Goal: Information Seeking & Learning: Check status

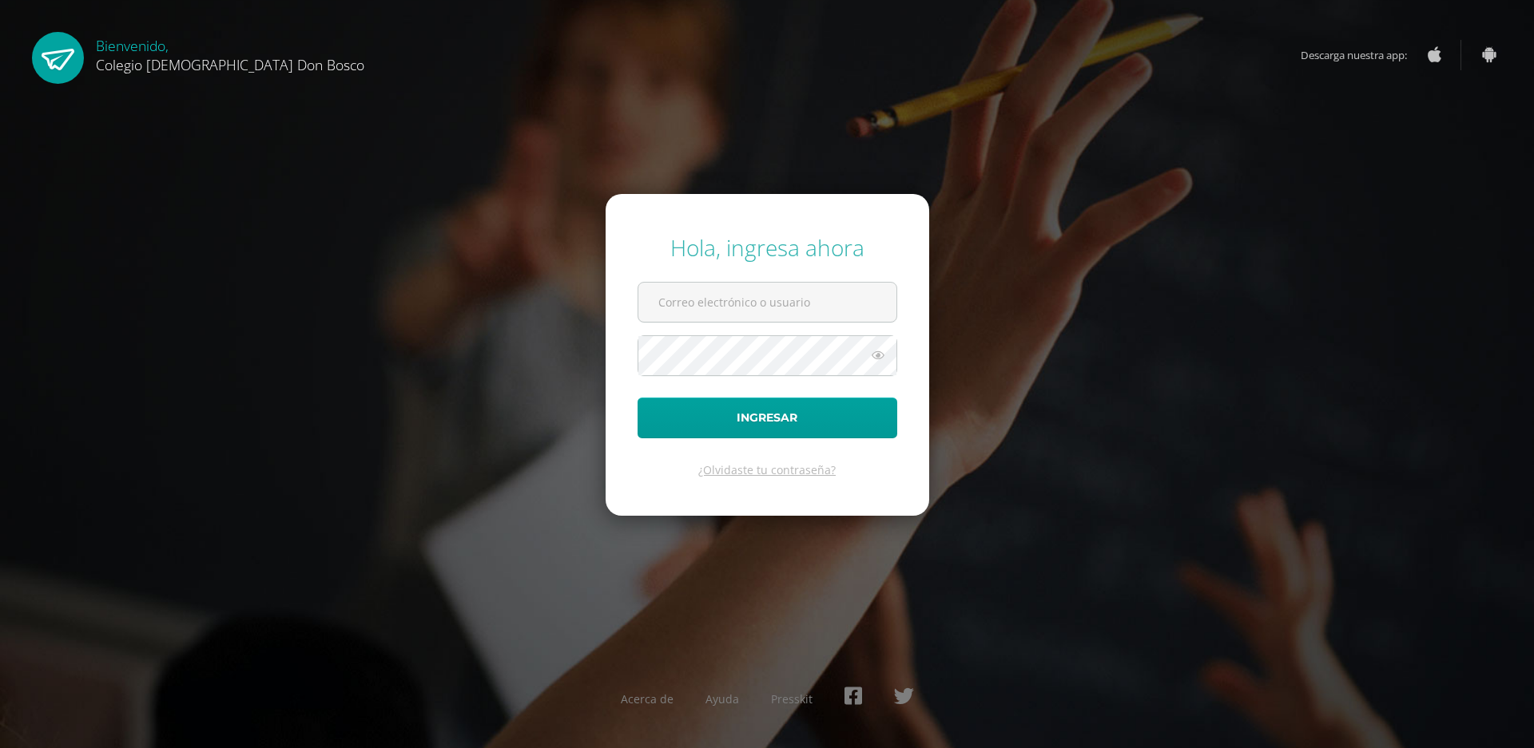
click at [709, 299] on input "text" at bounding box center [767, 302] width 258 height 39
click at [759, 296] on input "text" at bounding box center [767, 302] width 258 height 39
type input "v.salguero.kadb@gmail.com"
click at [768, 415] on button "Ingresar" at bounding box center [767, 418] width 260 height 41
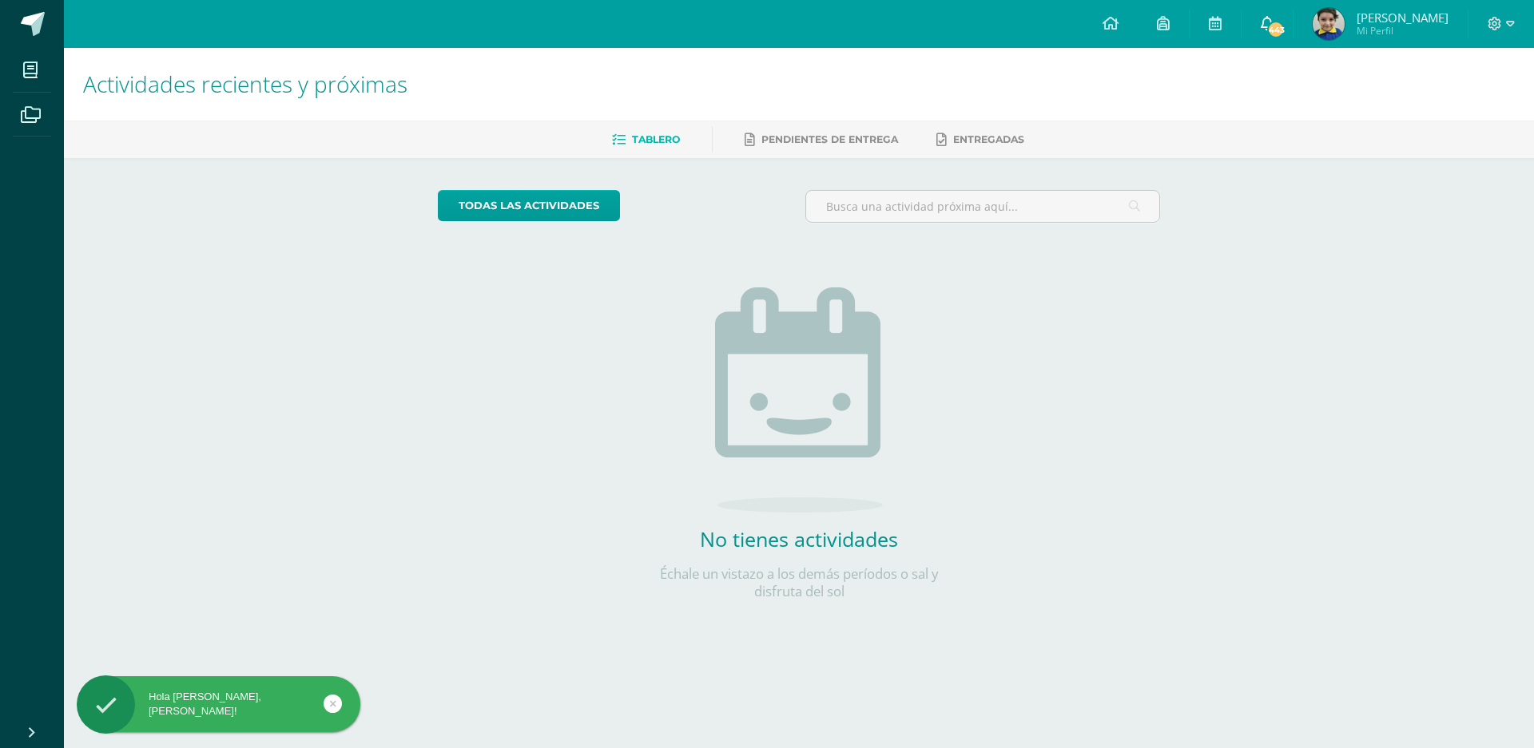
click at [1268, 24] on icon at bounding box center [1266, 23] width 13 height 14
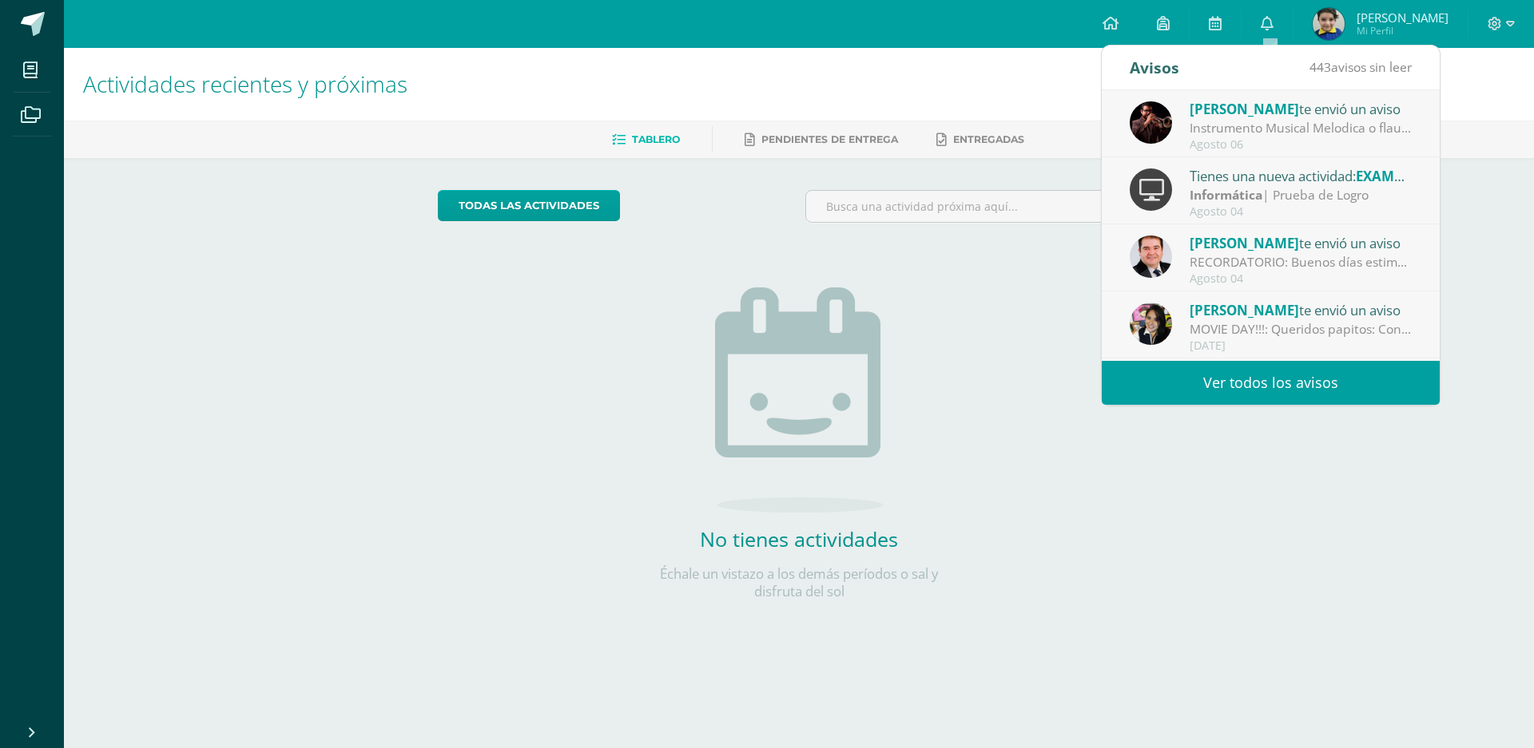
click at [1245, 125] on div "Instrumento Musical Melodica o flauta dulce: Buenos días señores padres de fami…" at bounding box center [1300, 128] width 222 height 18
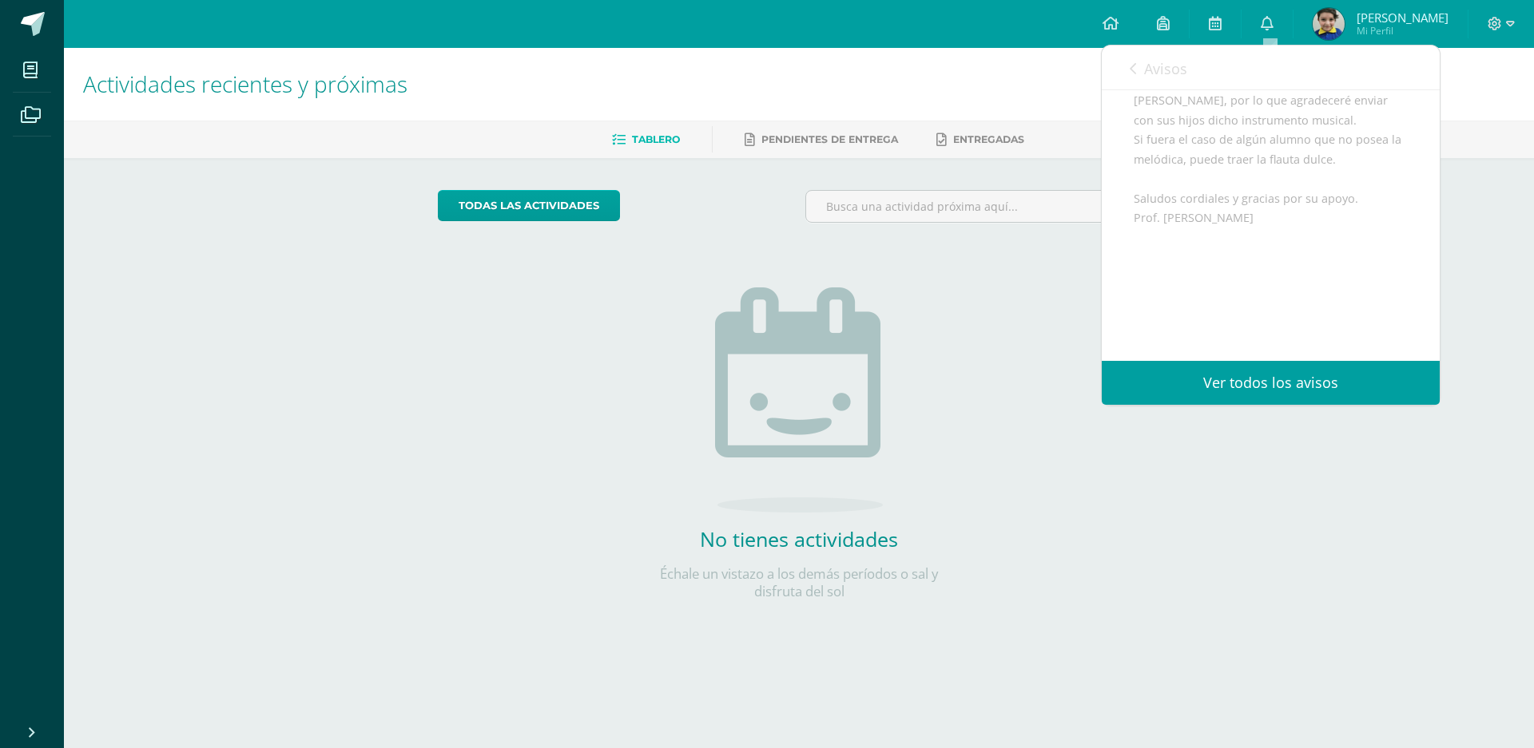
scroll to position [313, 0]
click at [1268, 387] on link "Ver todos los avisos" at bounding box center [1271, 383] width 338 height 44
click at [1265, 379] on link "Ver todos los avisos" at bounding box center [1271, 383] width 338 height 44
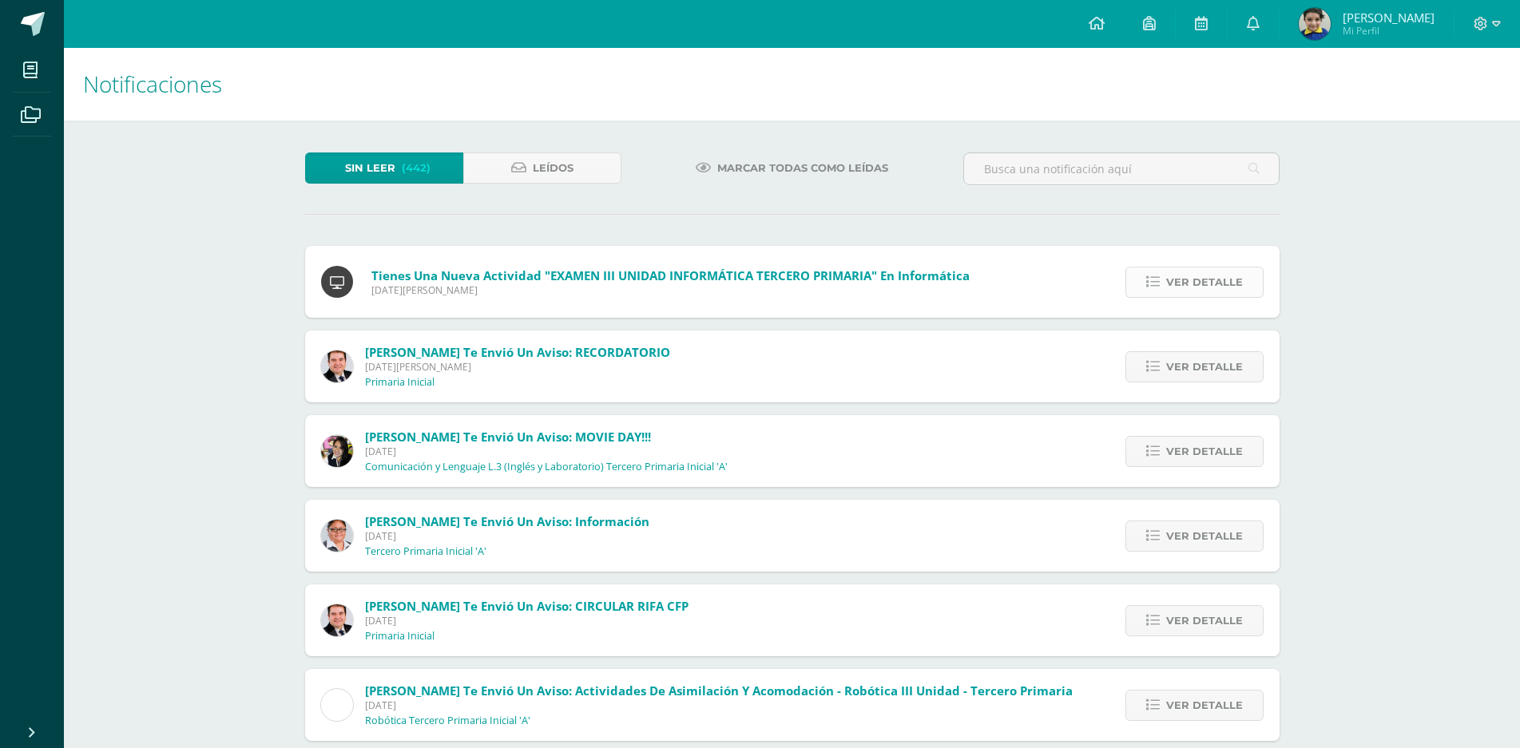
click at [1162, 284] on link "Ver detalle" at bounding box center [1194, 282] width 138 height 31
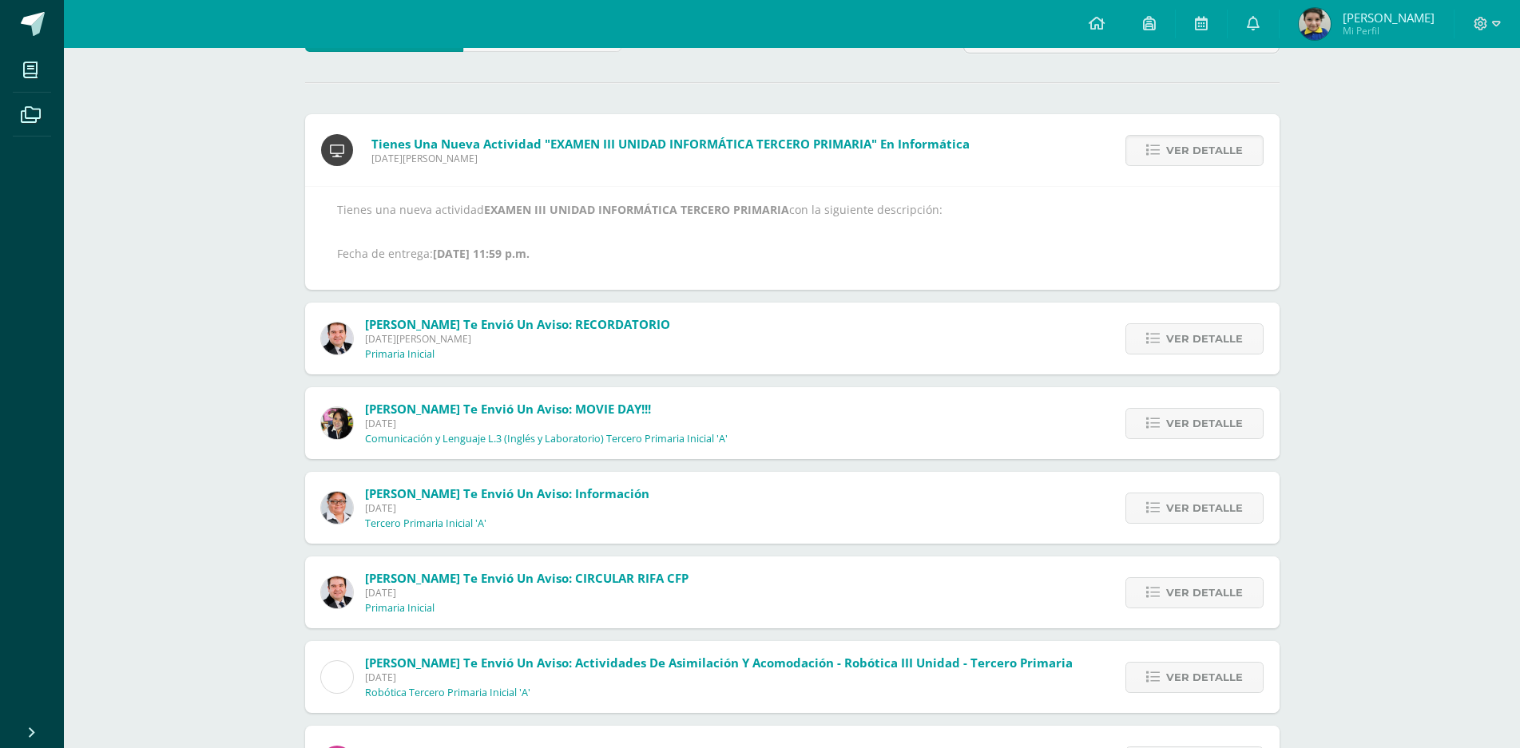
scroll to position [160, 0]
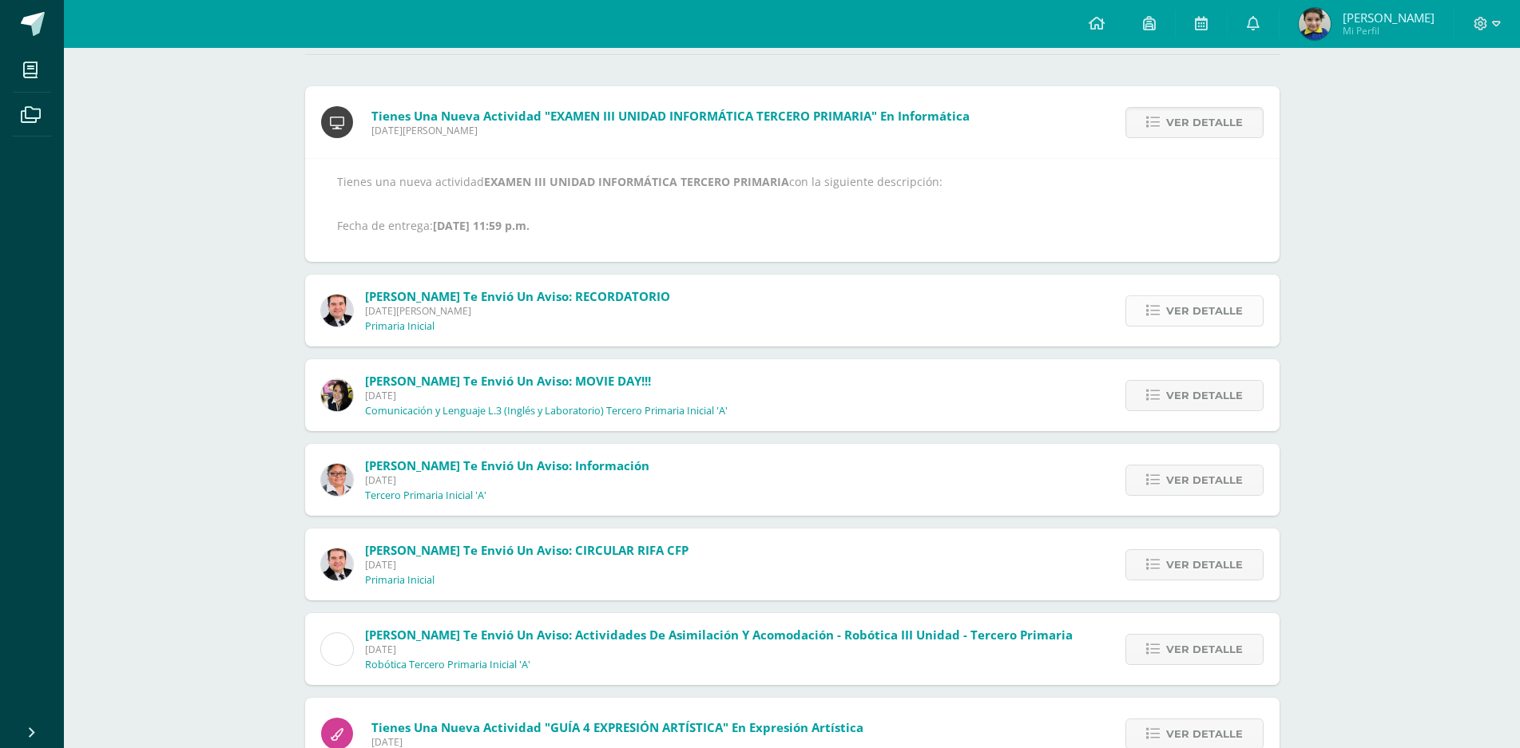
click at [1169, 318] on span "Ver detalle" at bounding box center [1204, 311] width 77 height 30
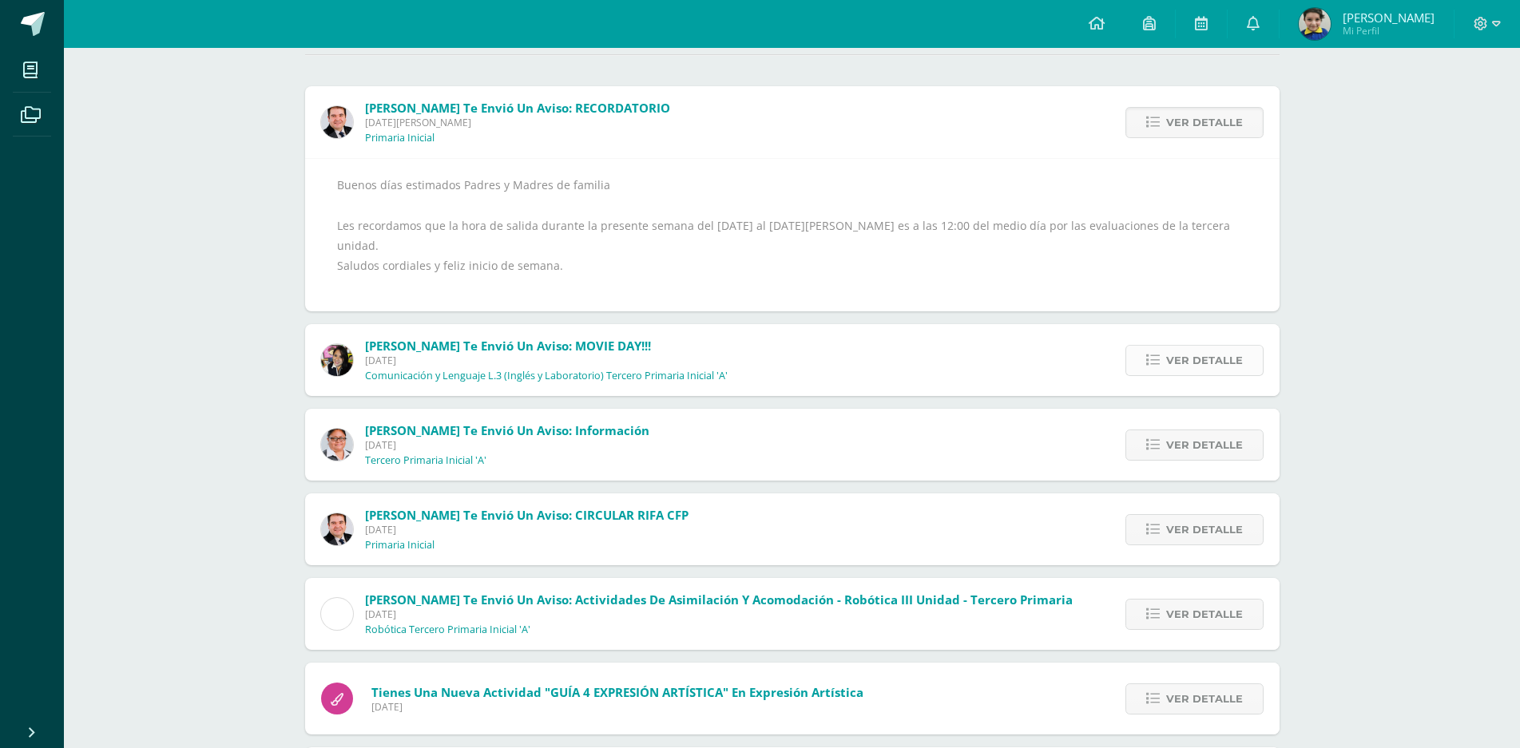
click at [1184, 346] on span "Ver detalle" at bounding box center [1204, 361] width 77 height 30
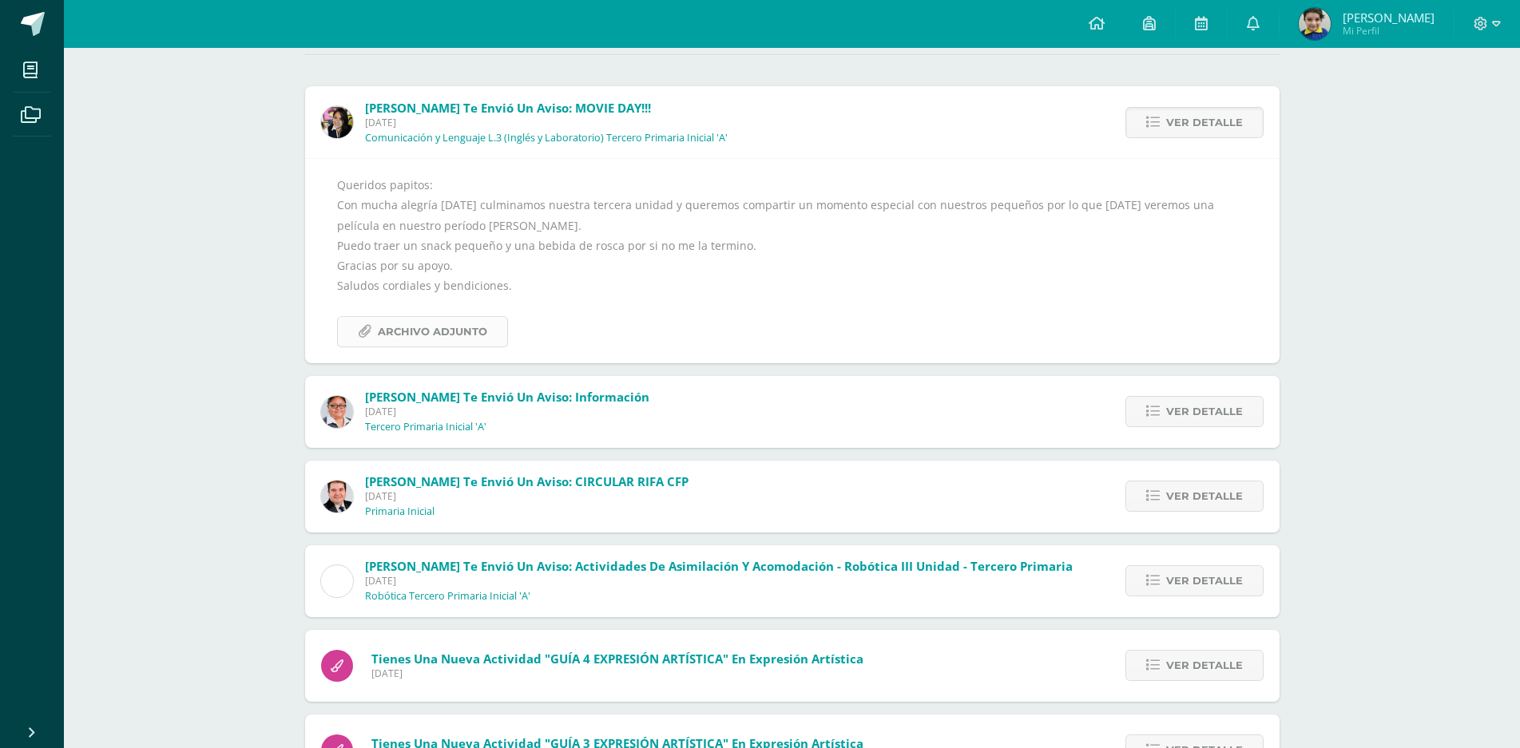
click at [440, 322] on span "Archivo Adjunto" at bounding box center [432, 332] width 109 height 30
click at [1229, 406] on span "Ver detalle" at bounding box center [1204, 412] width 77 height 30
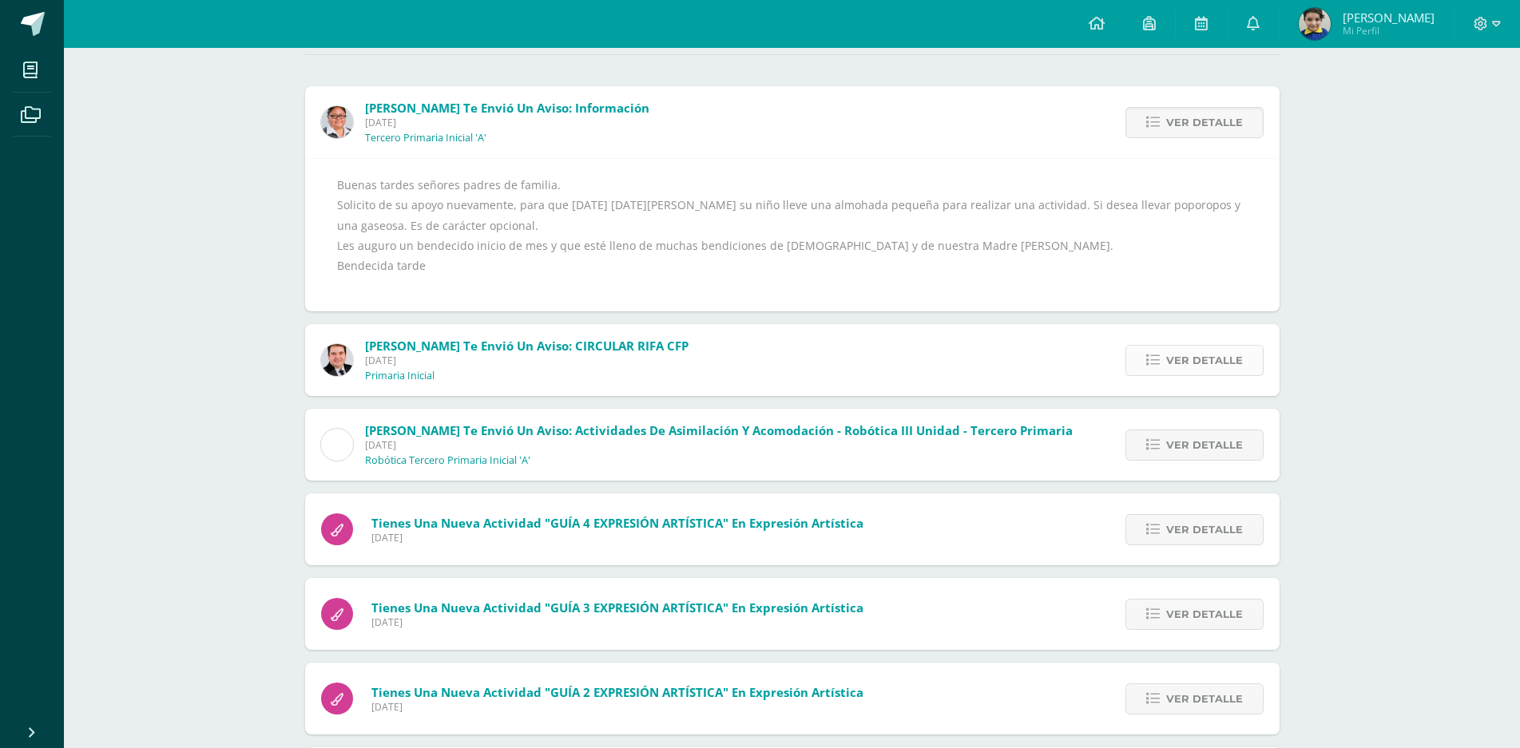
click at [1191, 364] on span "Ver detalle" at bounding box center [1204, 361] width 77 height 30
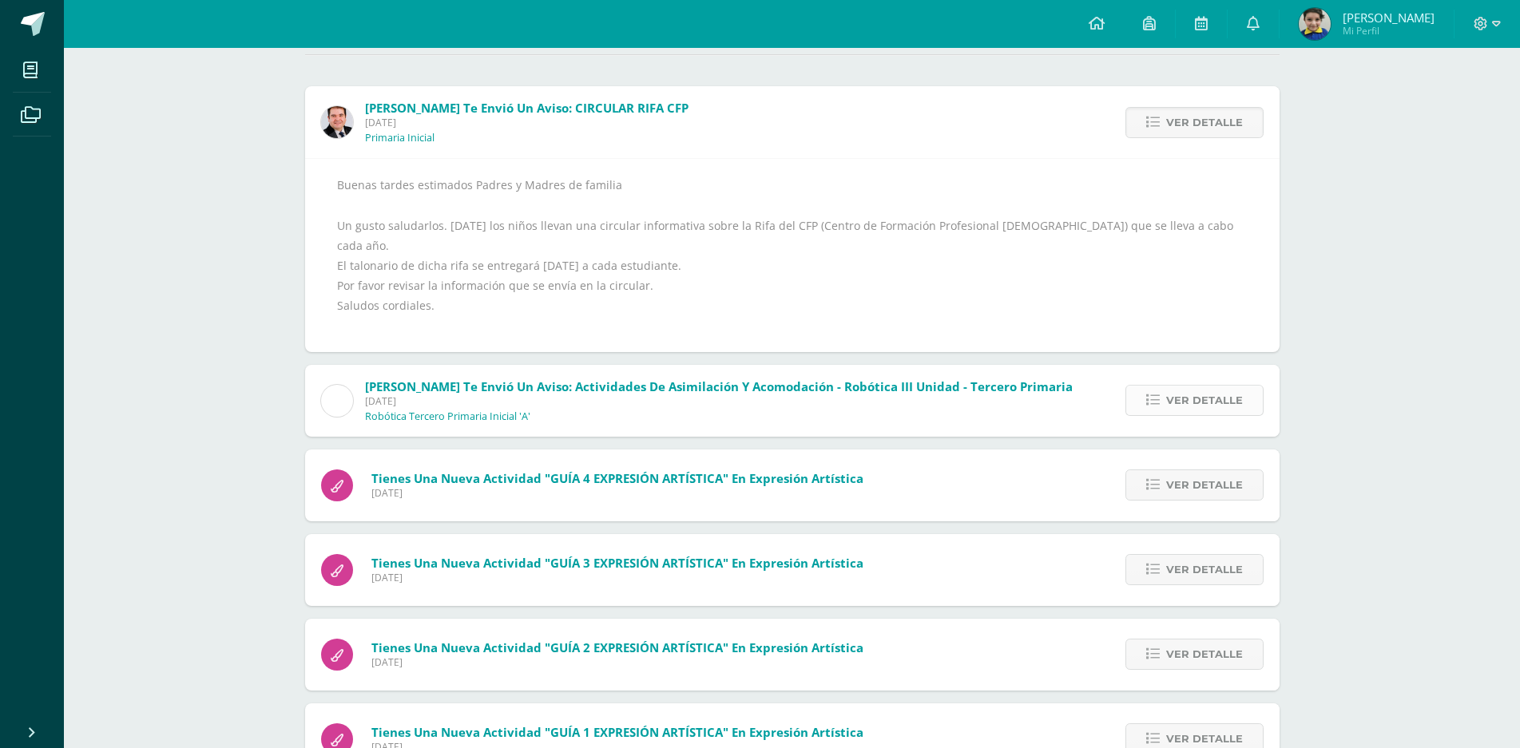
click at [1199, 386] on span "Ver detalle" at bounding box center [1204, 401] width 77 height 30
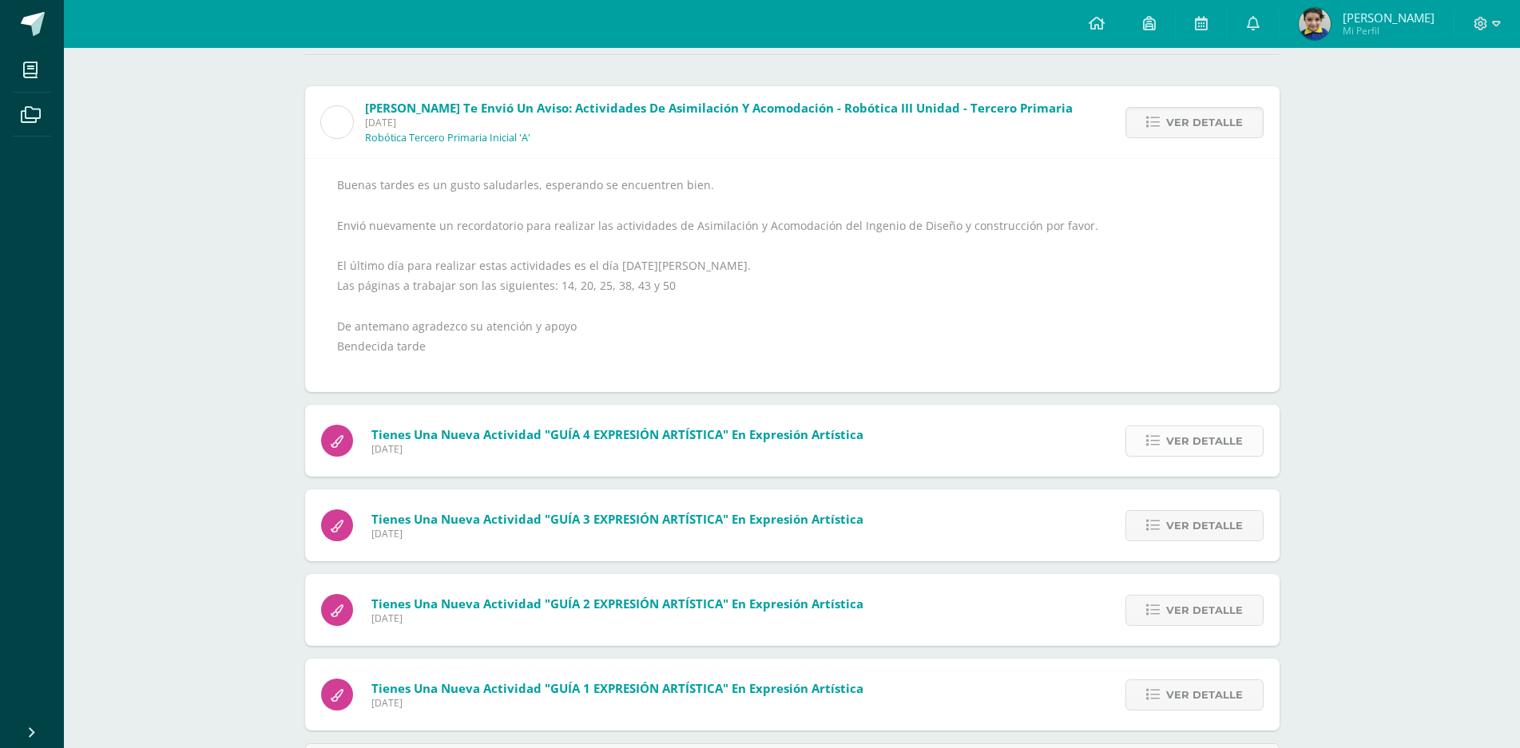
click at [1198, 436] on span "Ver detalle" at bounding box center [1204, 442] width 77 height 30
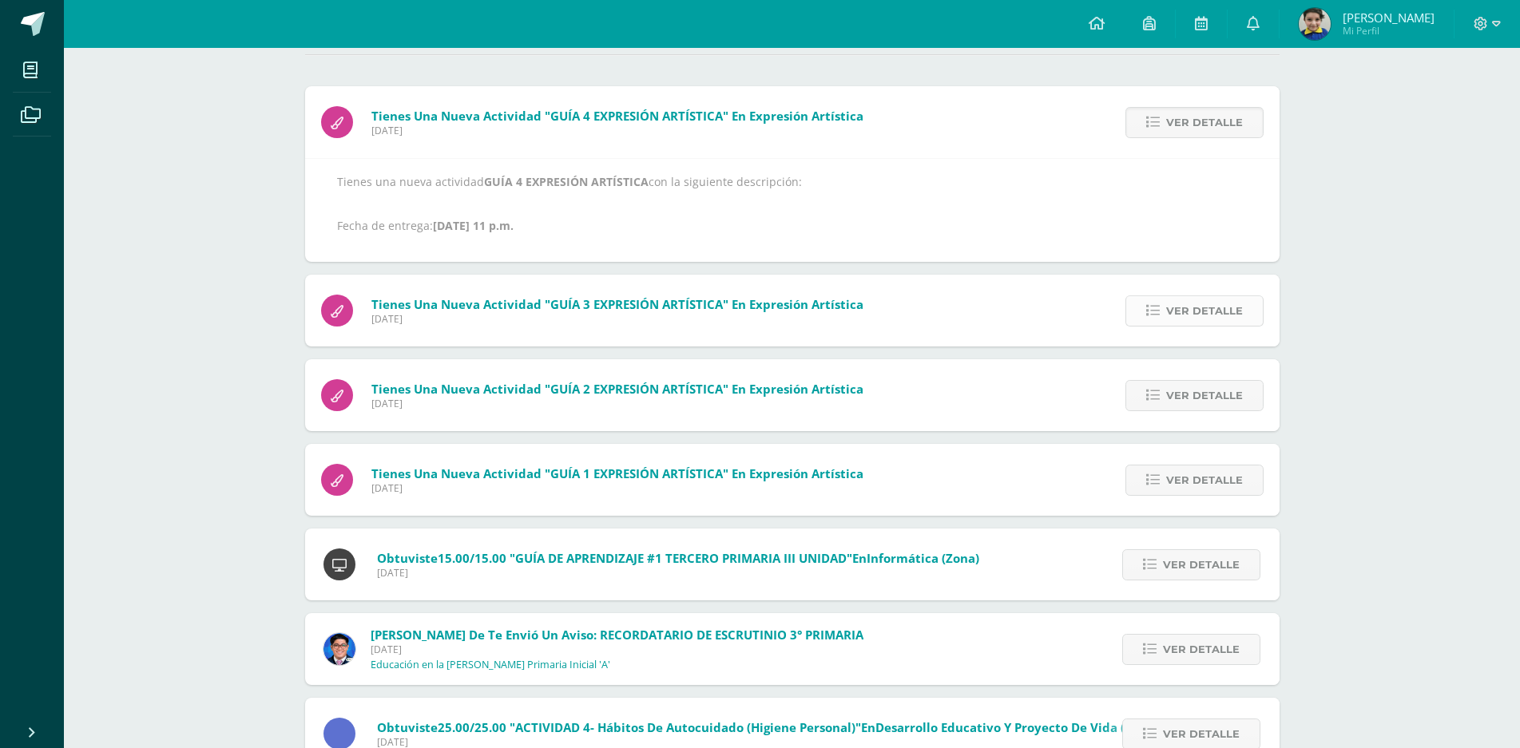
click at [1192, 308] on span "Ver detalle" at bounding box center [1204, 311] width 77 height 30
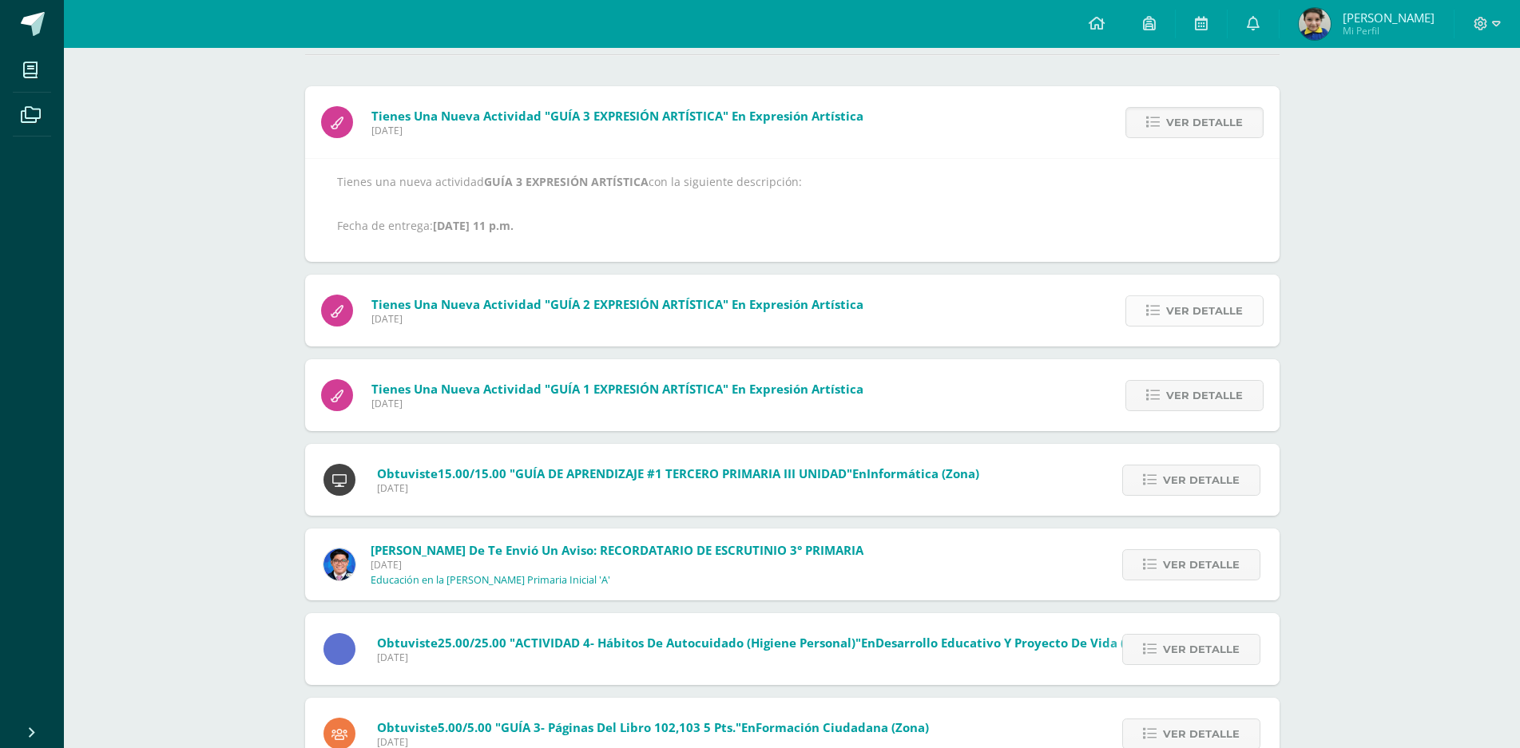
click at [1195, 316] on span "Ver detalle" at bounding box center [1204, 311] width 77 height 30
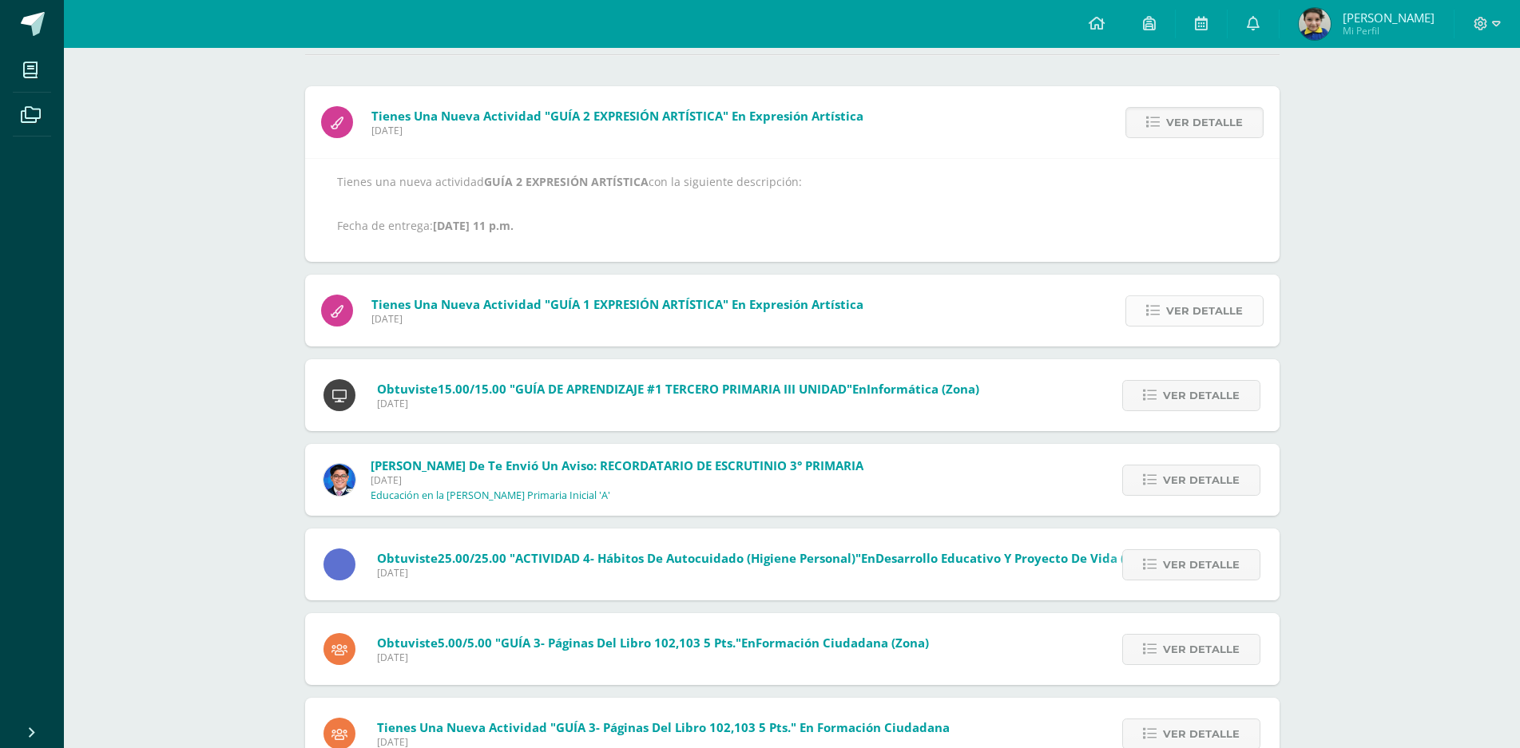
click at [1194, 310] on span "Ver detalle" at bounding box center [1204, 311] width 77 height 30
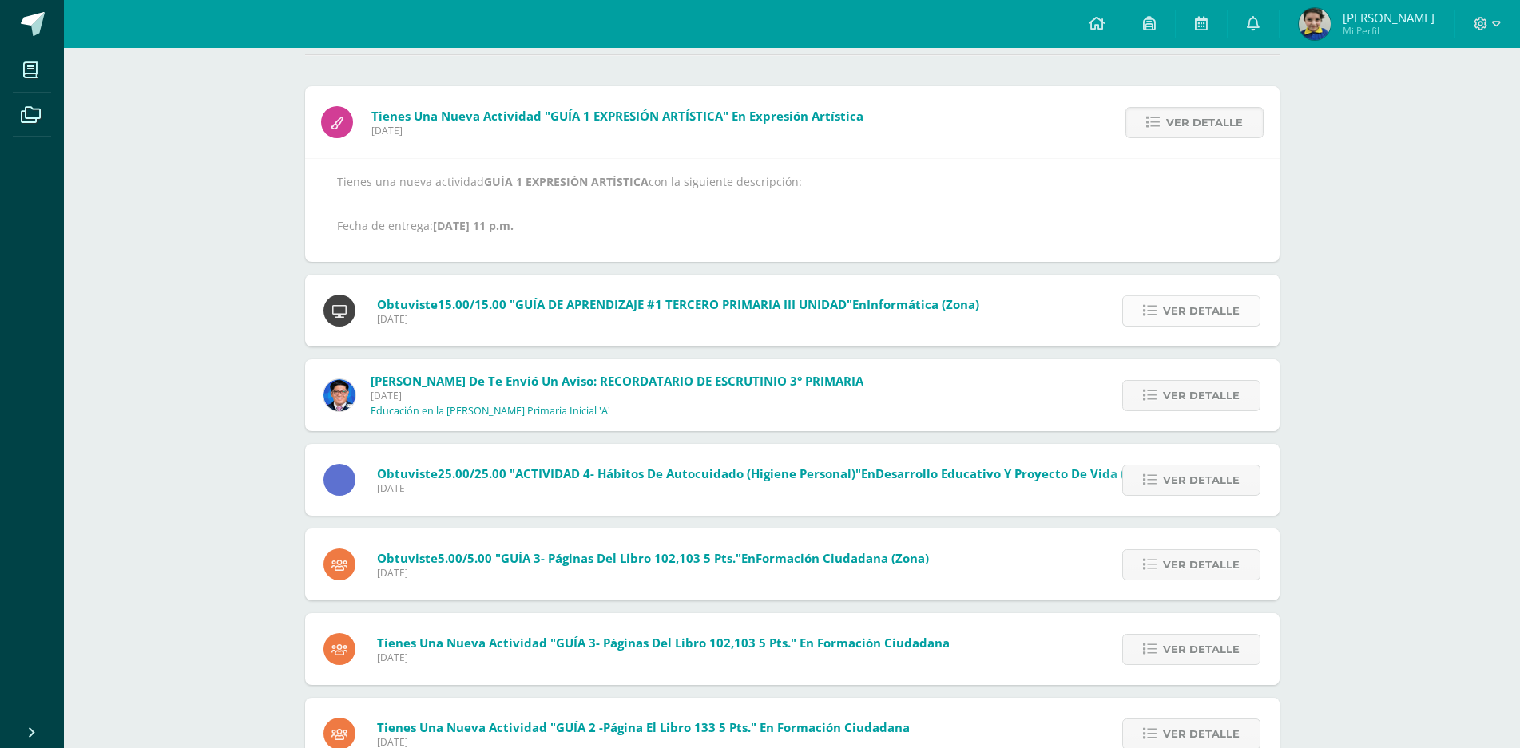
click at [1194, 311] on span "Ver detalle" at bounding box center [1201, 311] width 77 height 30
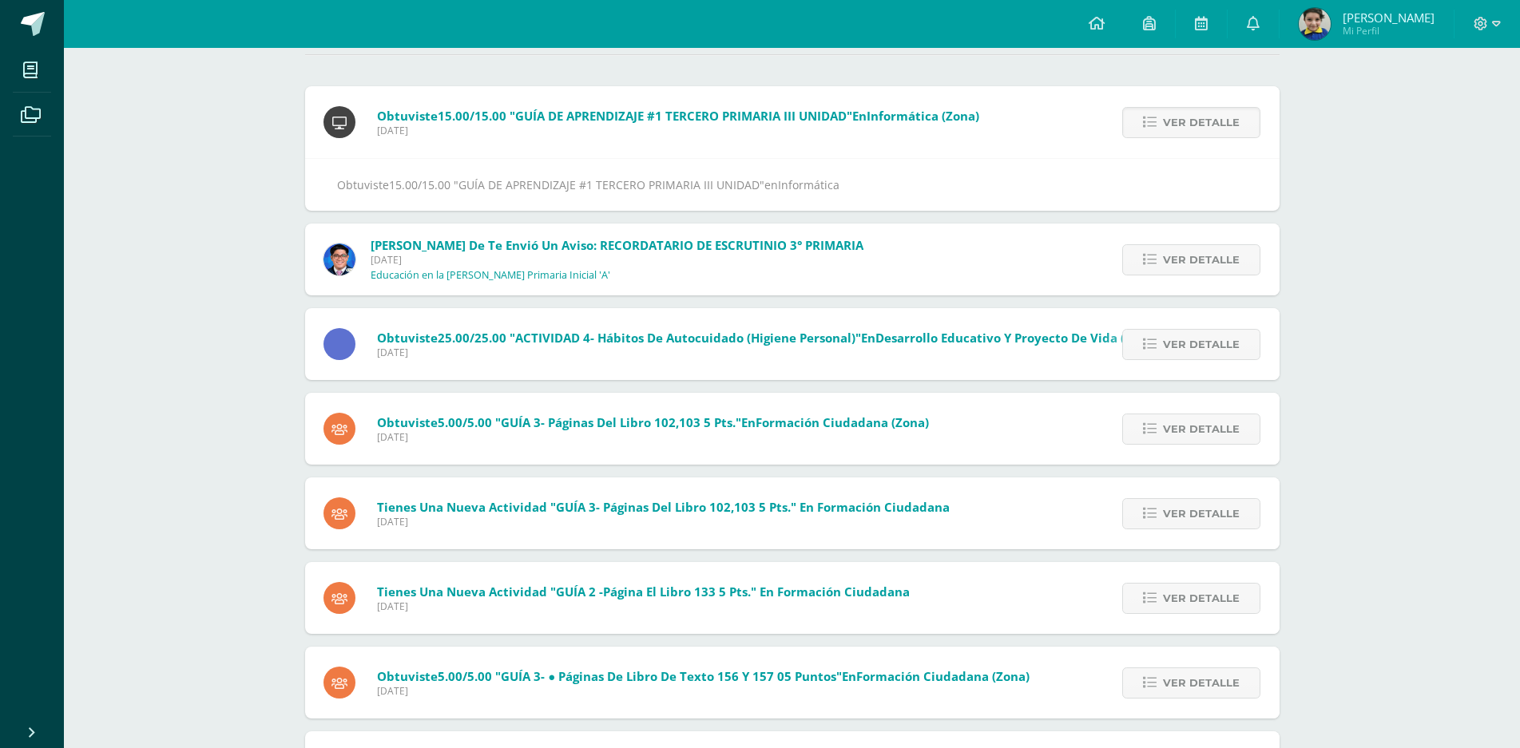
click at [1185, 278] on div "Ver detalle" at bounding box center [1188, 260] width 181 height 72
click at [1208, 260] on span "Ver detalle" at bounding box center [1201, 260] width 77 height 30
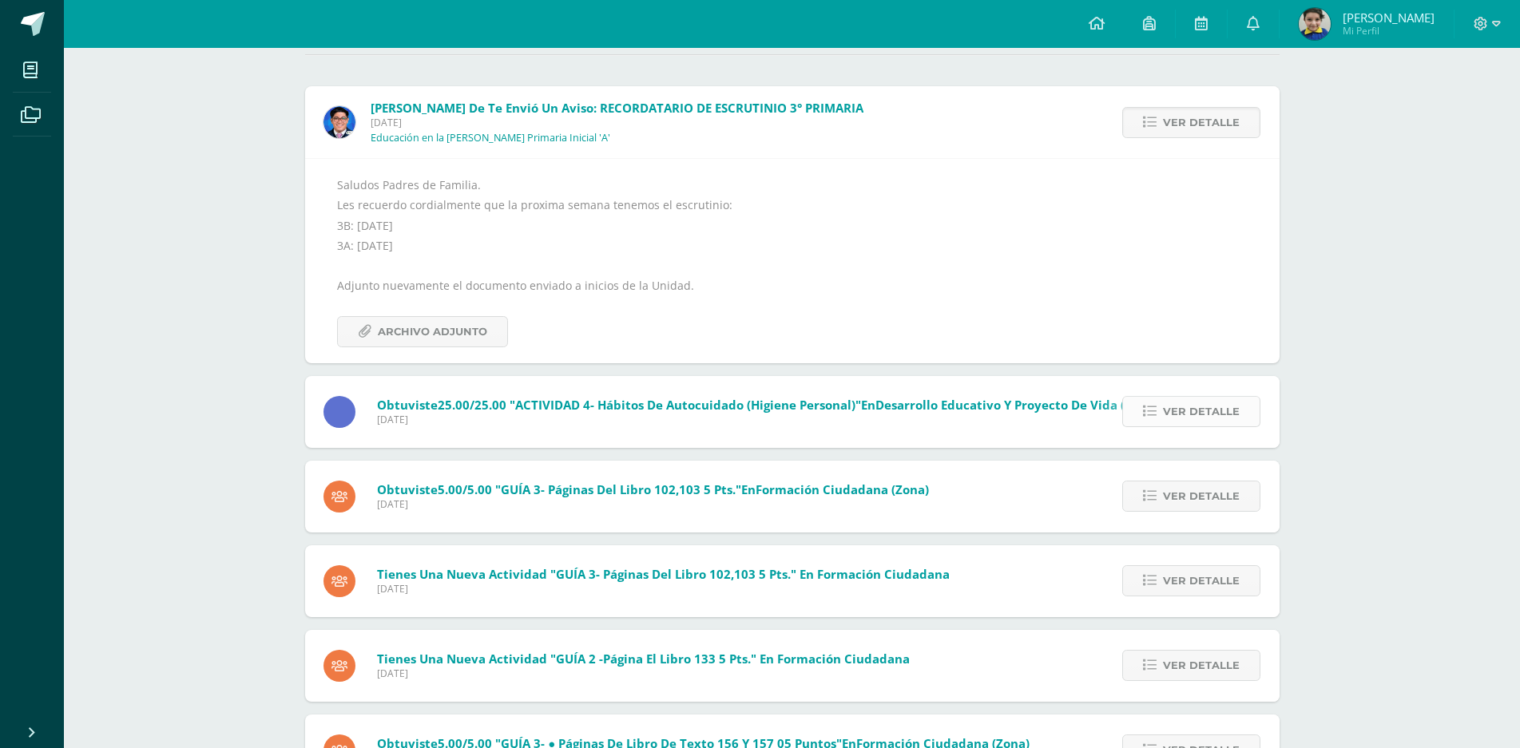
click at [1197, 411] on span "Ver detalle" at bounding box center [1201, 412] width 77 height 30
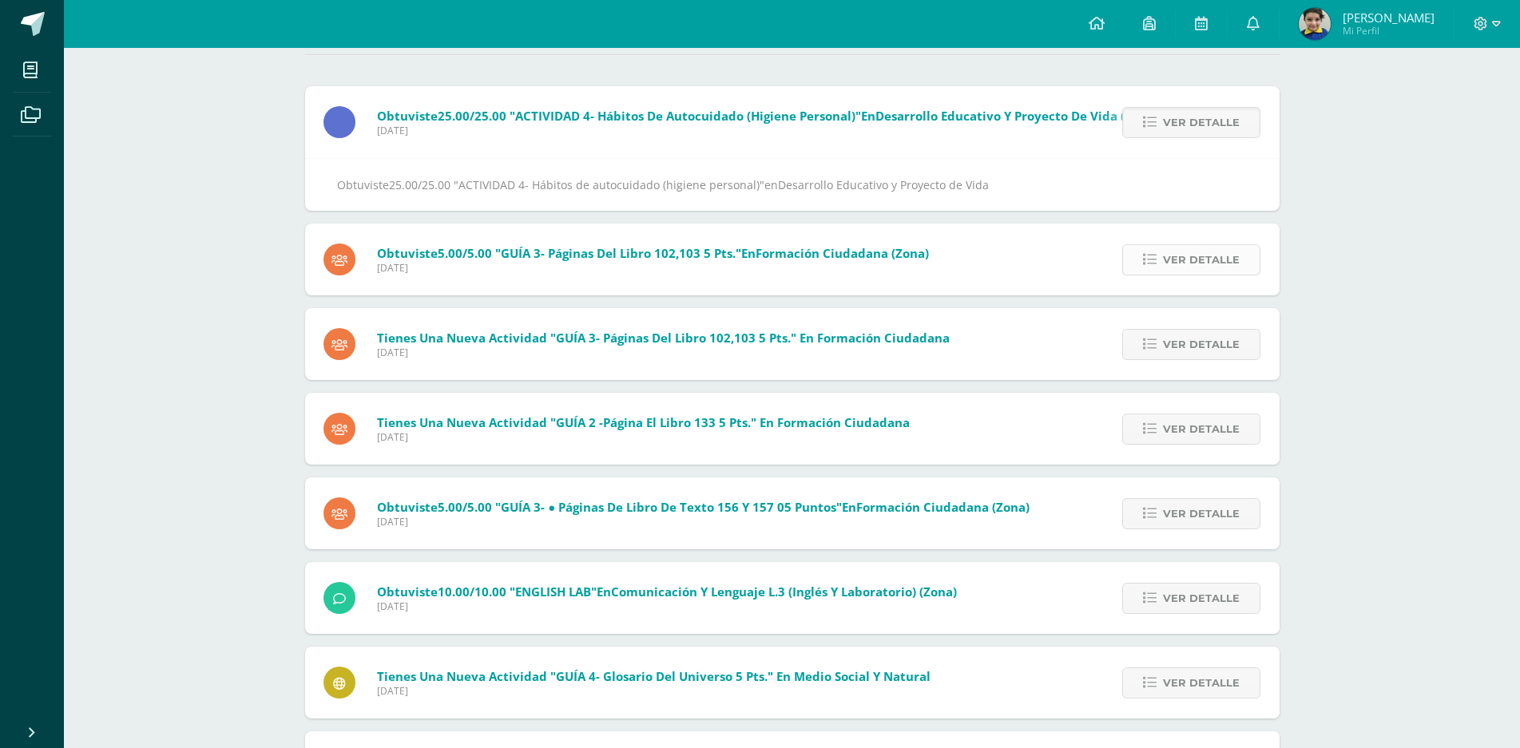
click at [1179, 259] on span "Ver detalle" at bounding box center [1201, 260] width 77 height 30
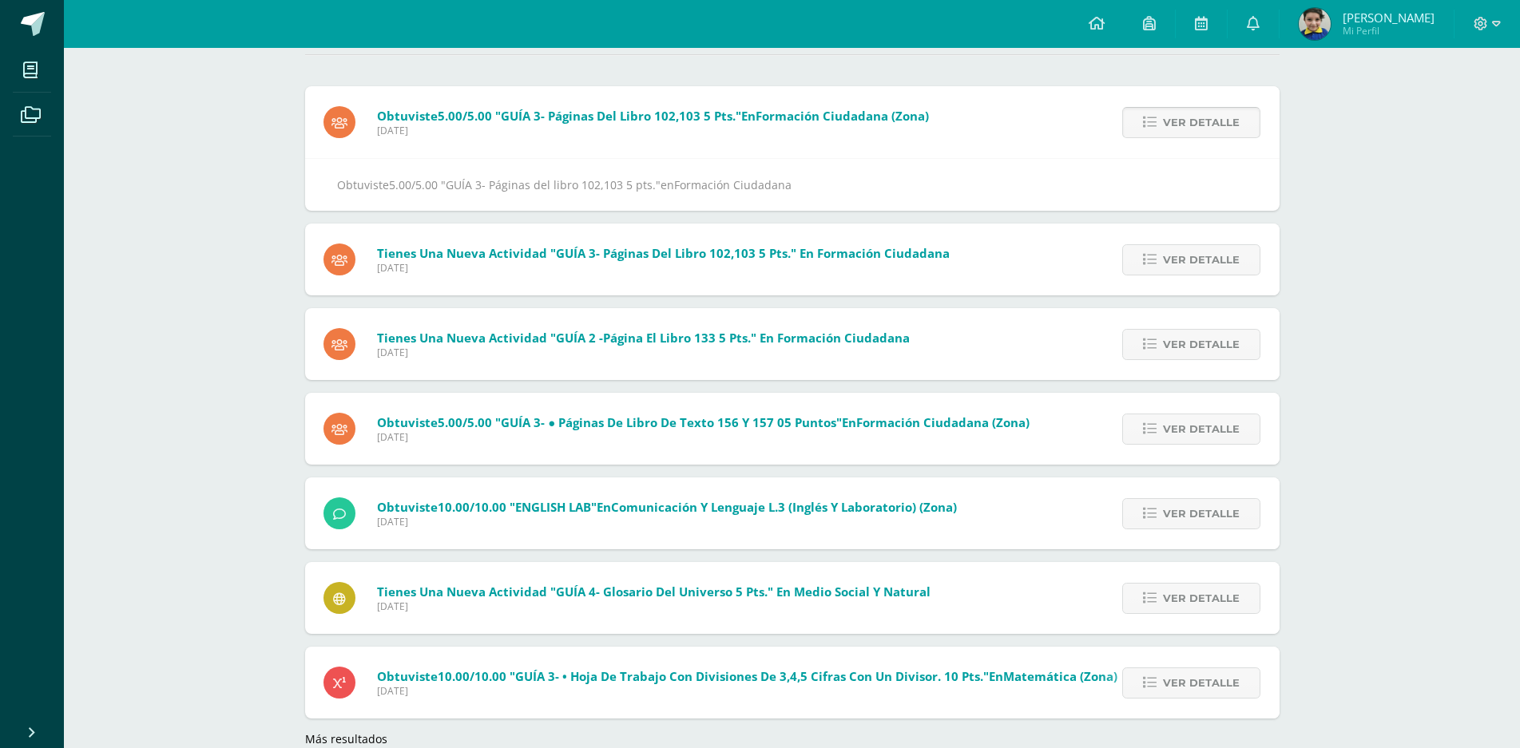
click at [1195, 118] on span "Ver detalle" at bounding box center [1201, 123] width 77 height 30
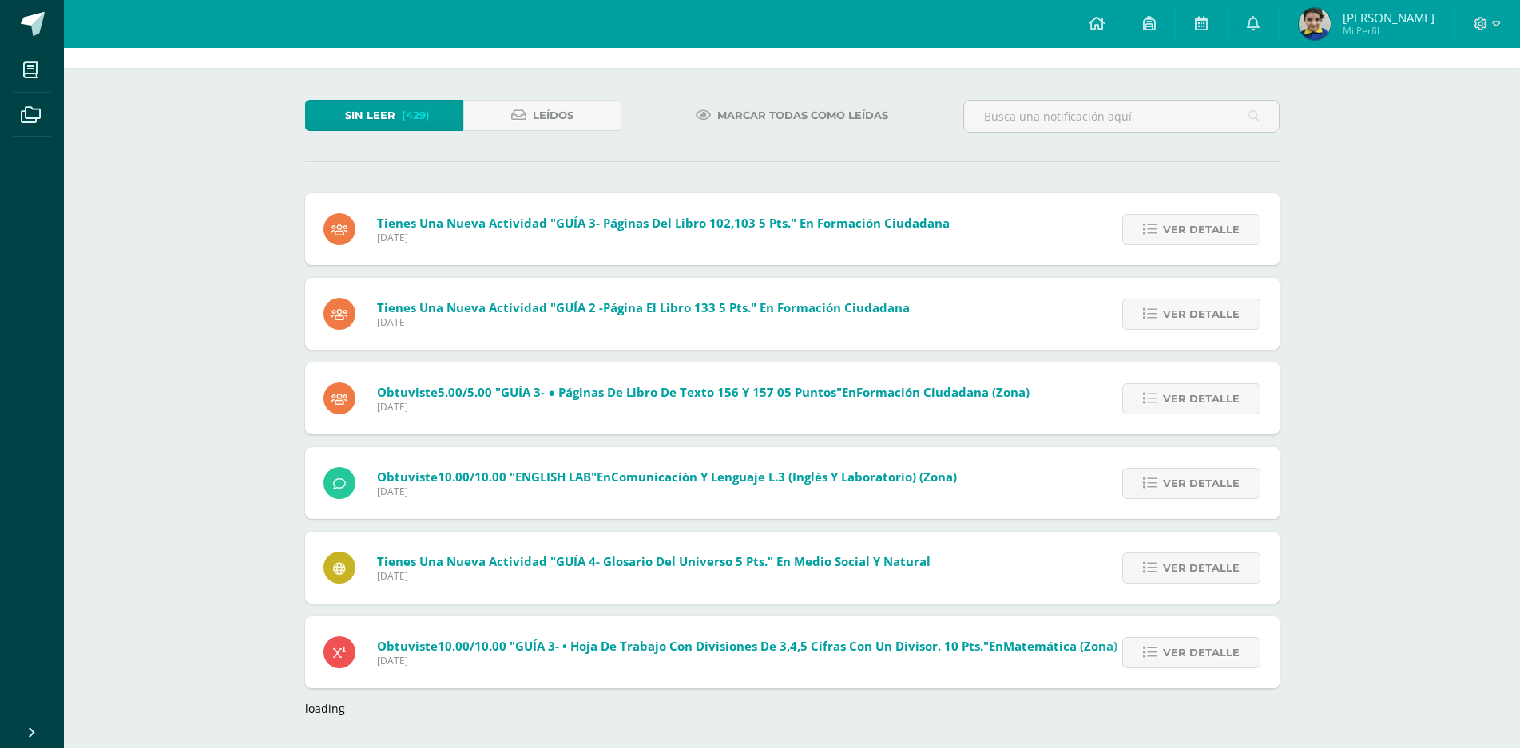
scroll to position [53, 0]
click at [1191, 227] on span "Ver detalle" at bounding box center [1201, 230] width 77 height 30
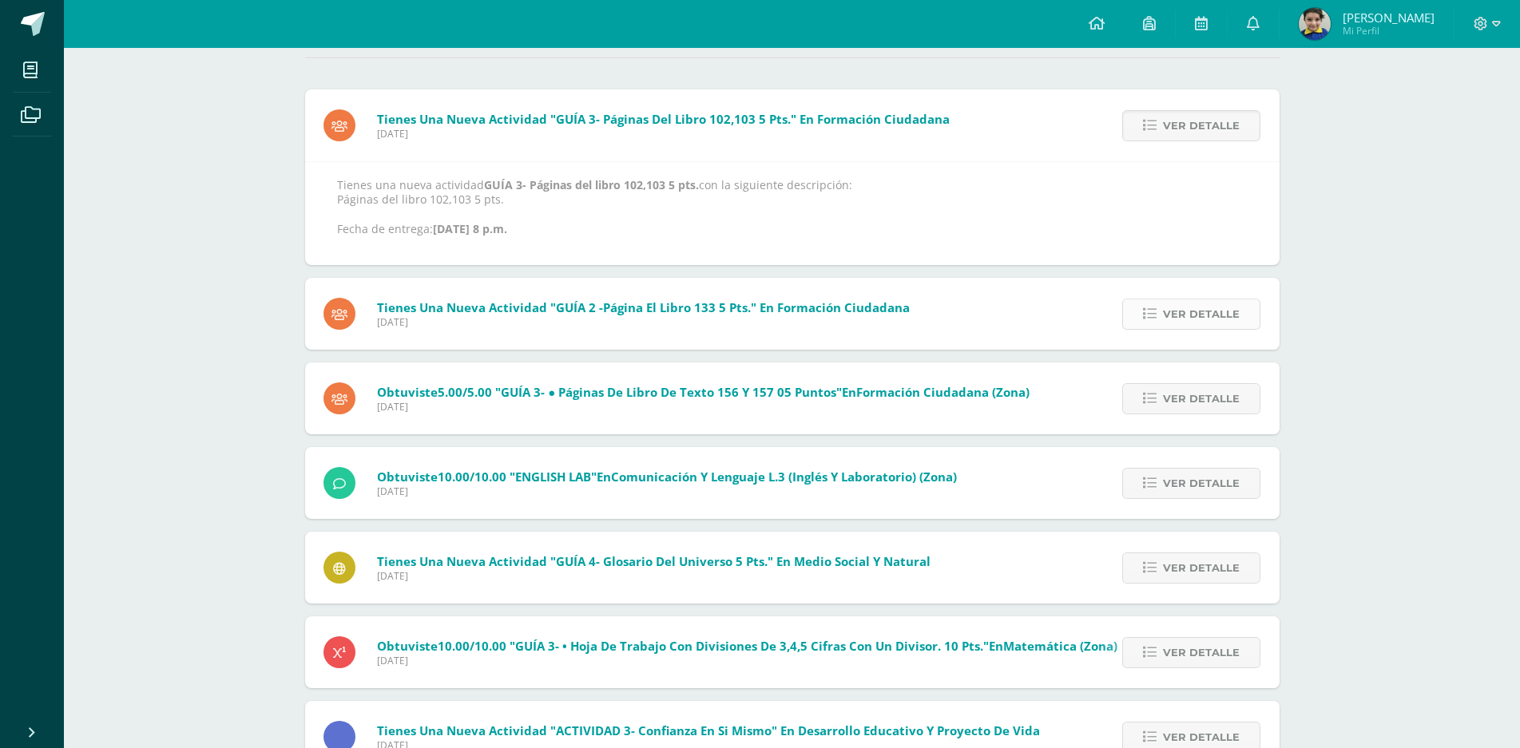
scroll to position [160, 0]
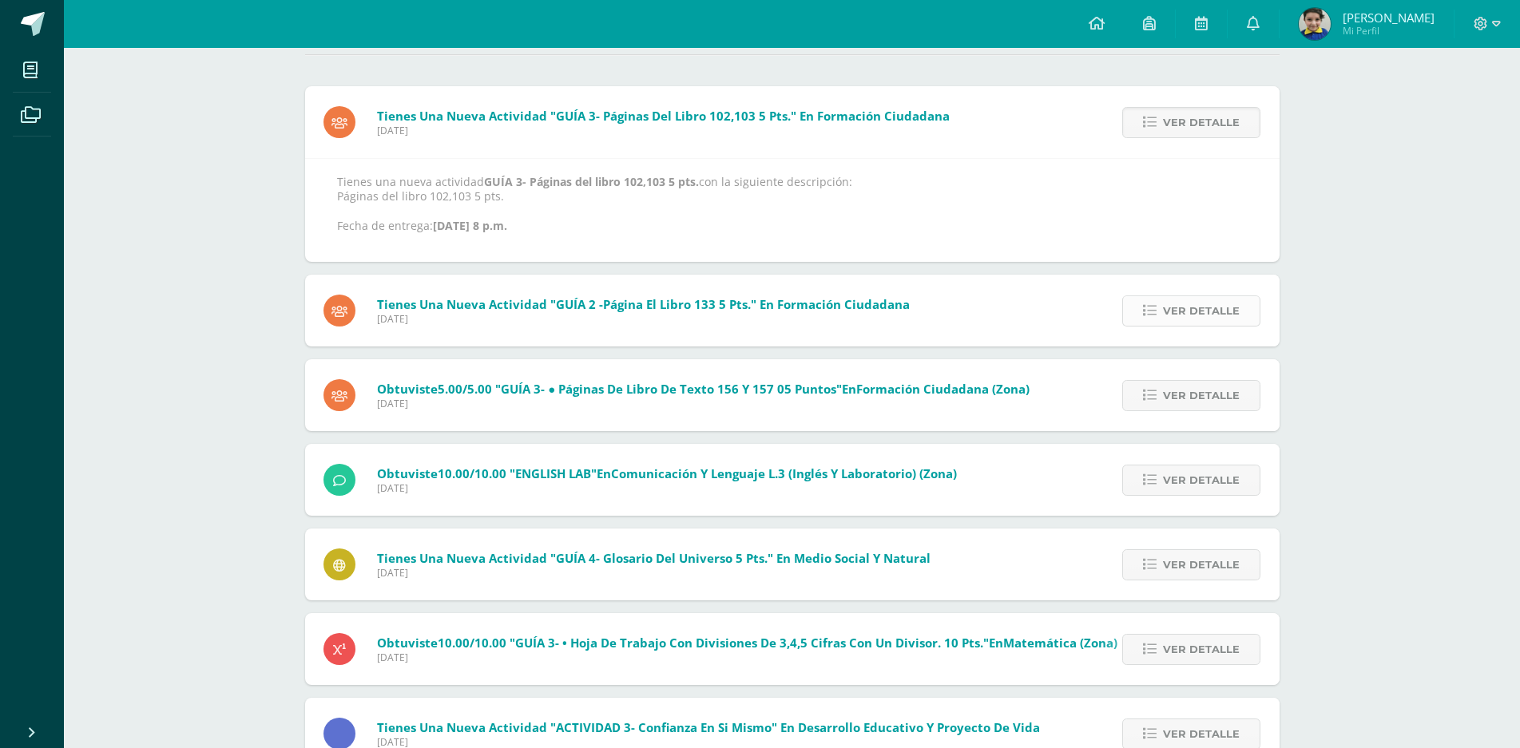
click at [1192, 300] on span "Ver detalle" at bounding box center [1201, 311] width 77 height 30
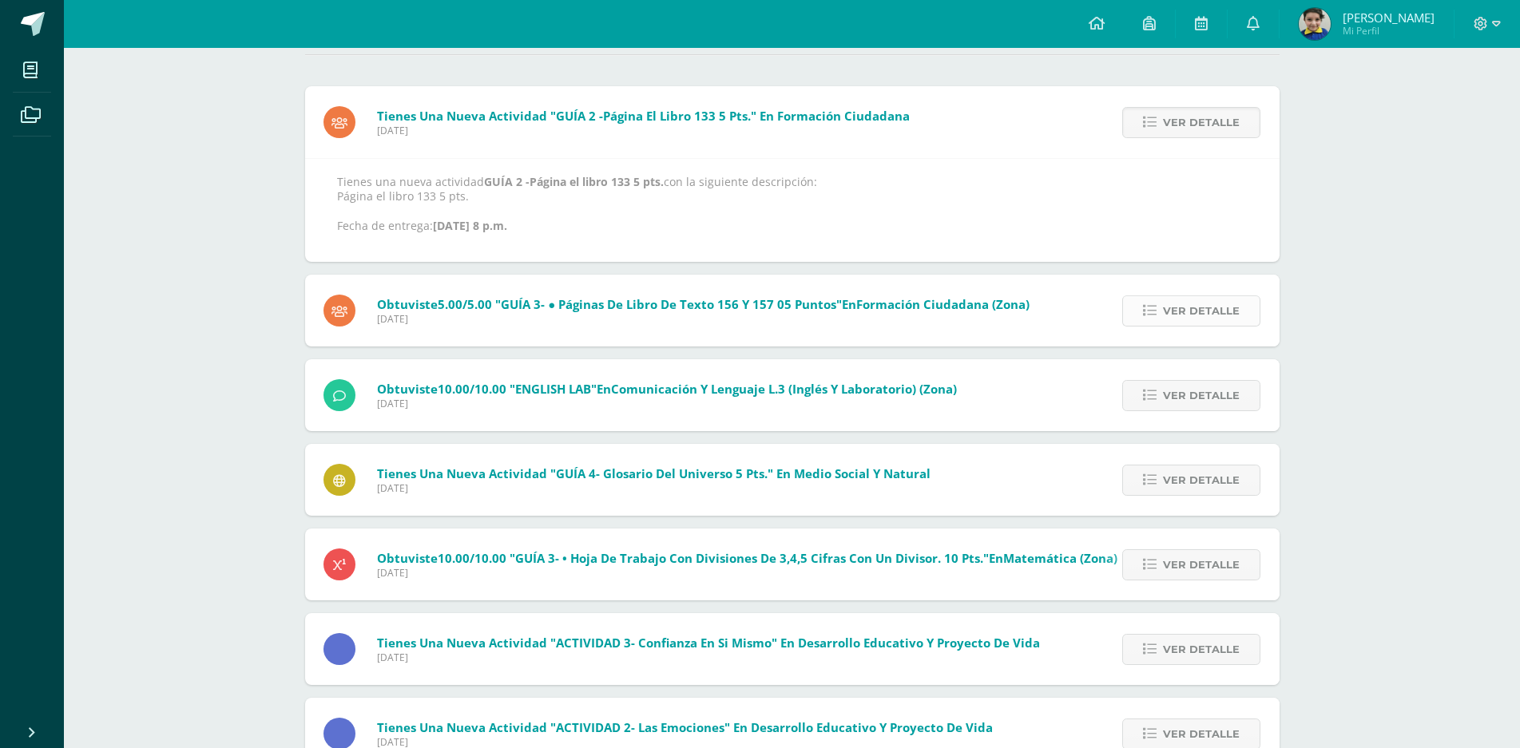
click at [1176, 309] on span "Ver detalle" at bounding box center [1201, 311] width 77 height 30
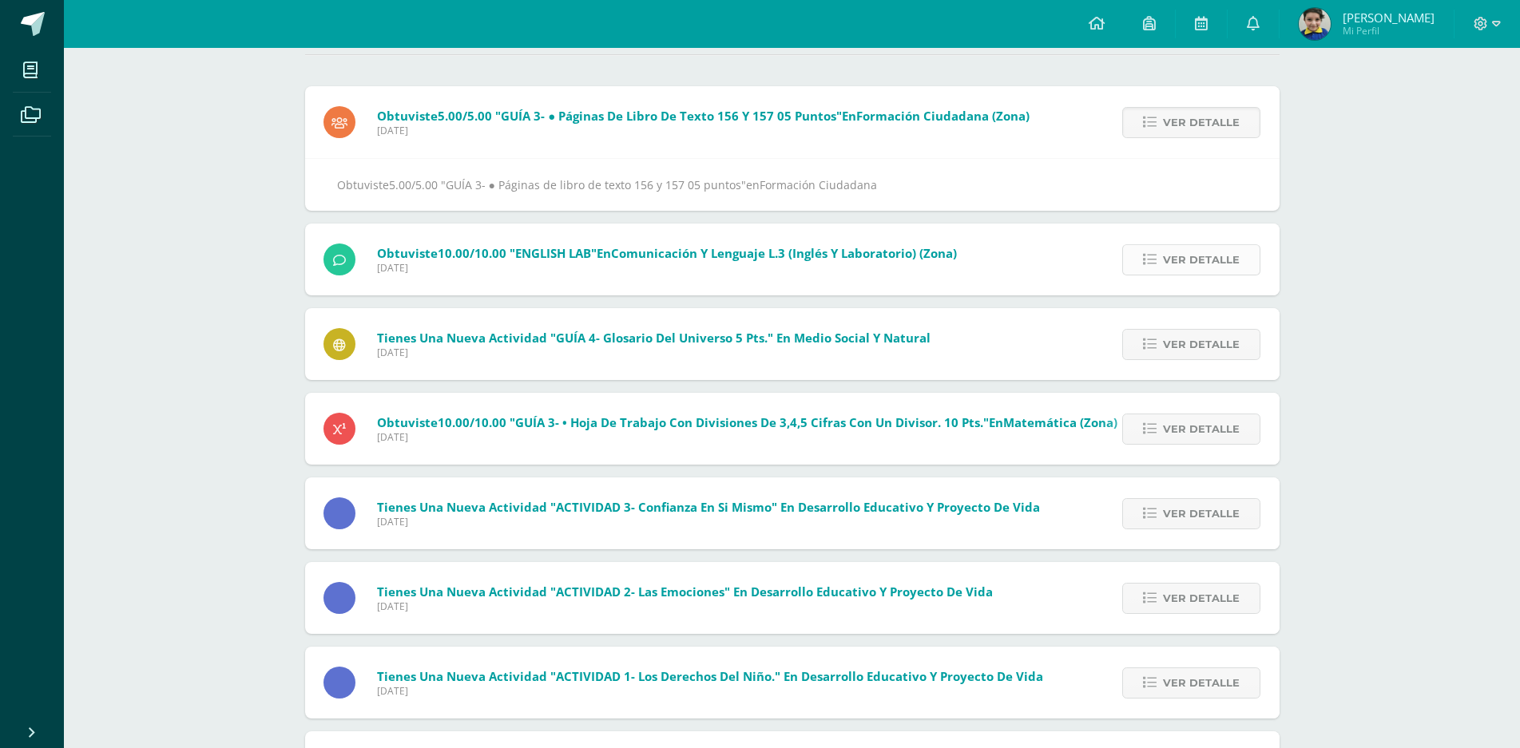
click at [1187, 256] on span "Ver detalle" at bounding box center [1201, 260] width 77 height 30
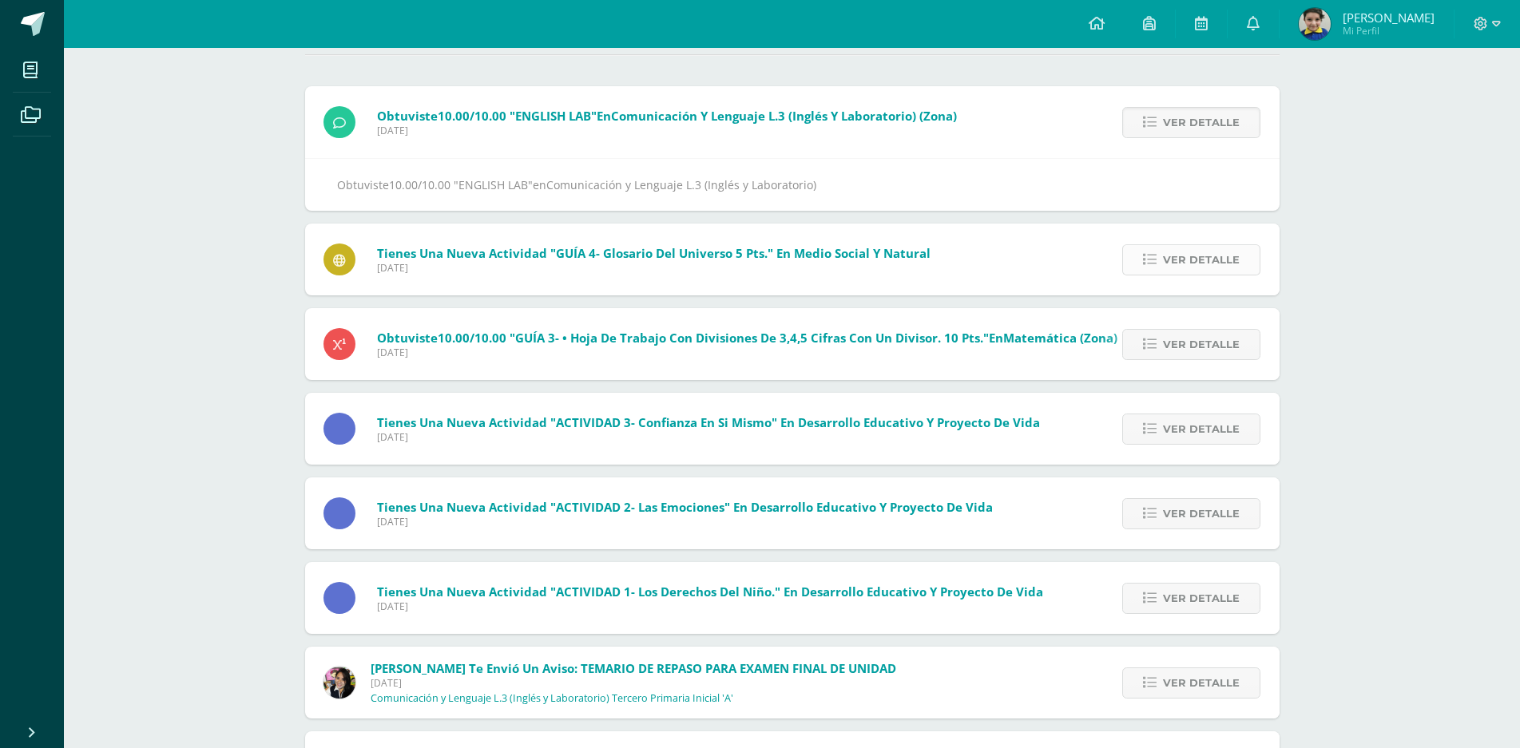
click at [1196, 260] on span "Ver detalle" at bounding box center [1201, 260] width 77 height 30
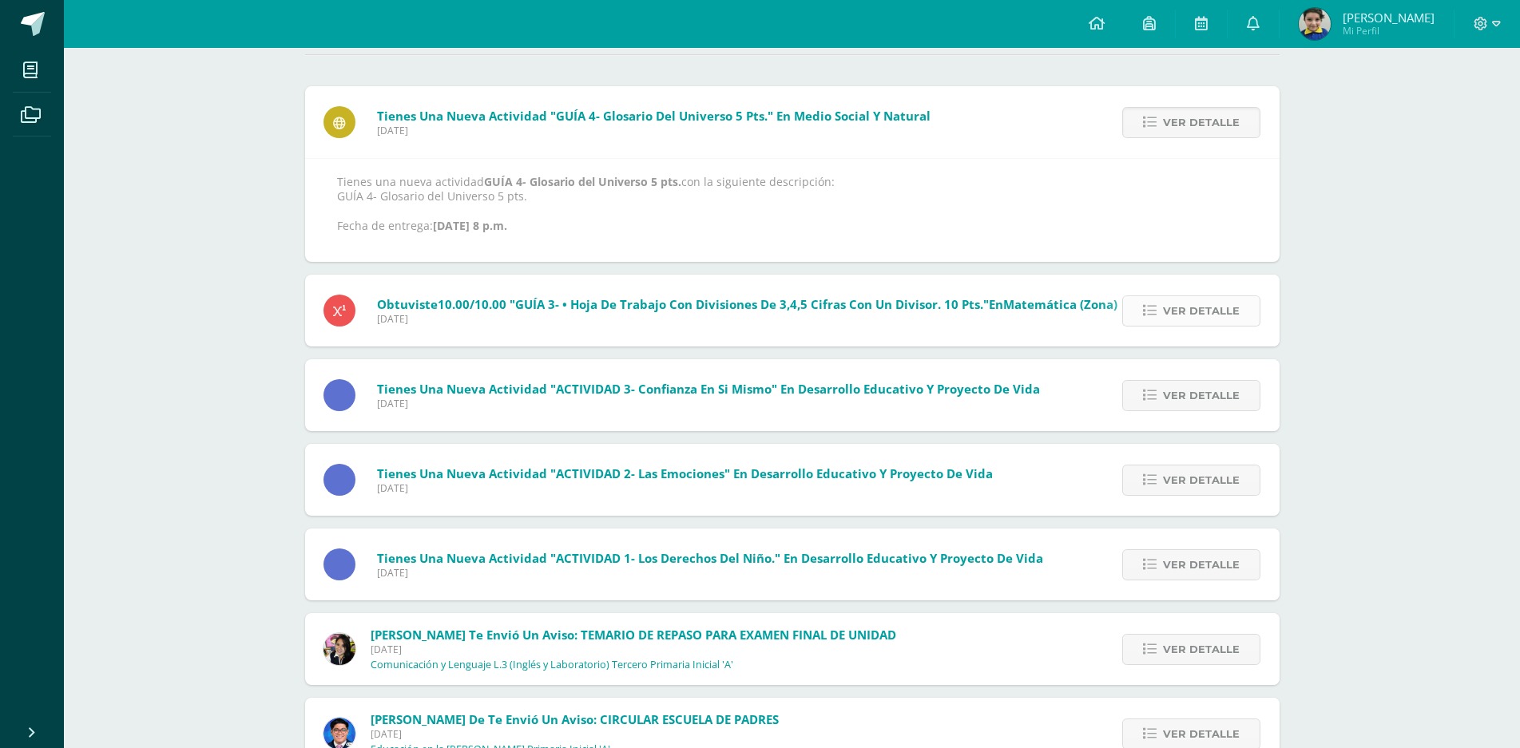
click at [1201, 304] on span "Ver detalle" at bounding box center [1201, 311] width 77 height 30
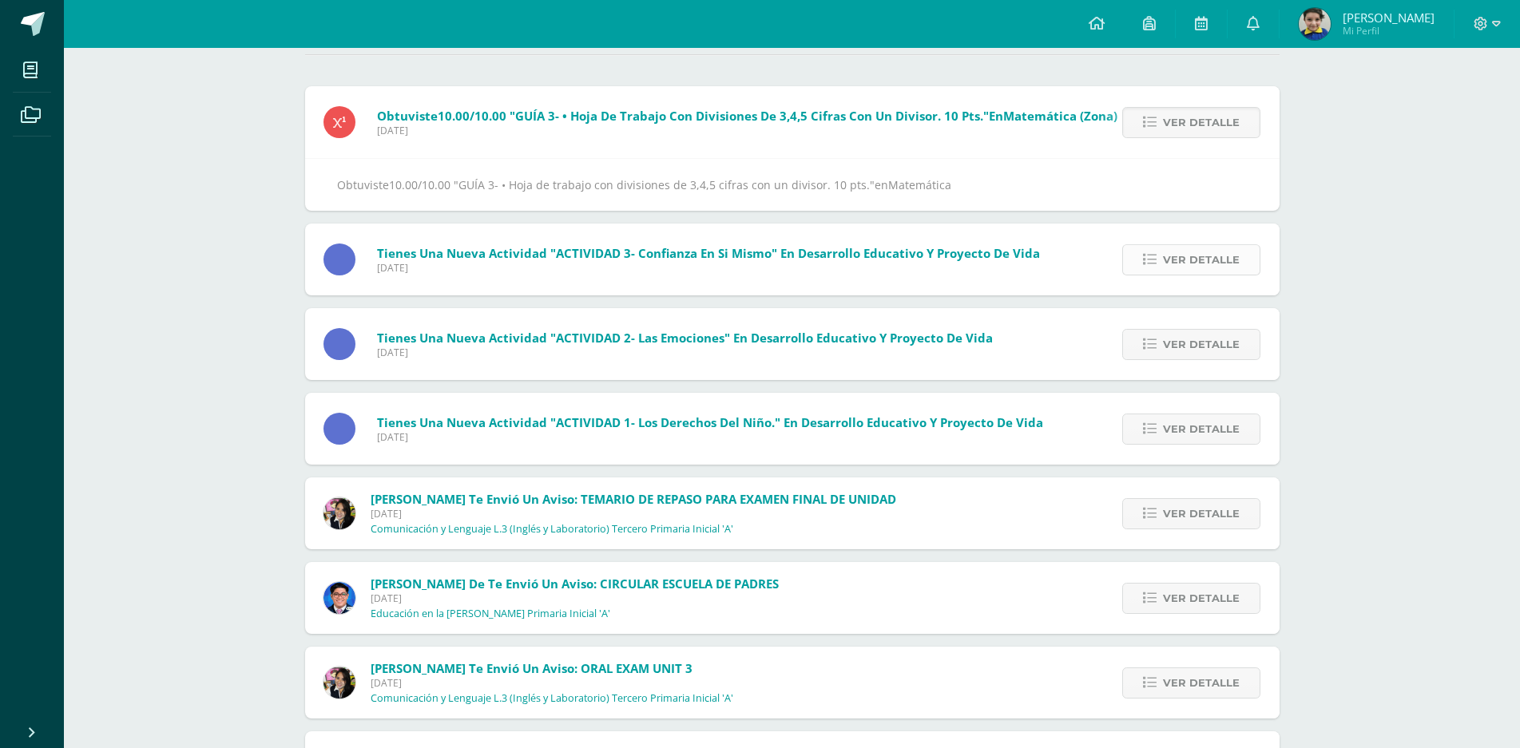
click at [1184, 252] on span "Ver detalle" at bounding box center [1201, 260] width 77 height 30
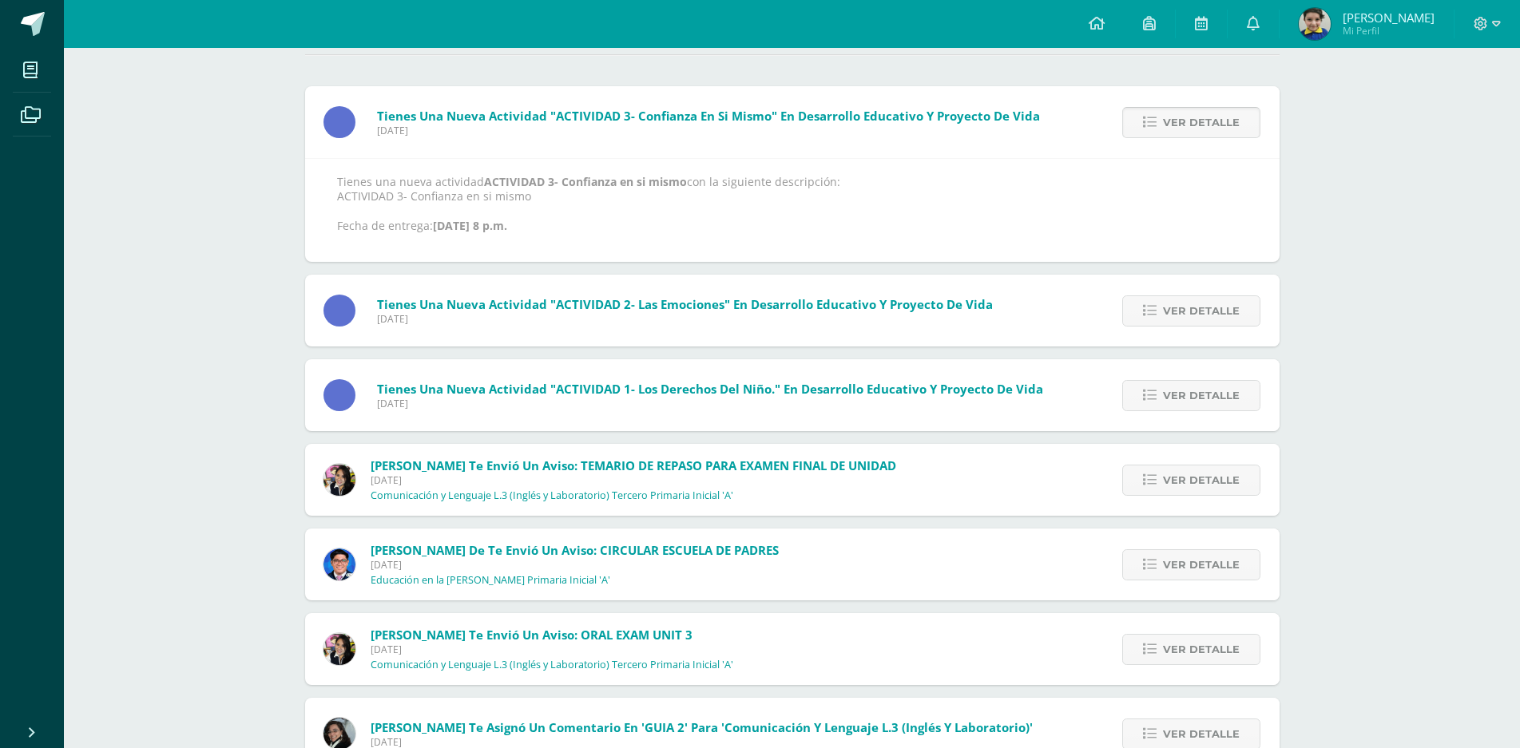
click at [1180, 133] on span "Ver detalle" at bounding box center [1201, 123] width 77 height 30
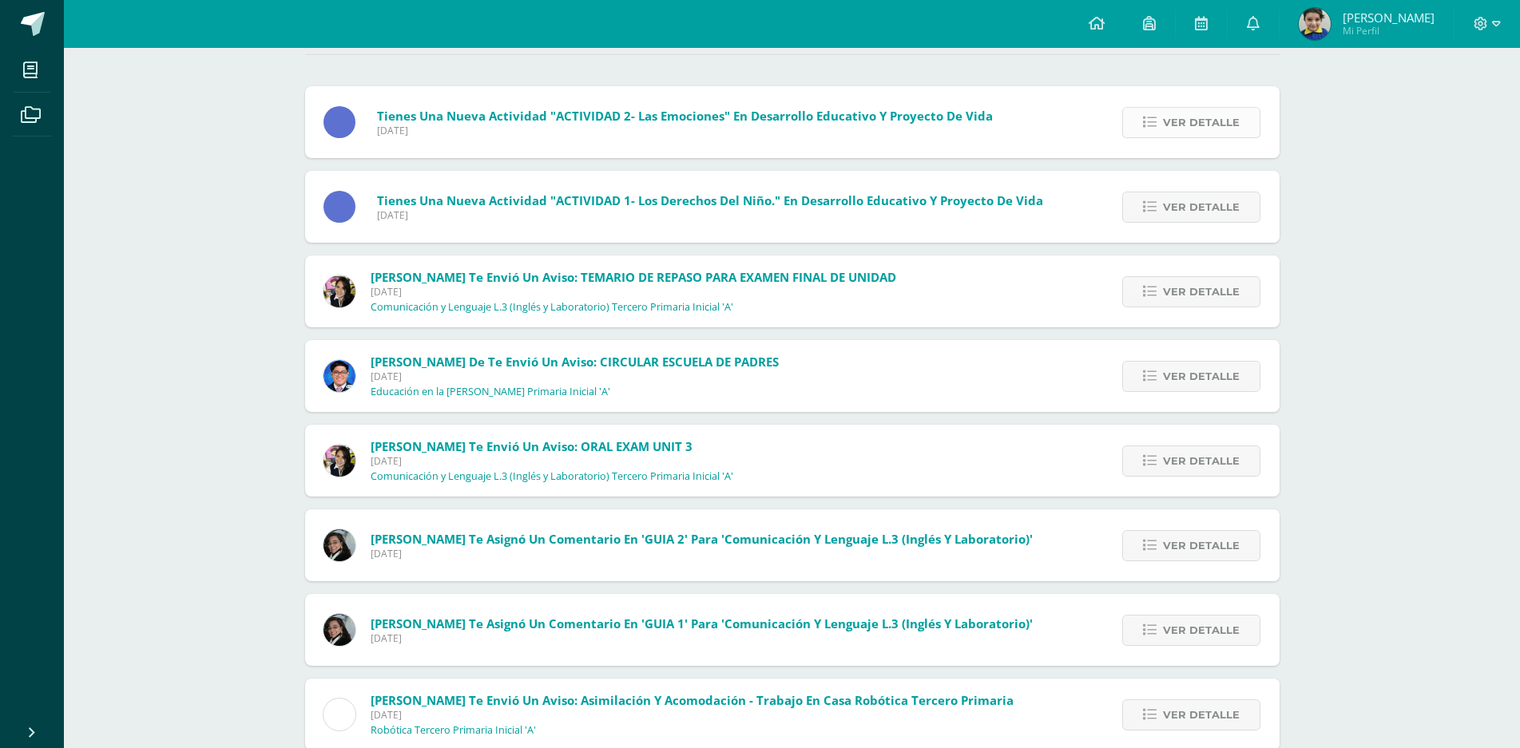
click at [1181, 127] on span "Ver detalle" at bounding box center [1201, 123] width 77 height 30
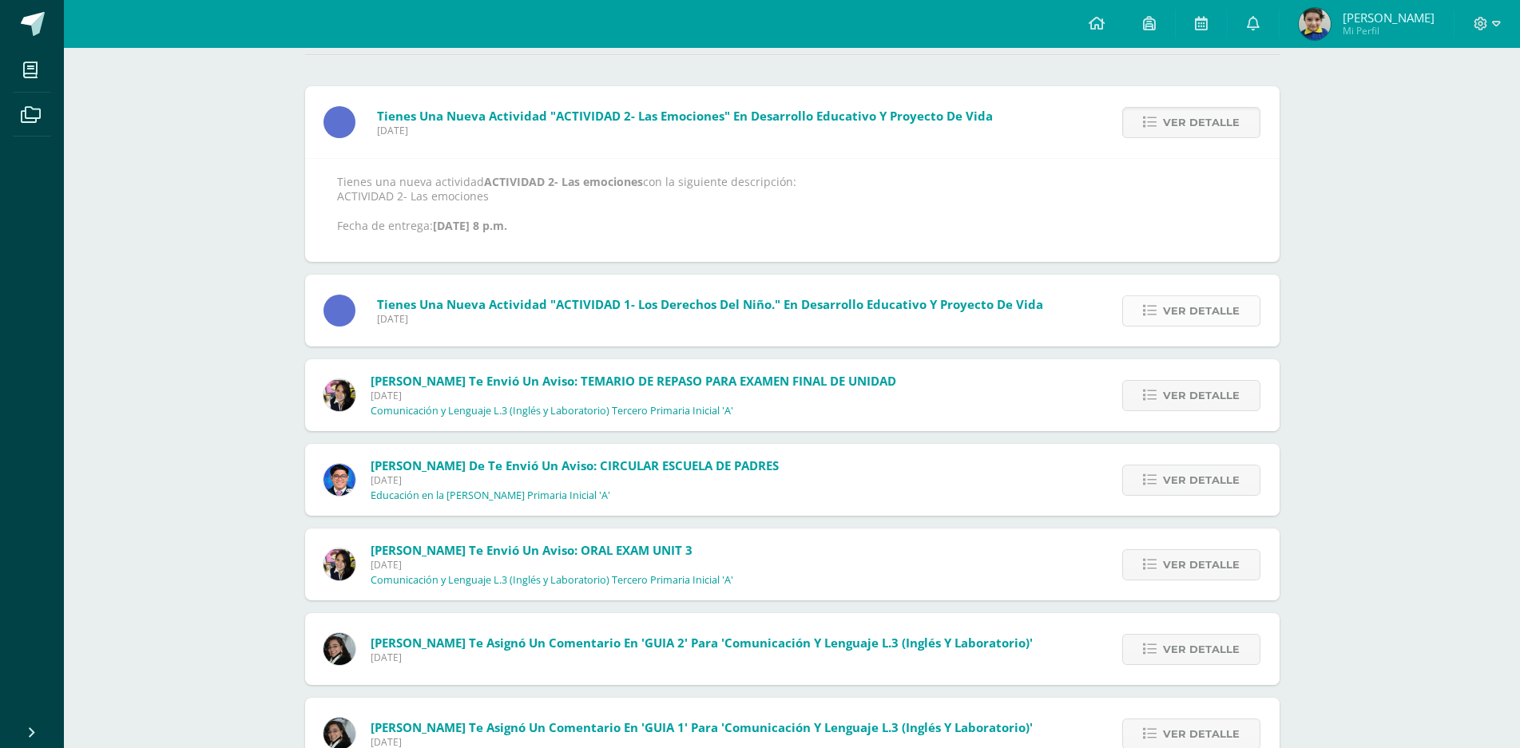
click at [1208, 299] on span "Ver detalle" at bounding box center [1201, 311] width 77 height 30
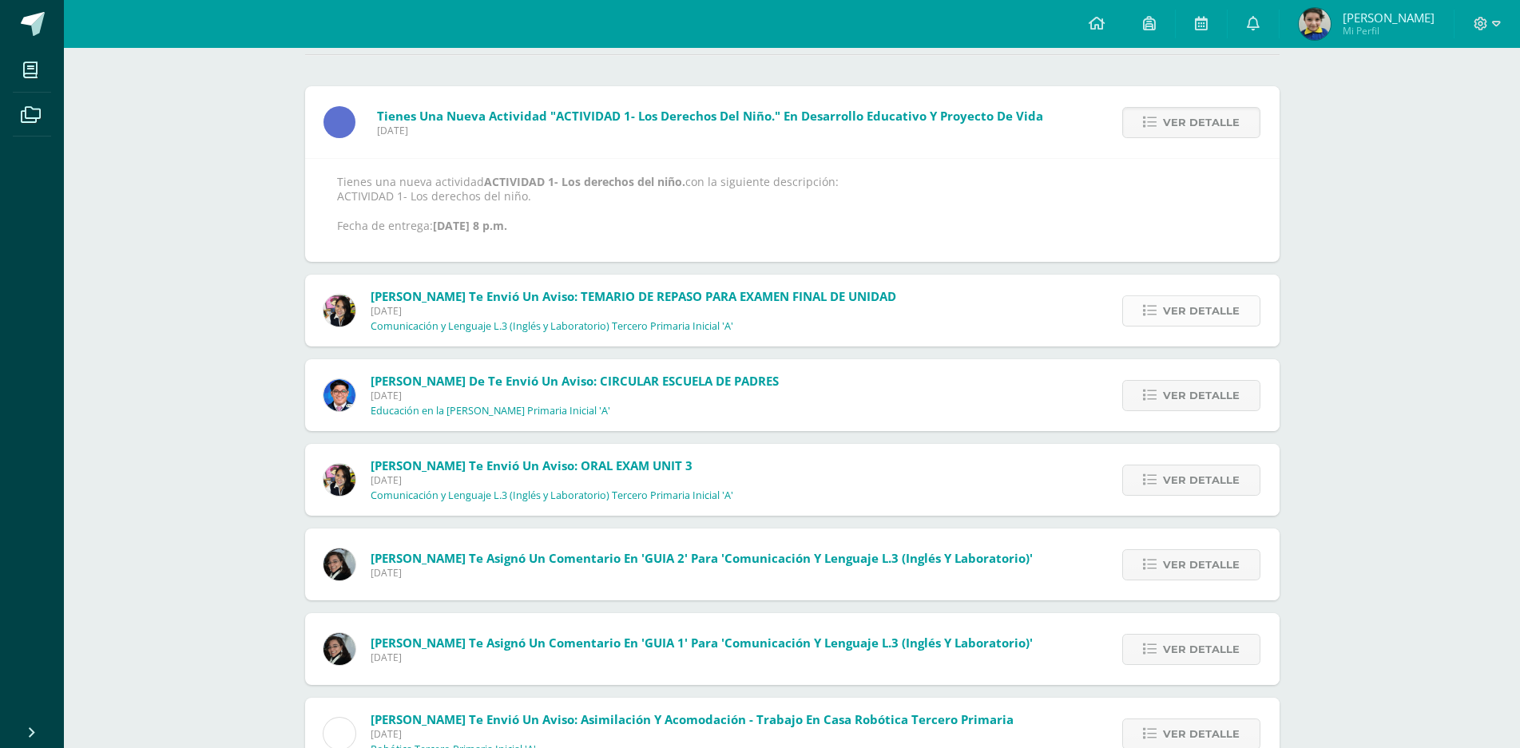
click at [1198, 306] on span "Ver detalle" at bounding box center [1201, 311] width 77 height 30
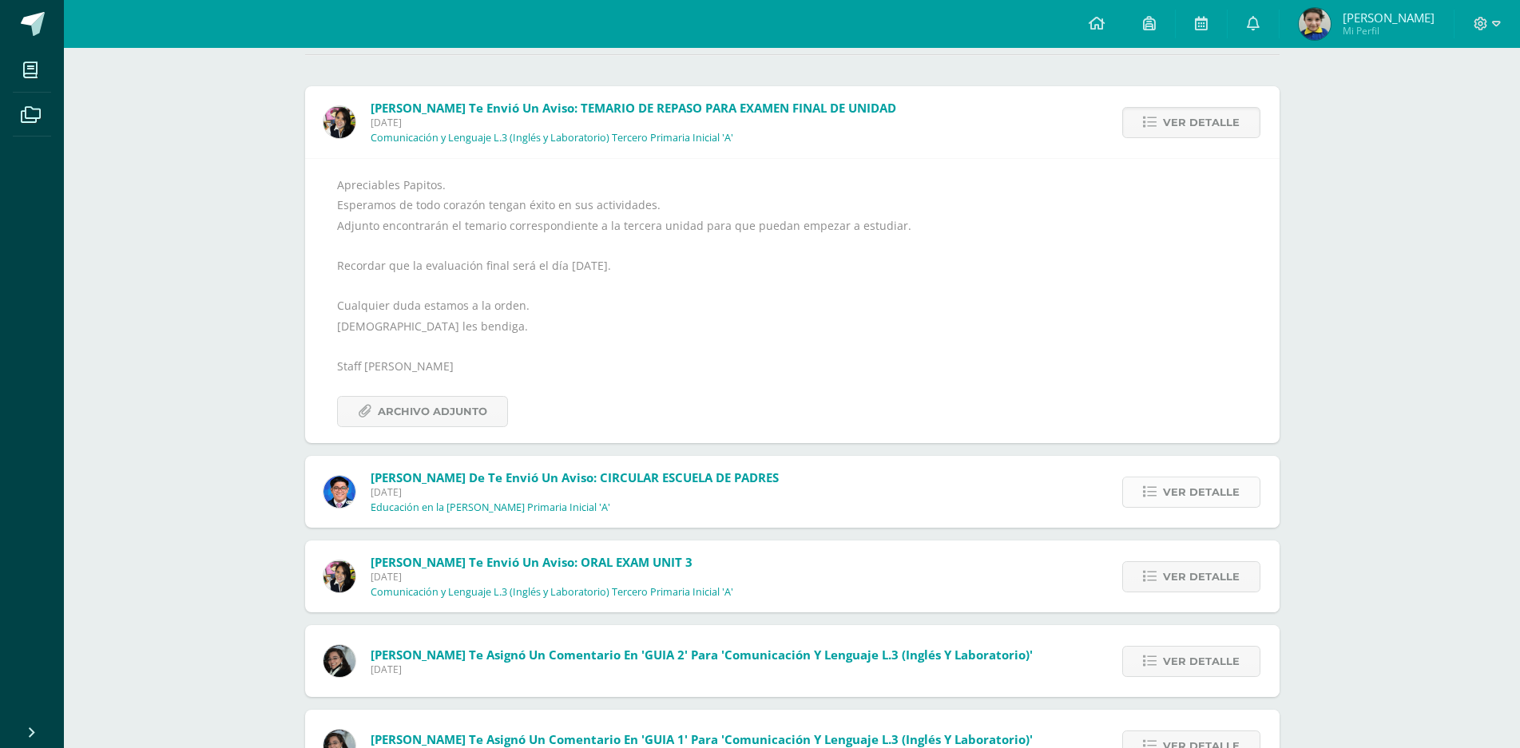
click at [1189, 483] on span "Ver detalle" at bounding box center [1201, 493] width 77 height 30
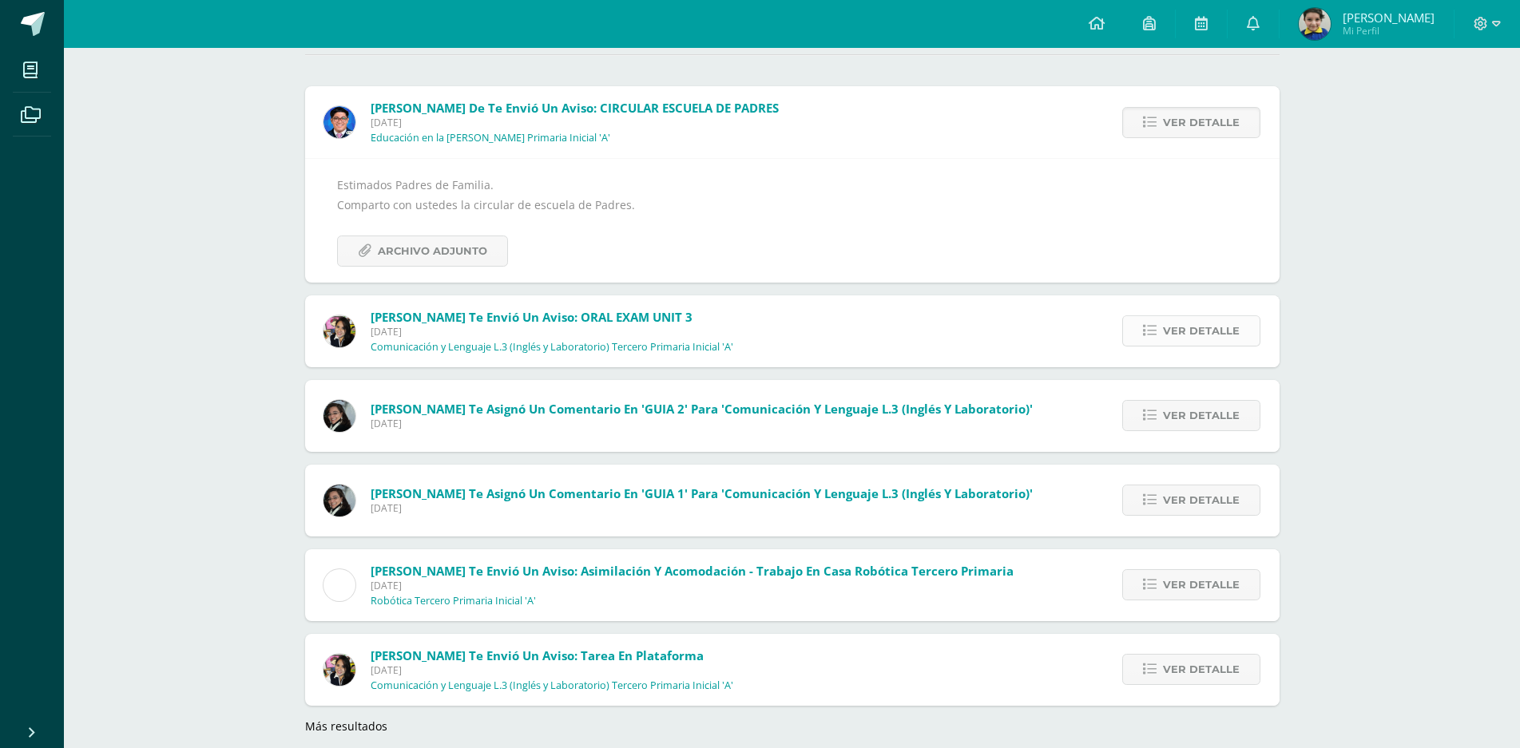
click at [1185, 331] on span "Ver detalle" at bounding box center [1201, 331] width 77 height 30
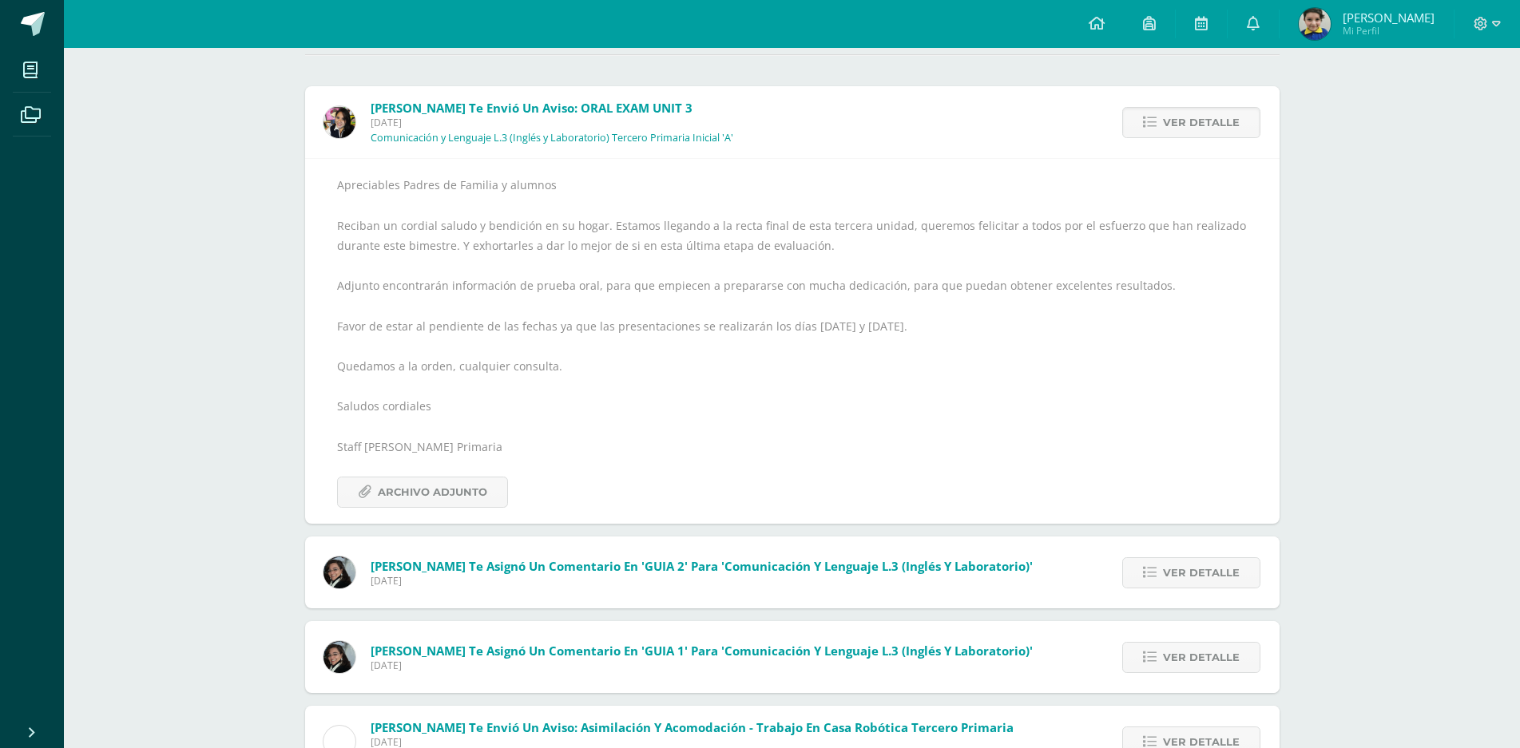
scroll to position [240, 0]
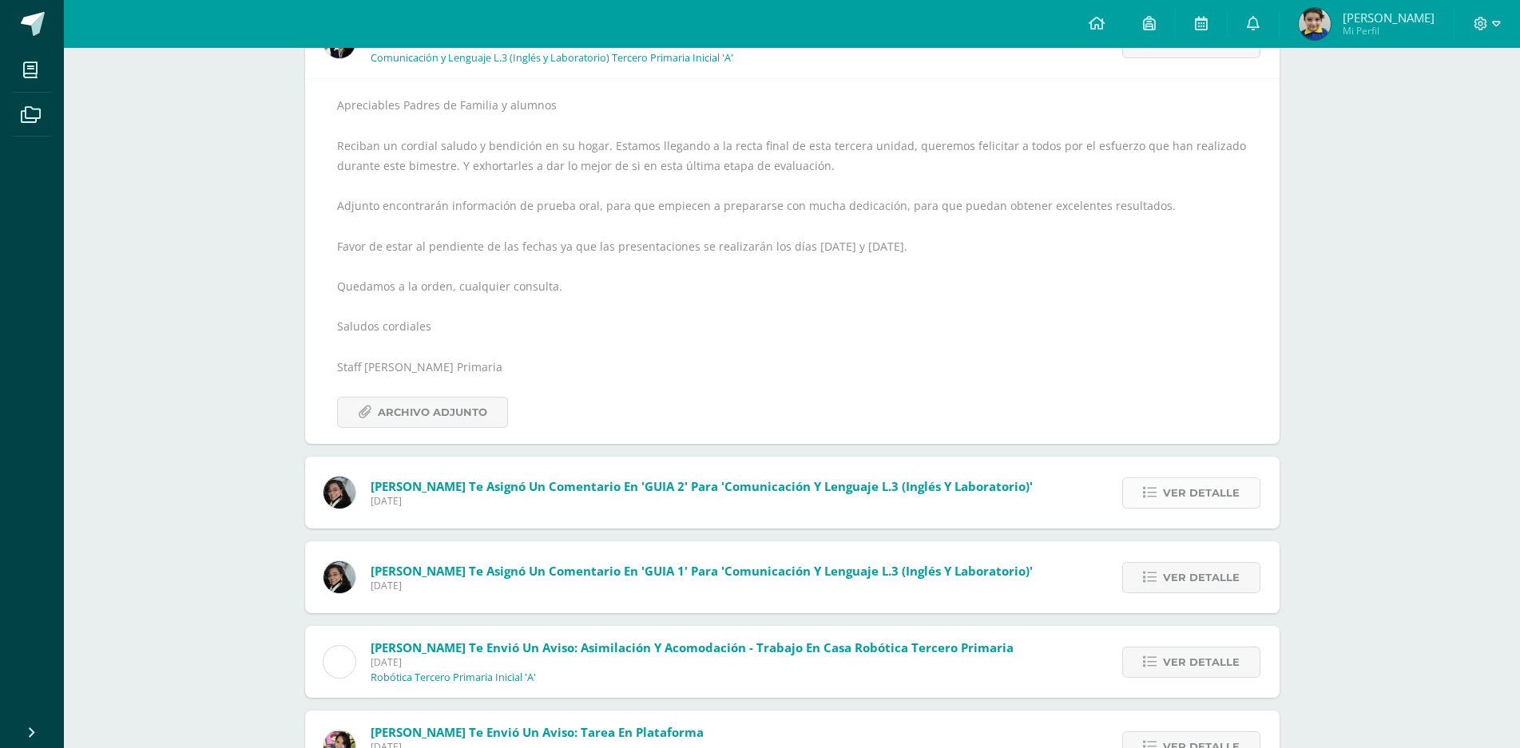
click at [1198, 489] on span "Ver detalle" at bounding box center [1201, 493] width 77 height 30
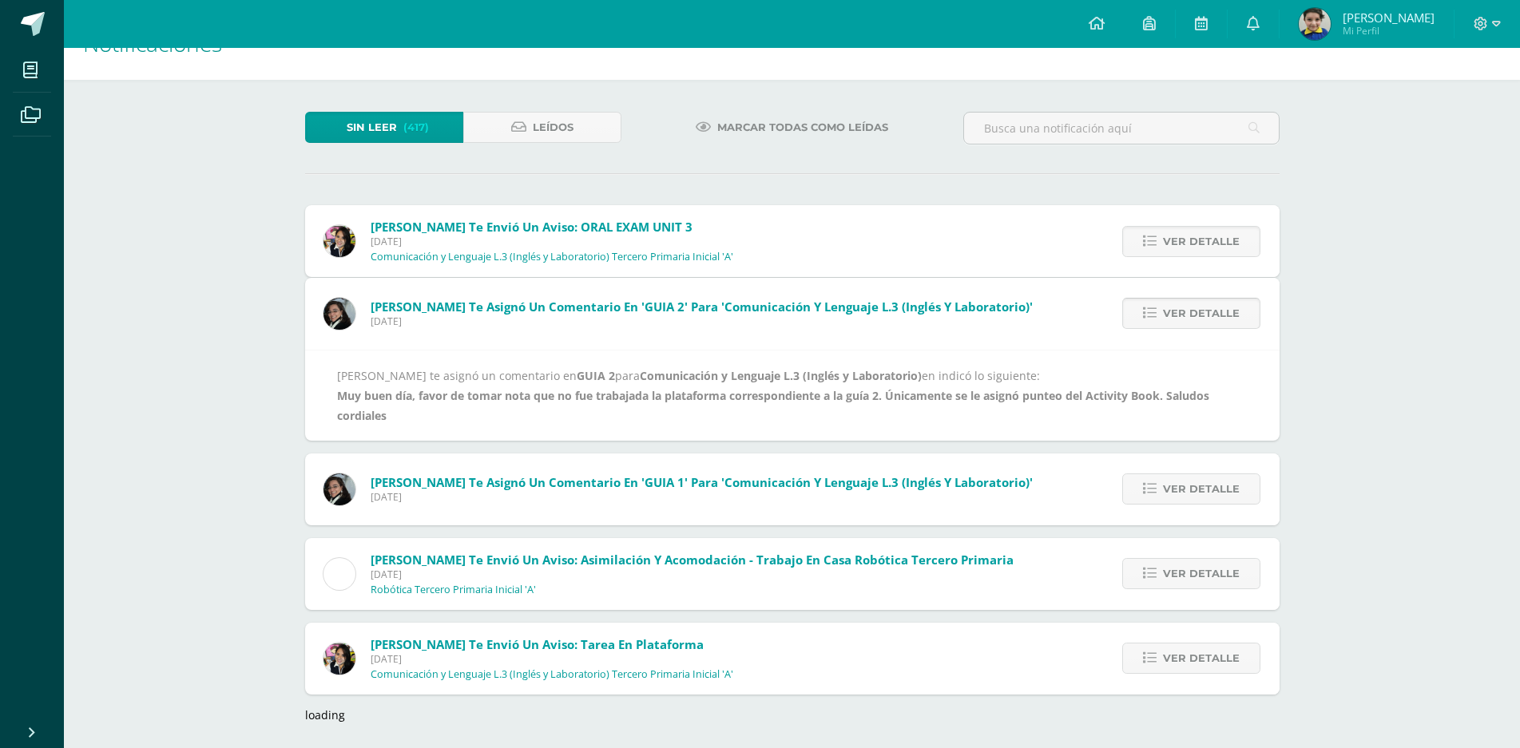
scroll to position [0, 0]
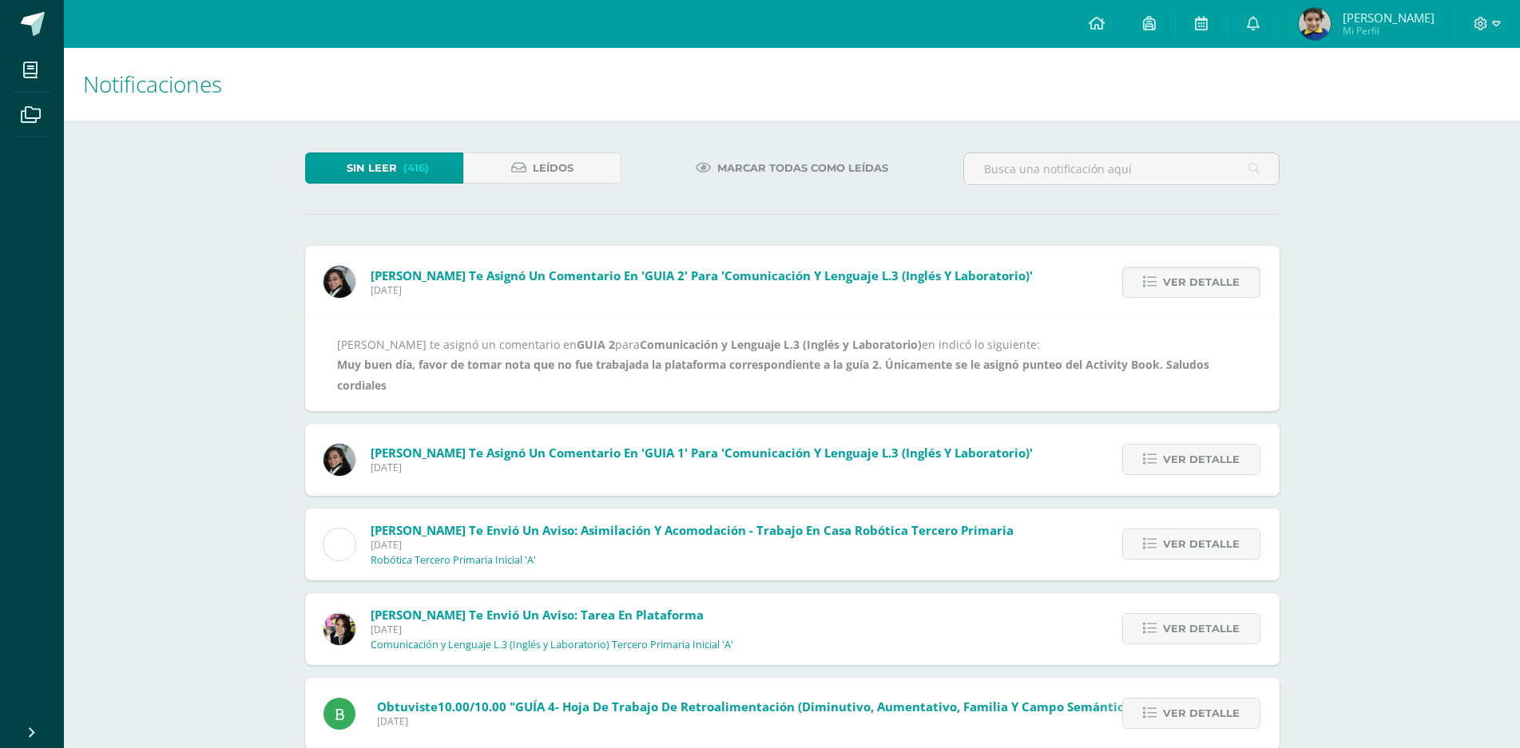
click at [648, 376] on div "Karla Ralón te asignó un comentario en GUIA 2 para Comunicación y Lenguaje L.3 …" at bounding box center [792, 365] width 911 height 61
click at [1212, 452] on span "Ver detalle" at bounding box center [1201, 460] width 77 height 30
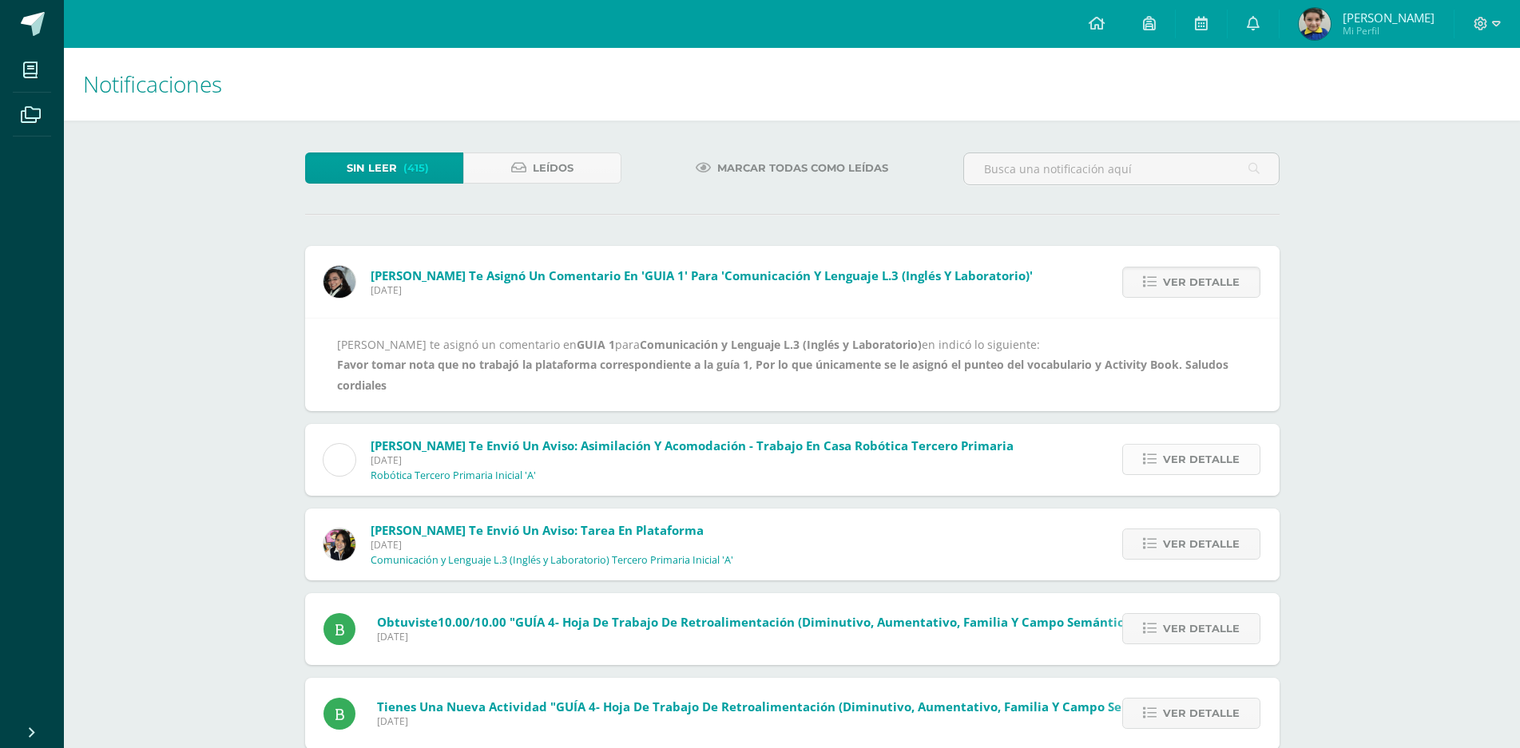
click at [1182, 453] on span "Ver detalle" at bounding box center [1201, 460] width 77 height 30
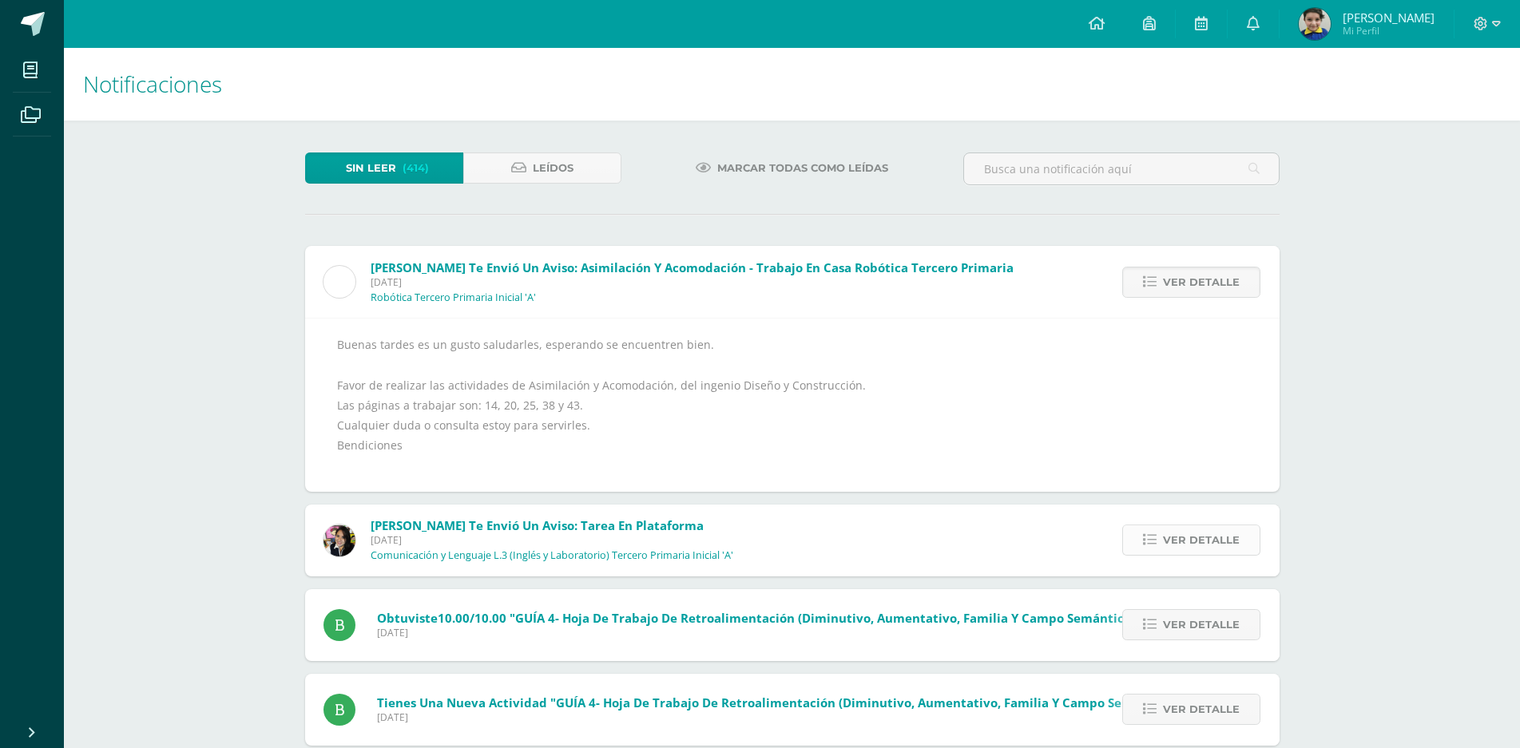
click at [1177, 533] on span "Ver detalle" at bounding box center [1201, 541] width 77 height 30
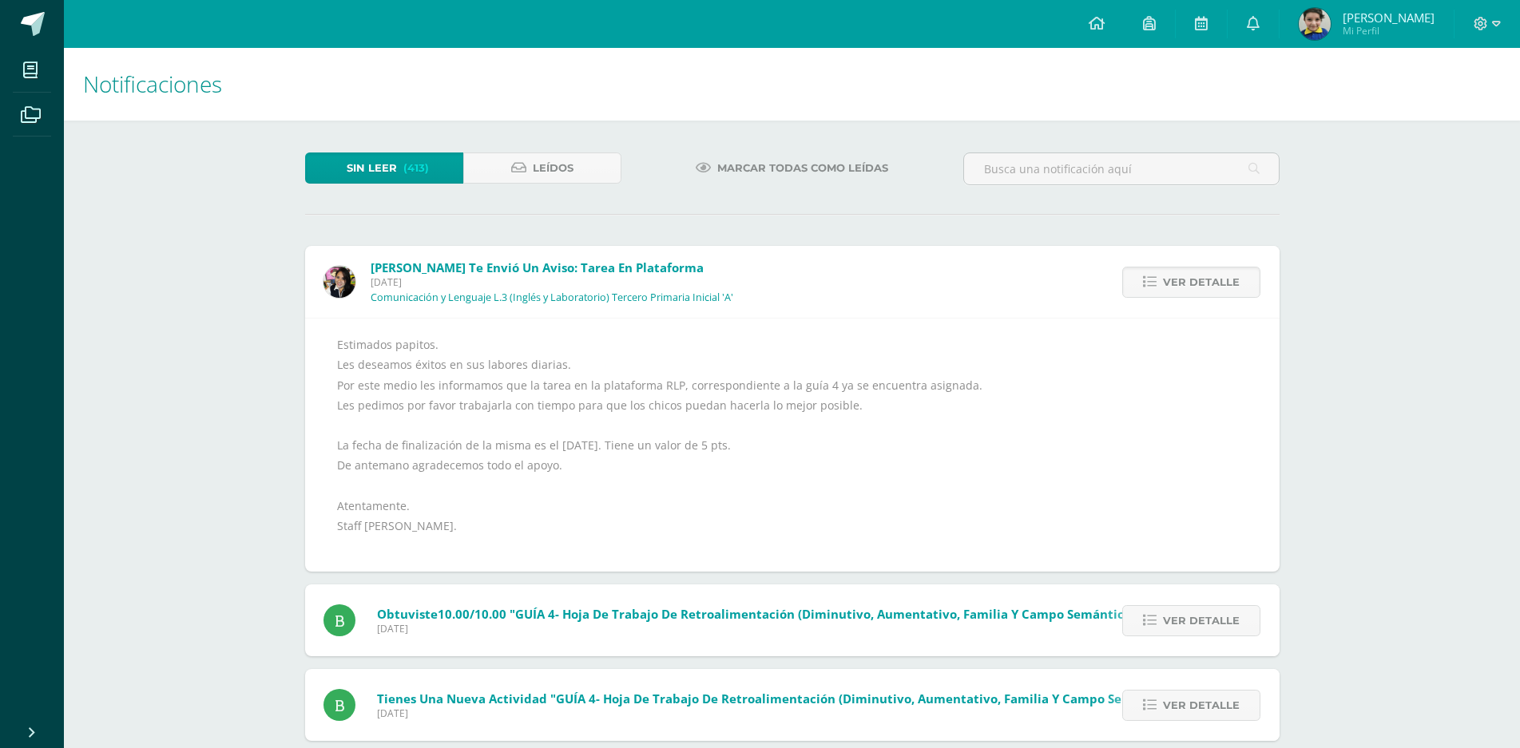
click at [1175, 485] on div "Estimados papitos. Les deseamos éxitos en sus labores diarias. Por este medio l…" at bounding box center [792, 445] width 911 height 221
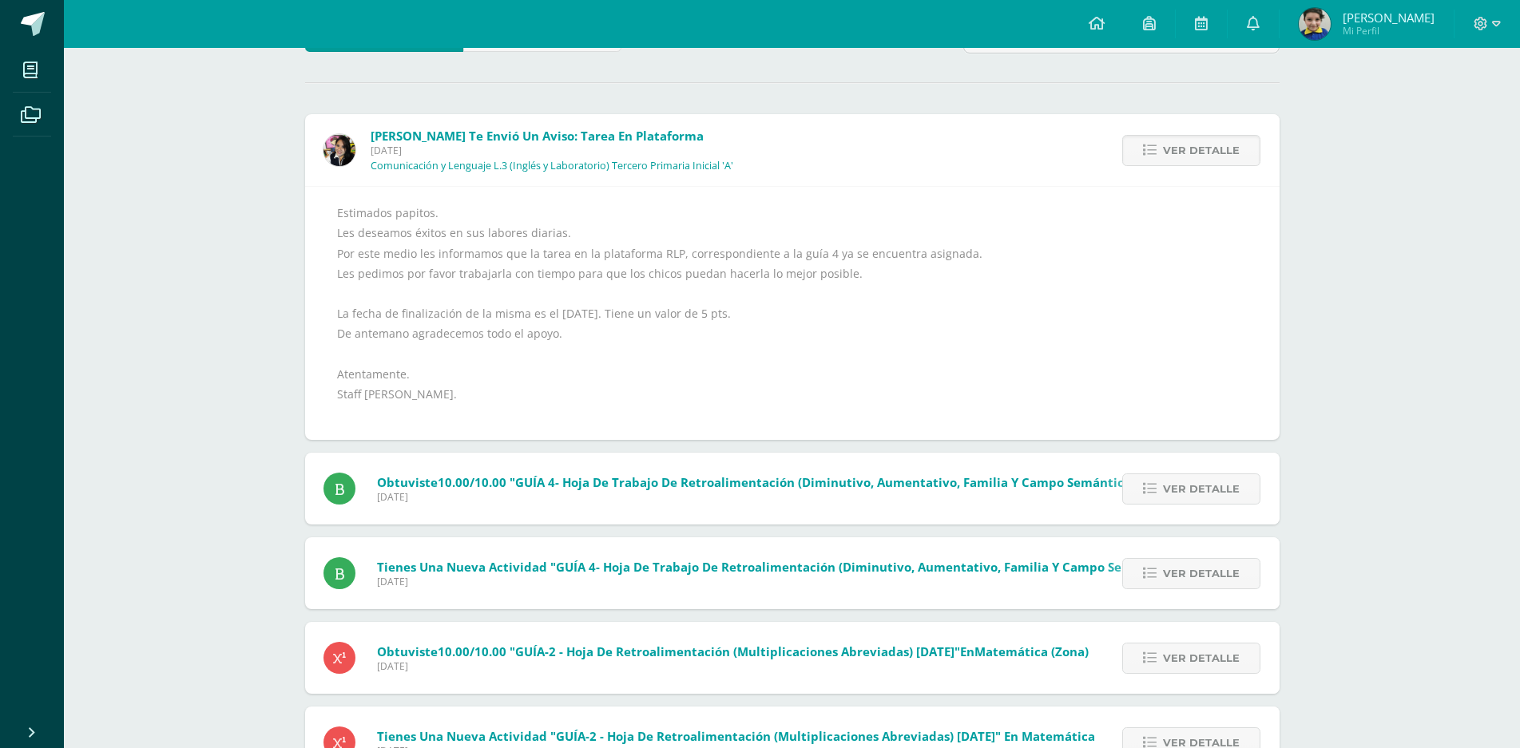
scroll to position [160, 0]
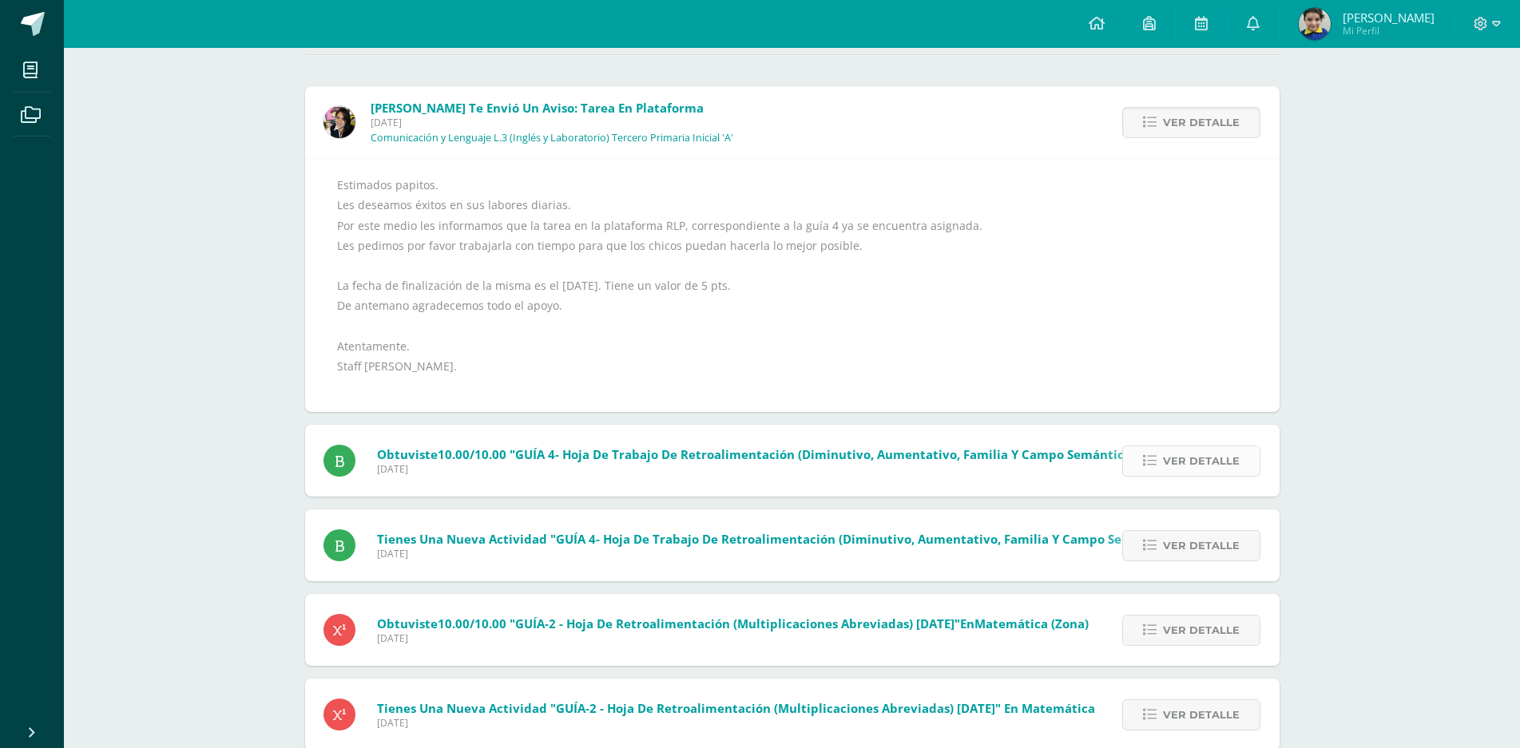
click at [1161, 465] on link "Ver detalle" at bounding box center [1191, 461] width 138 height 31
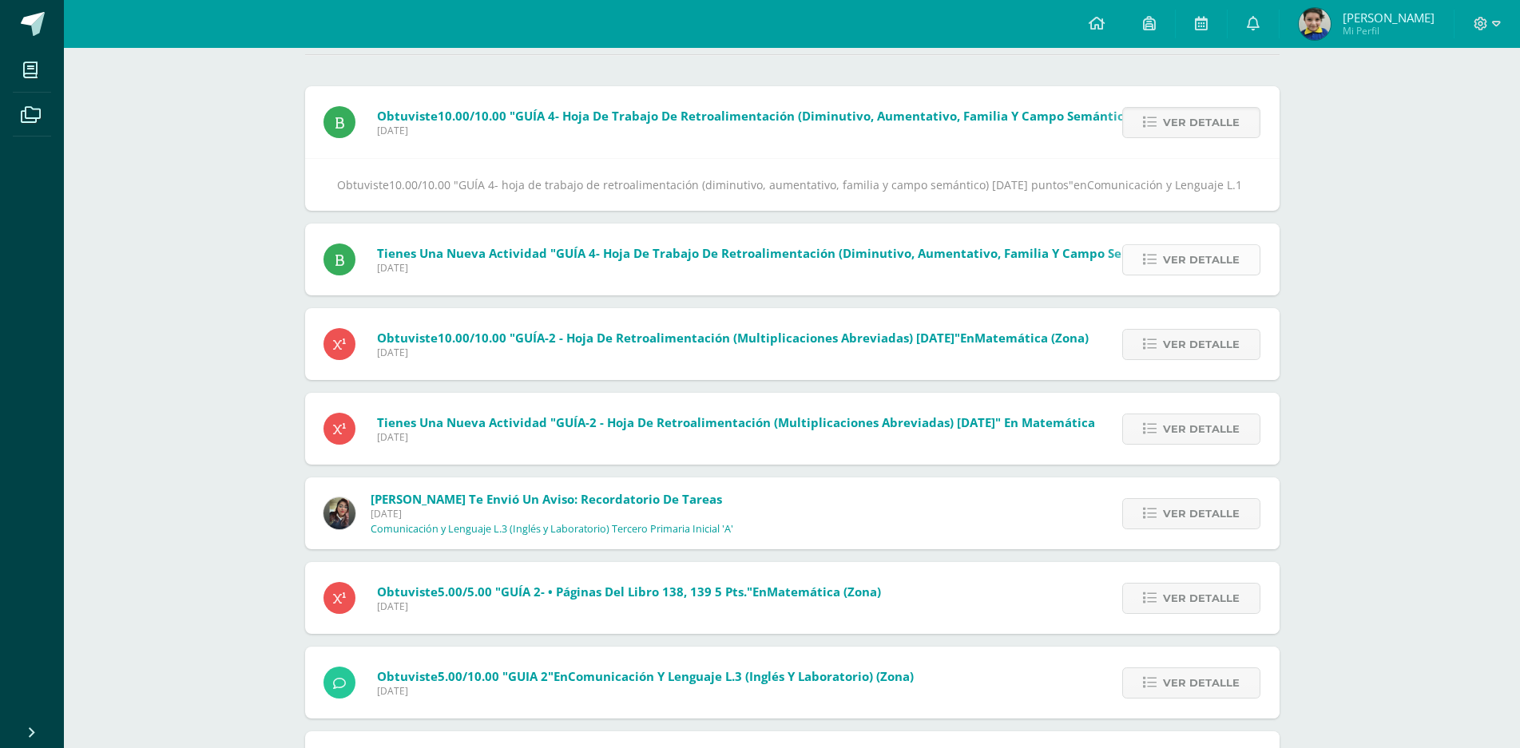
click at [1197, 275] on span "Ver detalle" at bounding box center [1201, 260] width 77 height 30
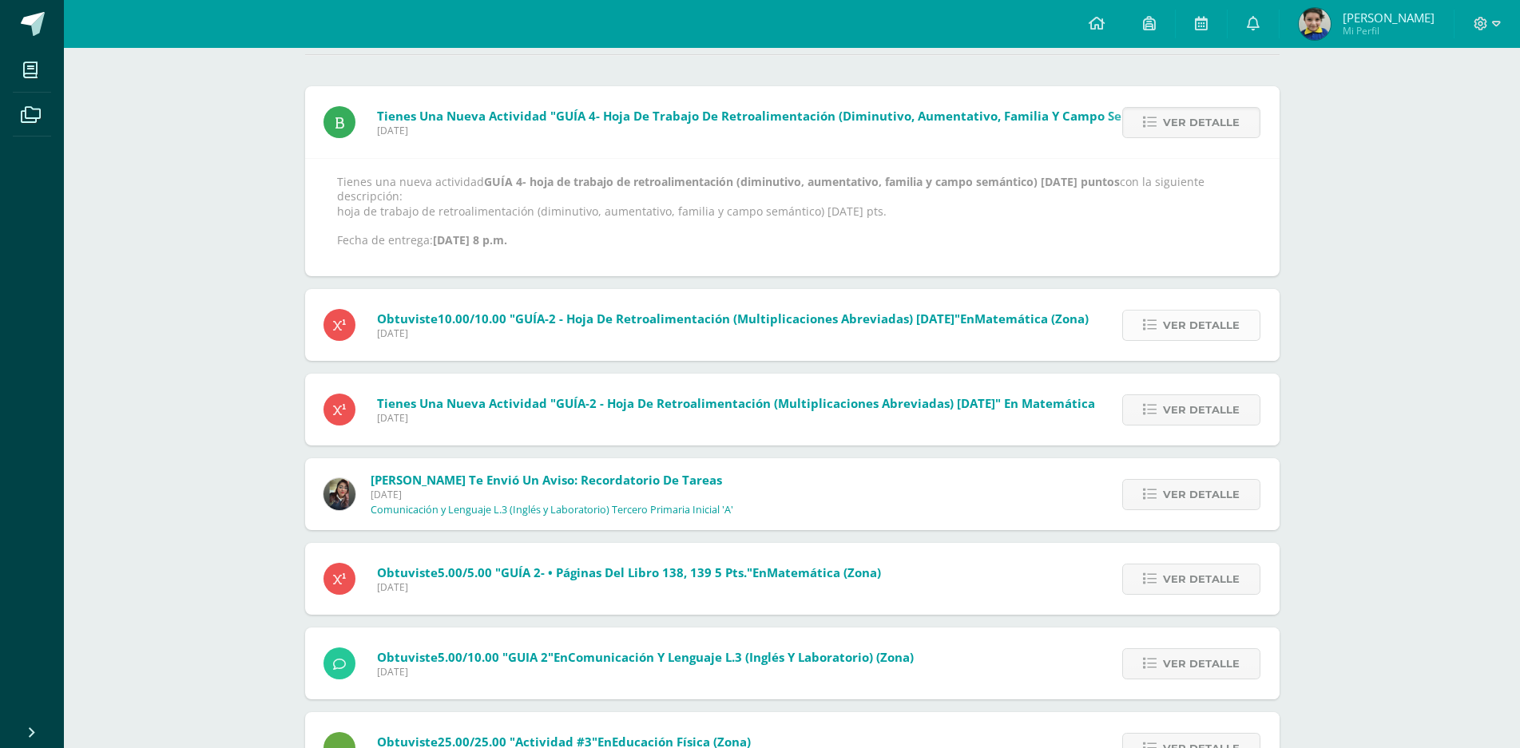
click at [1196, 323] on span "Ver detalle" at bounding box center [1201, 326] width 77 height 30
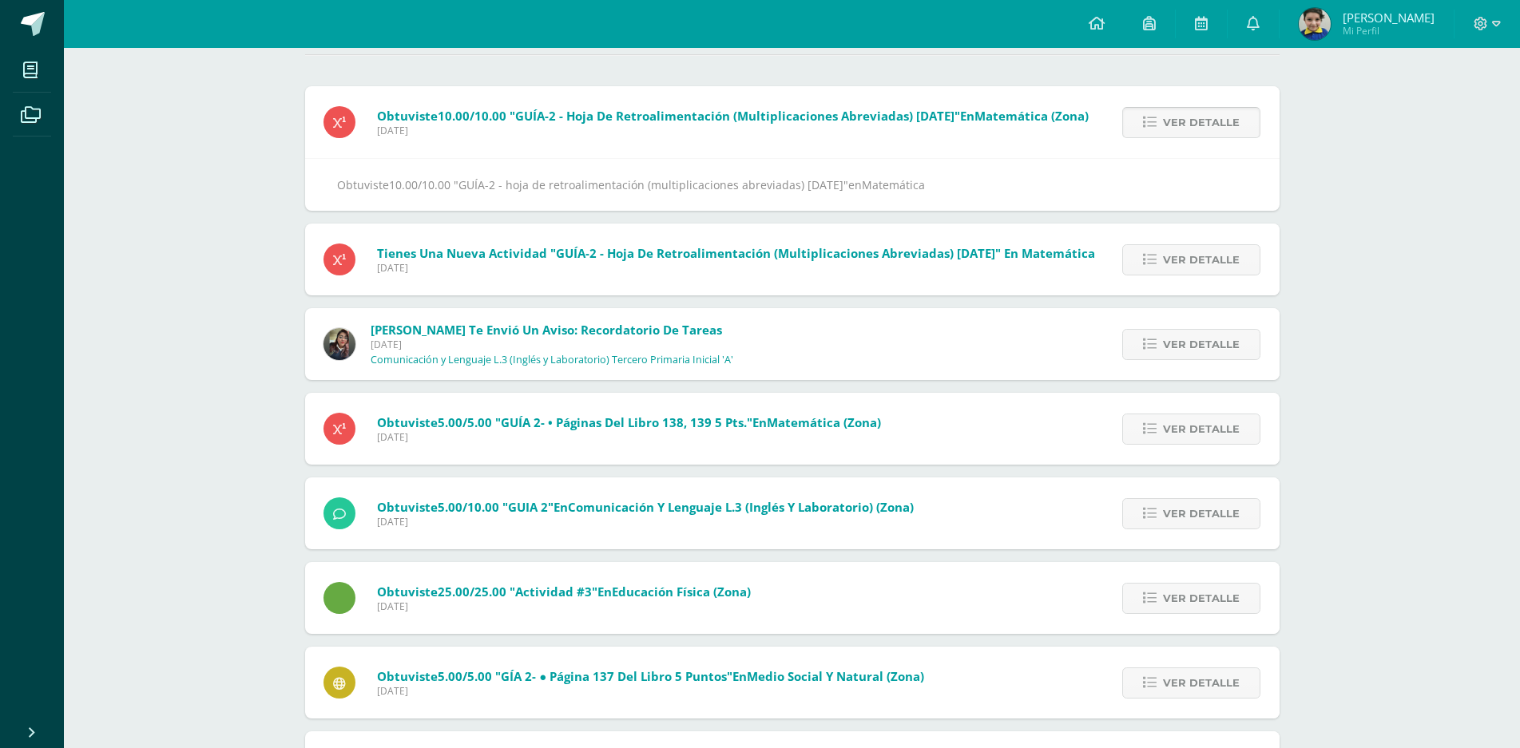
click at [1182, 119] on span "Ver detalle" at bounding box center [1201, 123] width 77 height 30
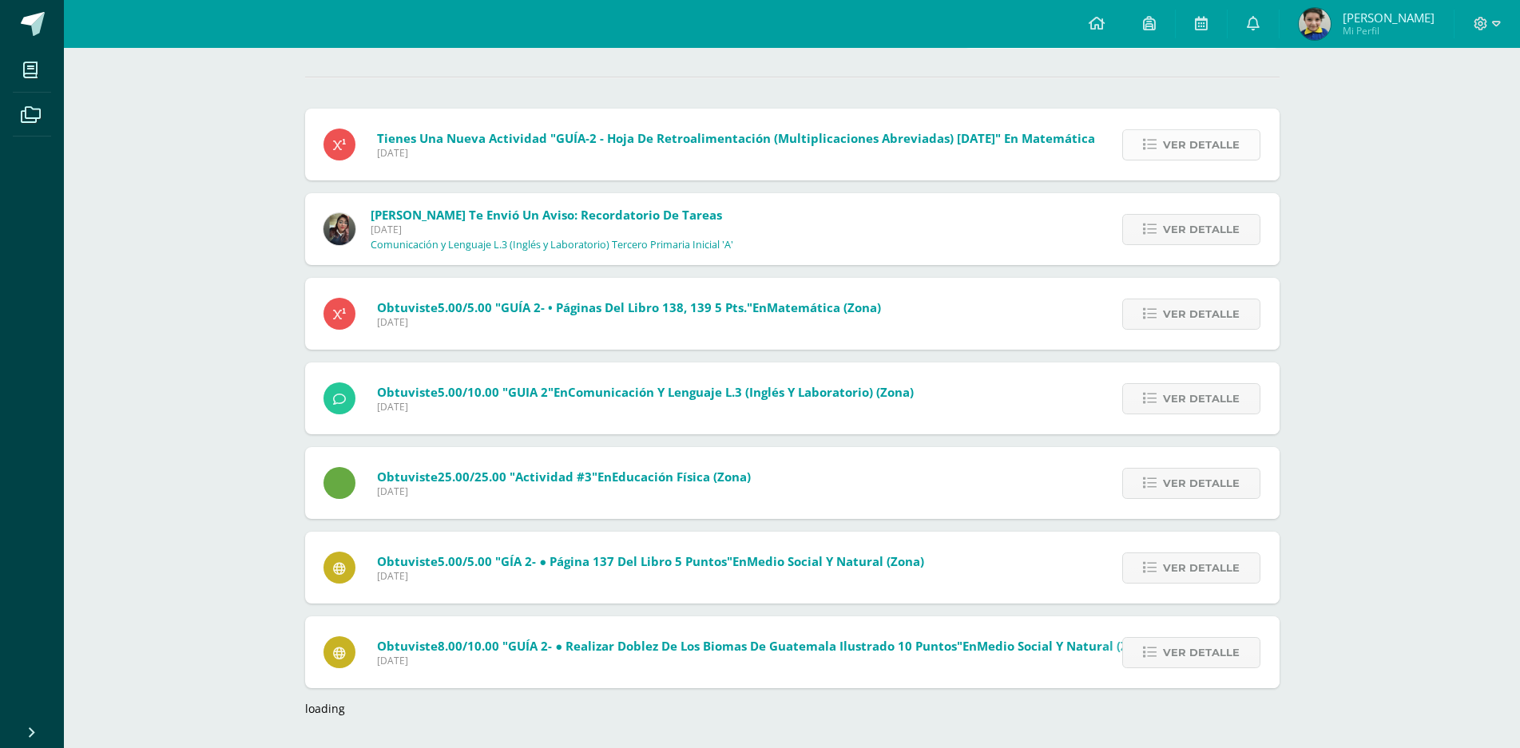
click at [1190, 145] on span "Ver detalle" at bounding box center [1201, 145] width 77 height 30
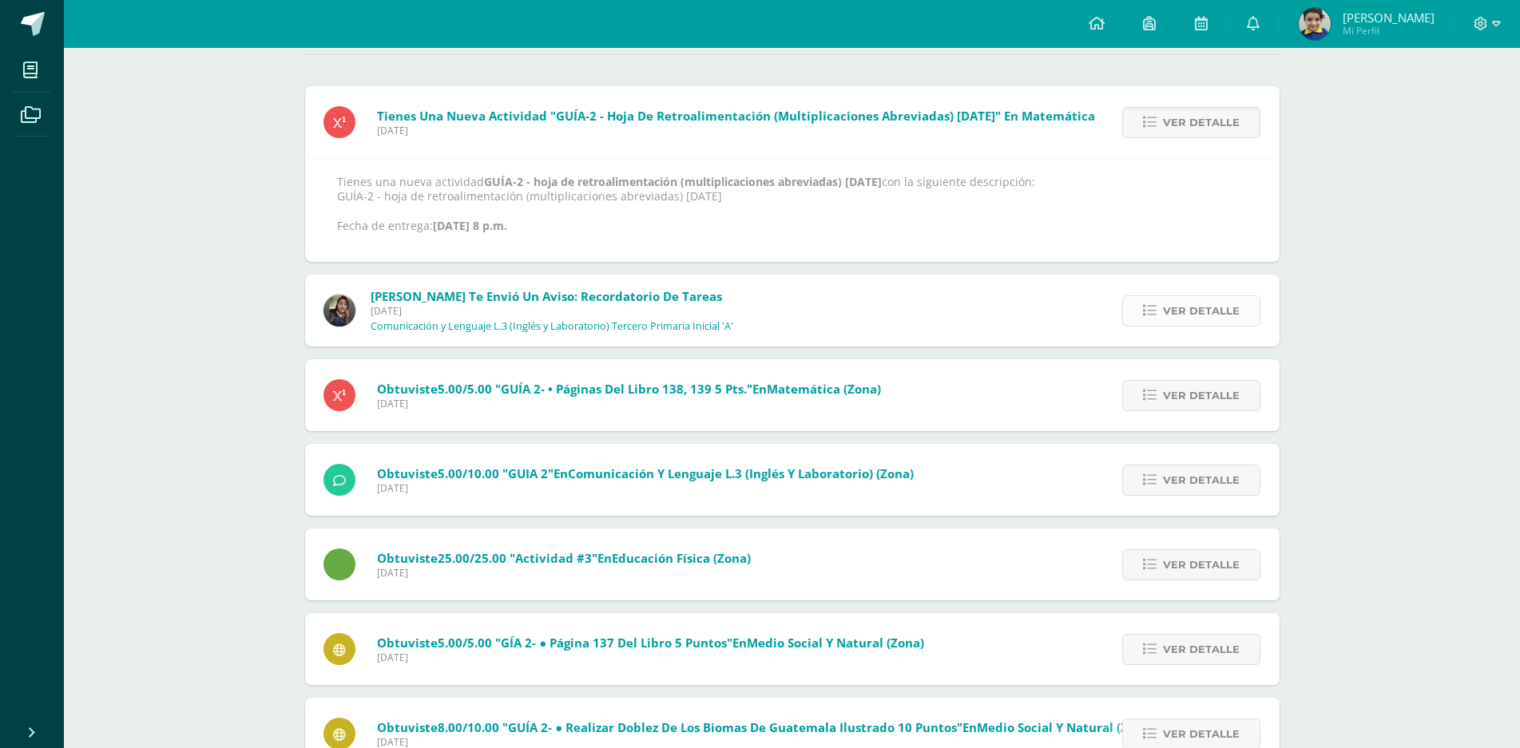
click at [1186, 301] on span "Ver detalle" at bounding box center [1201, 311] width 77 height 30
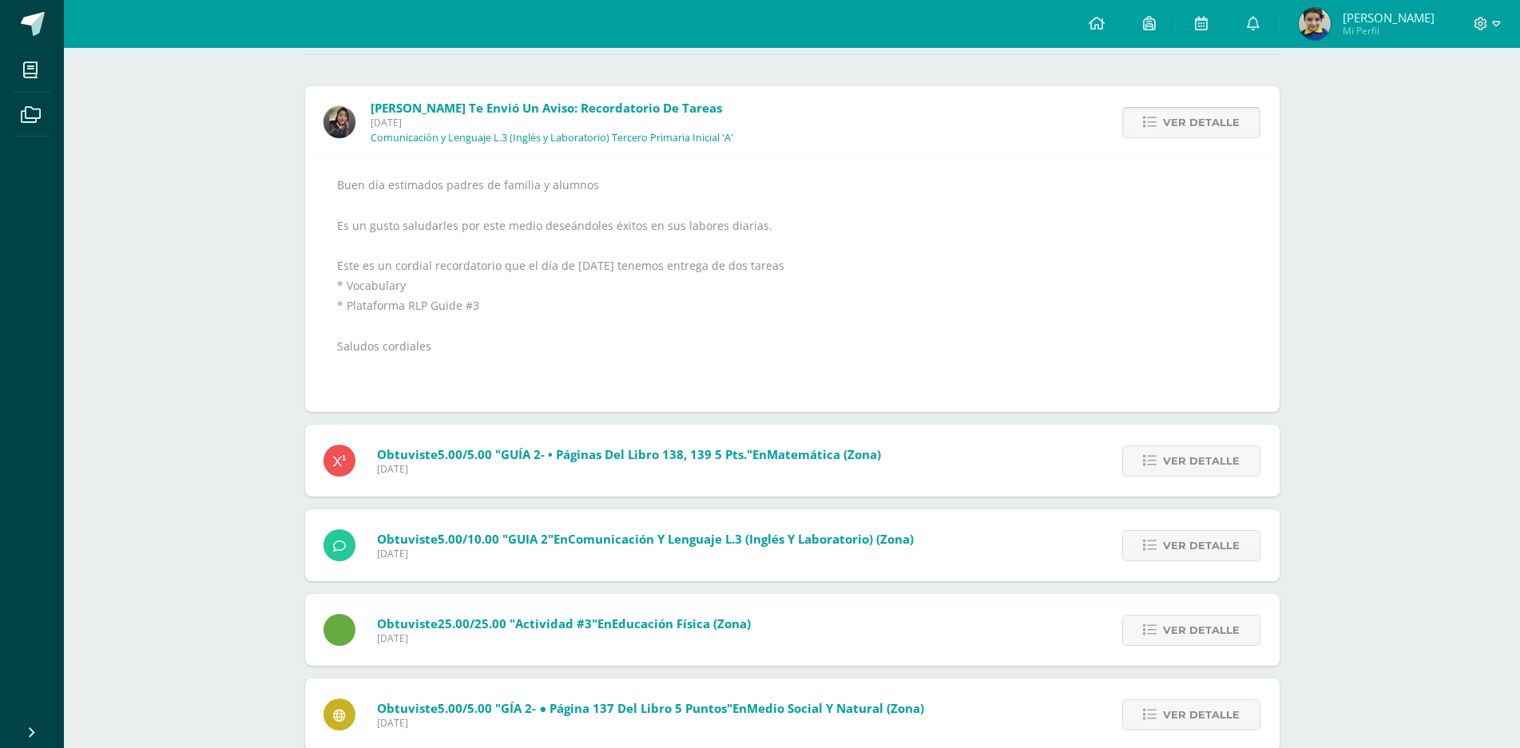
click at [1189, 118] on span "Ver detalle" at bounding box center [1201, 123] width 77 height 30
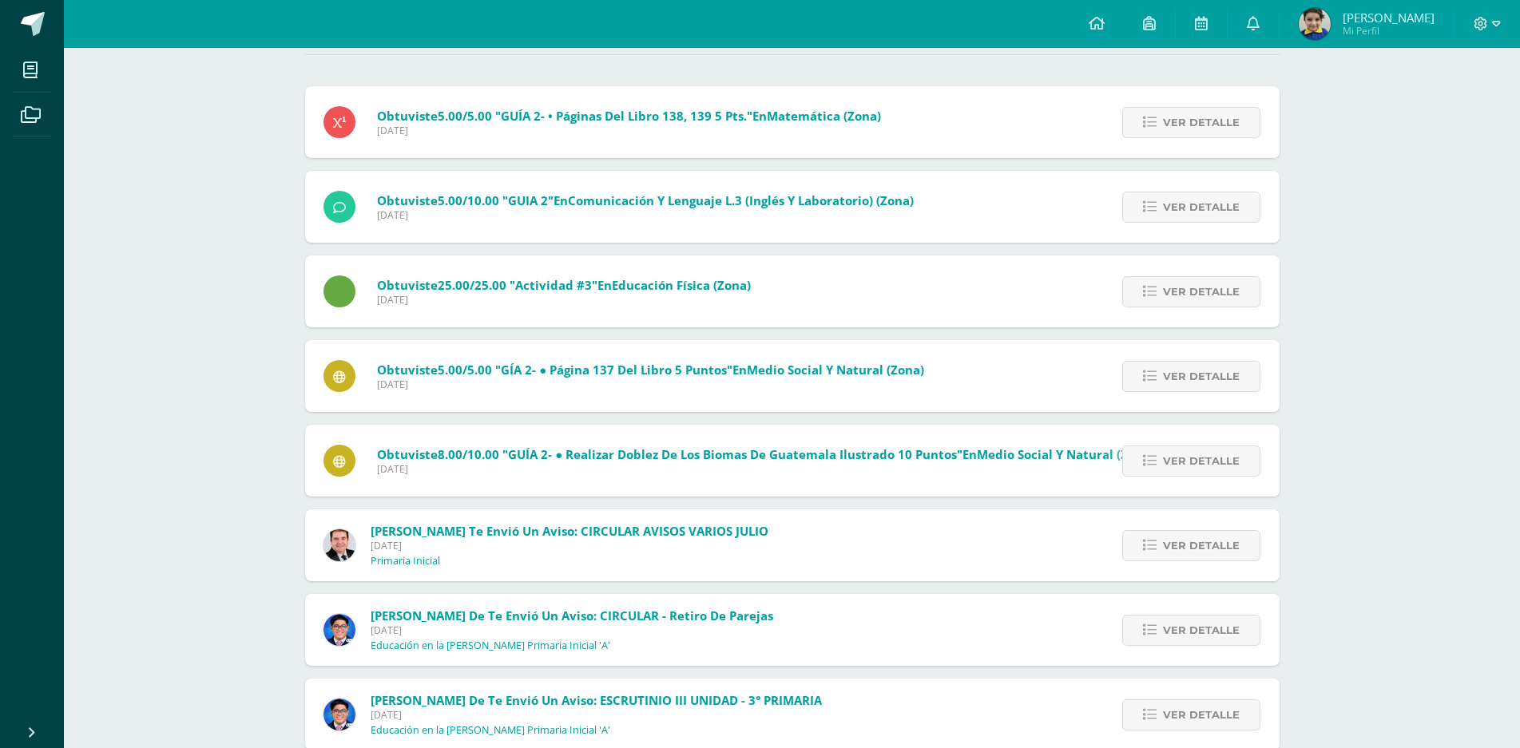
click at [1189, 118] on span "Ver detalle" at bounding box center [1201, 123] width 77 height 30
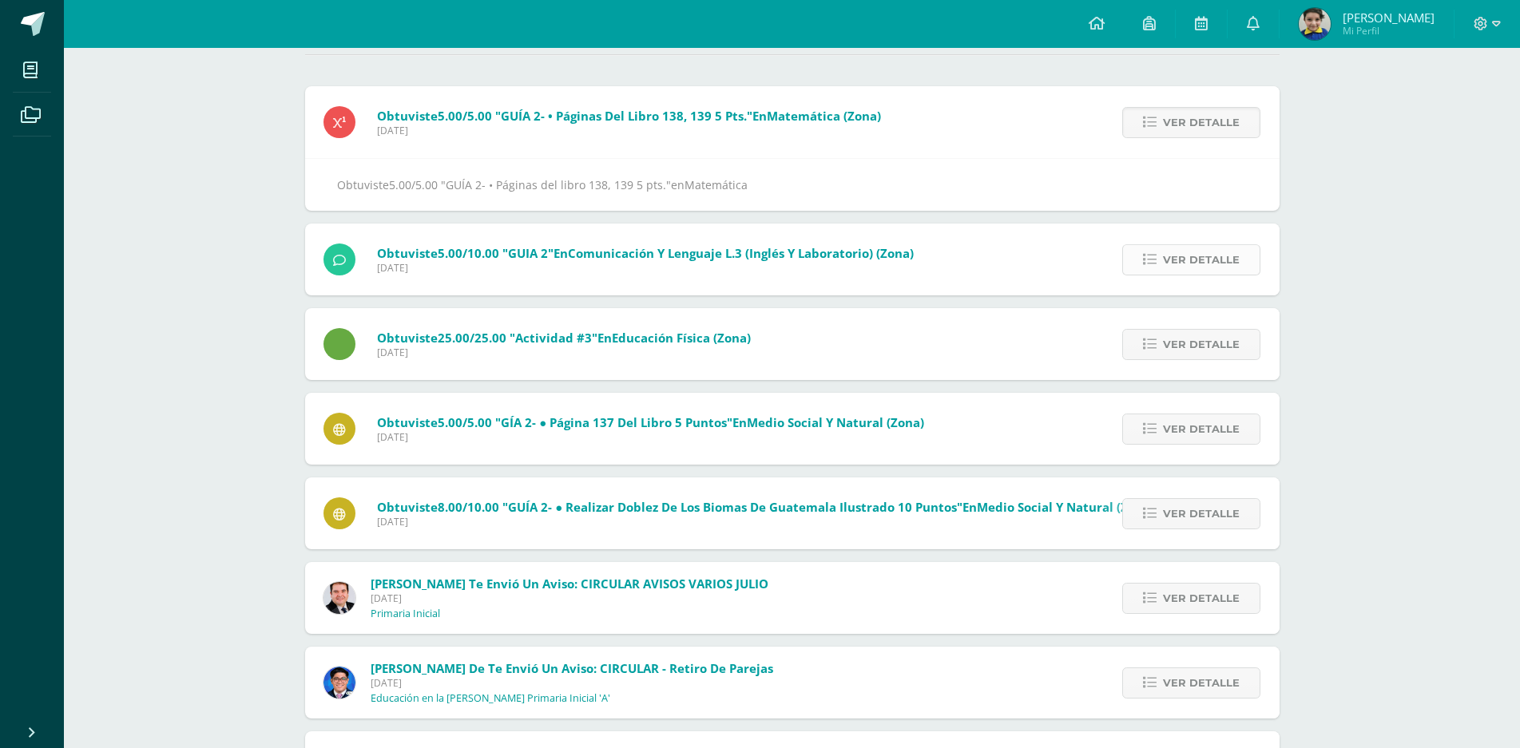
click at [1209, 249] on span "Ver detalle" at bounding box center [1201, 260] width 77 height 30
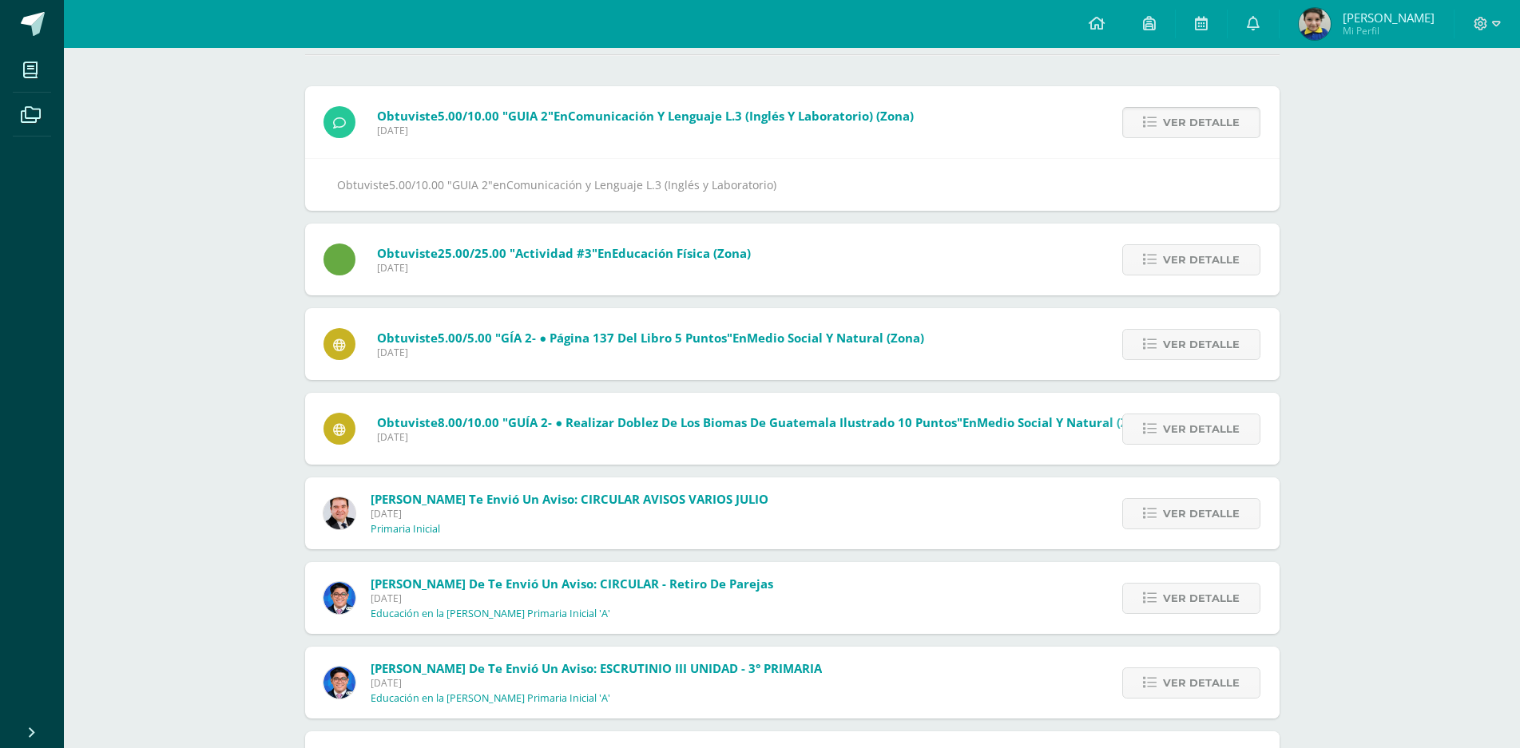
click at [1173, 123] on span "Ver detalle" at bounding box center [1201, 123] width 77 height 30
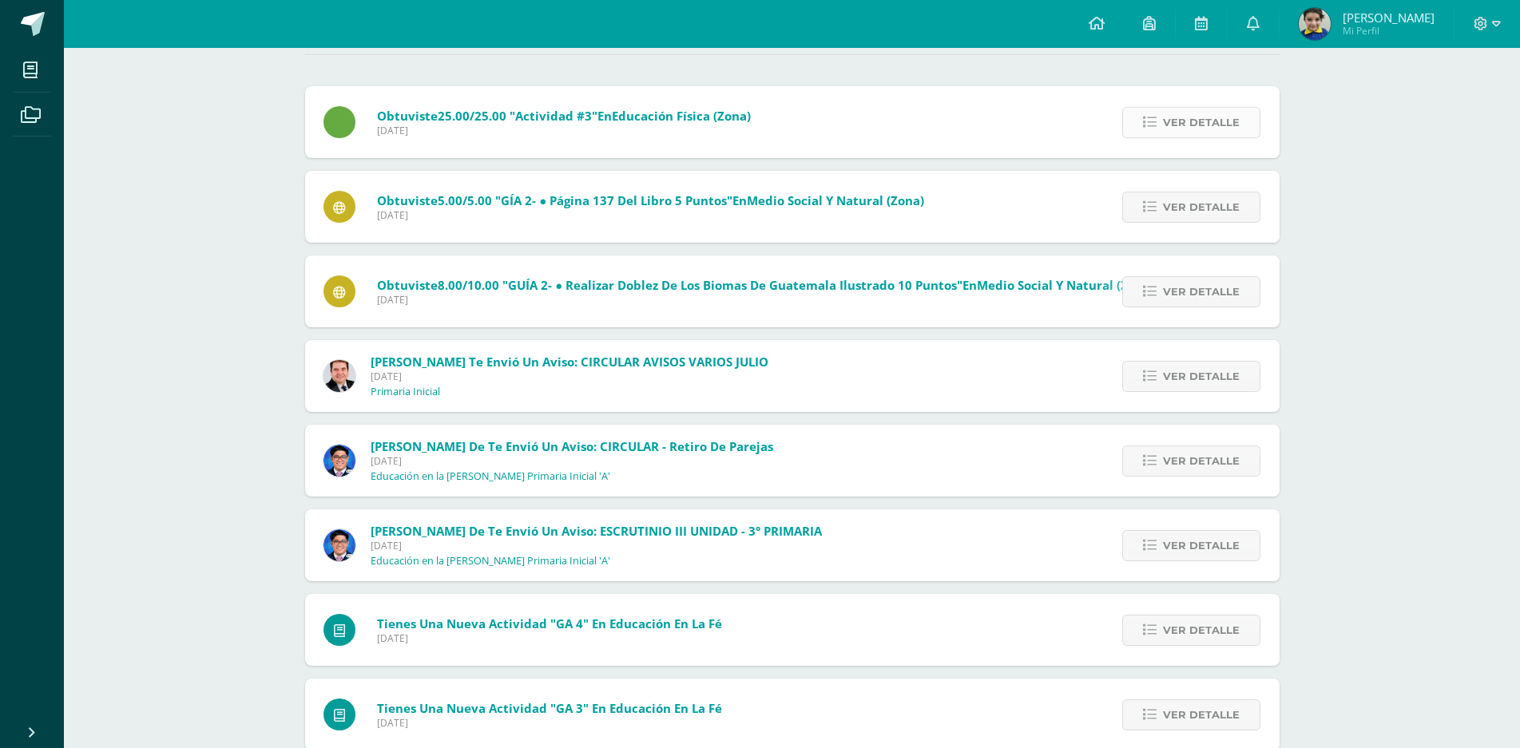
click at [1173, 115] on span "Ver detalle" at bounding box center [1201, 123] width 77 height 30
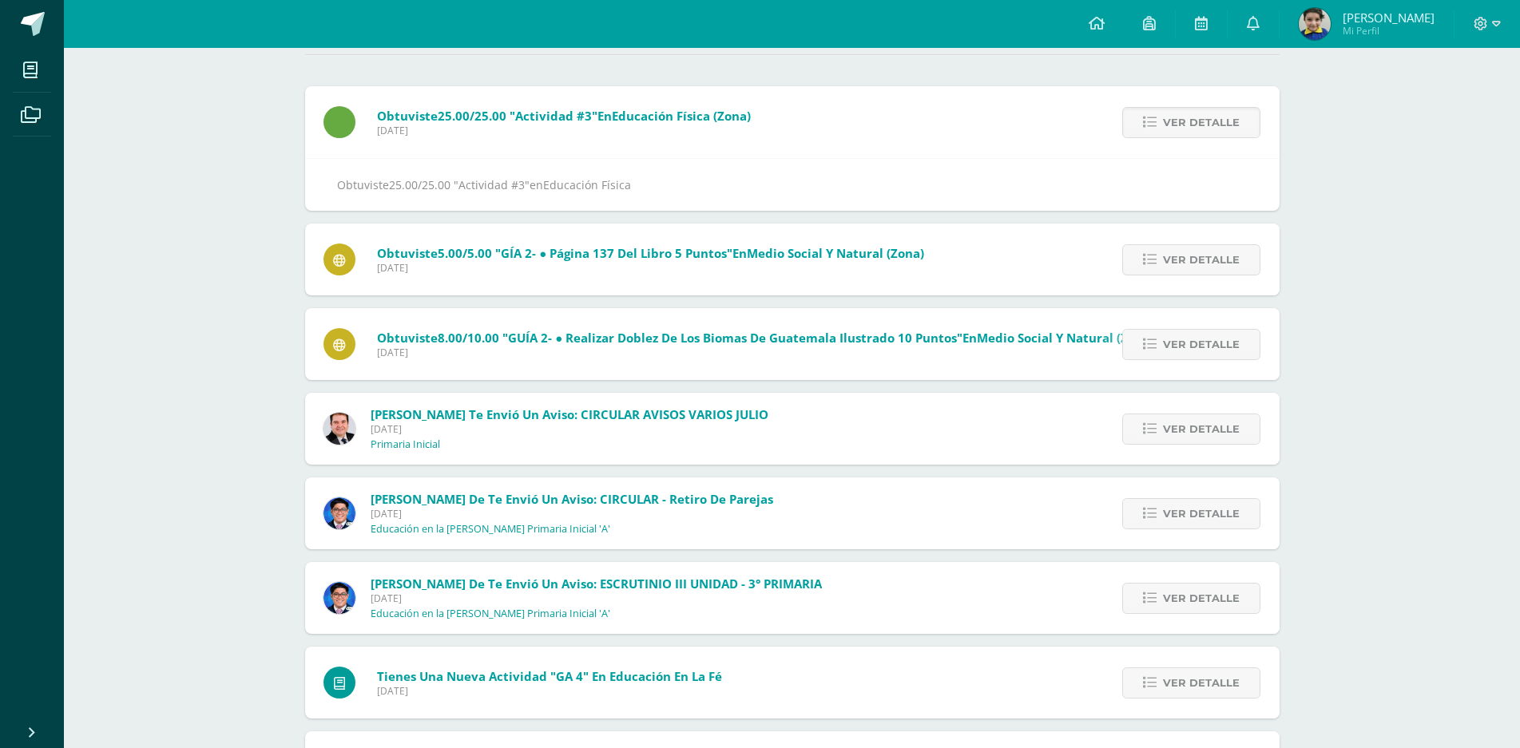
click at [1217, 211] on div "Obtuviste 25.00/25.00 "Actividad #3" en Educación Física" at bounding box center [792, 184] width 975 height 53
click at [1205, 260] on span "Ver detalle" at bounding box center [1201, 260] width 77 height 30
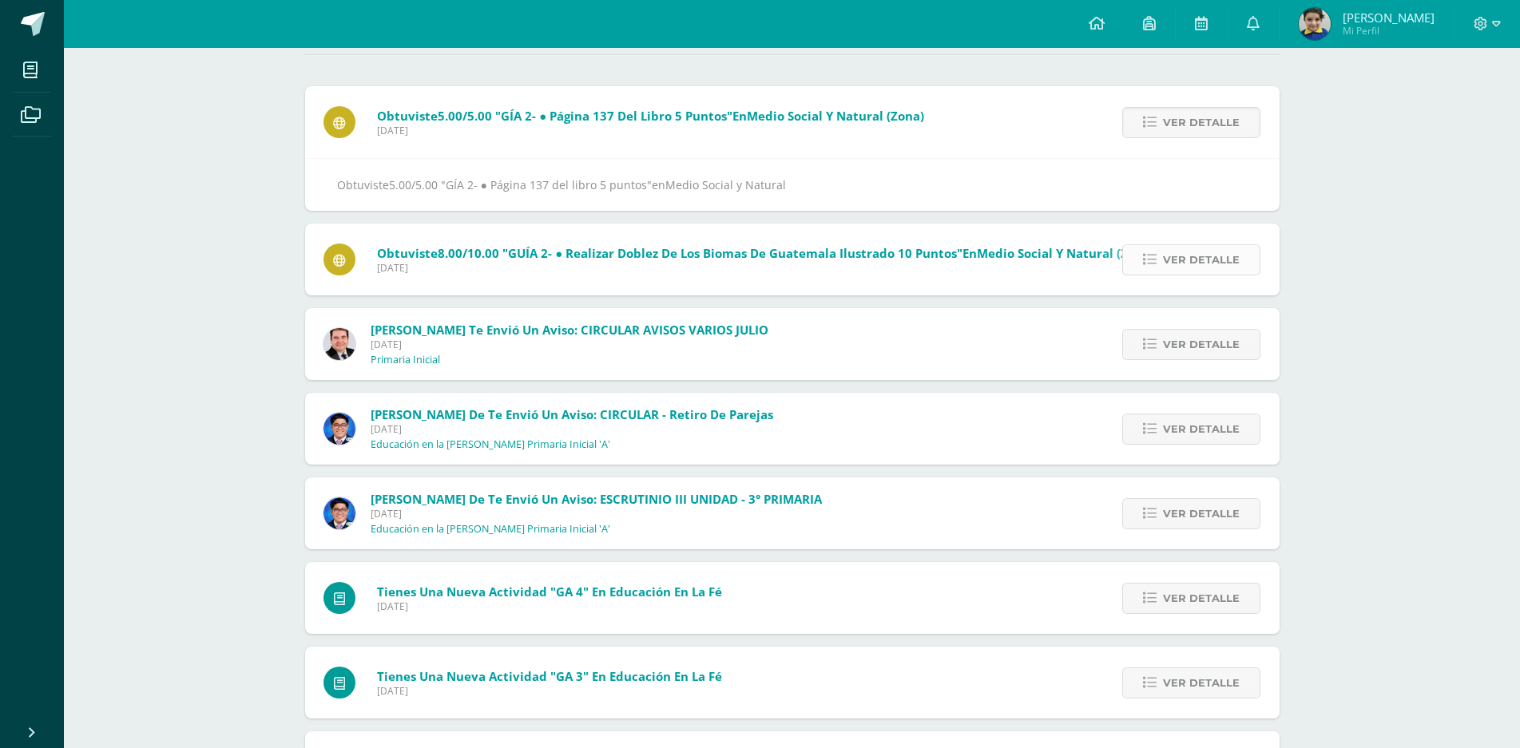
click at [1191, 259] on span "Ver detalle" at bounding box center [1201, 260] width 77 height 30
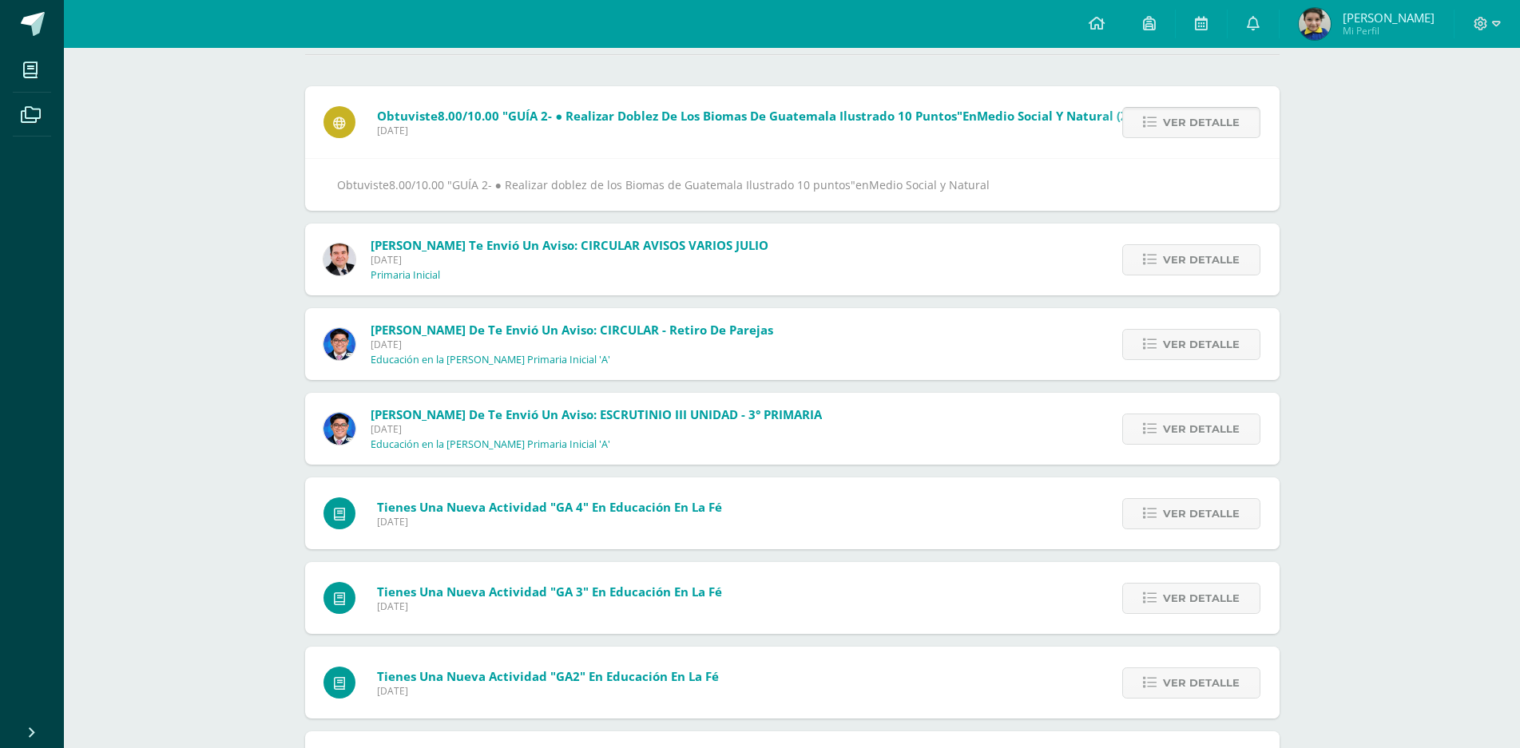
click at [1193, 122] on span "Ver detalle" at bounding box center [1201, 123] width 77 height 30
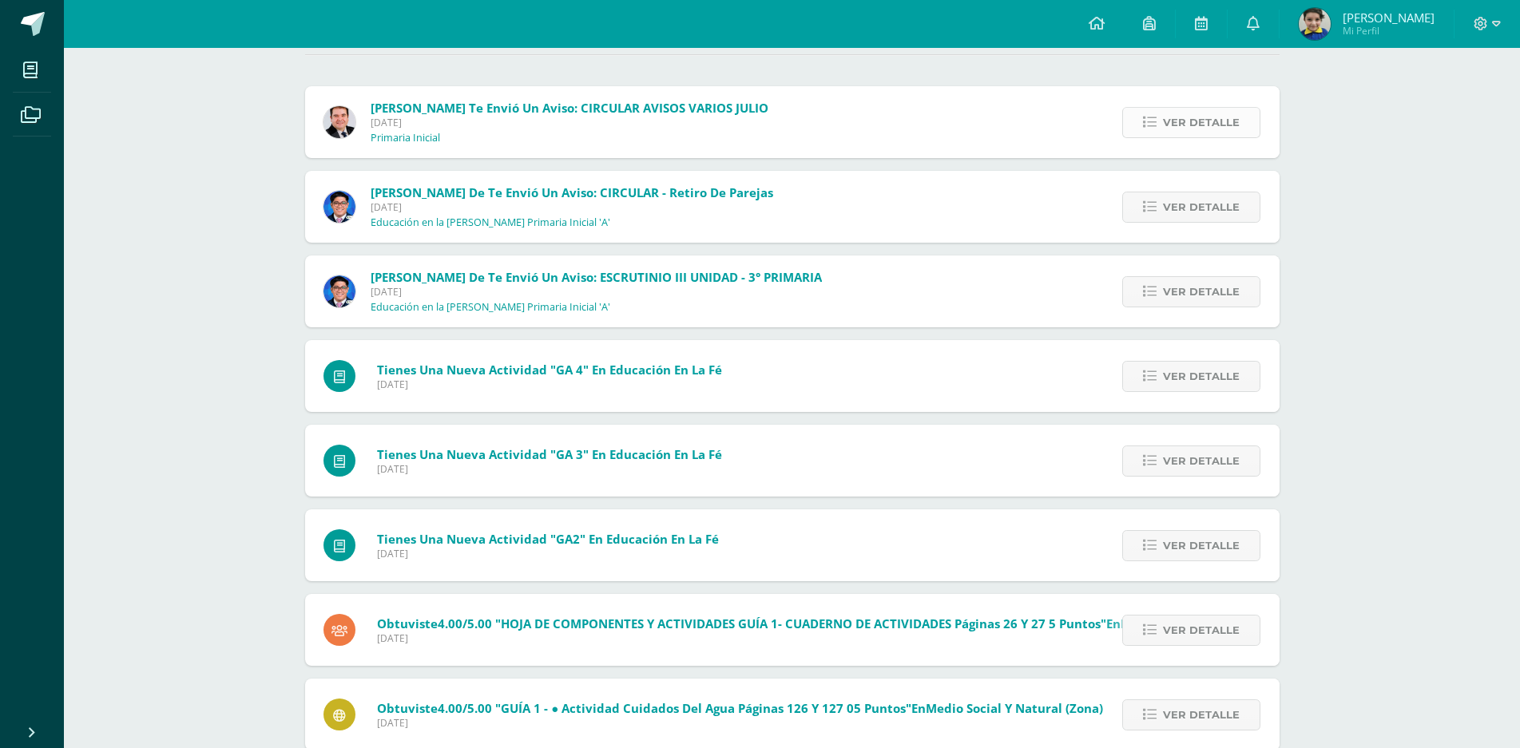
click at [1195, 114] on span "Ver detalle" at bounding box center [1201, 123] width 77 height 30
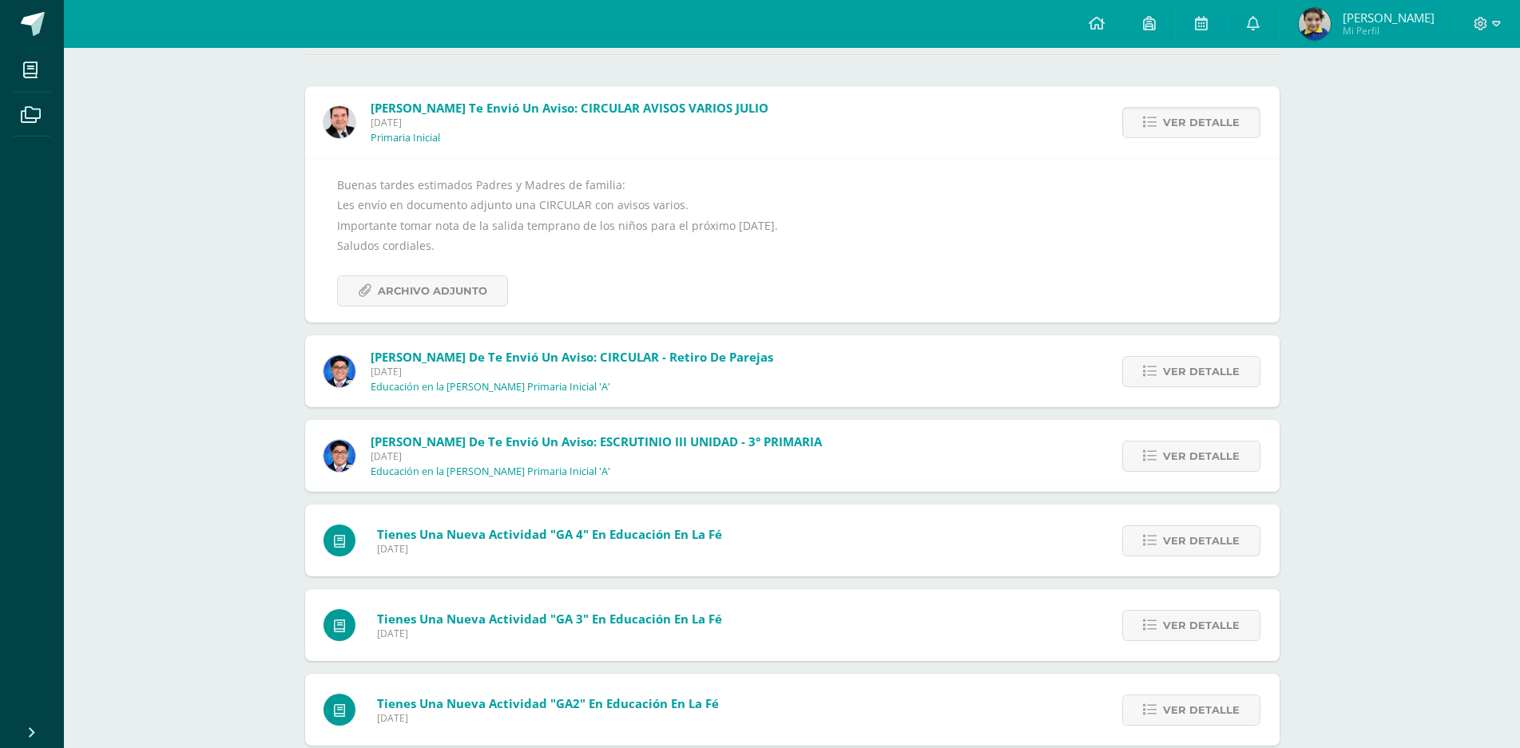
click at [1208, 173] on div "Buenas tardes estimados Padres y Madres de familia: Les envío en documento adju…" at bounding box center [792, 240] width 975 height 165
click at [1211, 377] on span "Ver detalle" at bounding box center [1201, 372] width 77 height 30
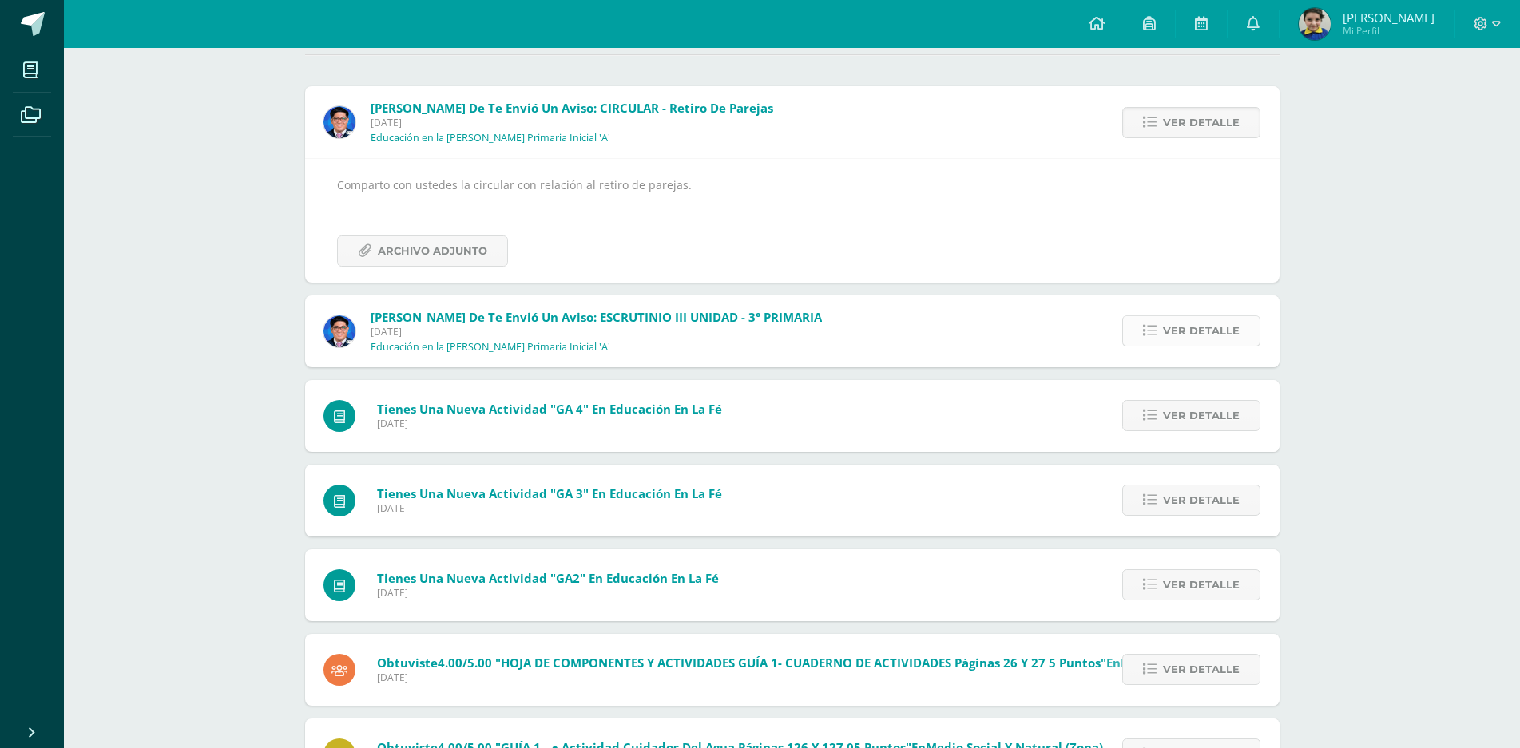
click at [1189, 320] on span "Ver detalle" at bounding box center [1201, 331] width 77 height 30
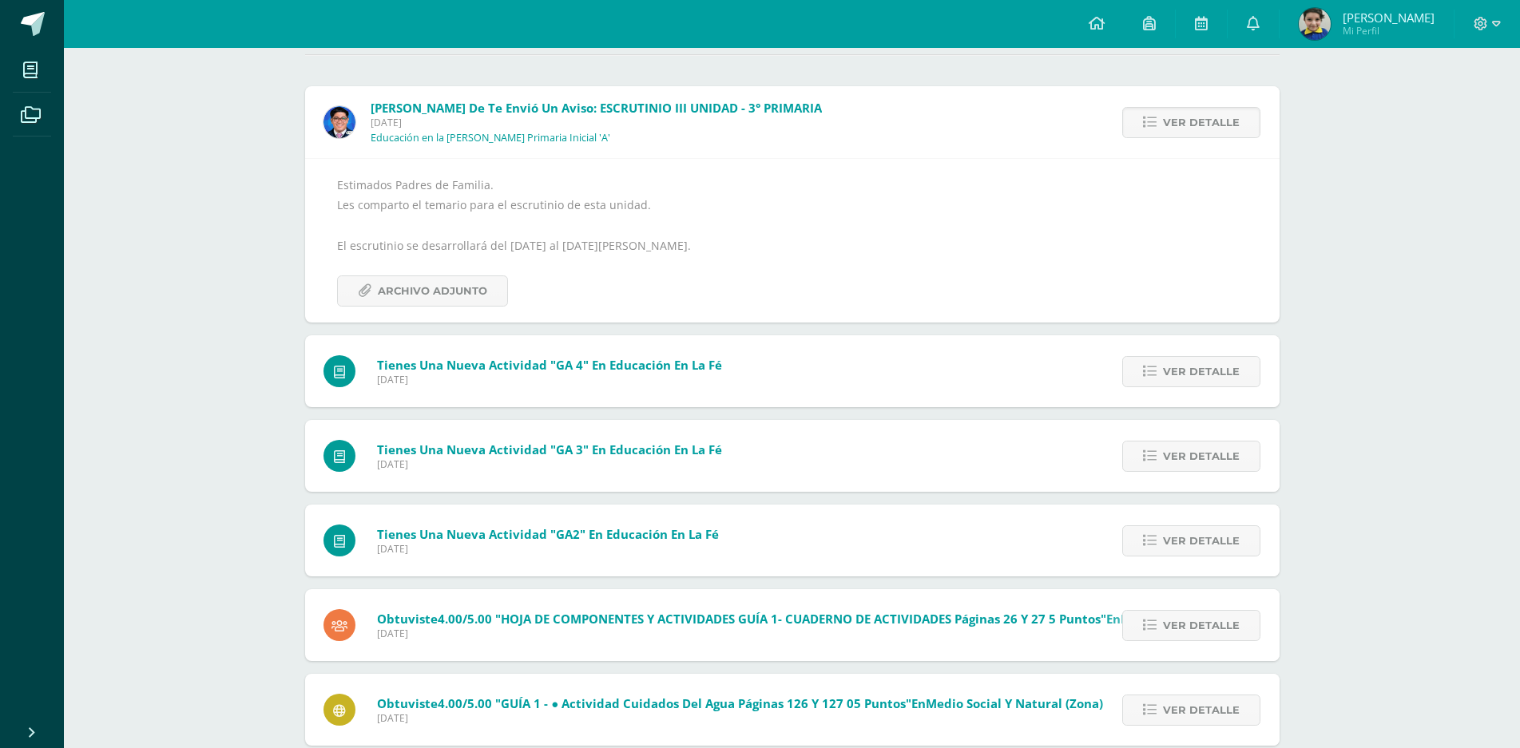
click at [1187, 390] on div "Ver detalle" at bounding box center [1188, 371] width 181 height 72
click at [1191, 363] on span "Ver detalle" at bounding box center [1201, 372] width 77 height 30
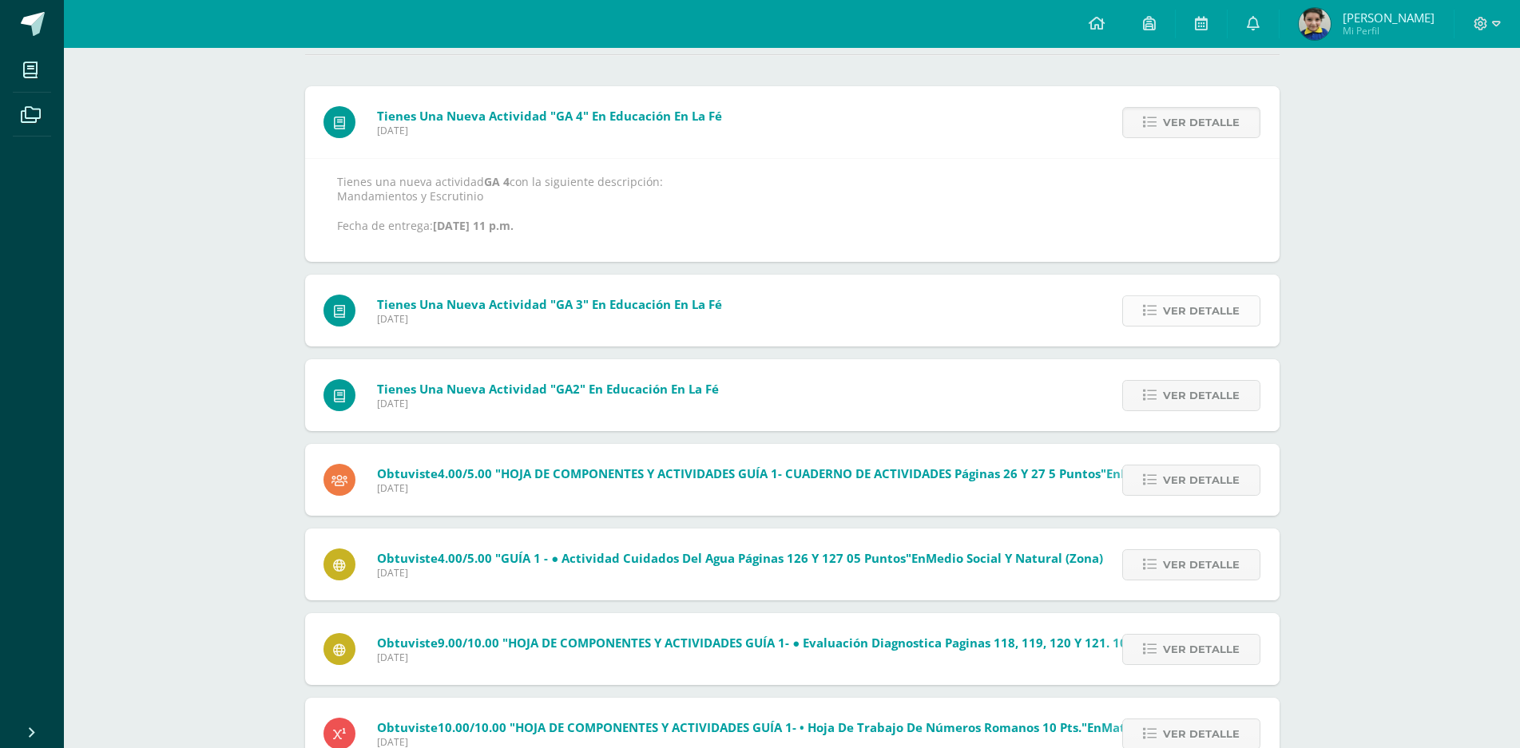
click at [1195, 306] on span "Ver detalle" at bounding box center [1201, 311] width 77 height 30
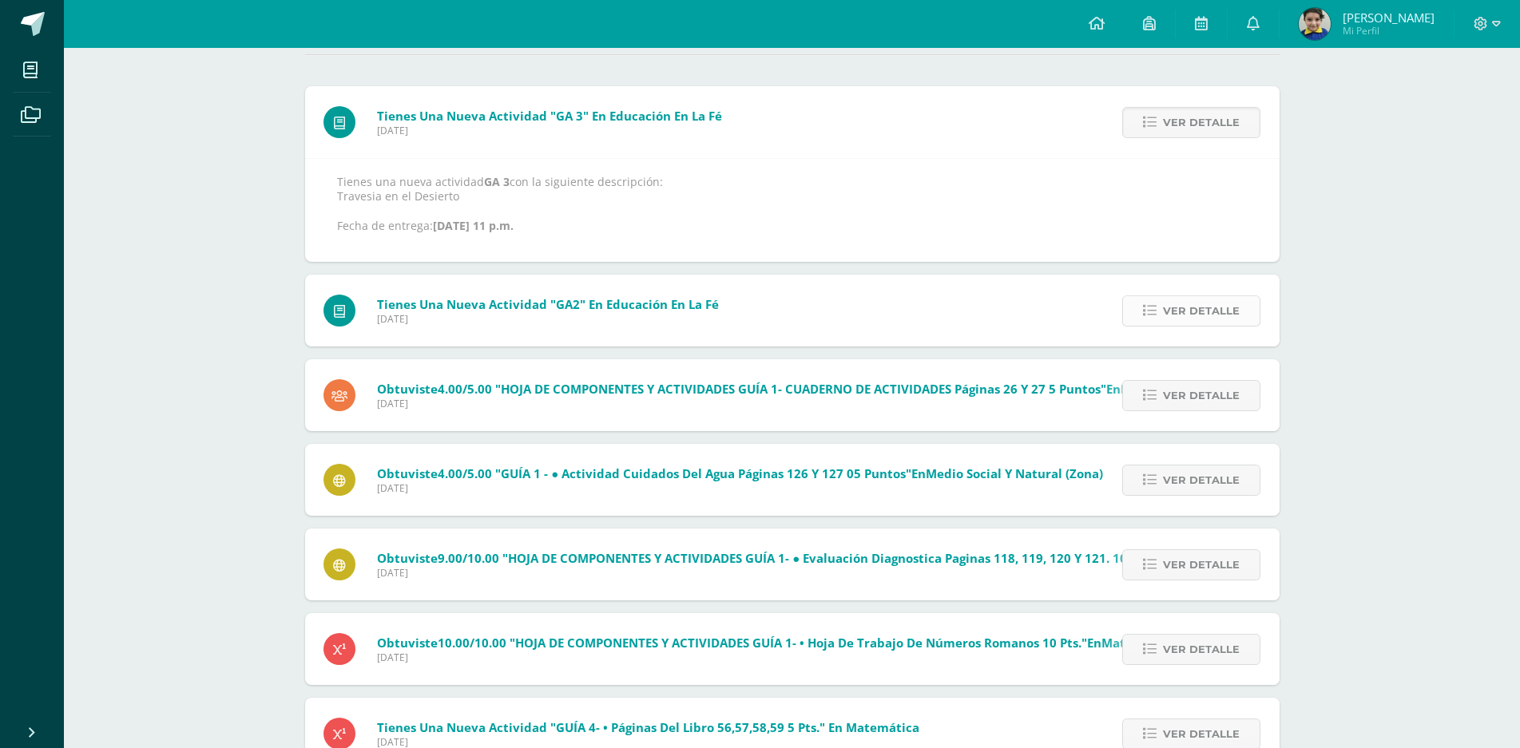
click at [1193, 303] on span "Ver detalle" at bounding box center [1201, 311] width 77 height 30
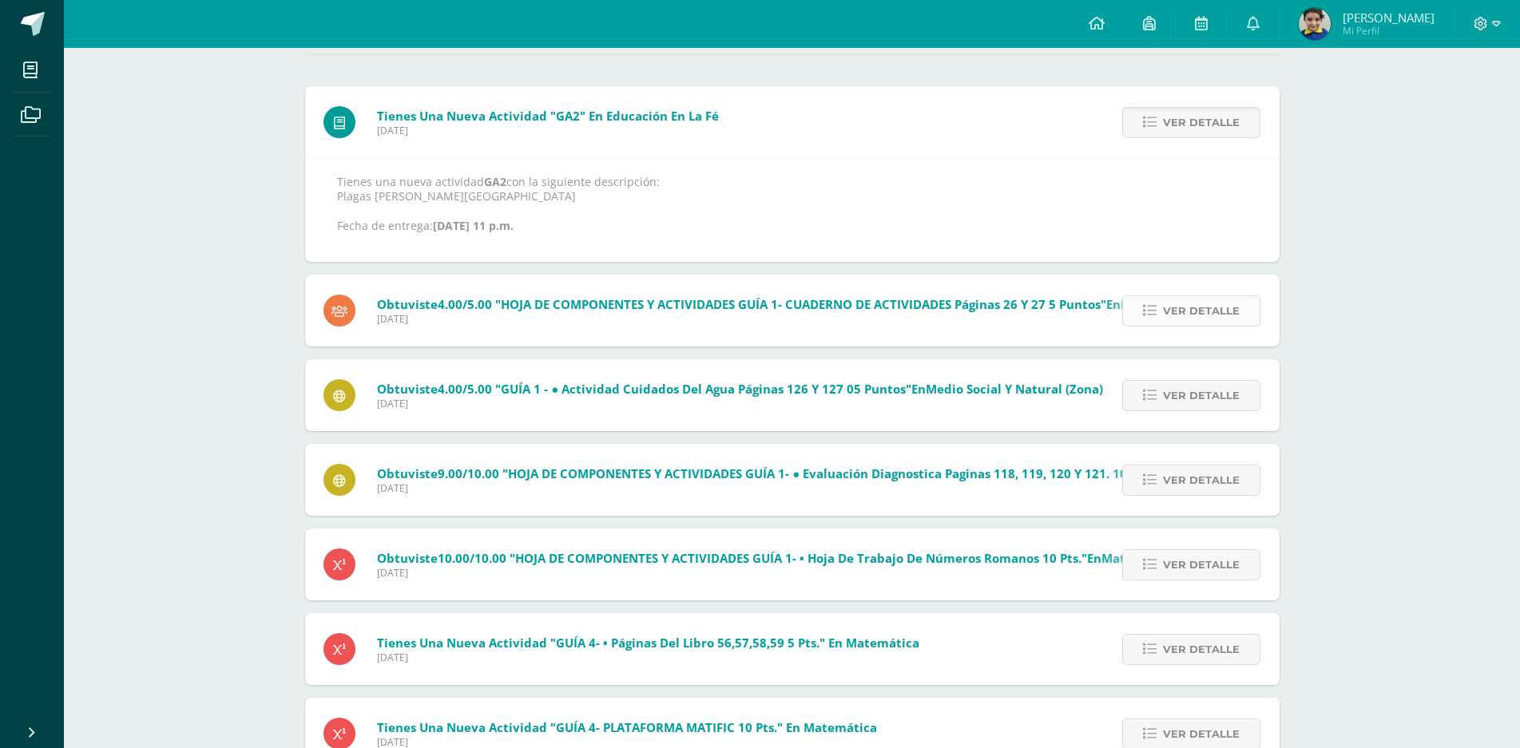
click at [1202, 308] on span "Ver detalle" at bounding box center [1201, 311] width 77 height 30
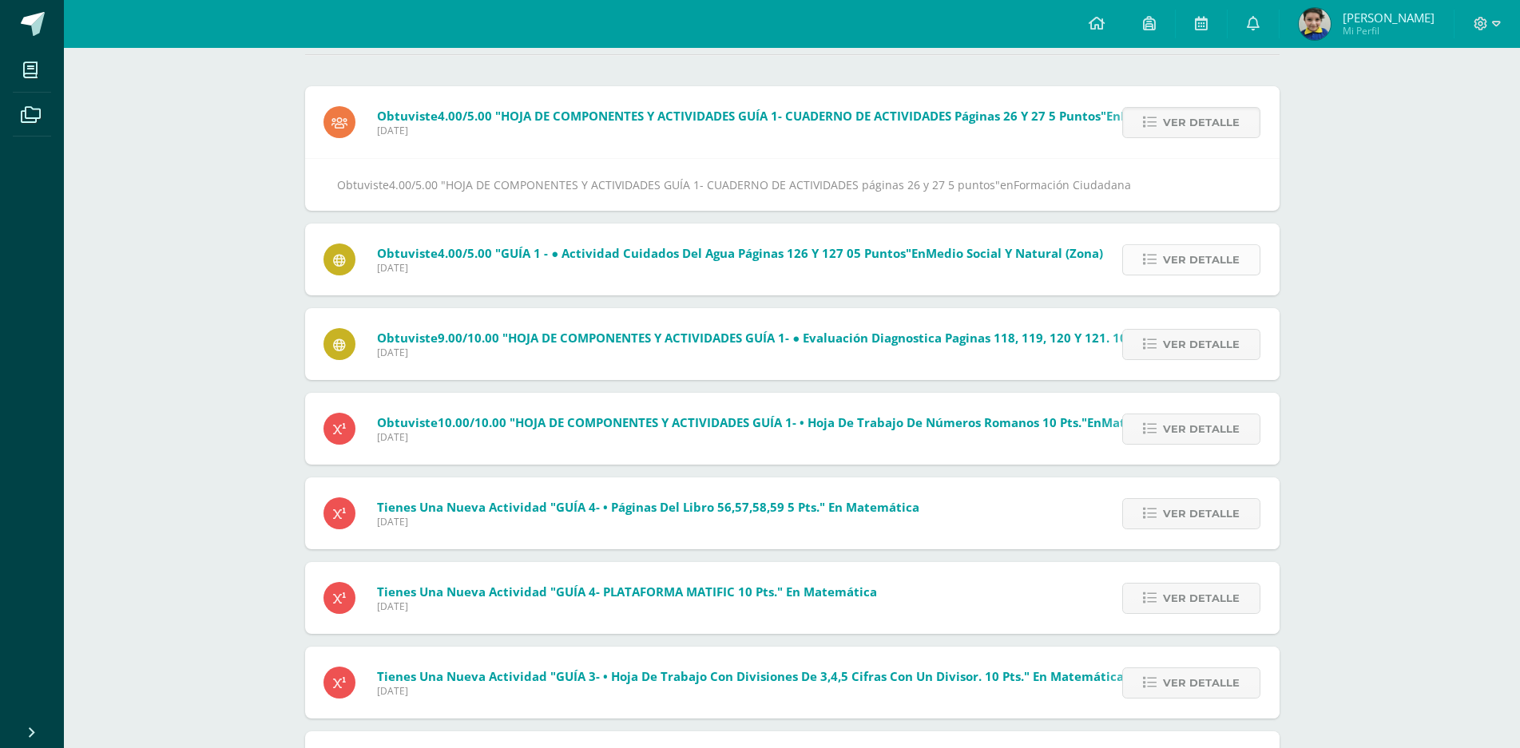
click at [1191, 259] on span "Ver detalle" at bounding box center [1201, 260] width 77 height 30
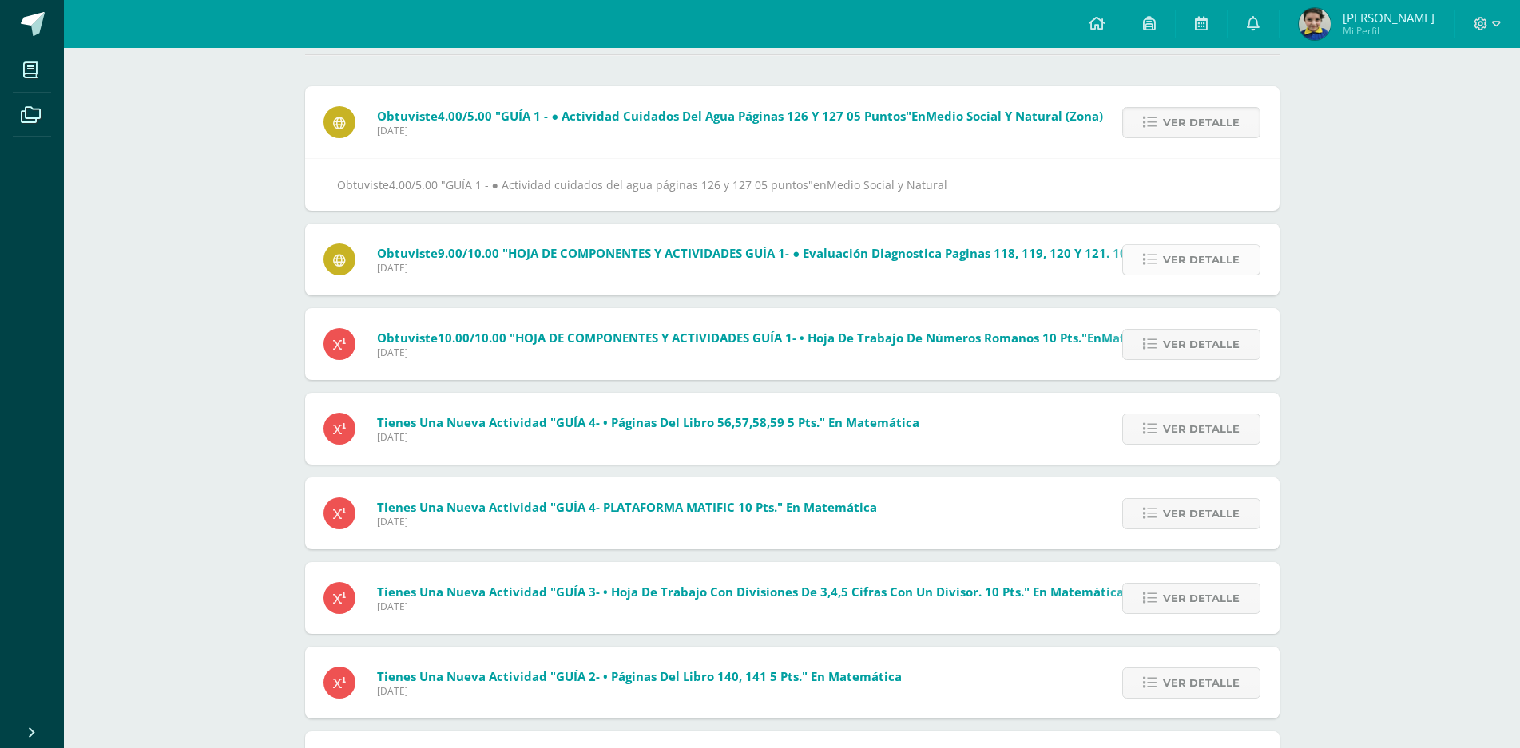
click at [1201, 264] on span "Ver detalle" at bounding box center [1201, 260] width 77 height 30
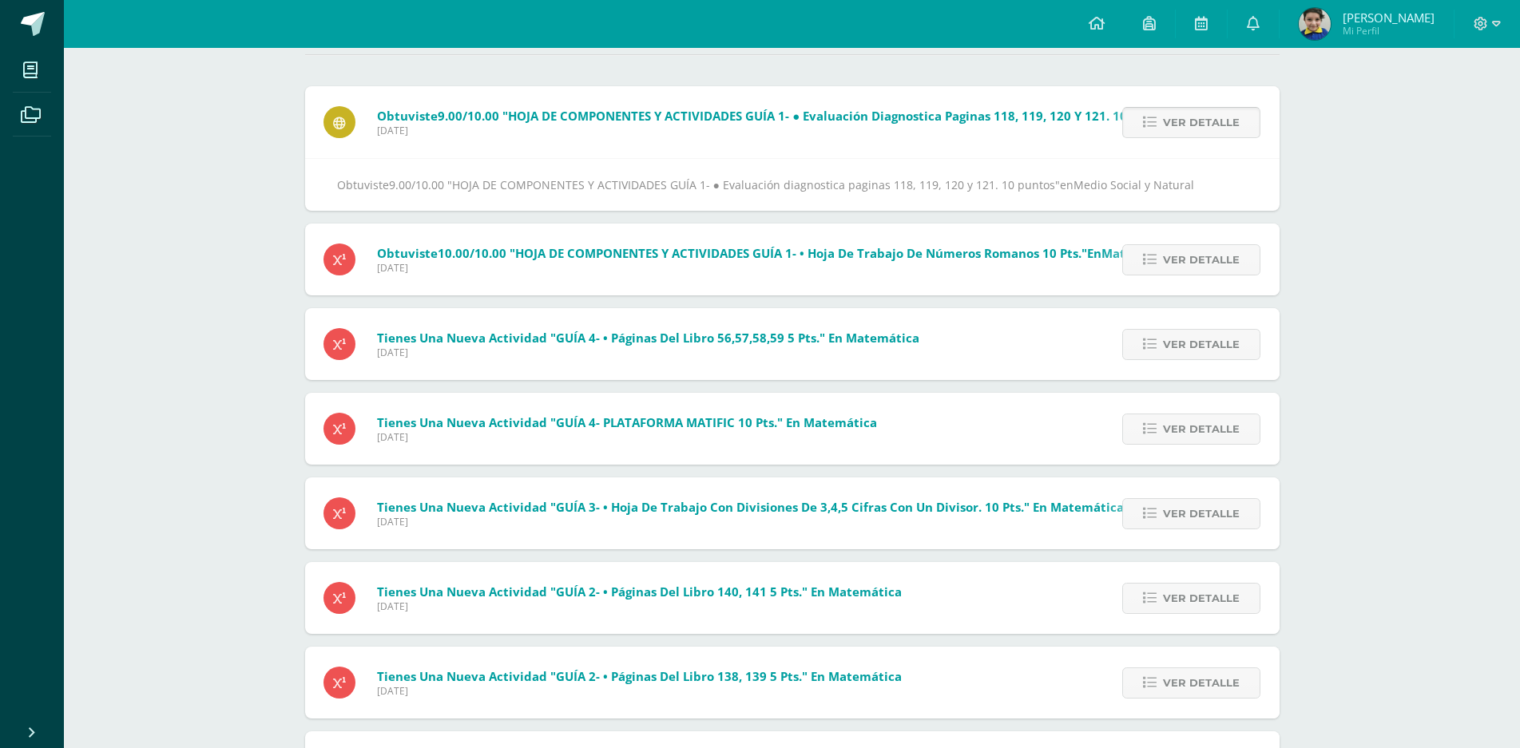
click at [1193, 125] on span "Ver detalle" at bounding box center [1201, 123] width 77 height 30
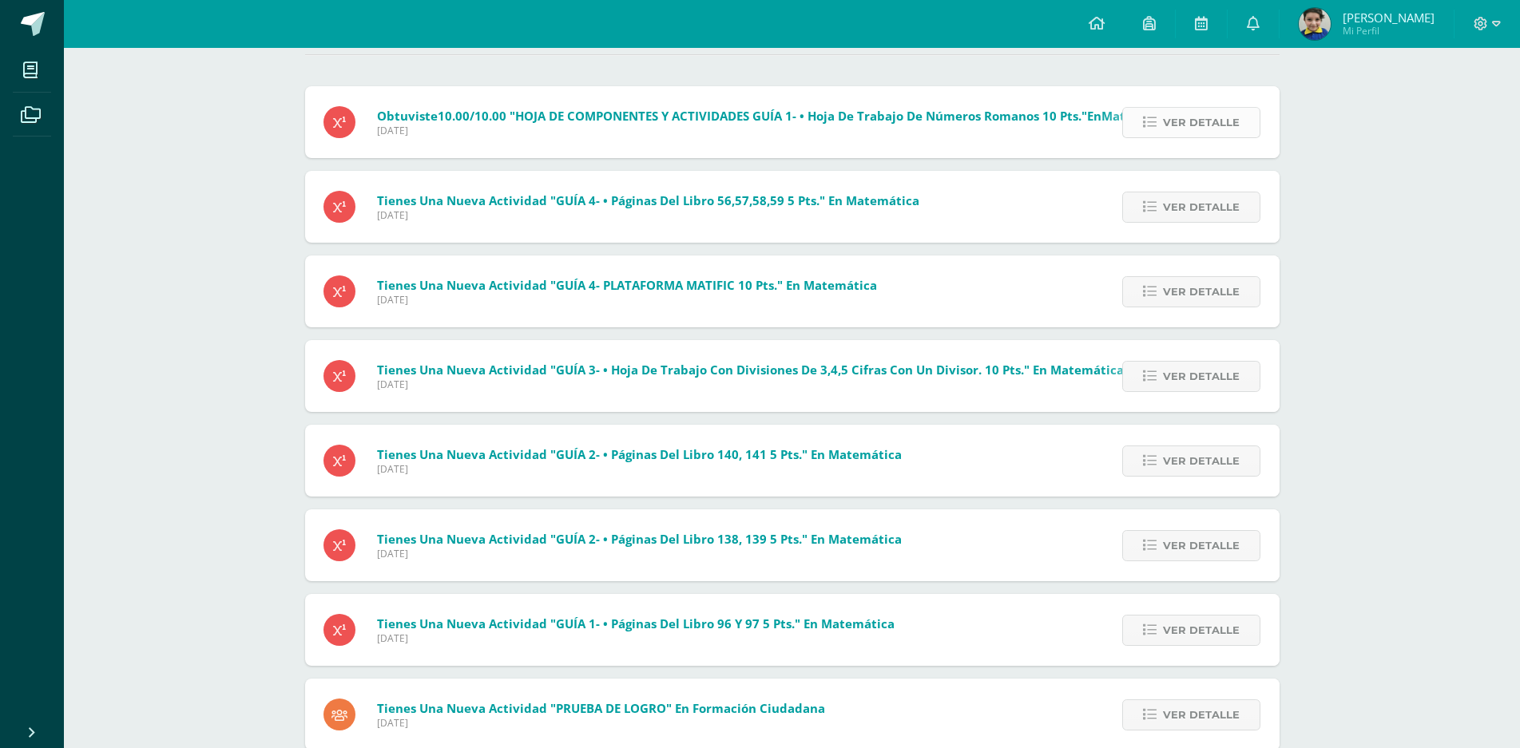
click at [1193, 125] on span "Ver detalle" at bounding box center [1201, 123] width 77 height 30
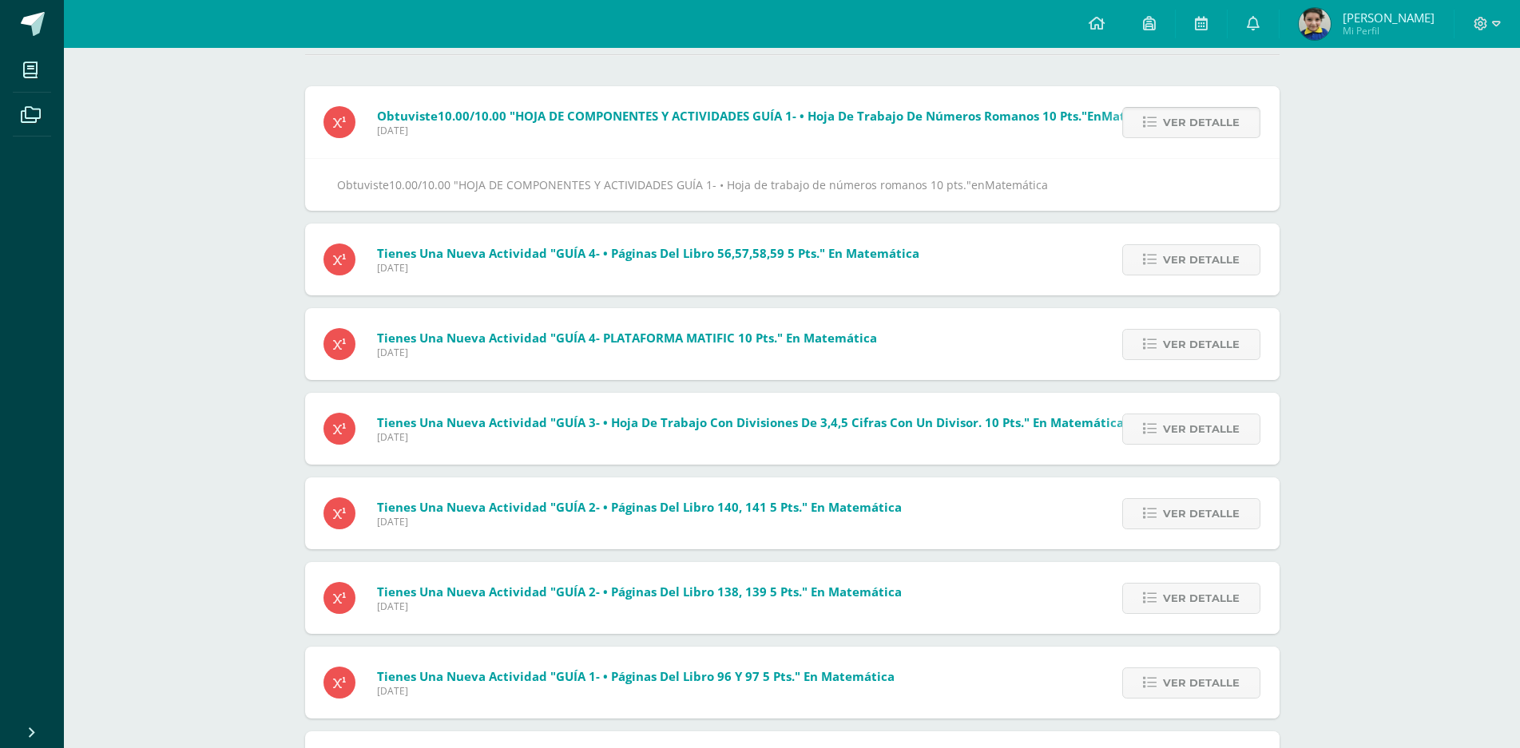
click at [1193, 117] on span "Ver detalle" at bounding box center [1201, 123] width 77 height 30
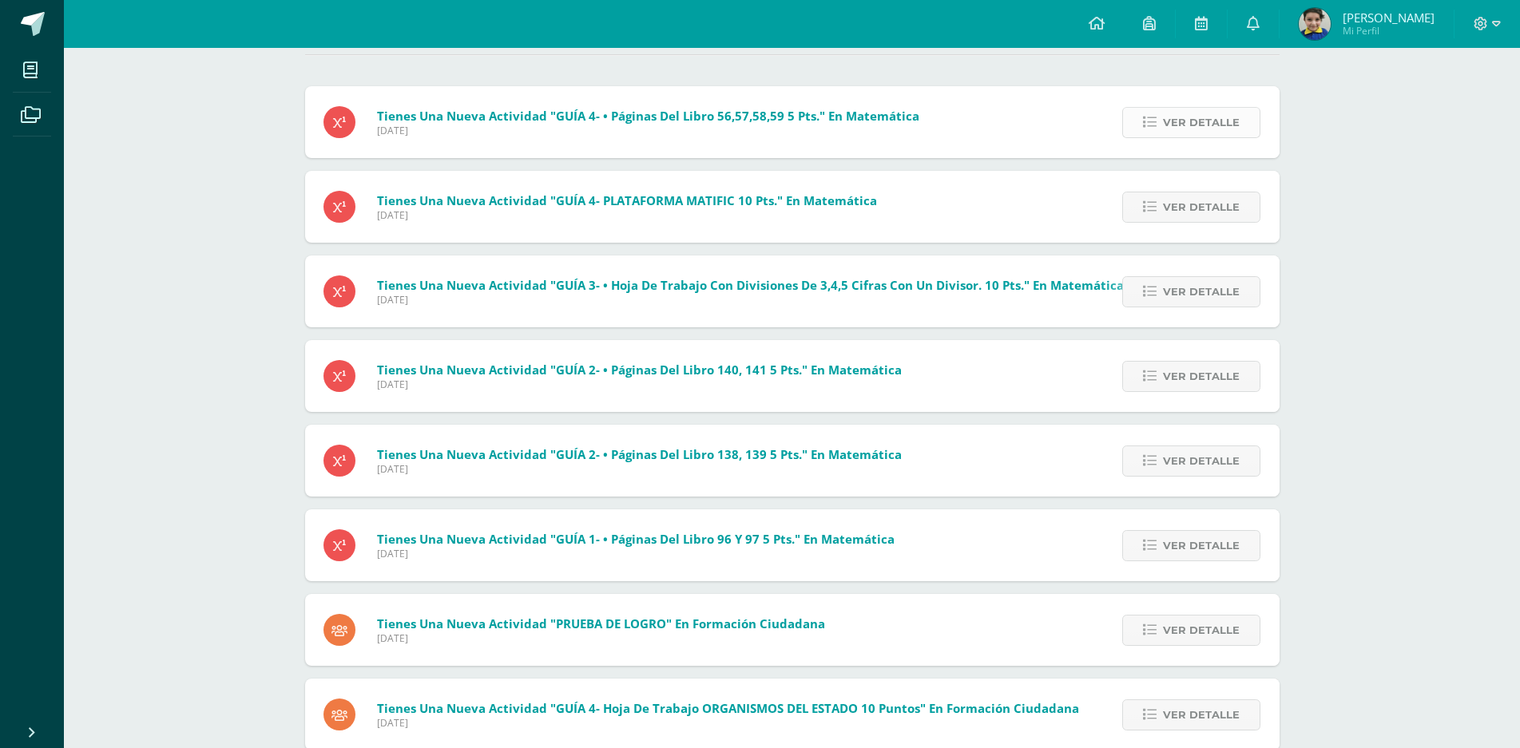
click at [1199, 116] on span "Ver detalle" at bounding box center [1201, 123] width 77 height 30
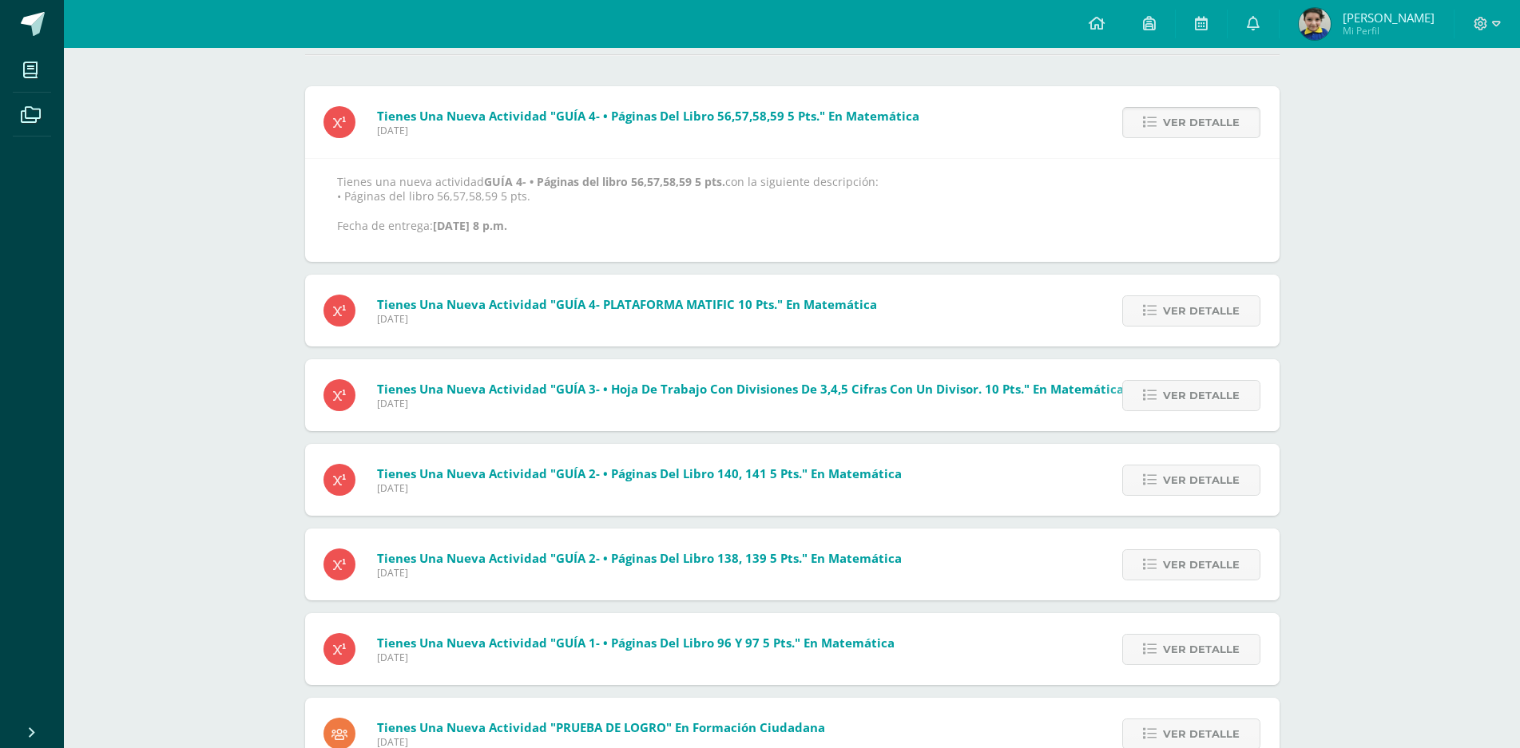
click at [1199, 116] on span "Ver detalle" at bounding box center [1201, 123] width 77 height 30
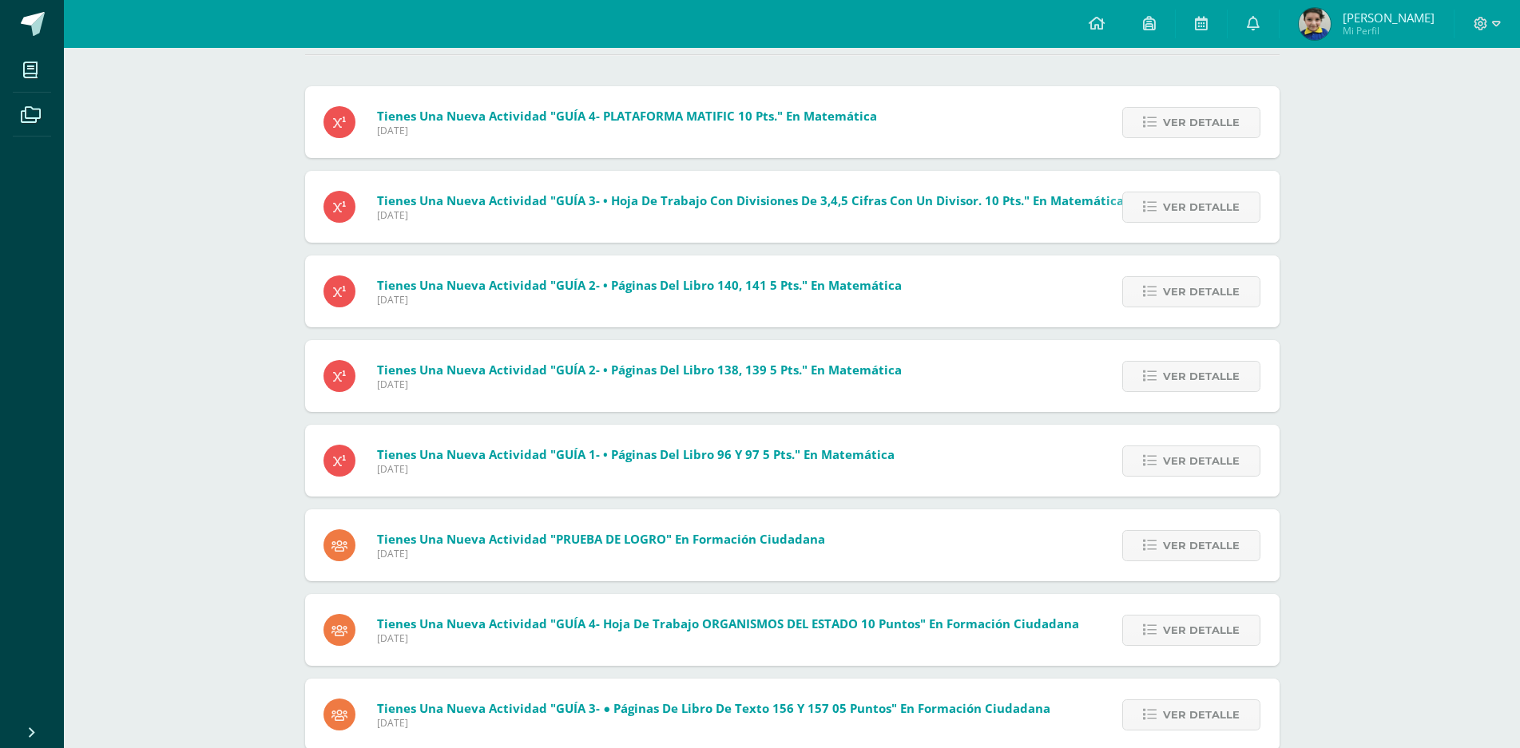
click at [1199, 116] on span "Ver detalle" at bounding box center [1201, 123] width 77 height 30
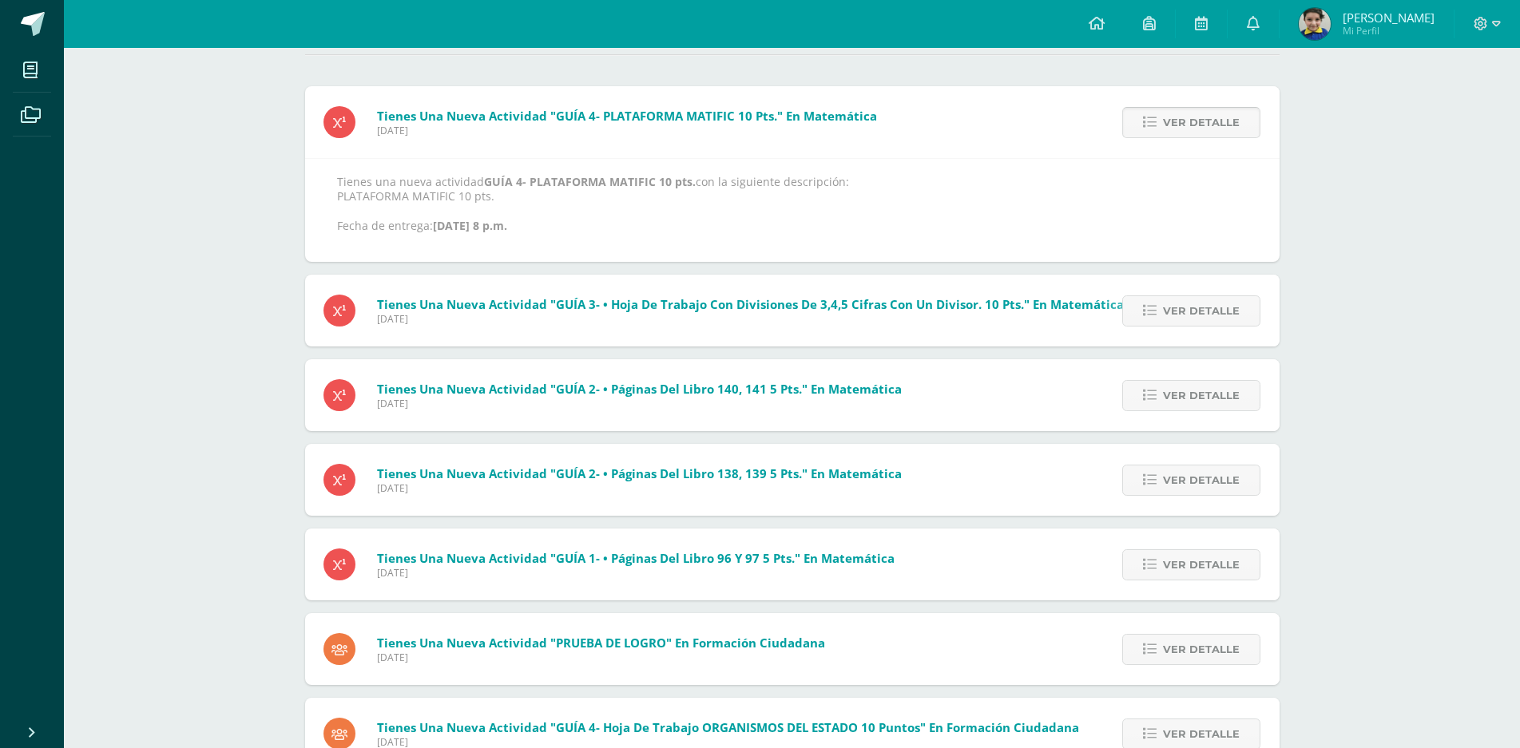
click at [1198, 126] on span "Ver detalle" at bounding box center [1201, 123] width 77 height 30
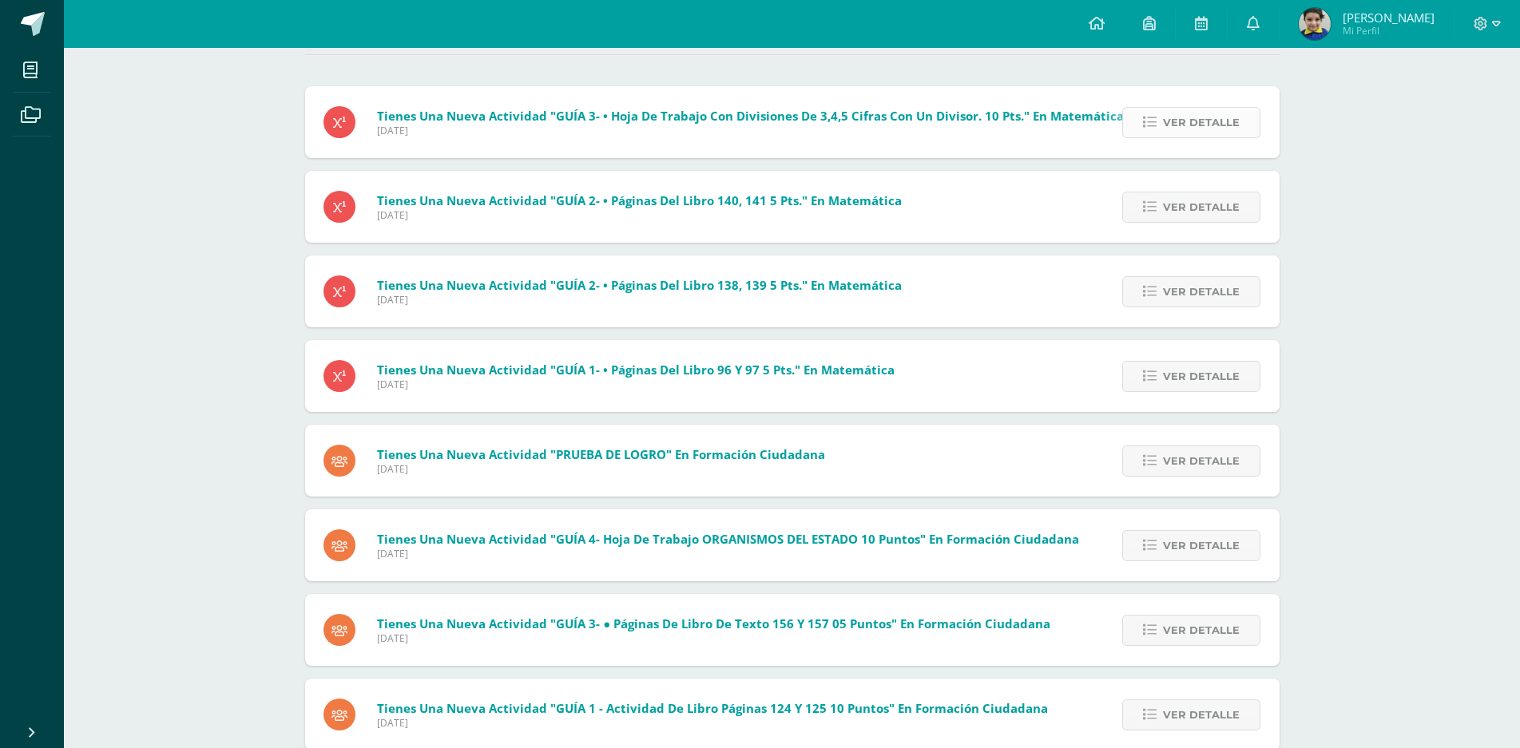
click at [1189, 124] on span "Ver detalle" at bounding box center [1201, 123] width 77 height 30
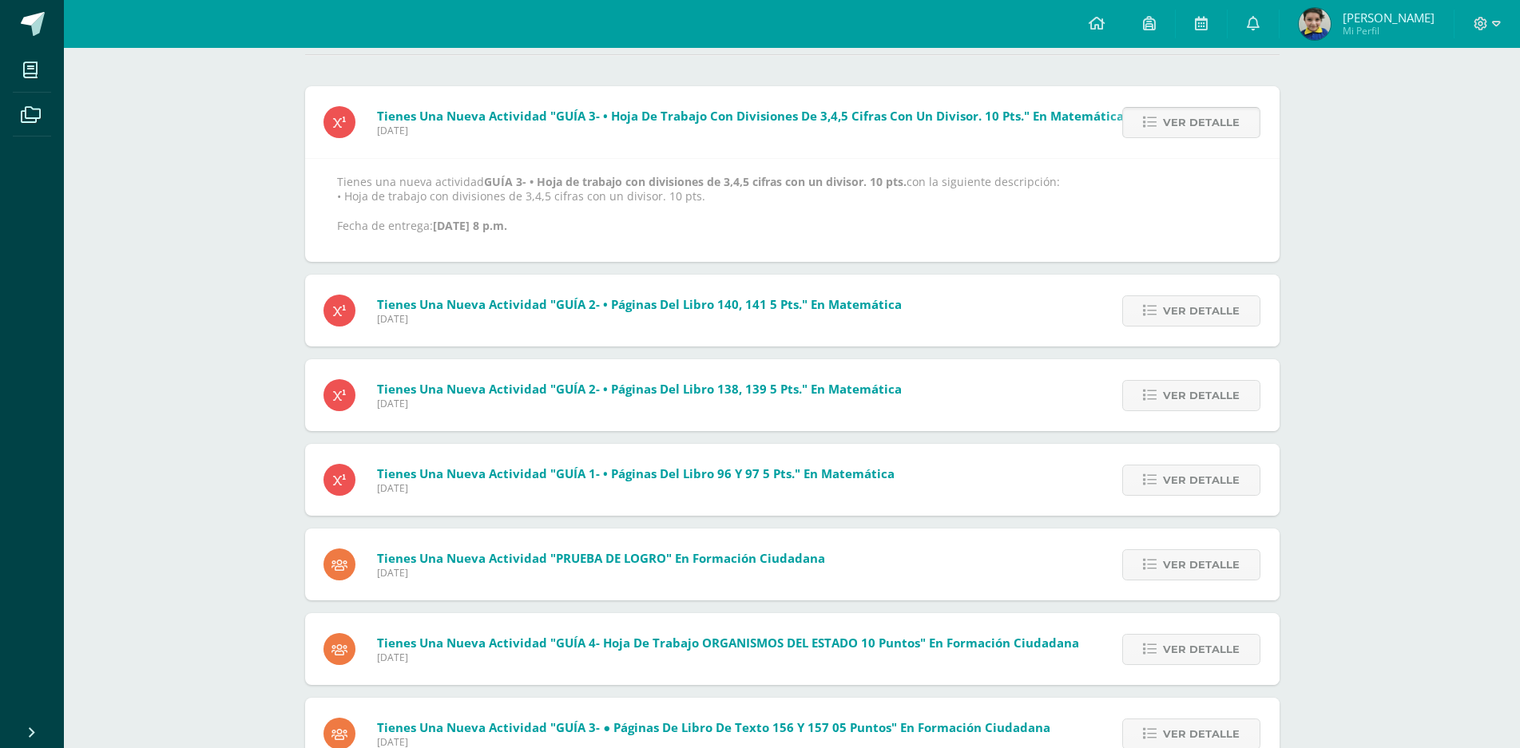
click at [1177, 113] on span "Ver detalle" at bounding box center [1201, 123] width 77 height 30
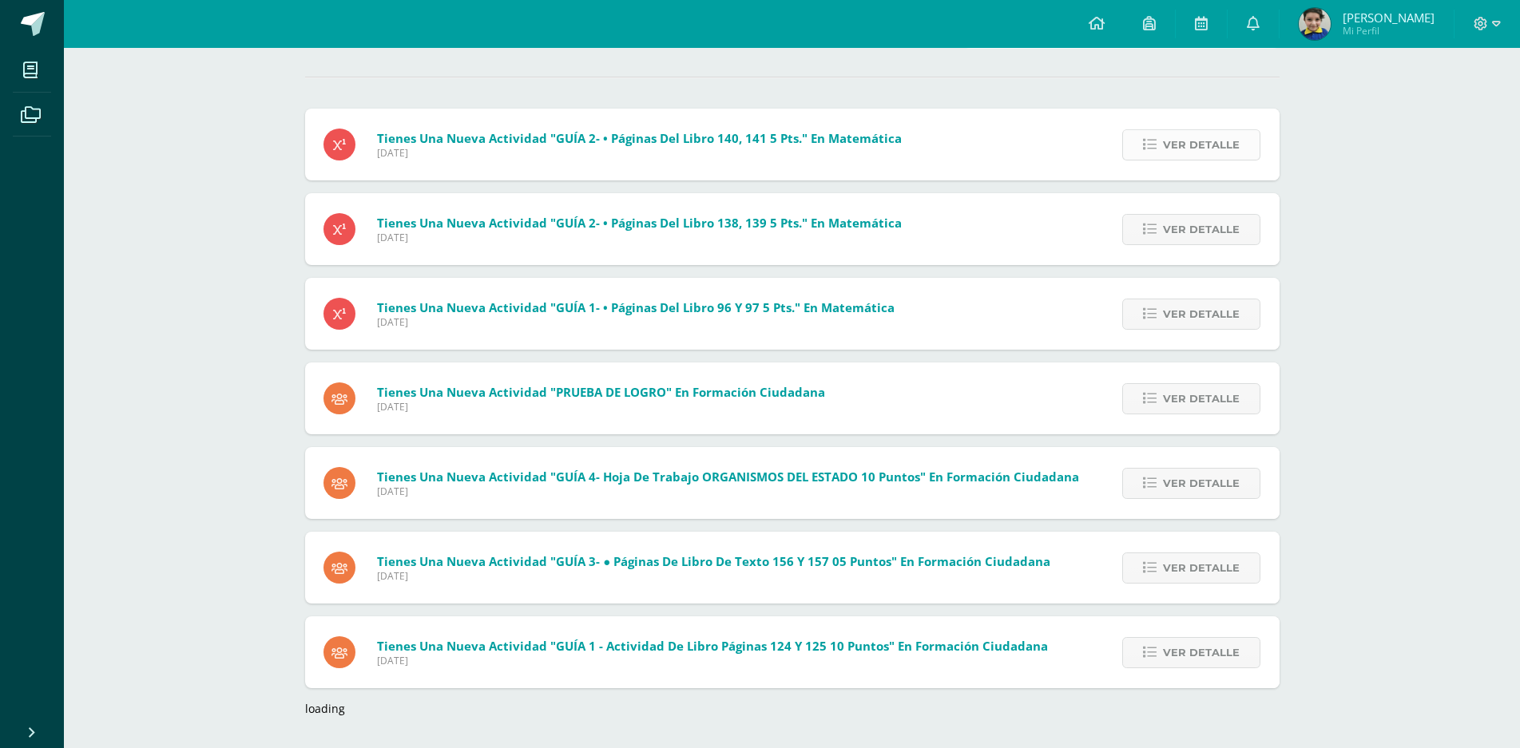
click at [1183, 140] on span "Ver detalle" at bounding box center [1201, 145] width 77 height 30
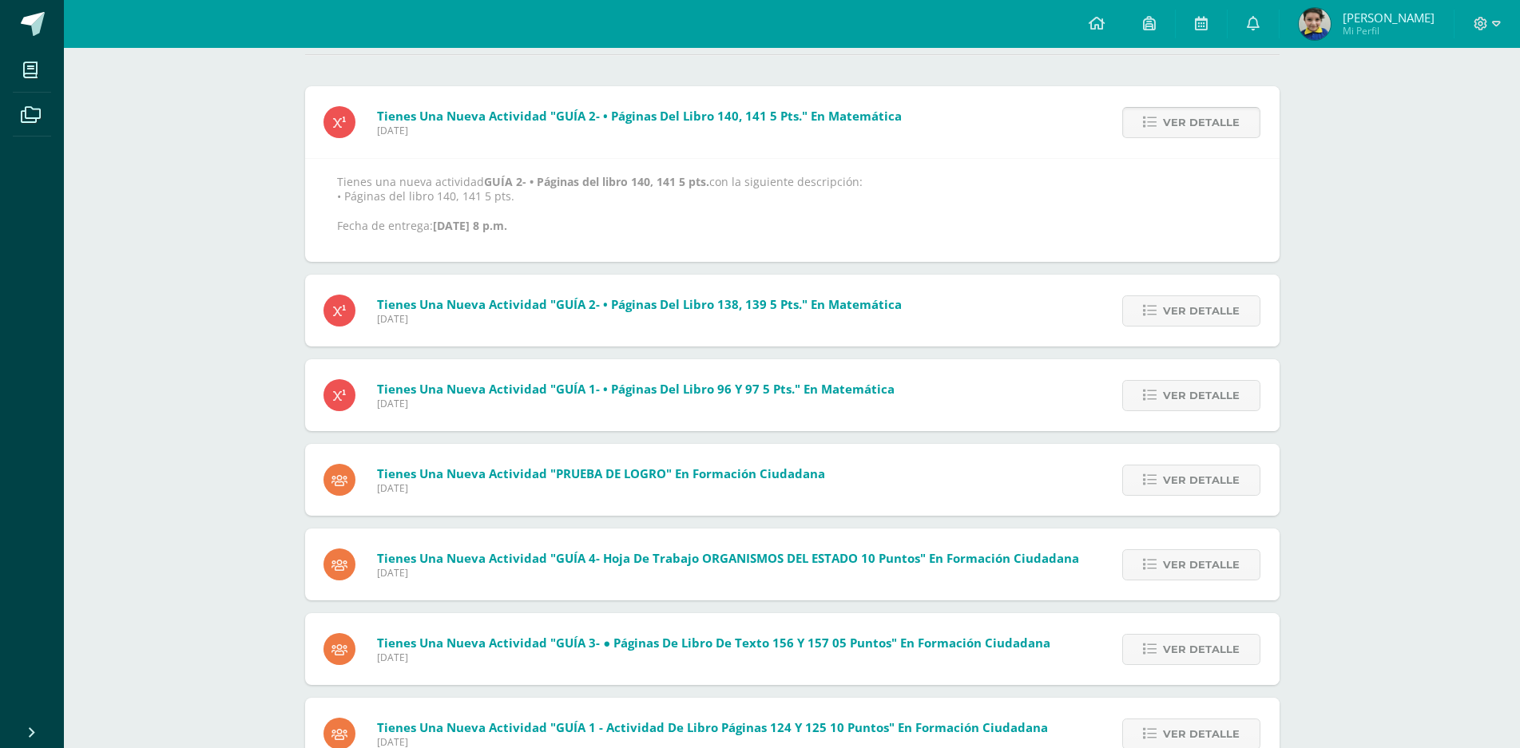
click at [1181, 128] on span "Ver detalle" at bounding box center [1201, 123] width 77 height 30
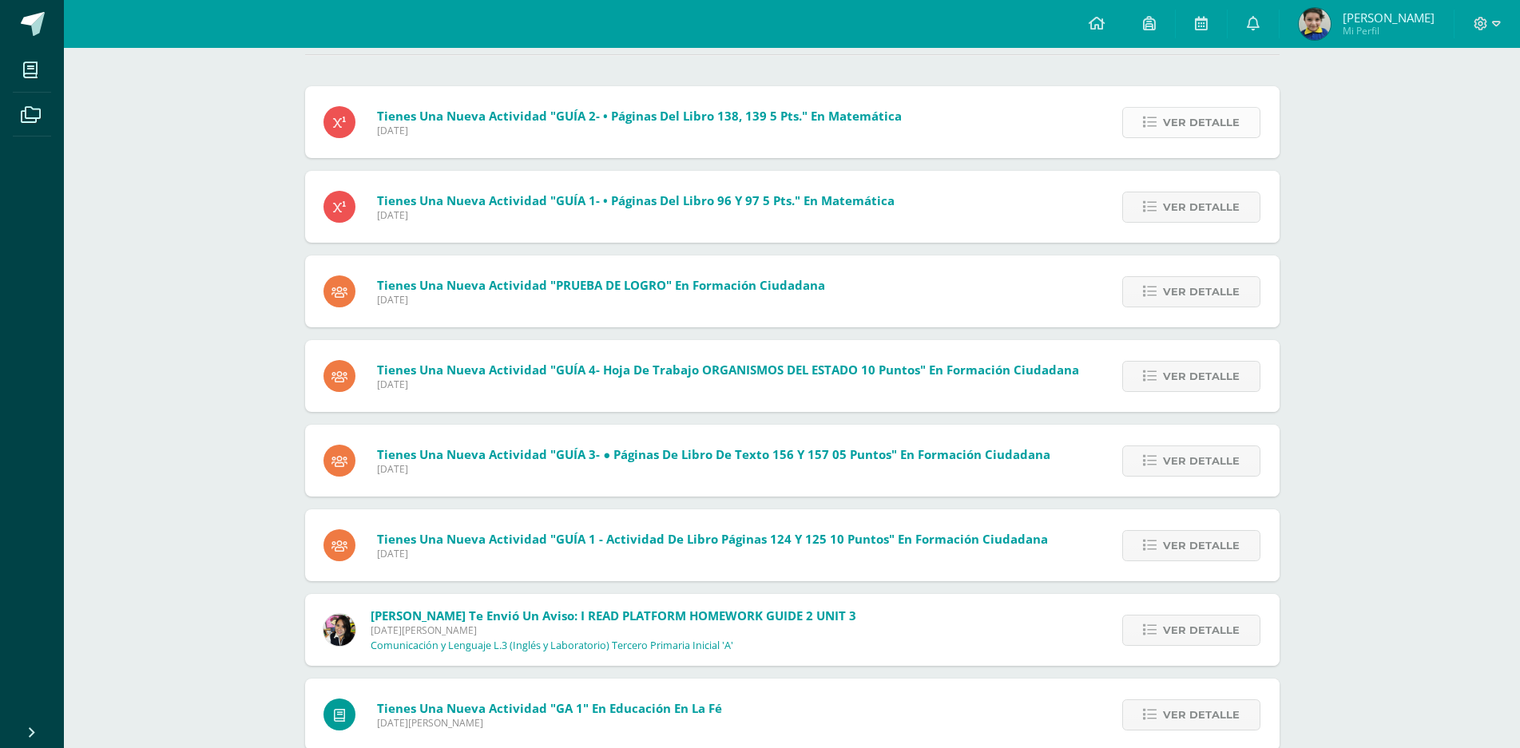
click at [1155, 127] on icon at bounding box center [1150, 123] width 14 height 14
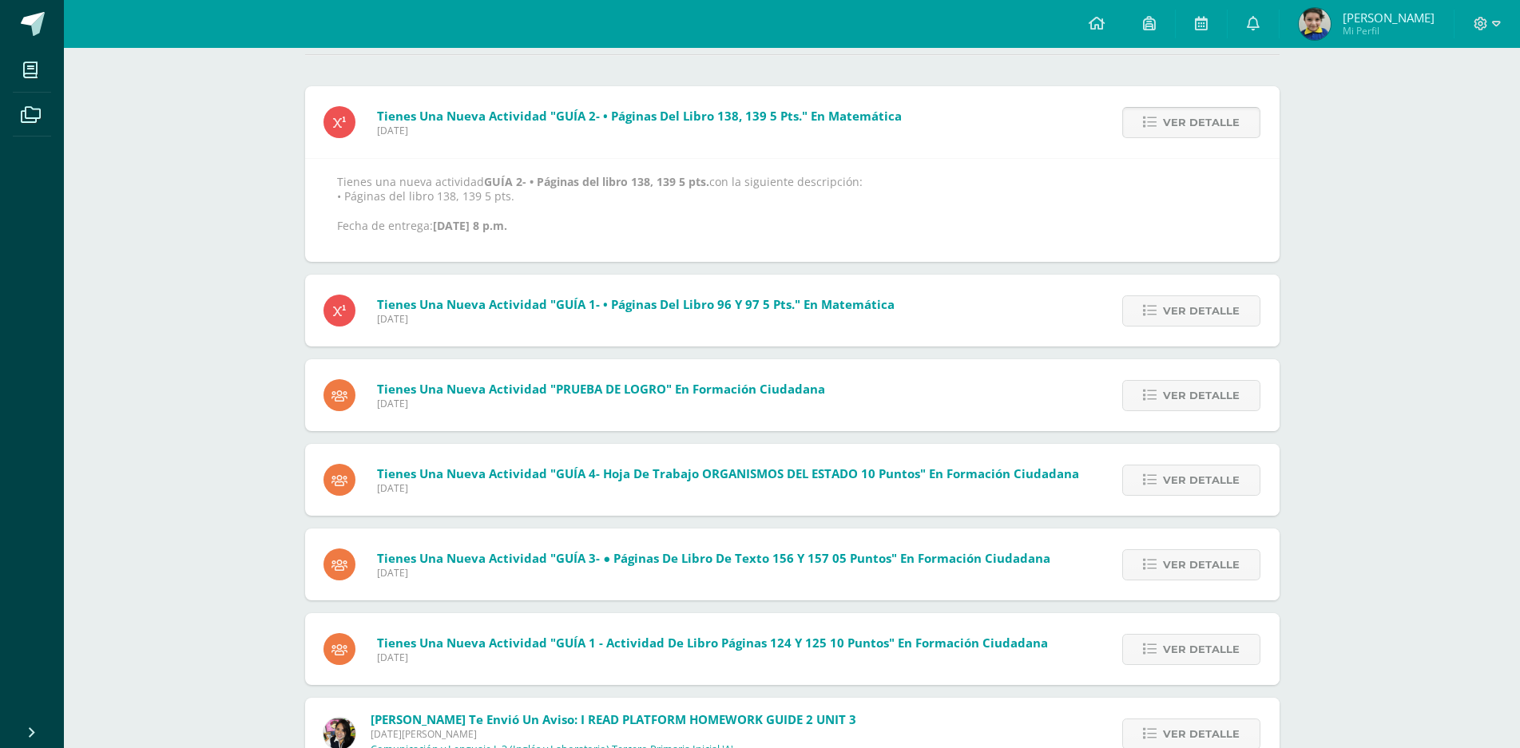
click at [1167, 129] on span "Ver detalle" at bounding box center [1201, 123] width 77 height 30
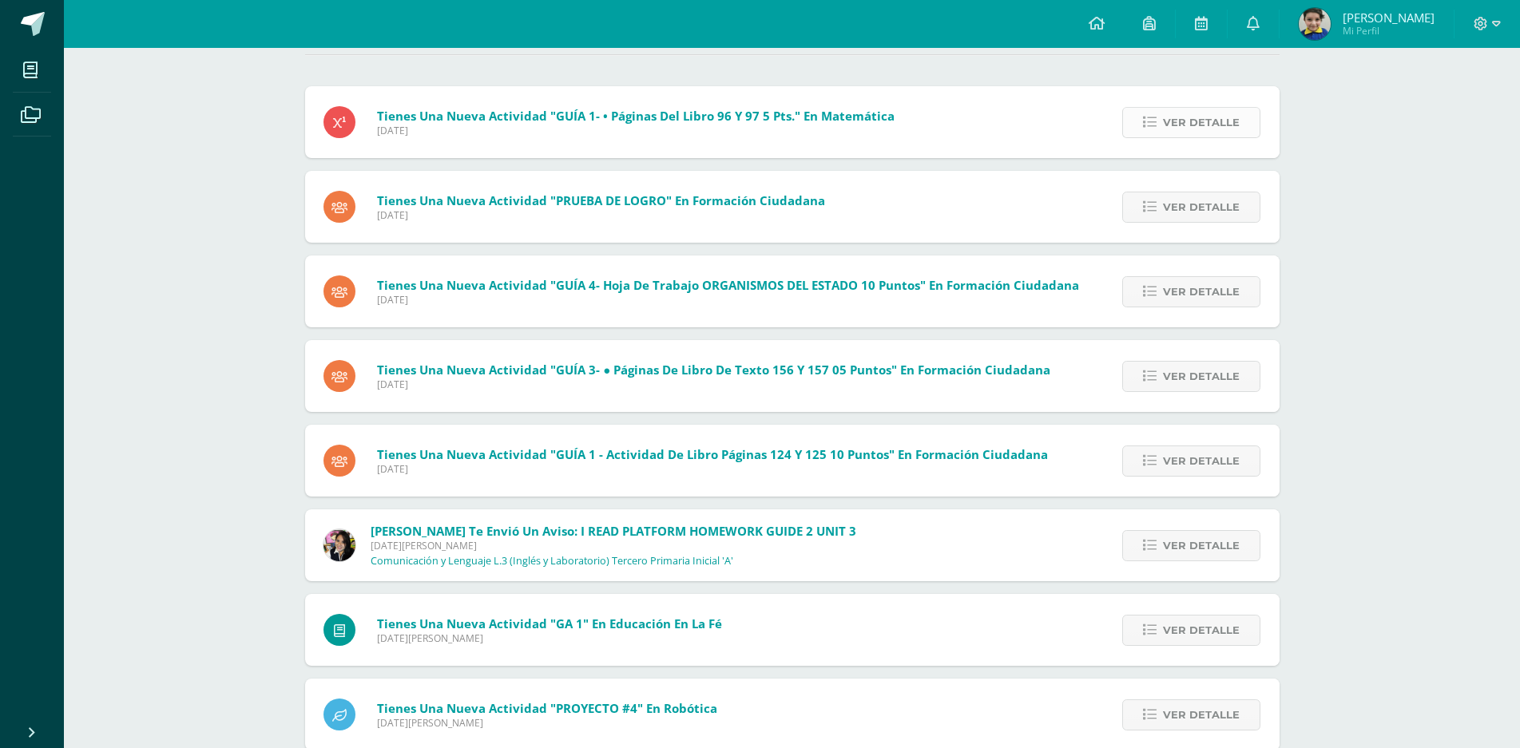
click at [1161, 109] on link "Ver detalle" at bounding box center [1191, 122] width 138 height 31
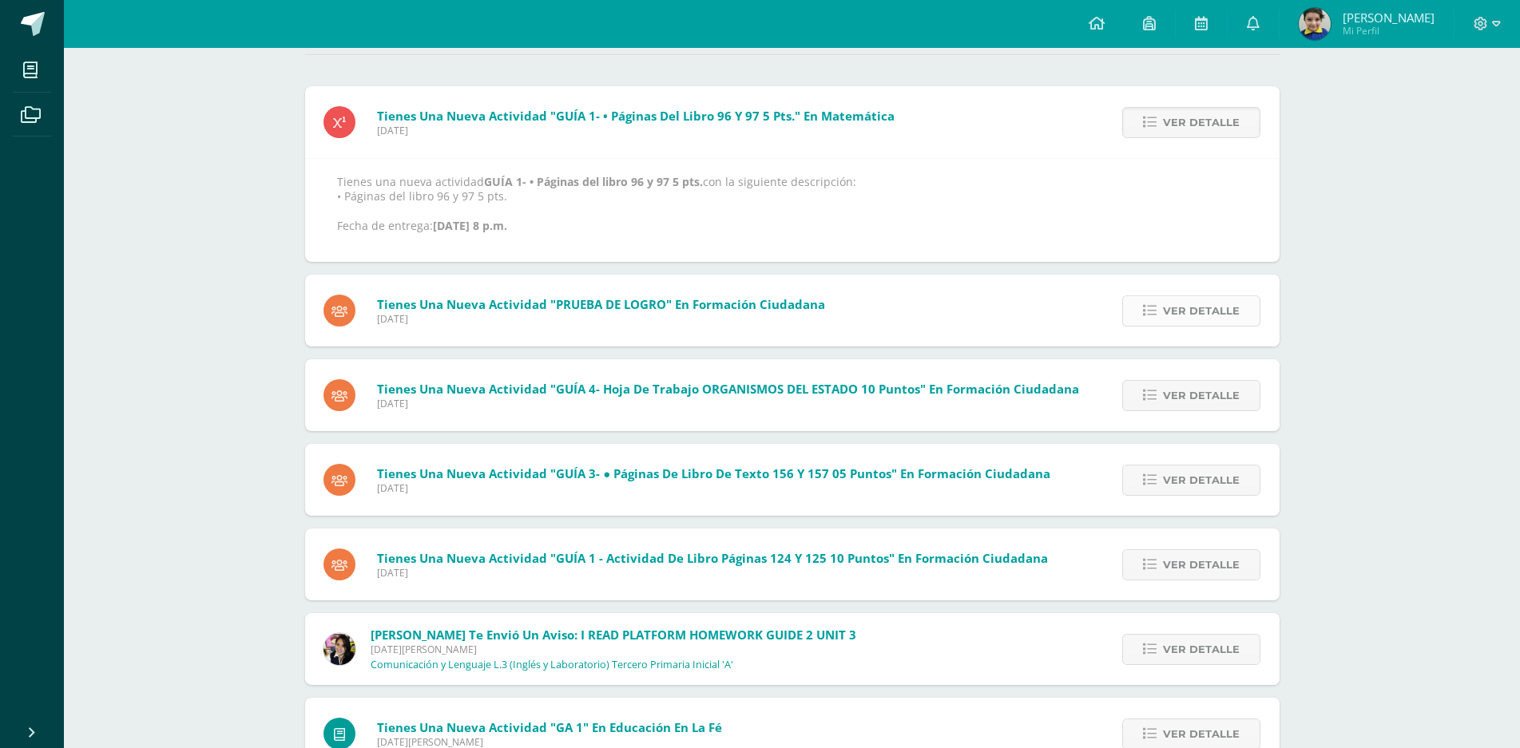
click at [1193, 302] on span "Ver detalle" at bounding box center [1201, 311] width 77 height 30
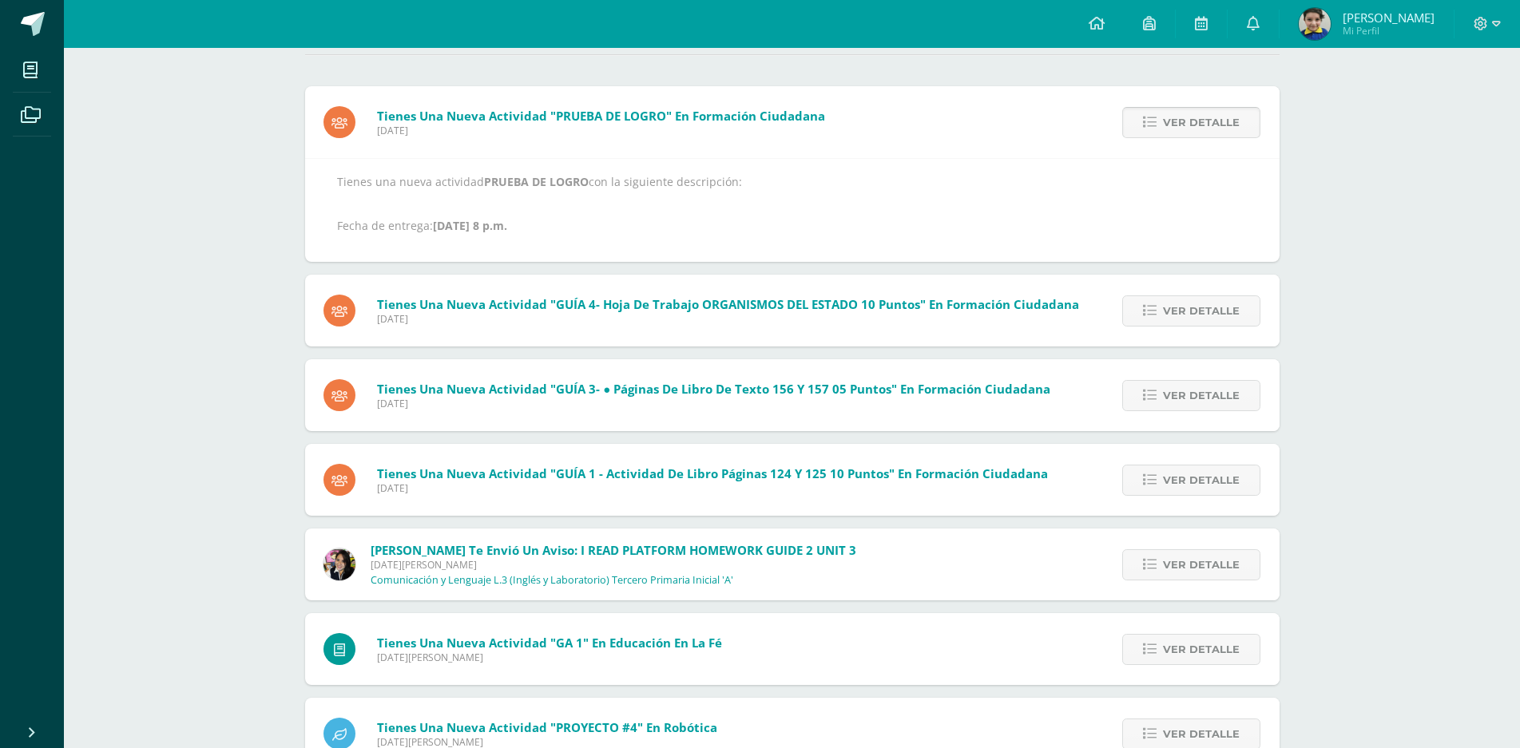
click at [1152, 125] on icon at bounding box center [1150, 123] width 14 height 14
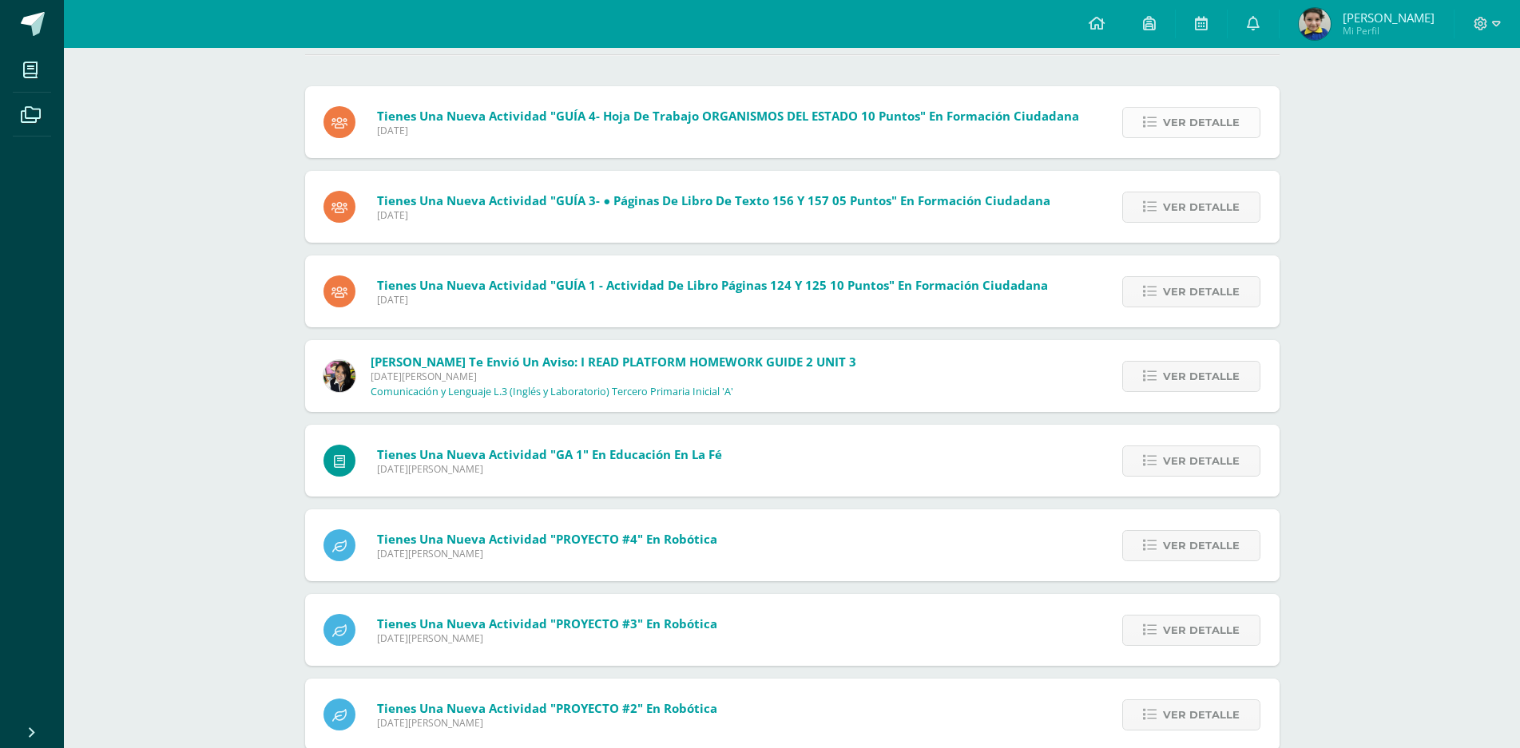
click at [1150, 129] on link "Ver detalle" at bounding box center [1191, 122] width 138 height 31
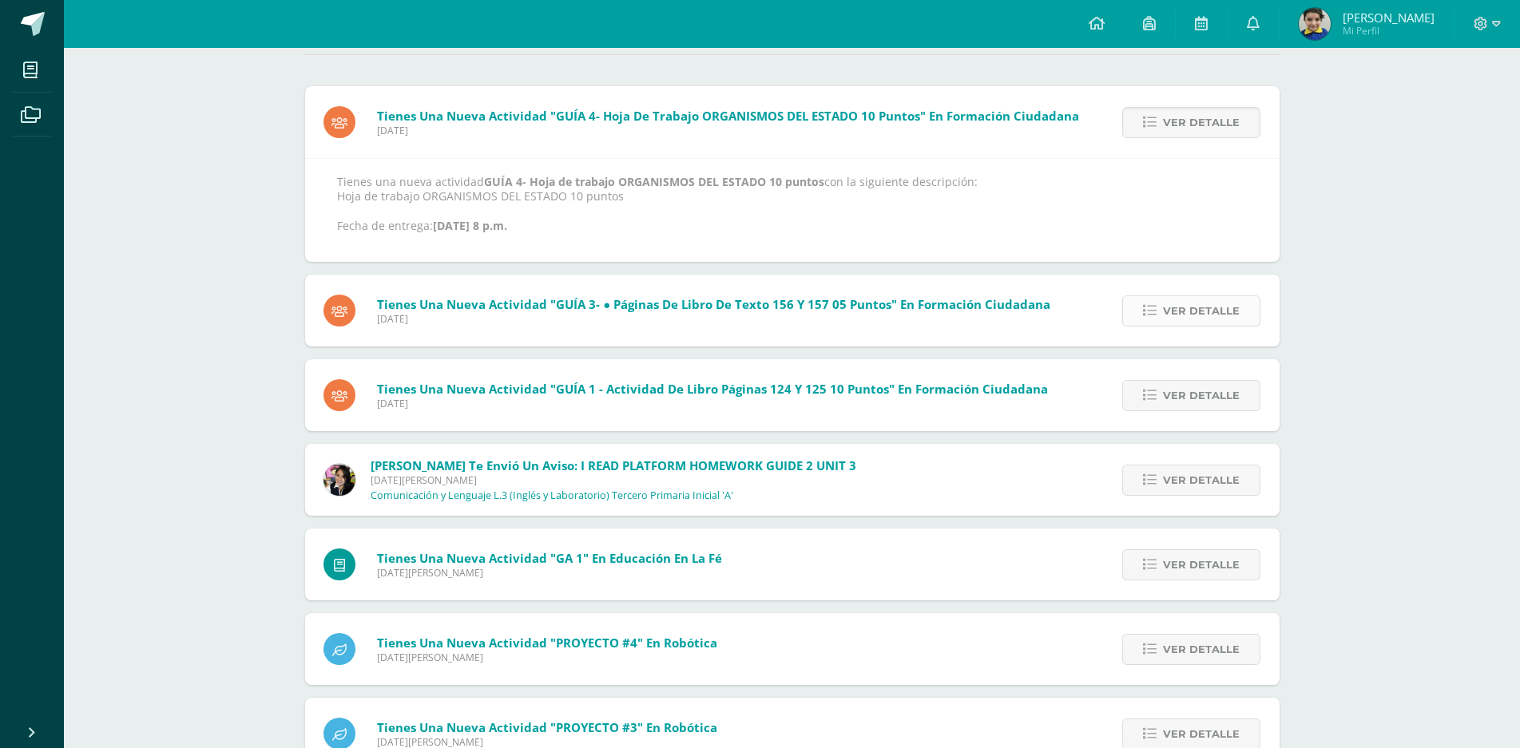
click at [1186, 311] on span "Ver detalle" at bounding box center [1201, 311] width 77 height 30
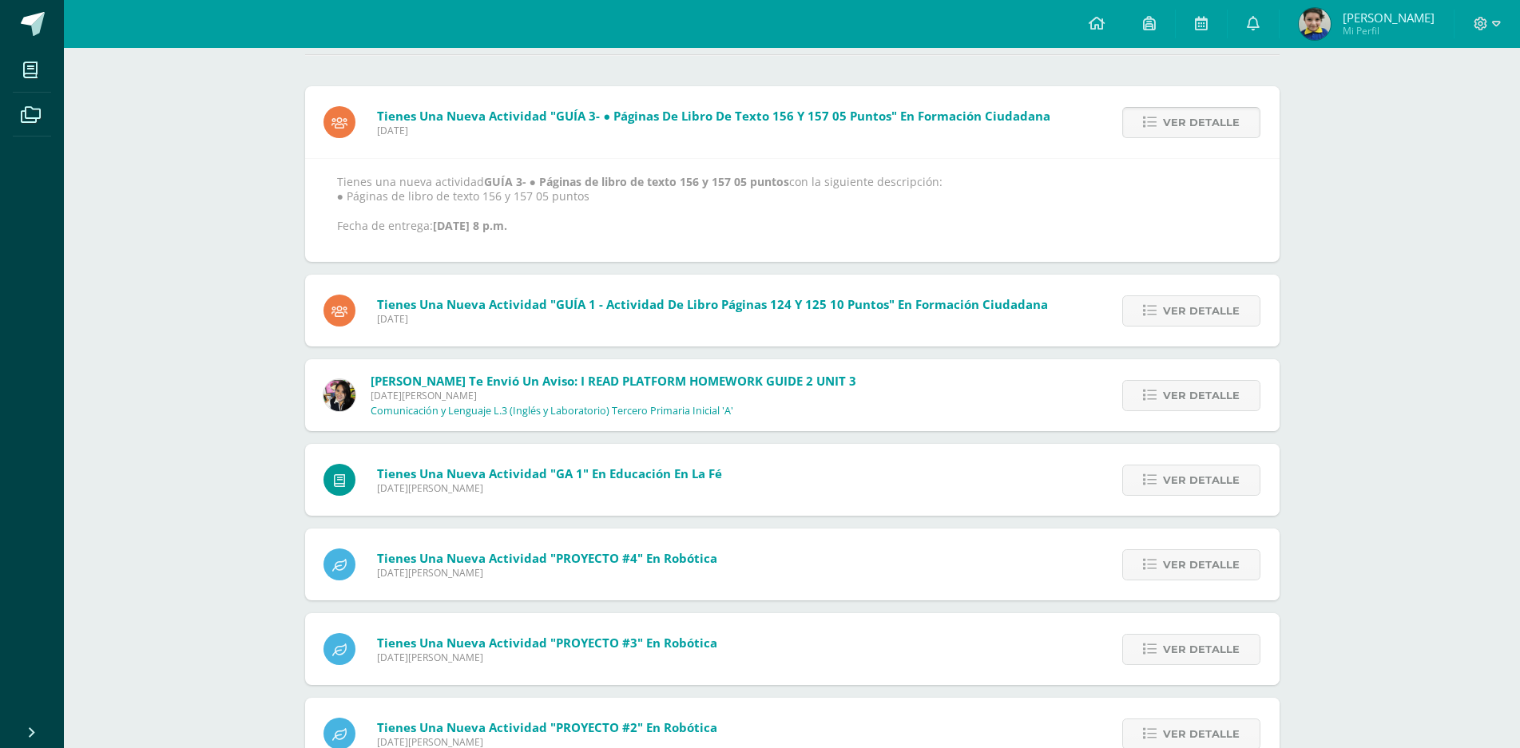
click at [1147, 114] on link "Ver detalle" at bounding box center [1191, 122] width 138 height 31
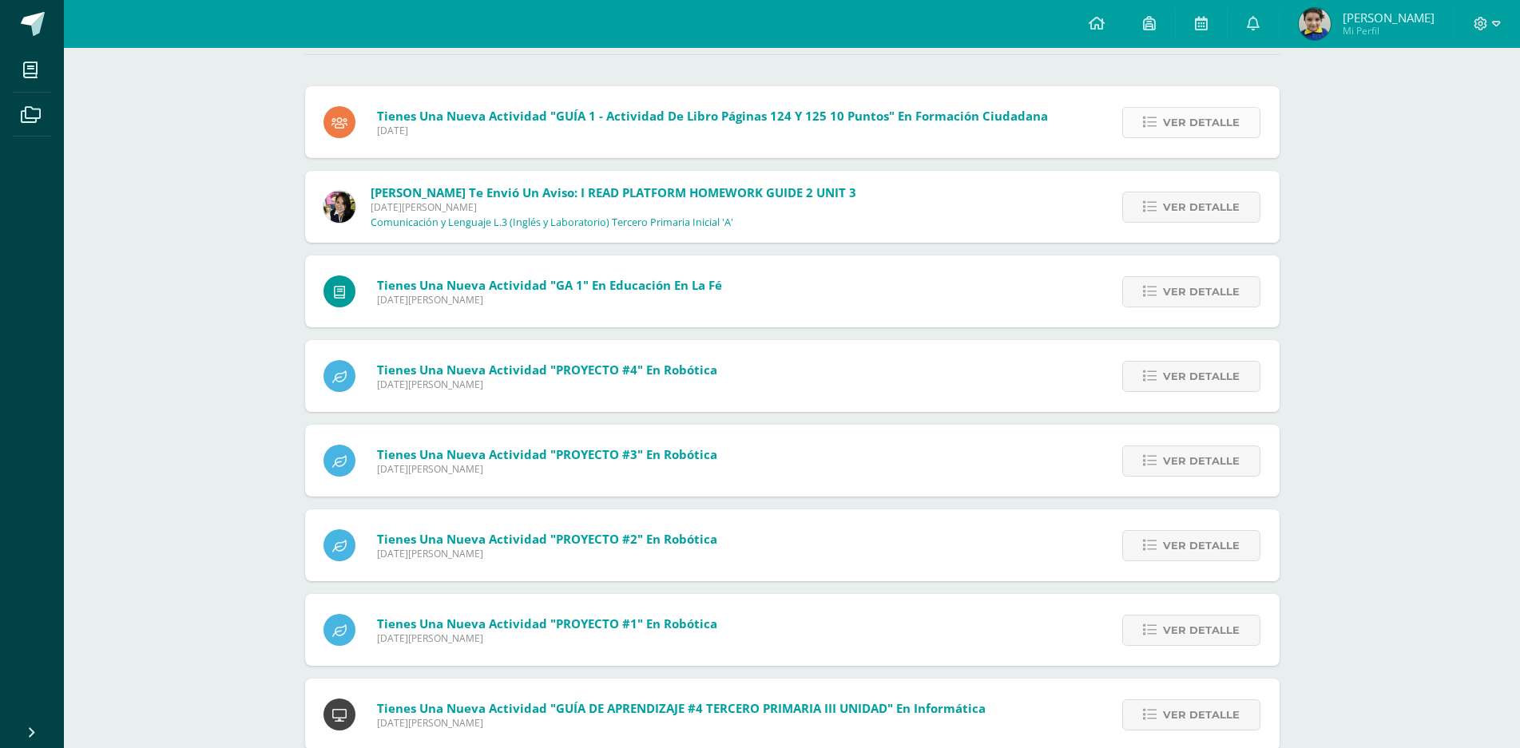
click at [1160, 120] on link "Ver detalle" at bounding box center [1191, 122] width 138 height 31
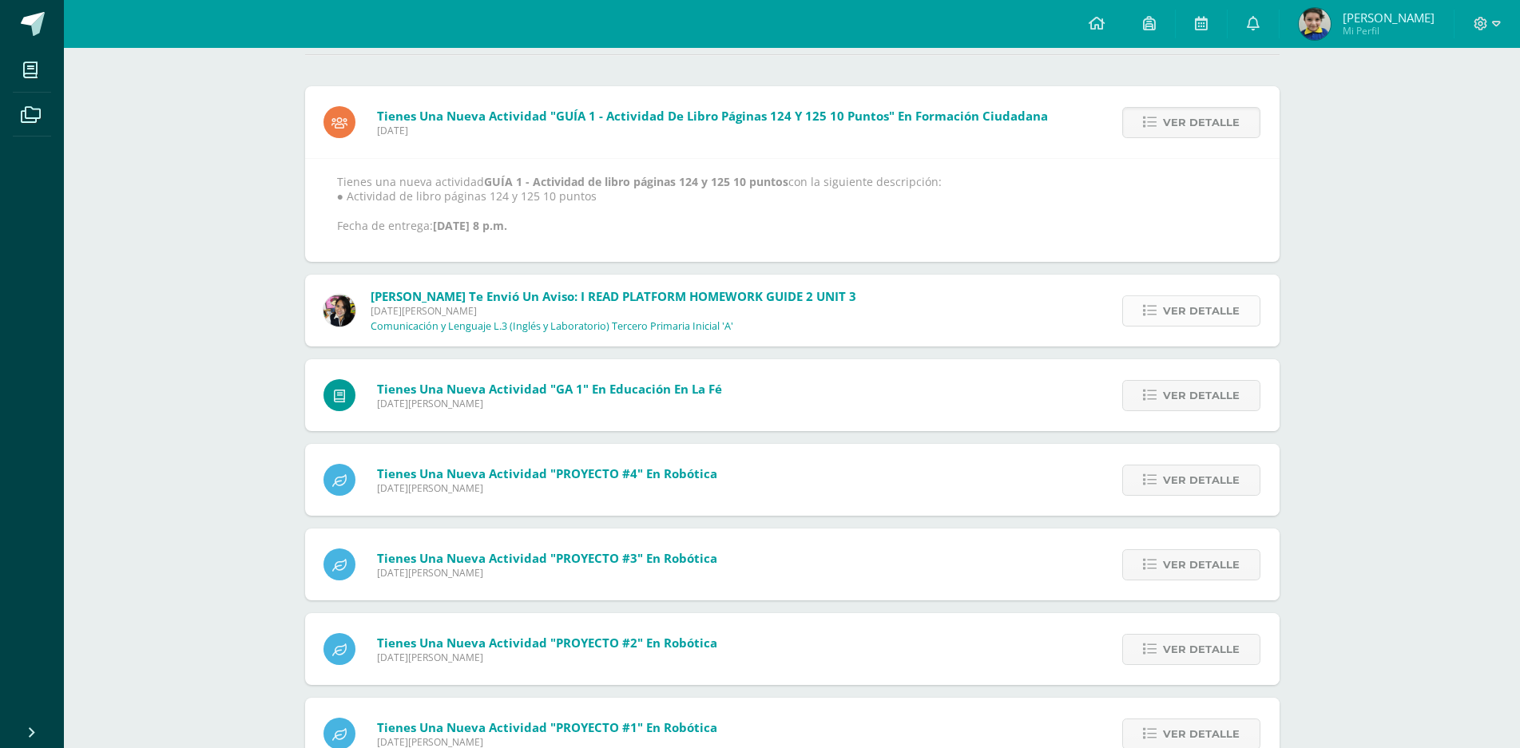
click at [1181, 308] on span "Ver detalle" at bounding box center [1201, 311] width 77 height 30
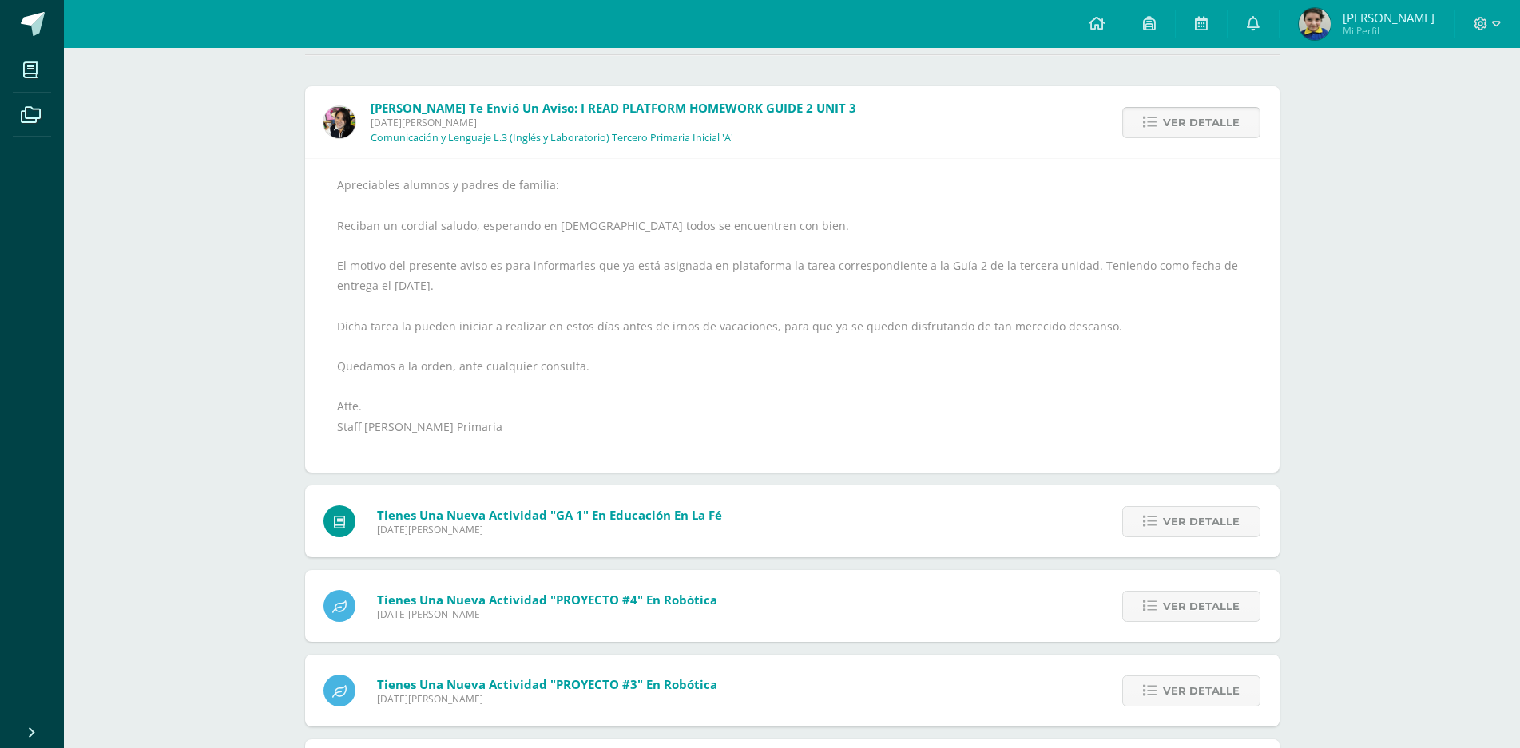
click at [1183, 128] on span "Ver detalle" at bounding box center [1201, 123] width 77 height 30
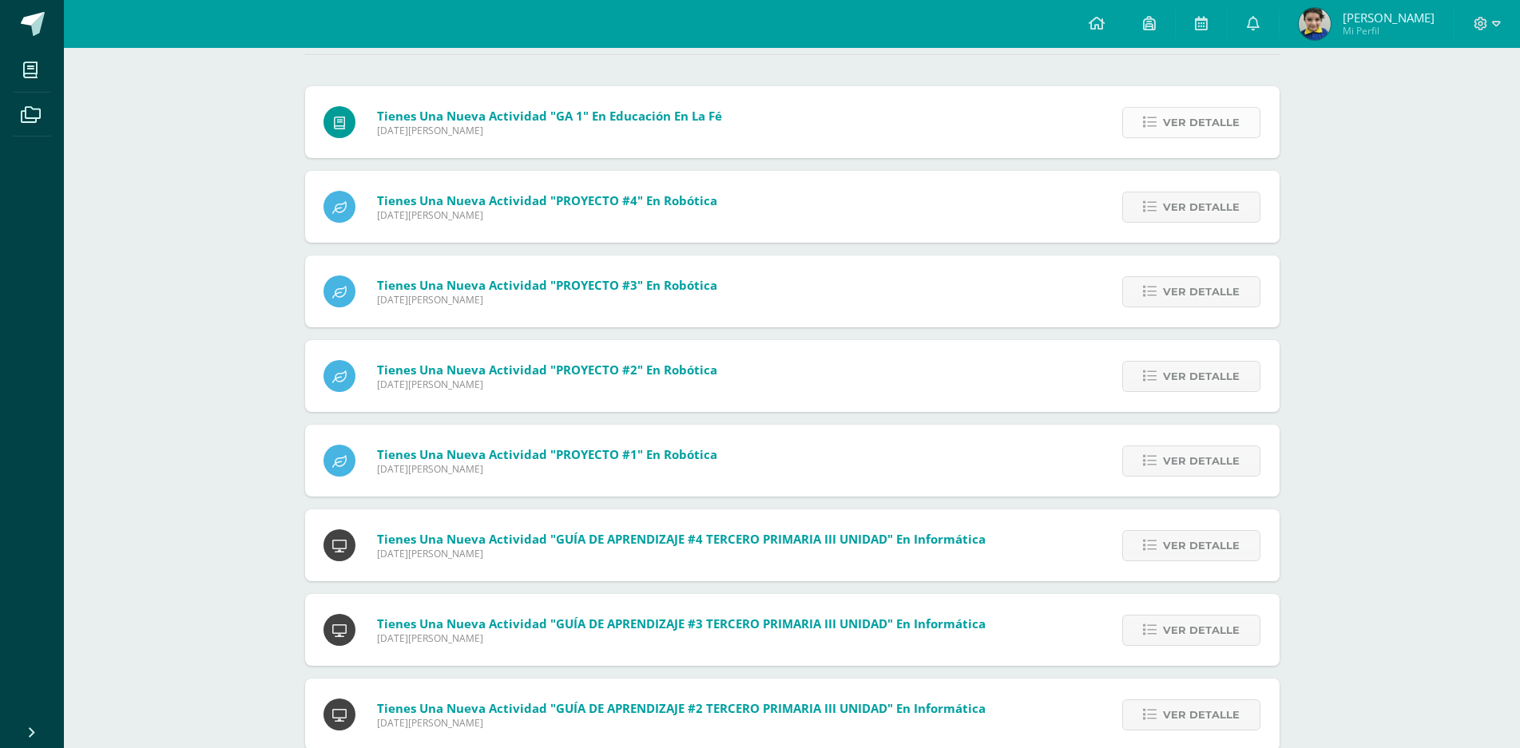
click at [1184, 120] on span "Ver detalle" at bounding box center [1201, 123] width 77 height 30
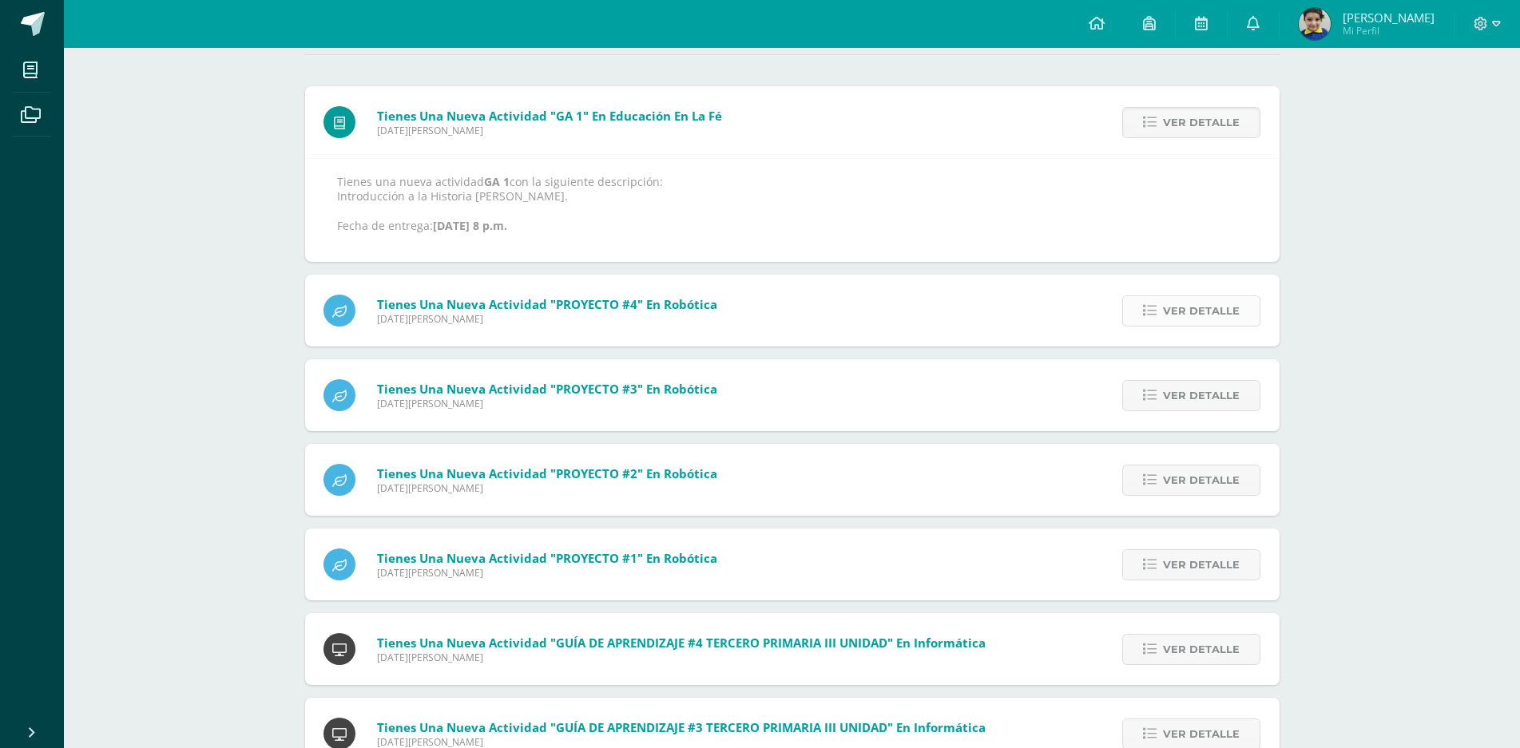
click at [1187, 316] on span "Ver detalle" at bounding box center [1201, 311] width 77 height 30
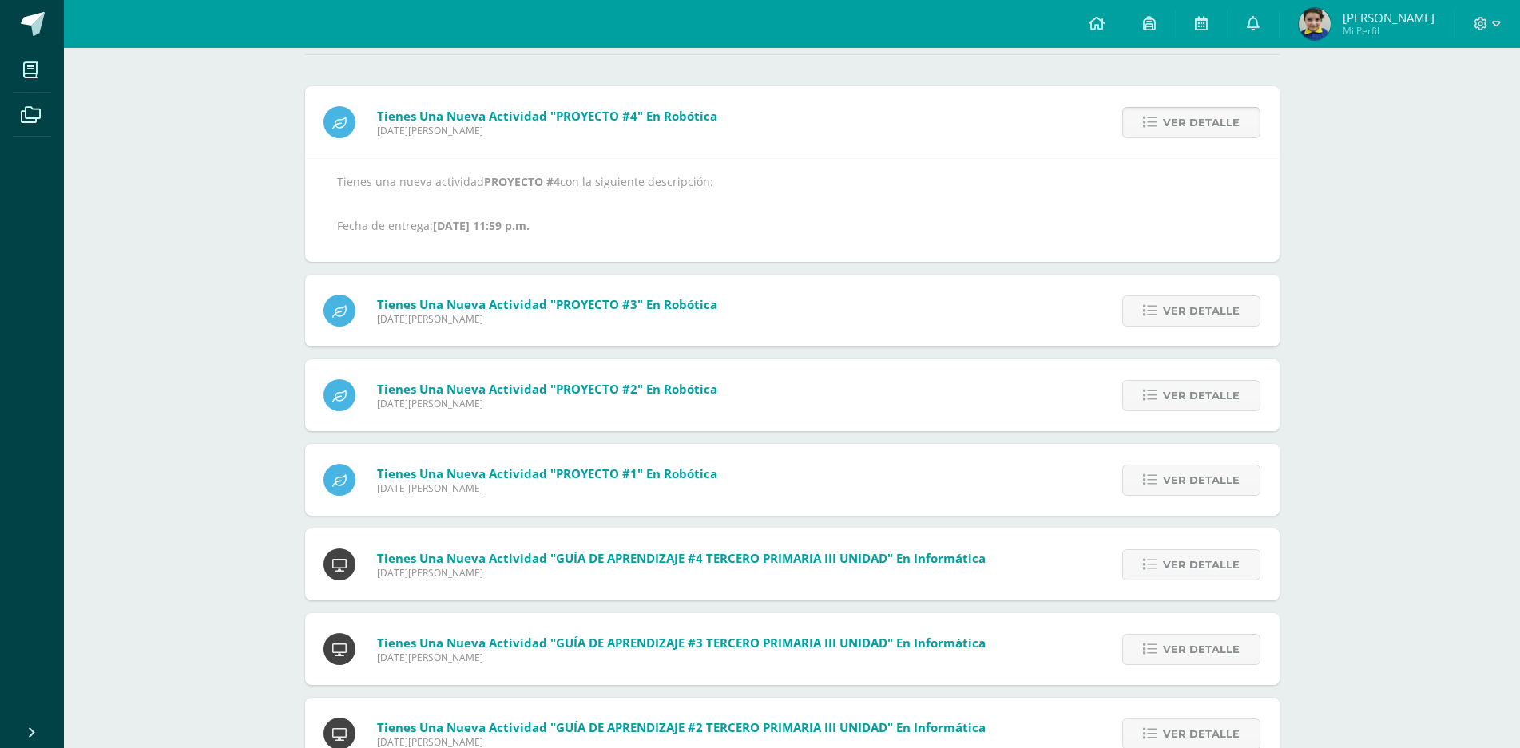
click at [1175, 116] on span "Ver detalle" at bounding box center [1201, 123] width 77 height 30
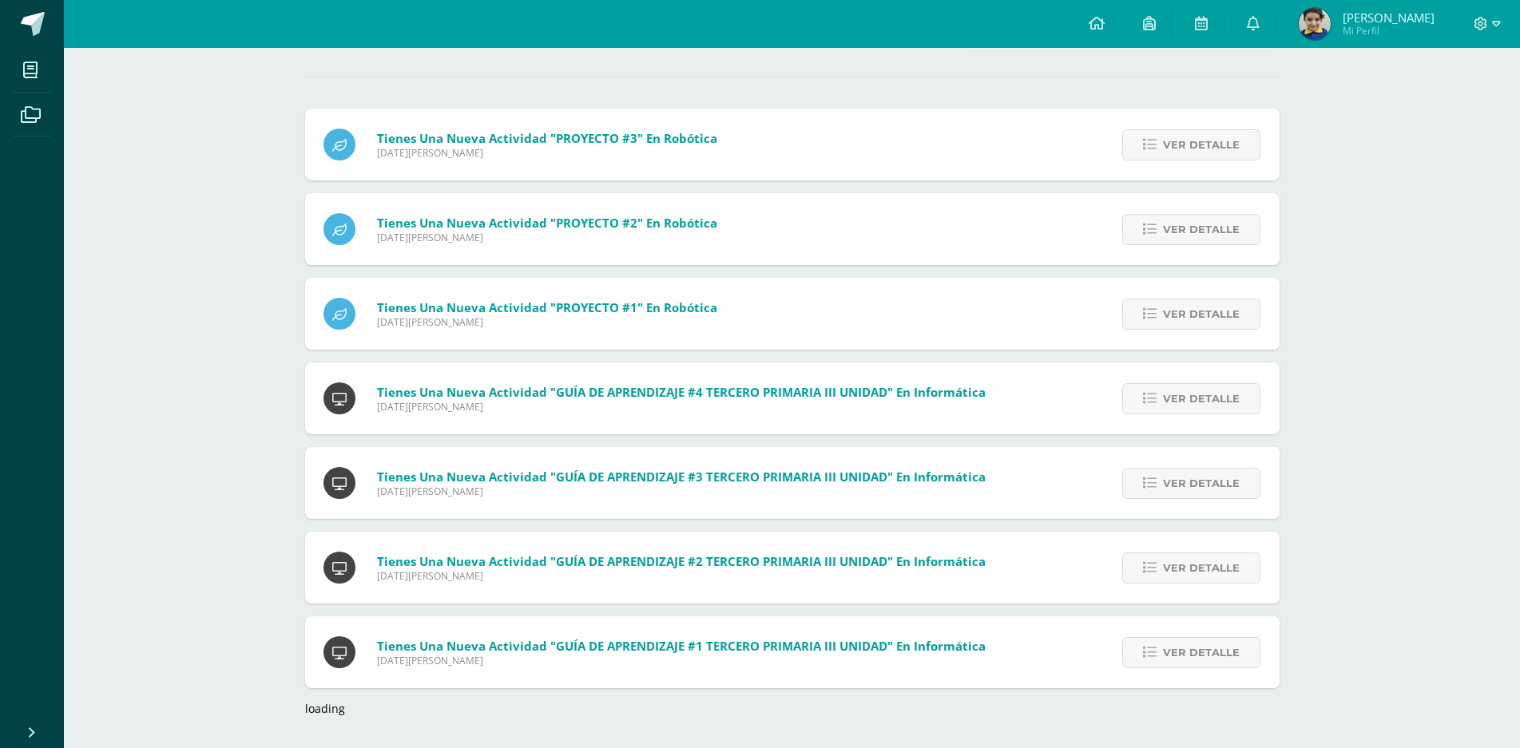
click at [1175, 116] on div "Ver detalle" at bounding box center [1188, 145] width 181 height 72
click at [1185, 139] on span "Ver detalle" at bounding box center [1201, 145] width 77 height 30
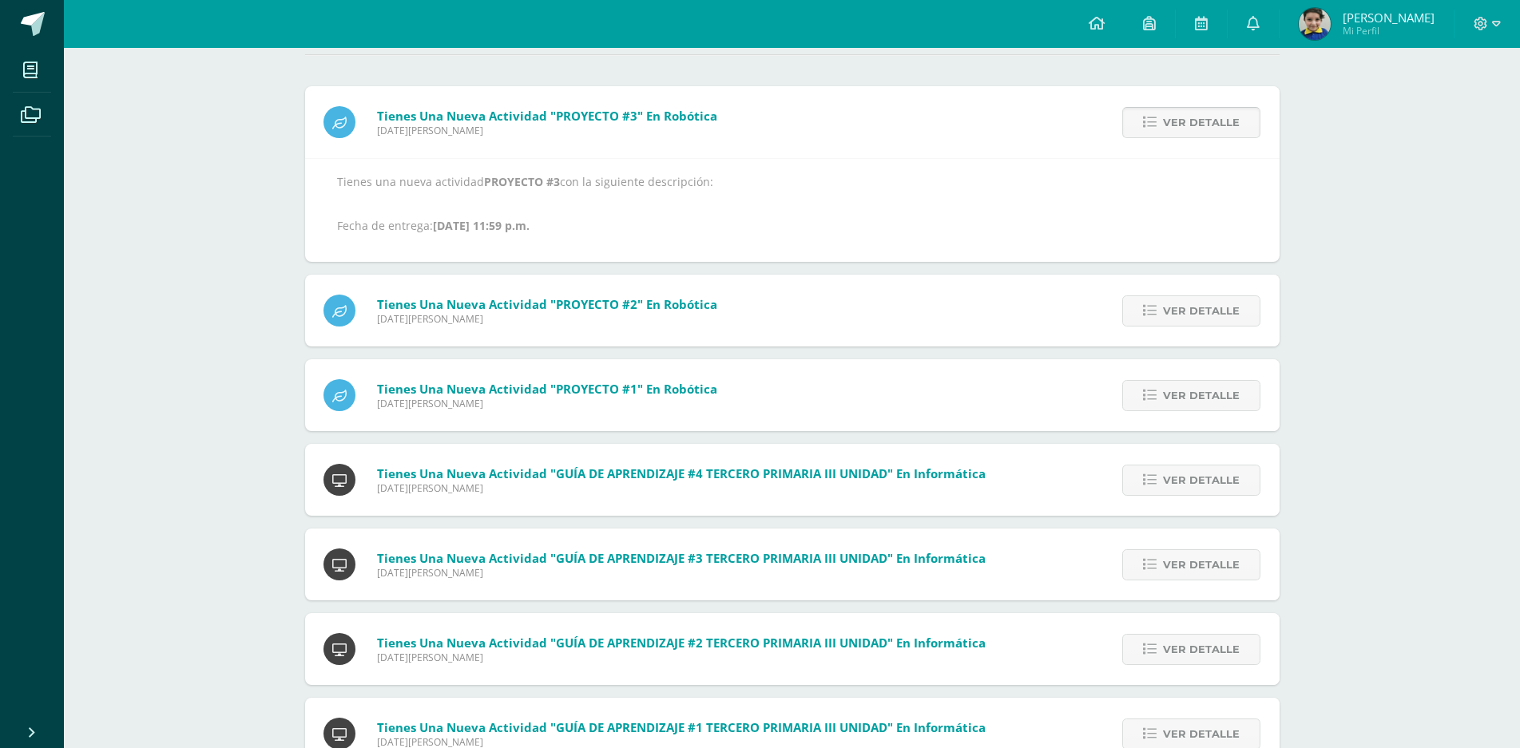
click at [1185, 129] on span "Ver detalle" at bounding box center [1201, 123] width 77 height 30
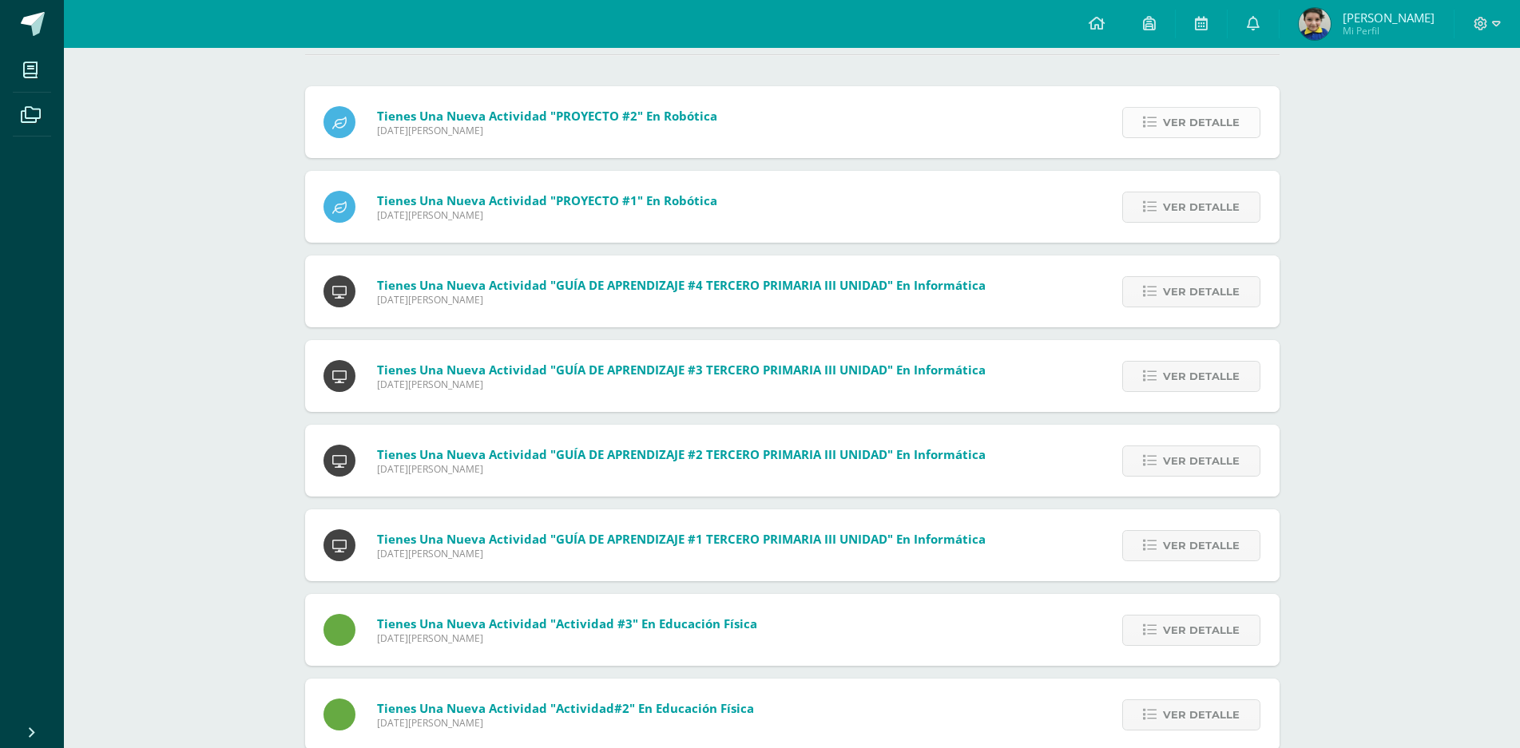
click at [1181, 126] on span "Ver detalle" at bounding box center [1201, 123] width 77 height 30
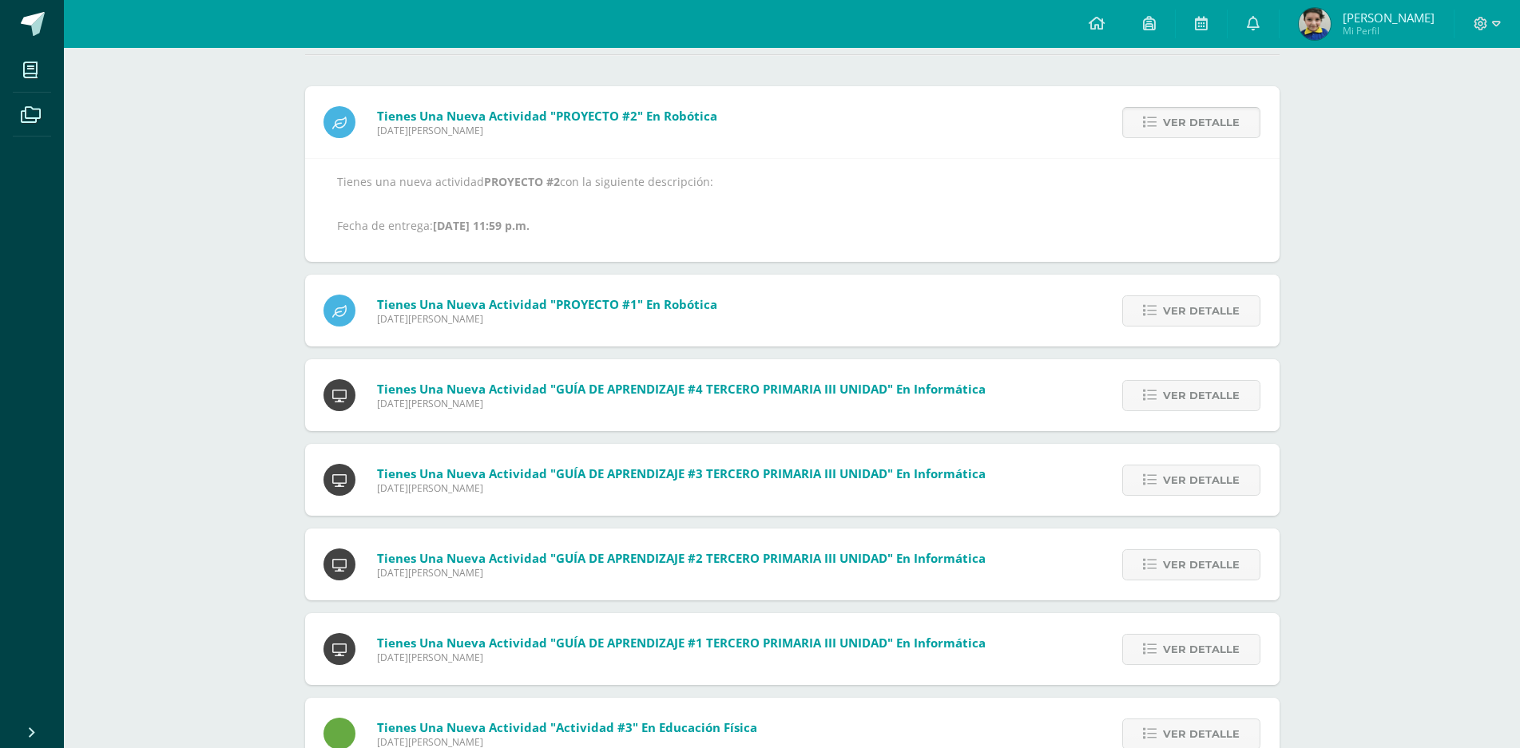
click at [1181, 125] on span "Ver detalle" at bounding box center [1201, 123] width 77 height 30
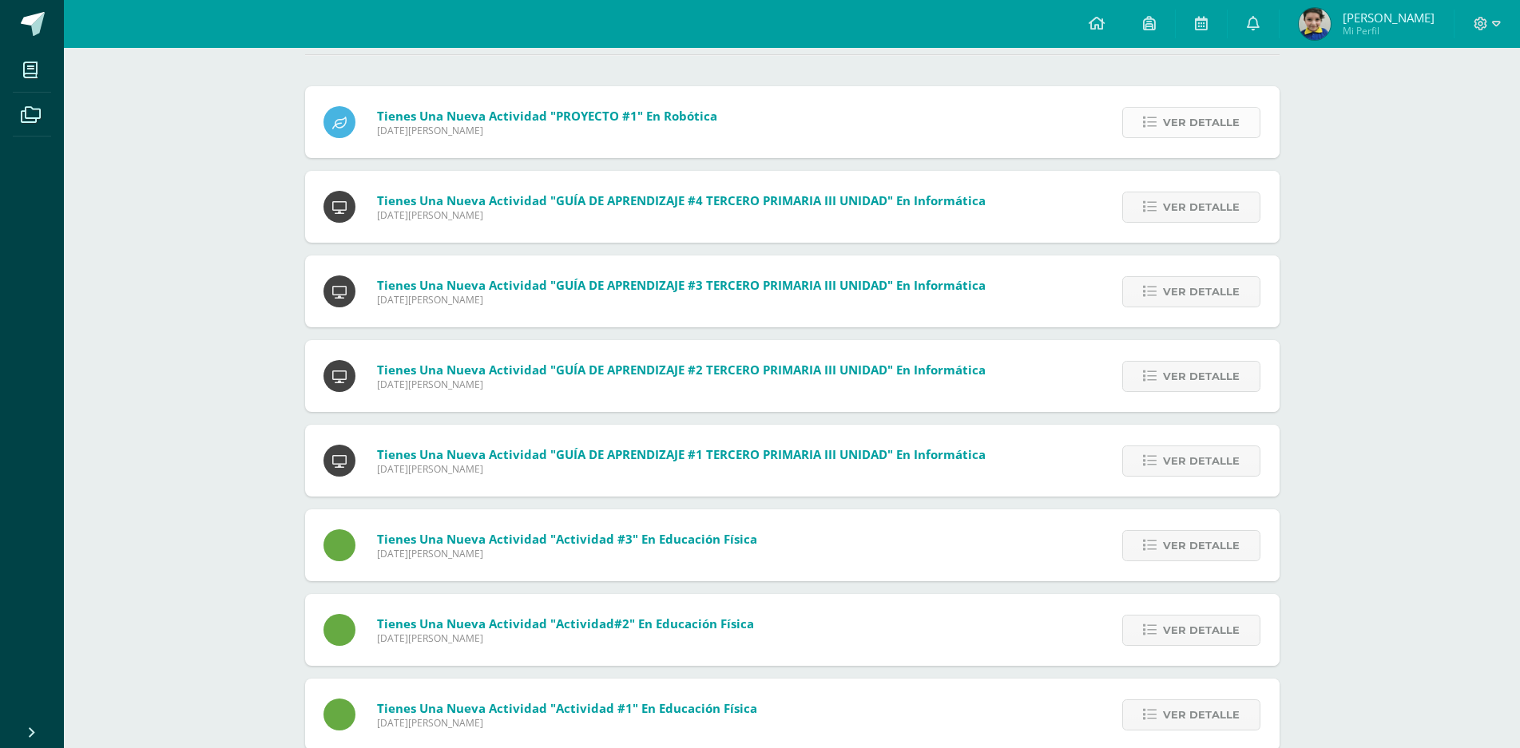
click at [1176, 119] on span "Ver detalle" at bounding box center [1201, 123] width 77 height 30
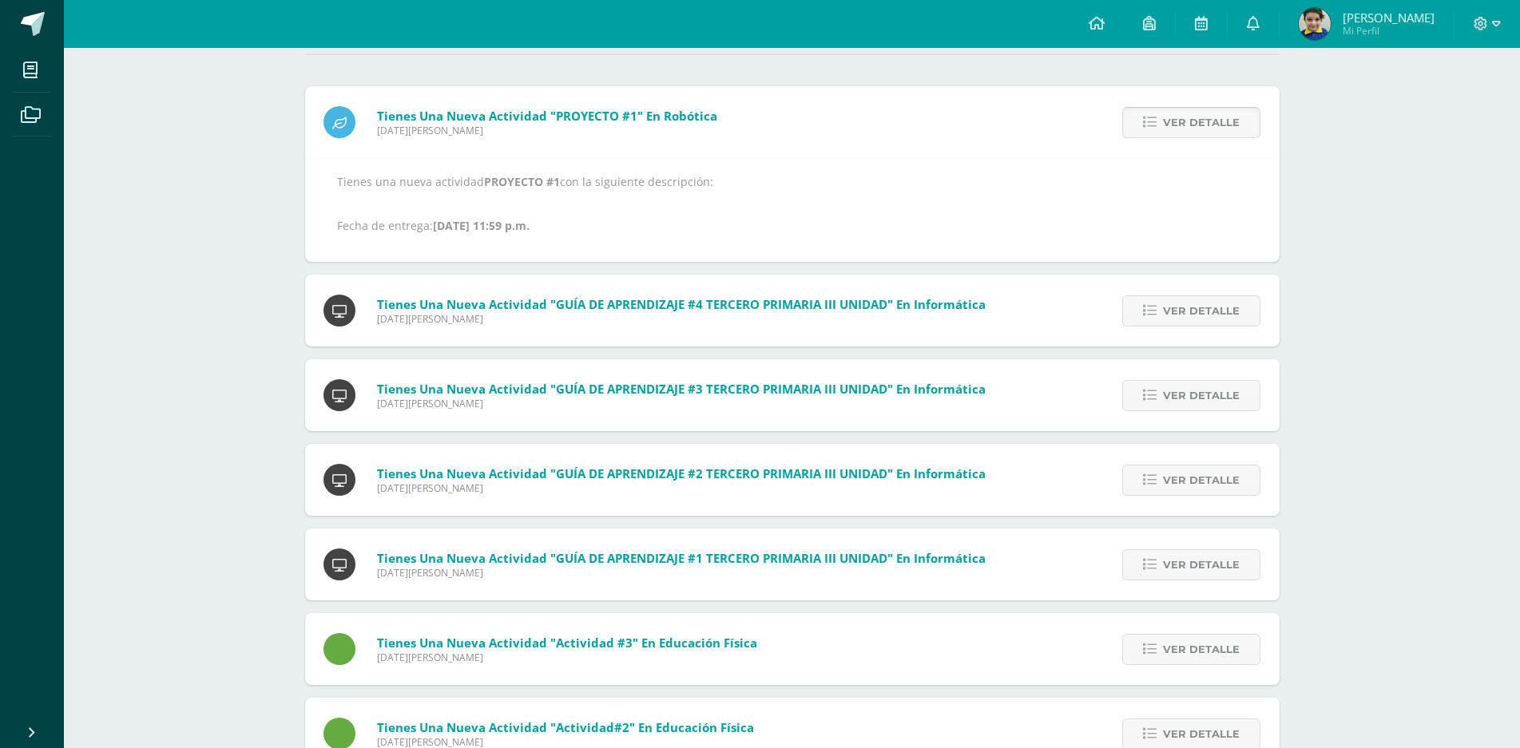
click at [1176, 121] on span "Ver detalle" at bounding box center [1201, 123] width 77 height 30
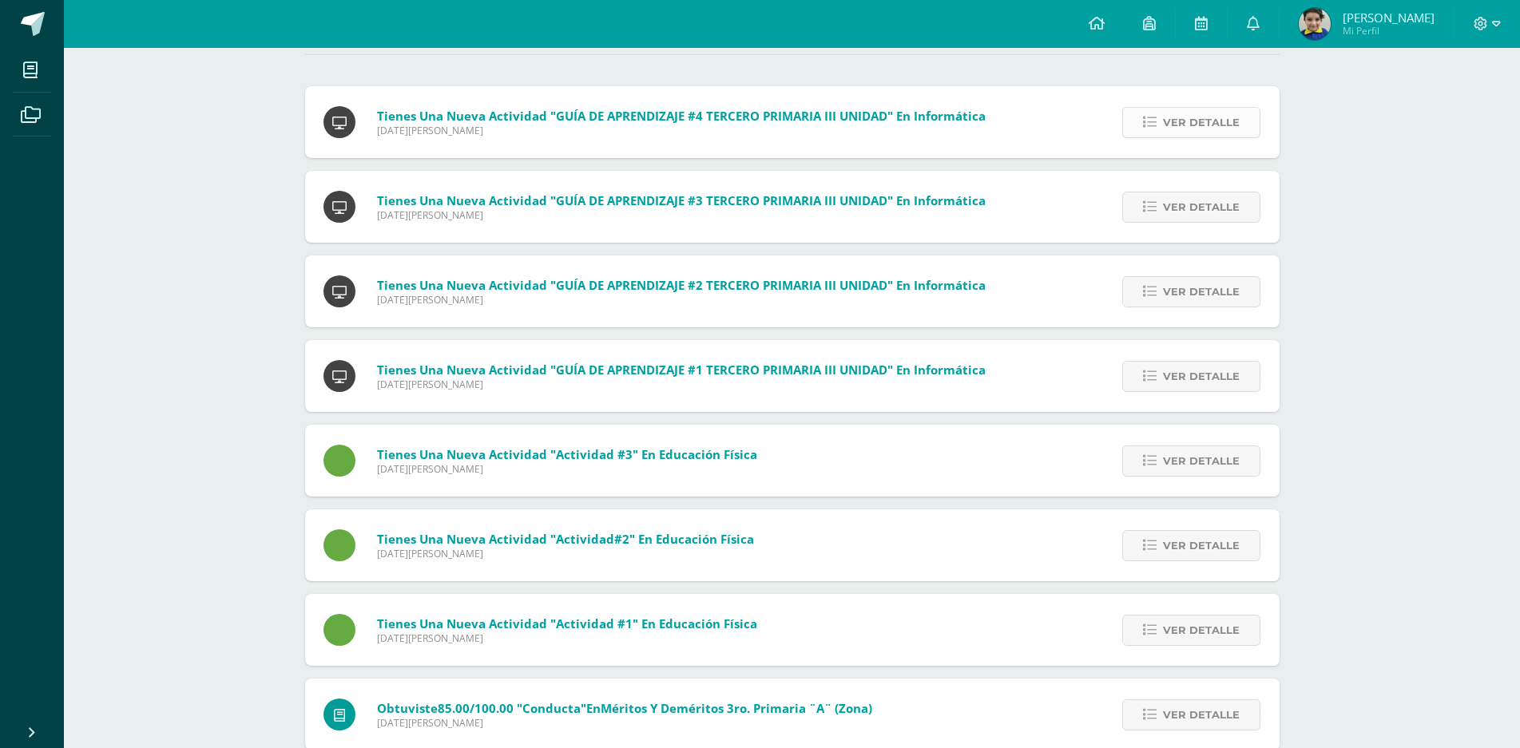
click at [1178, 121] on span "Ver detalle" at bounding box center [1201, 123] width 77 height 30
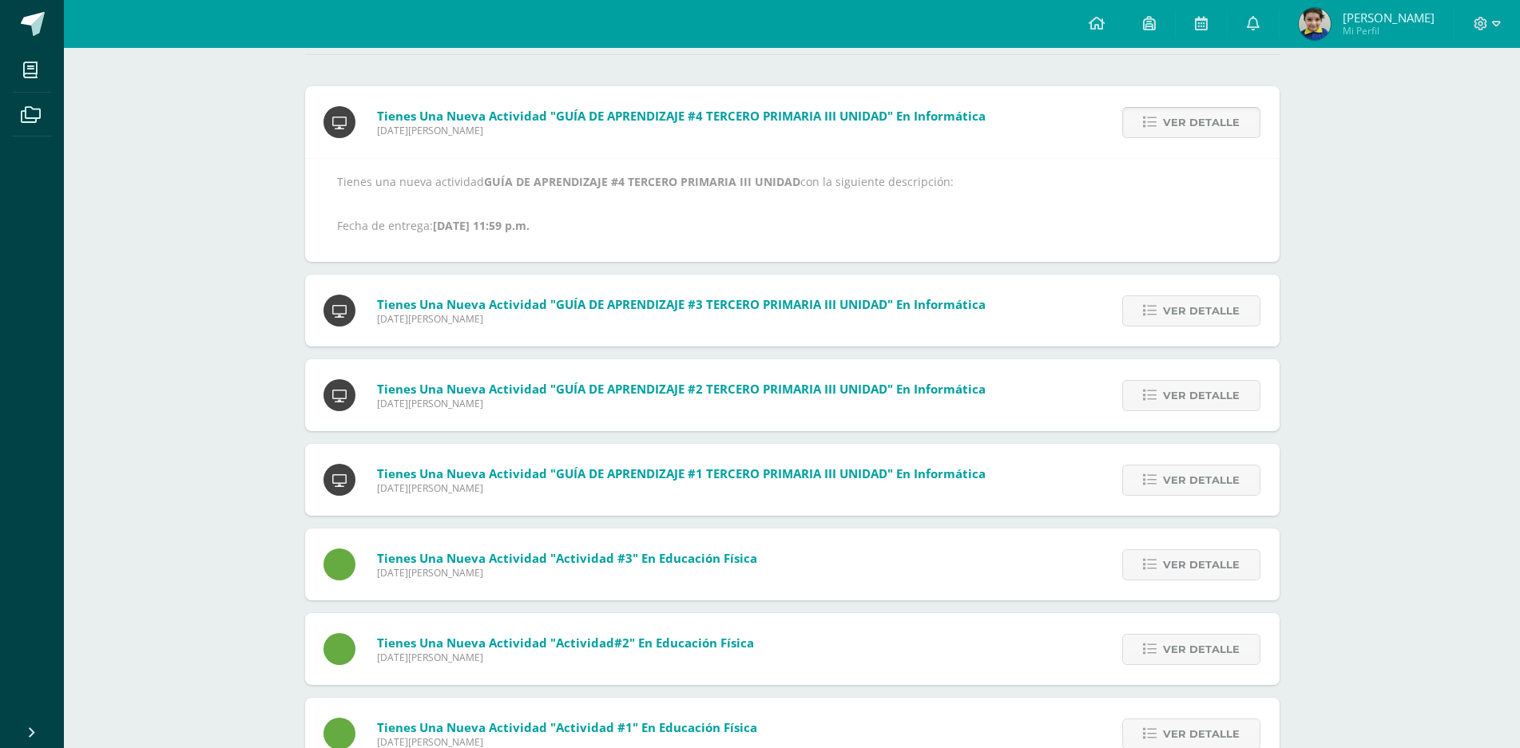
click at [1178, 121] on span "Ver detalle" at bounding box center [1201, 123] width 77 height 30
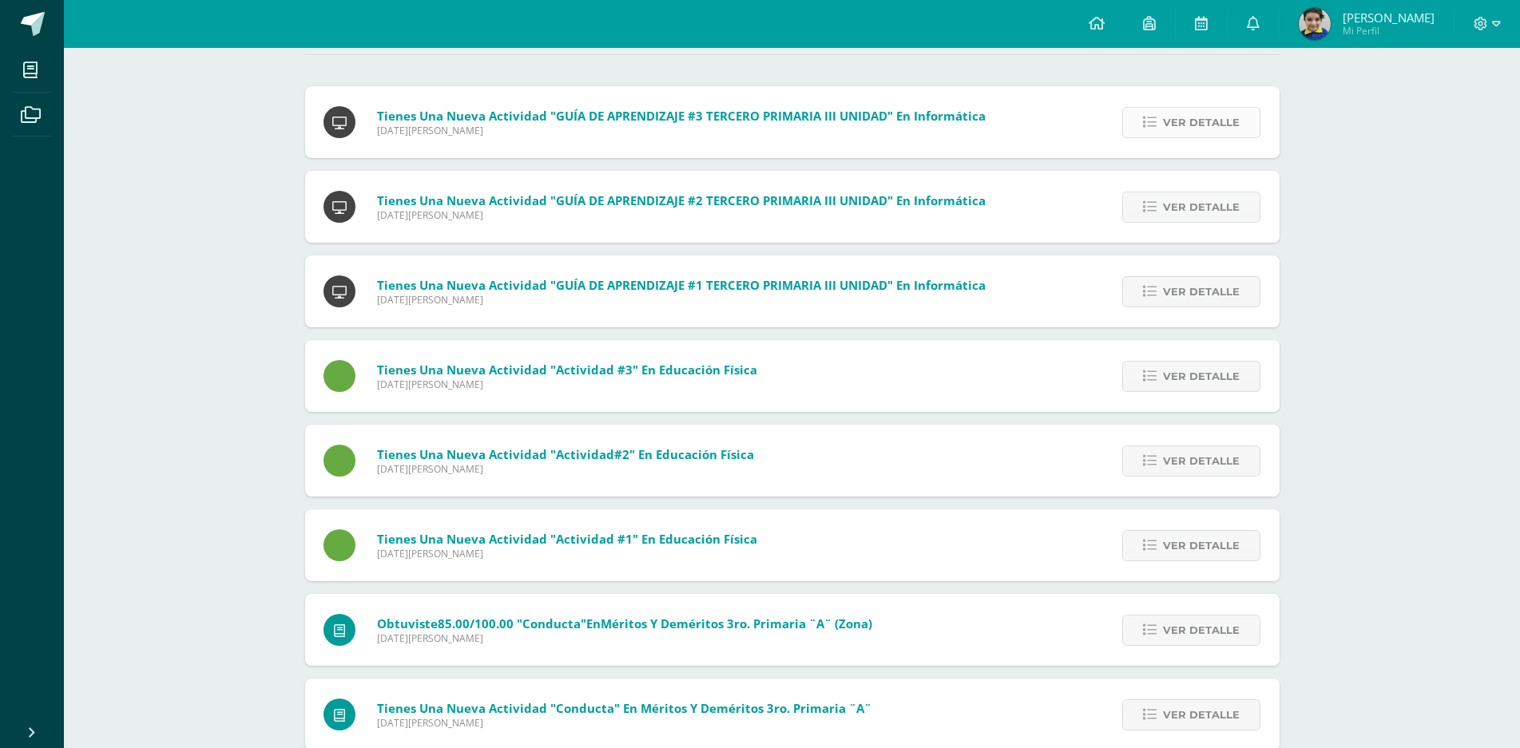
click at [1173, 113] on span "Ver detalle" at bounding box center [1201, 123] width 77 height 30
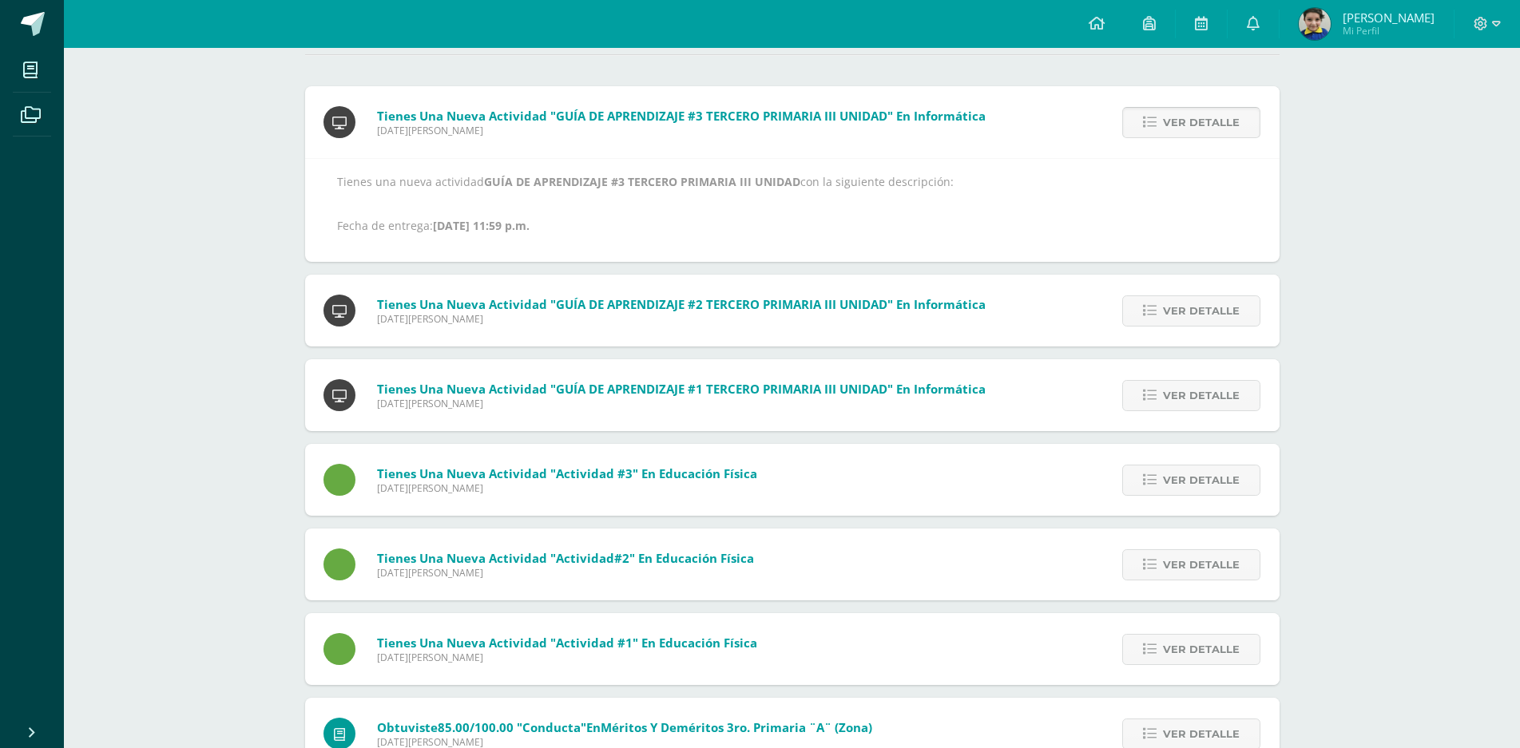
click at [1177, 114] on span "Ver detalle" at bounding box center [1201, 123] width 77 height 30
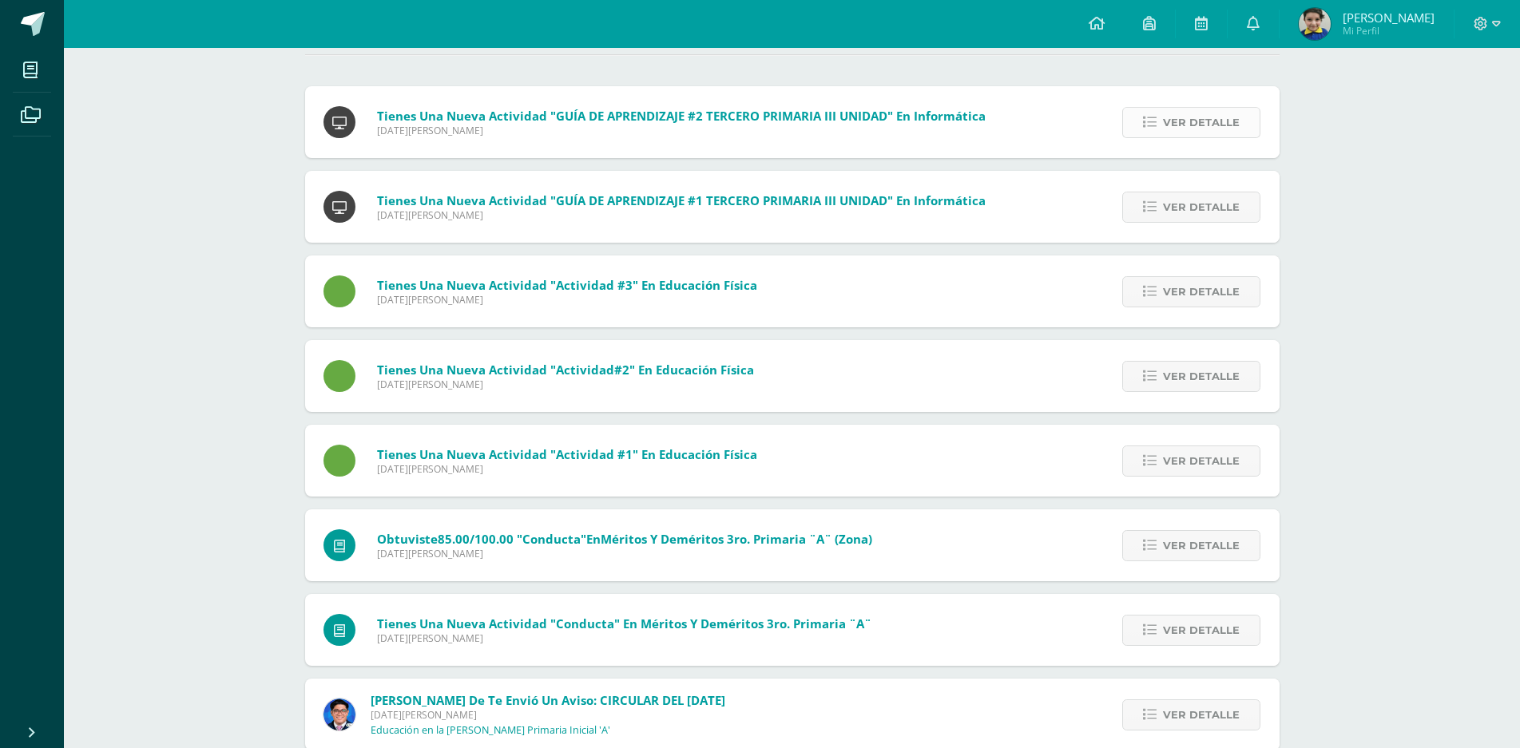
click at [1176, 117] on span "Ver detalle" at bounding box center [1201, 123] width 77 height 30
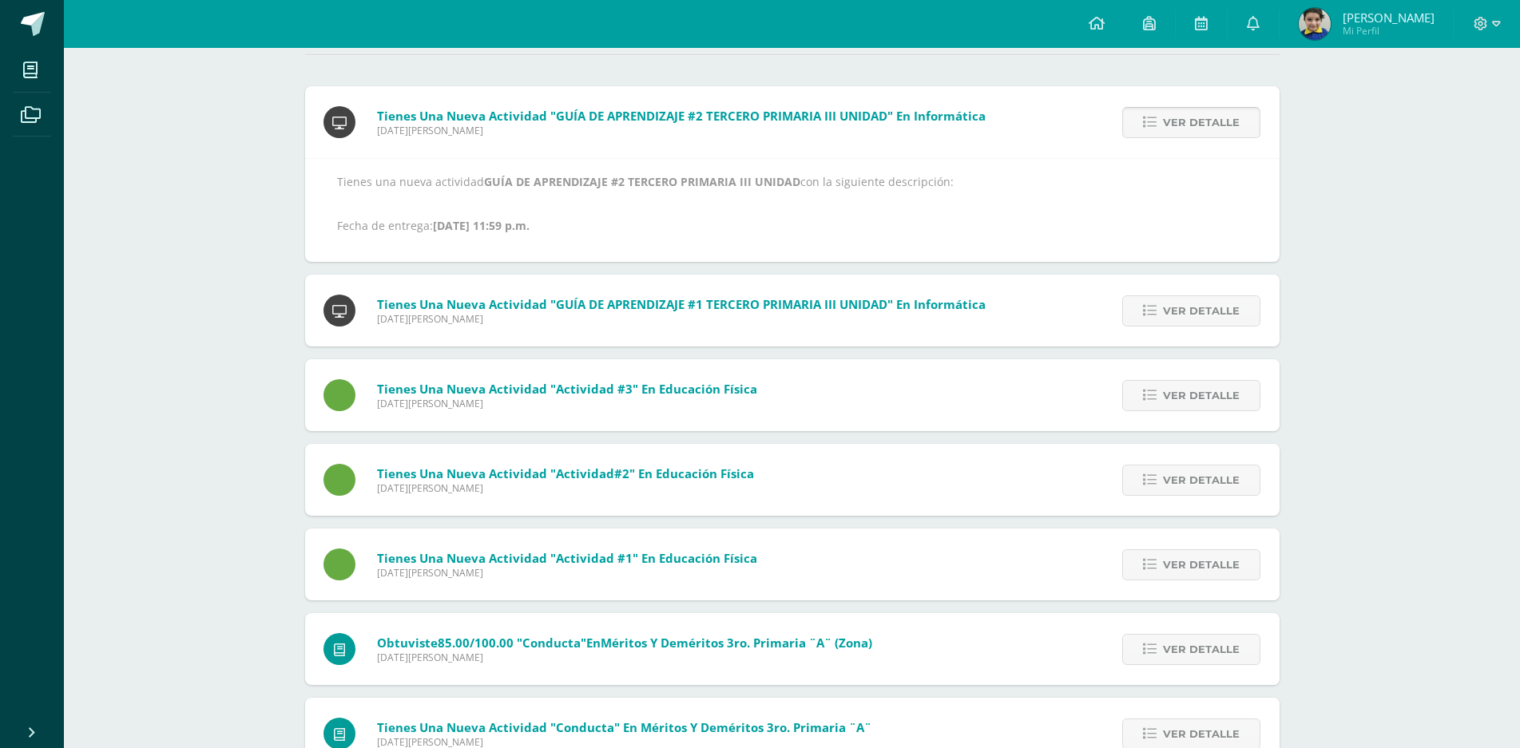
click at [1176, 119] on span "Ver detalle" at bounding box center [1201, 123] width 77 height 30
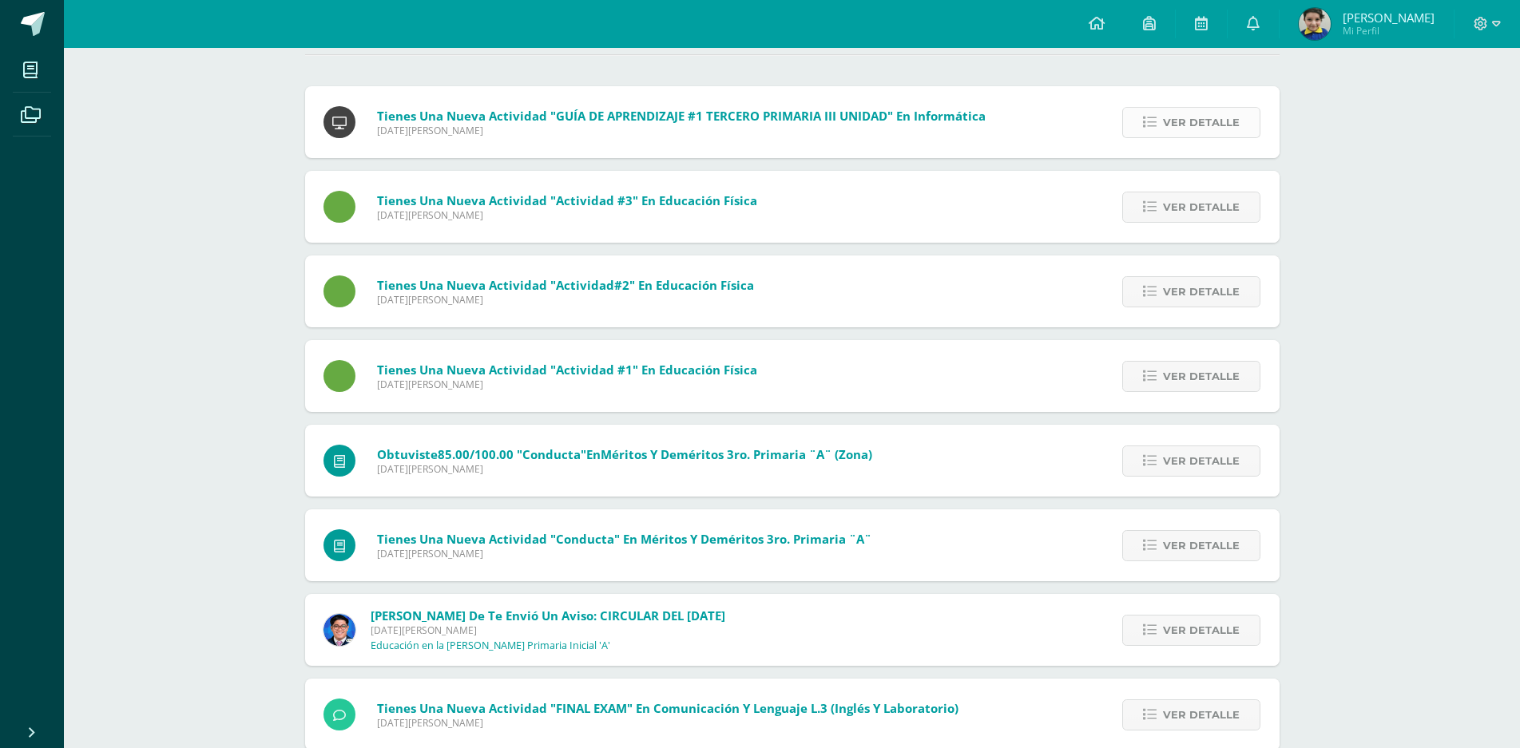
click at [1171, 122] on span "Ver detalle" at bounding box center [1201, 123] width 77 height 30
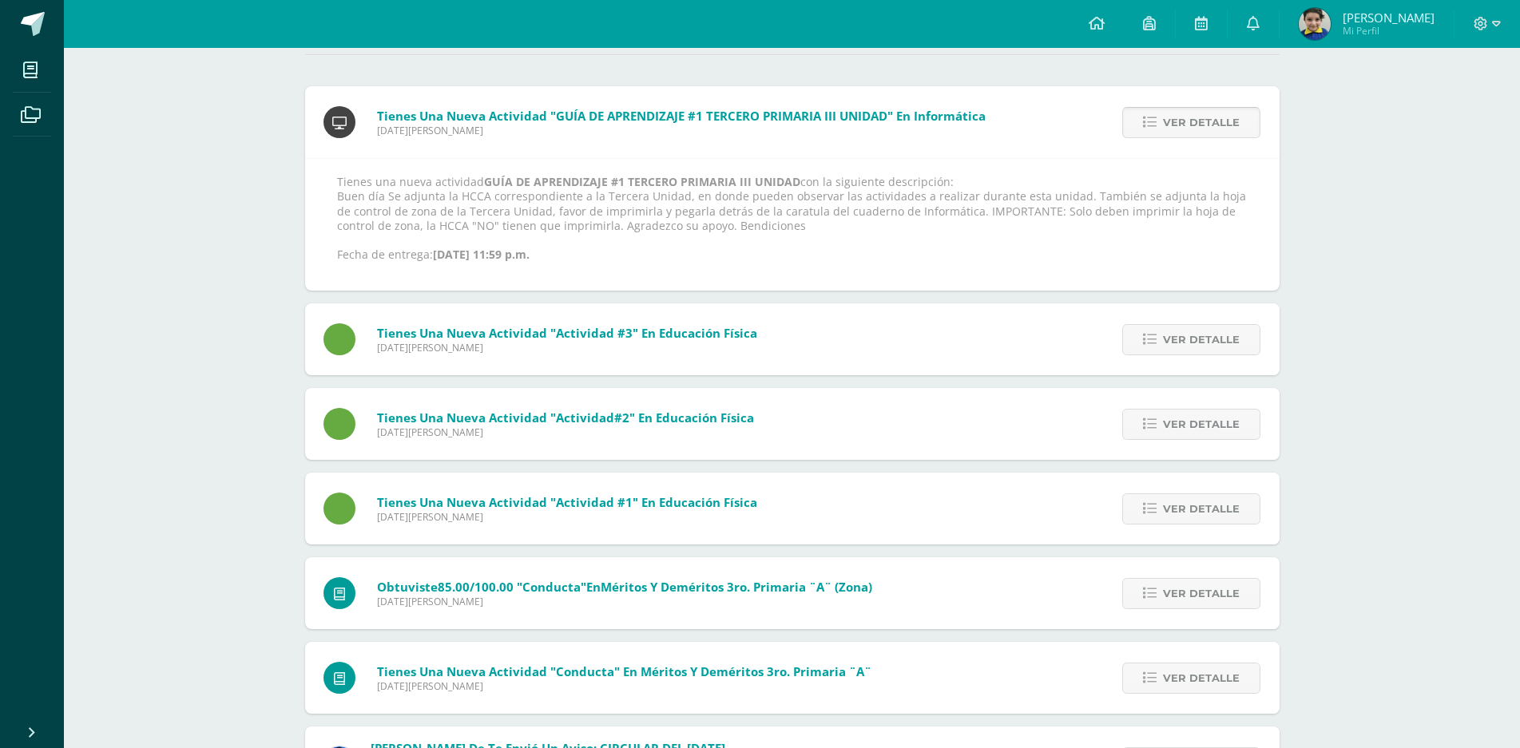
click at [1173, 121] on span "Ver detalle" at bounding box center [1201, 123] width 77 height 30
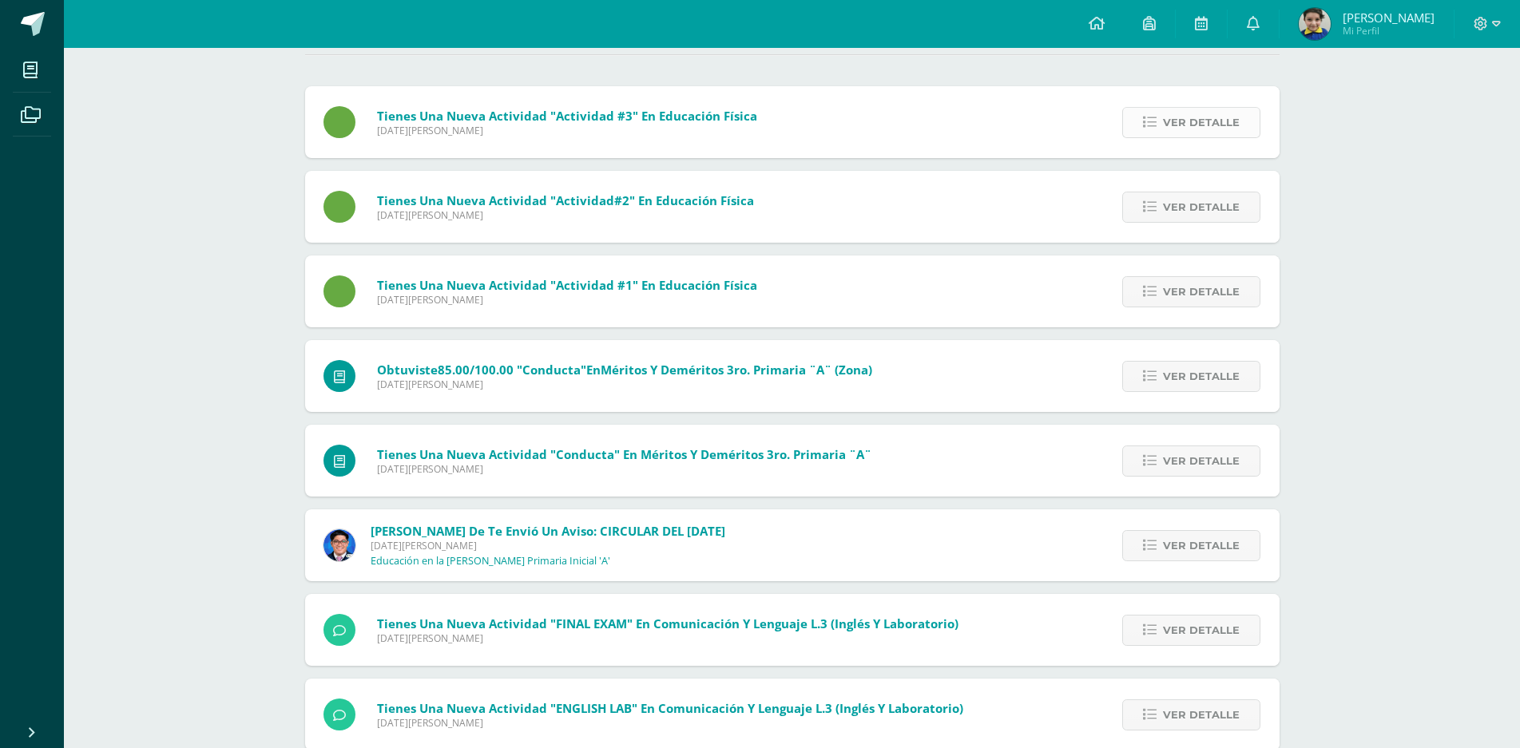
click at [1174, 118] on span "Ver detalle" at bounding box center [1201, 123] width 77 height 30
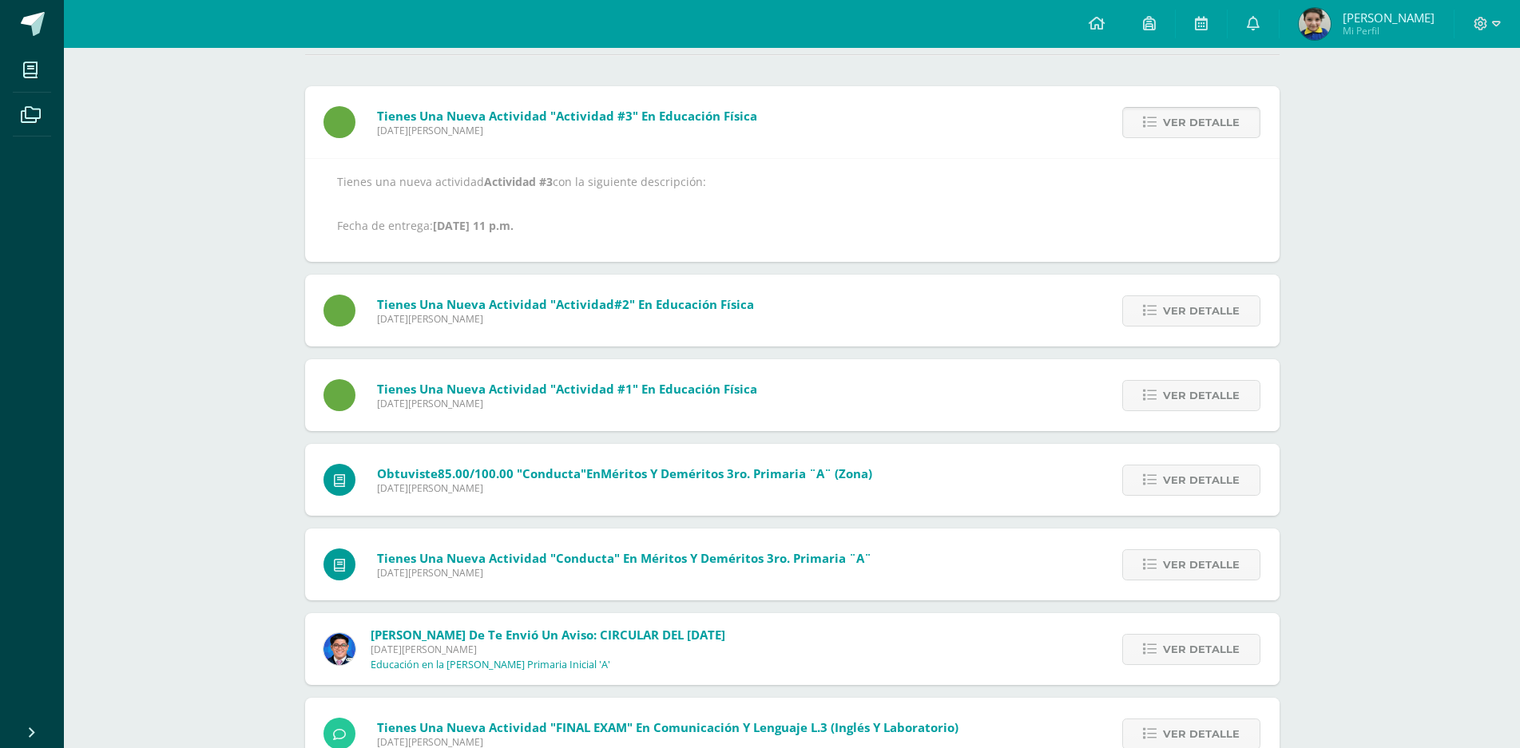
click at [1173, 117] on span "Ver detalle" at bounding box center [1201, 123] width 77 height 30
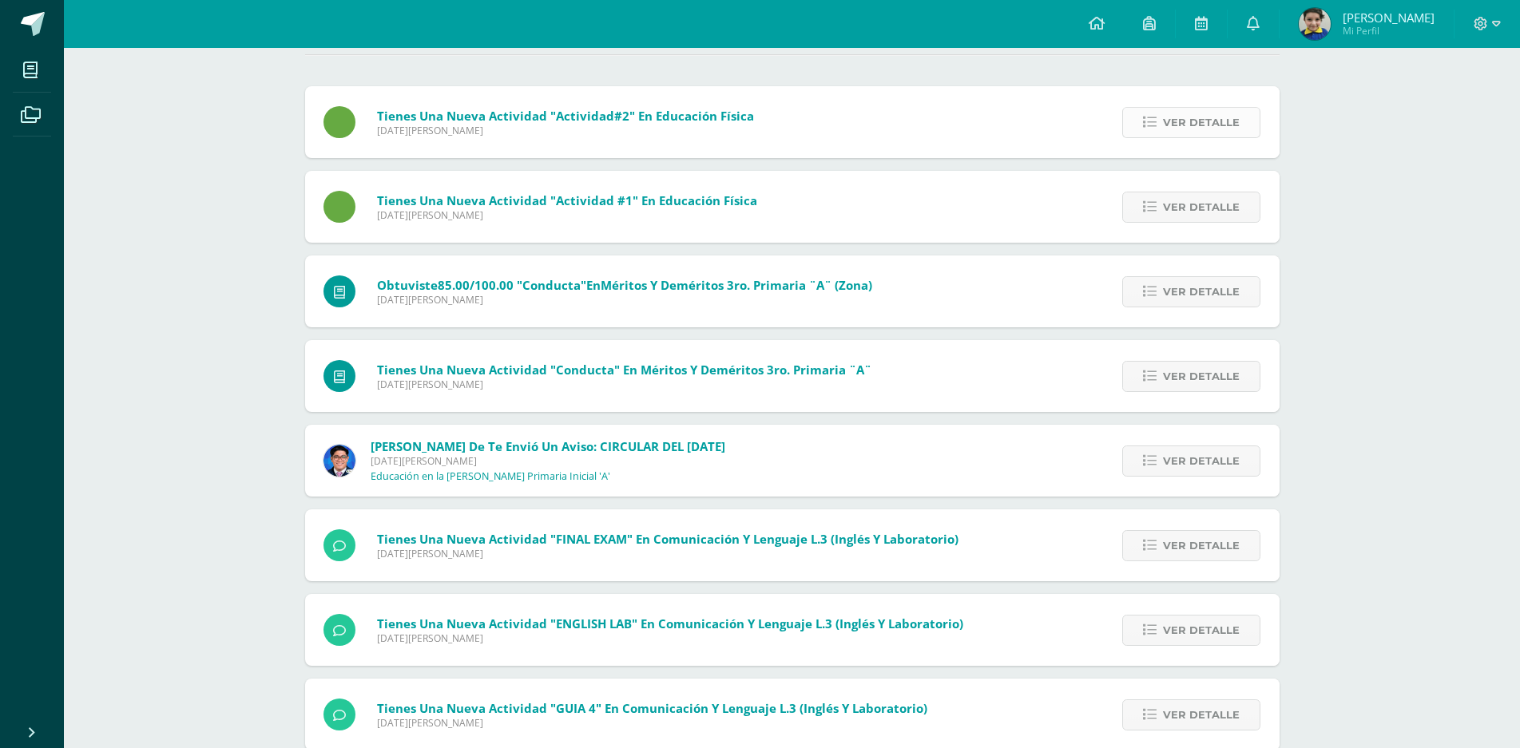
click at [1177, 128] on span "Ver detalle" at bounding box center [1201, 123] width 77 height 30
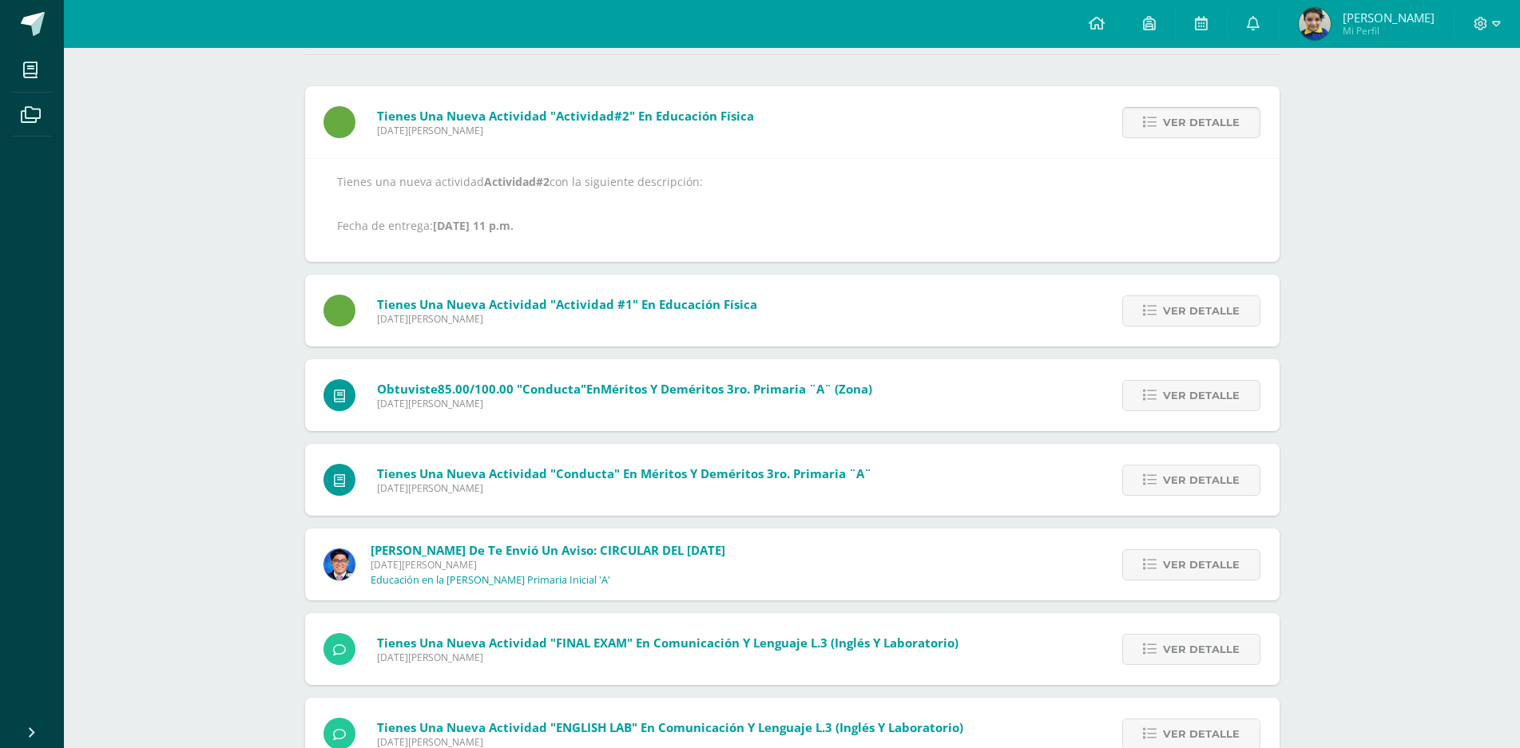
click at [1175, 125] on span "Ver detalle" at bounding box center [1201, 123] width 77 height 30
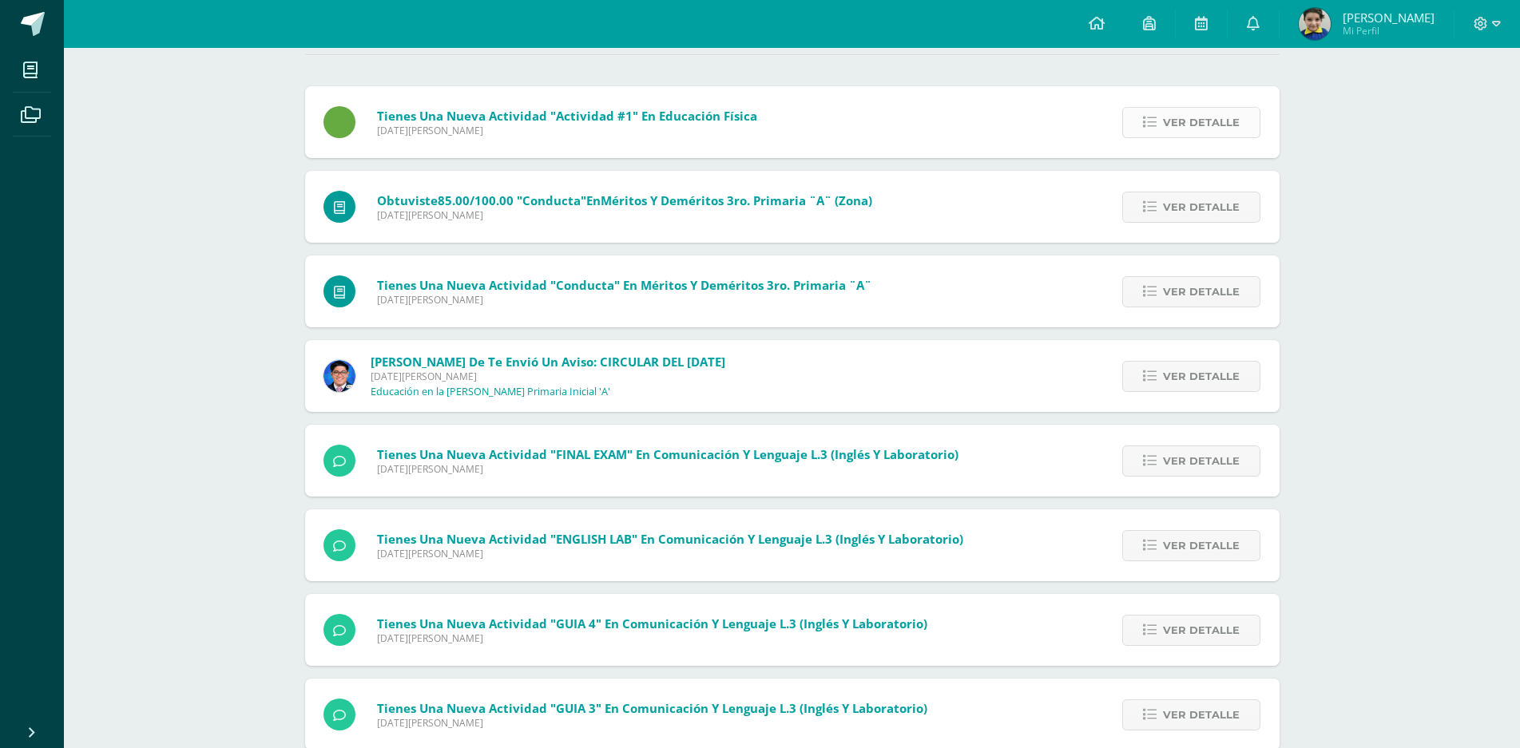
click at [1174, 124] on span "Ver detalle" at bounding box center [1201, 123] width 77 height 30
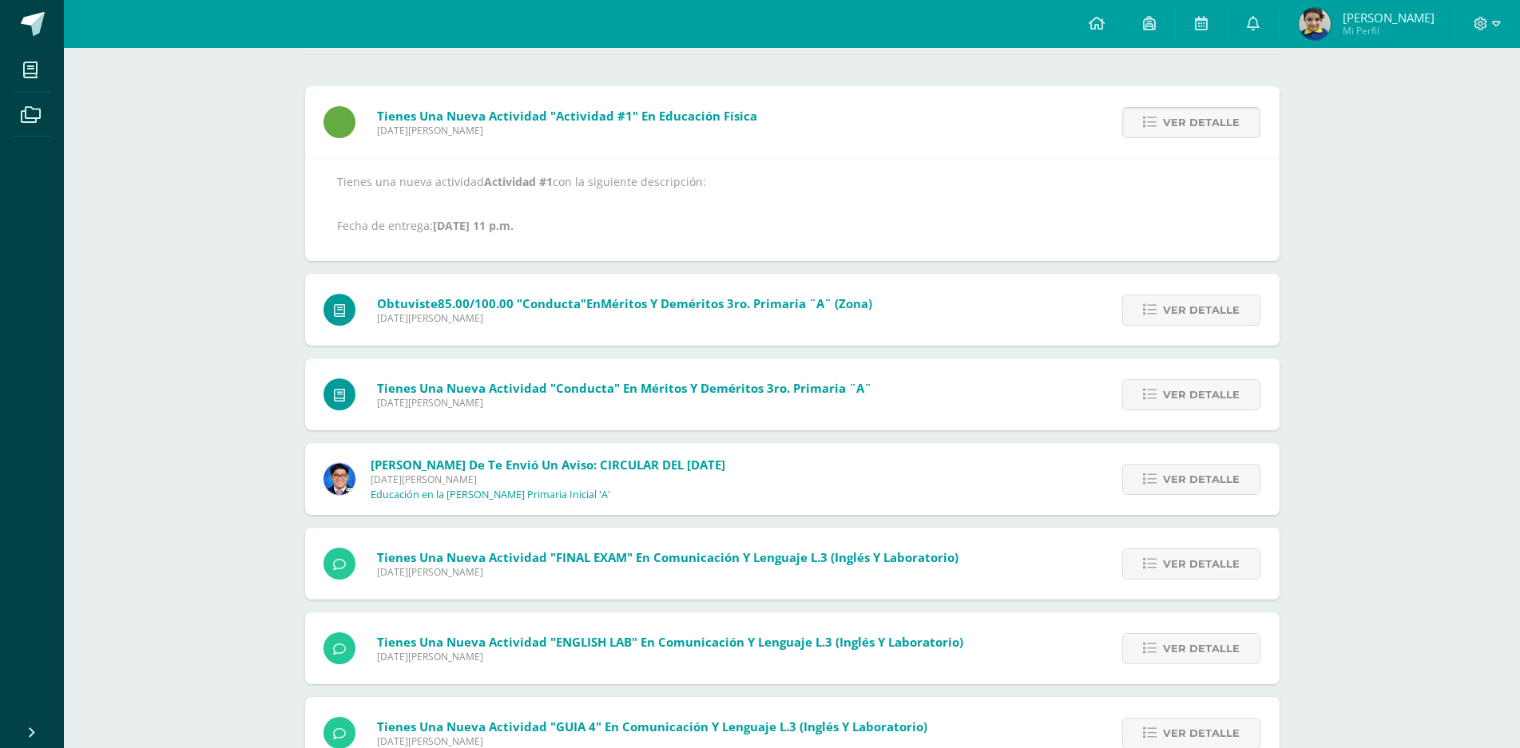
click at [1174, 123] on span "Ver detalle" at bounding box center [1201, 123] width 77 height 30
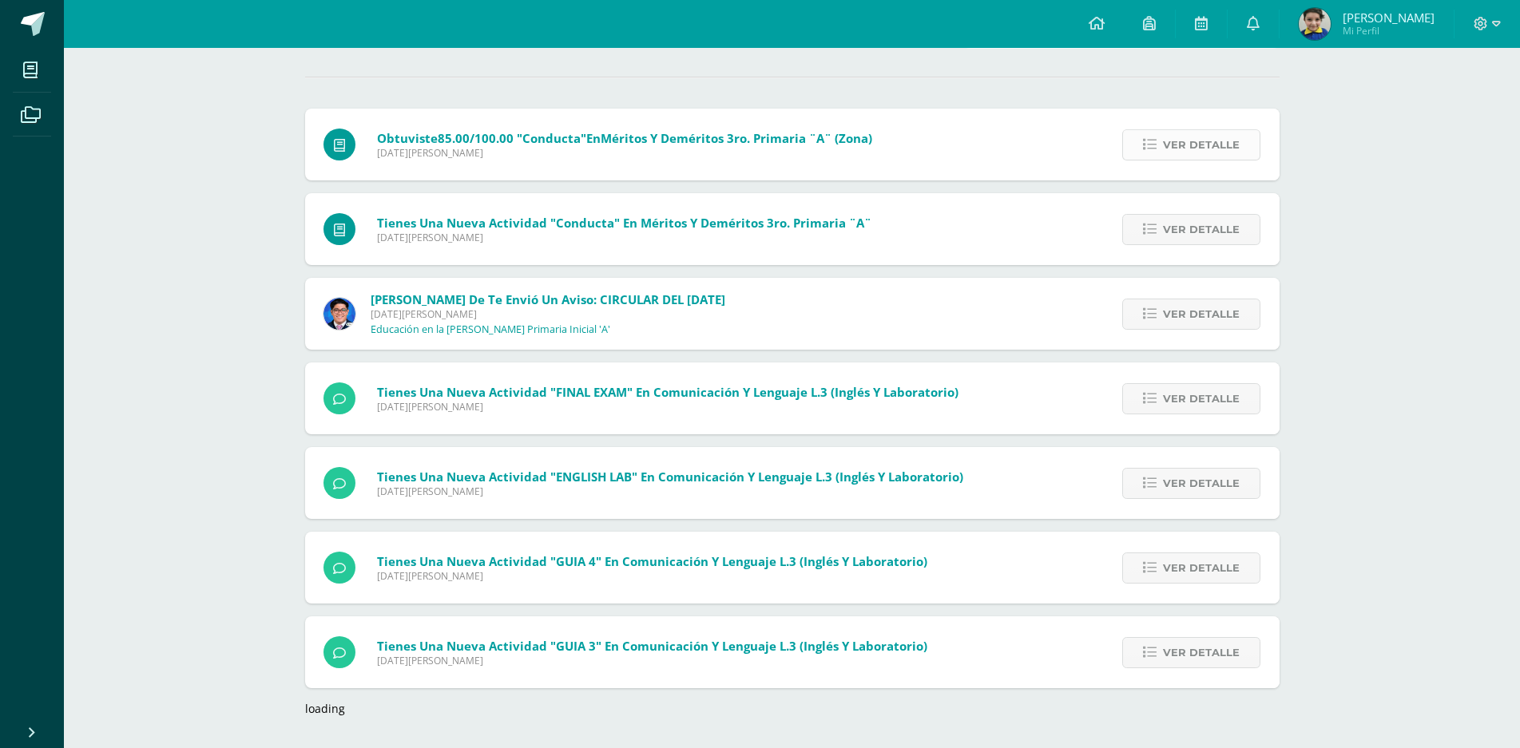
click at [1175, 138] on span "Ver detalle" at bounding box center [1201, 145] width 77 height 30
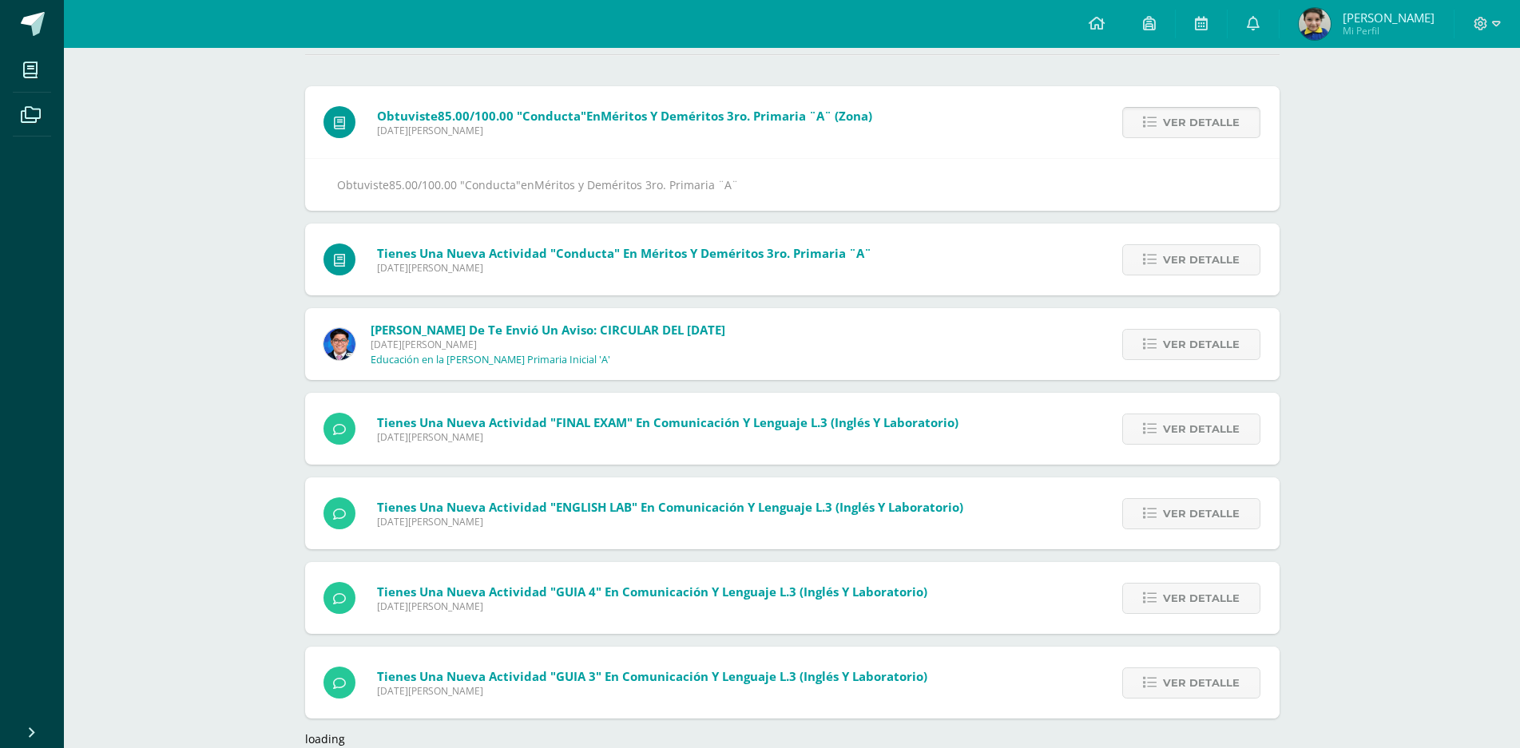
click at [1172, 133] on span "Ver detalle" at bounding box center [1201, 123] width 77 height 30
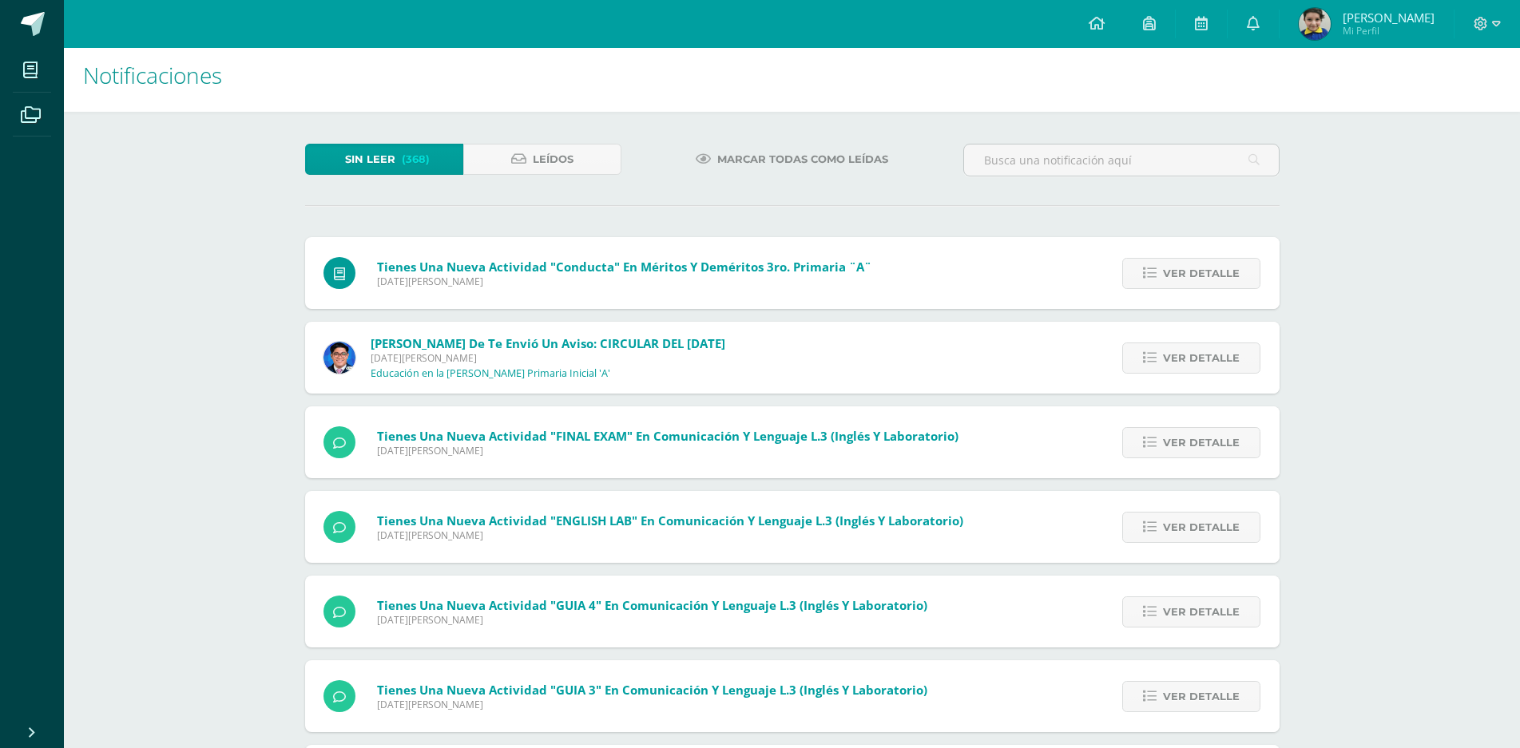
scroll to position [0, 0]
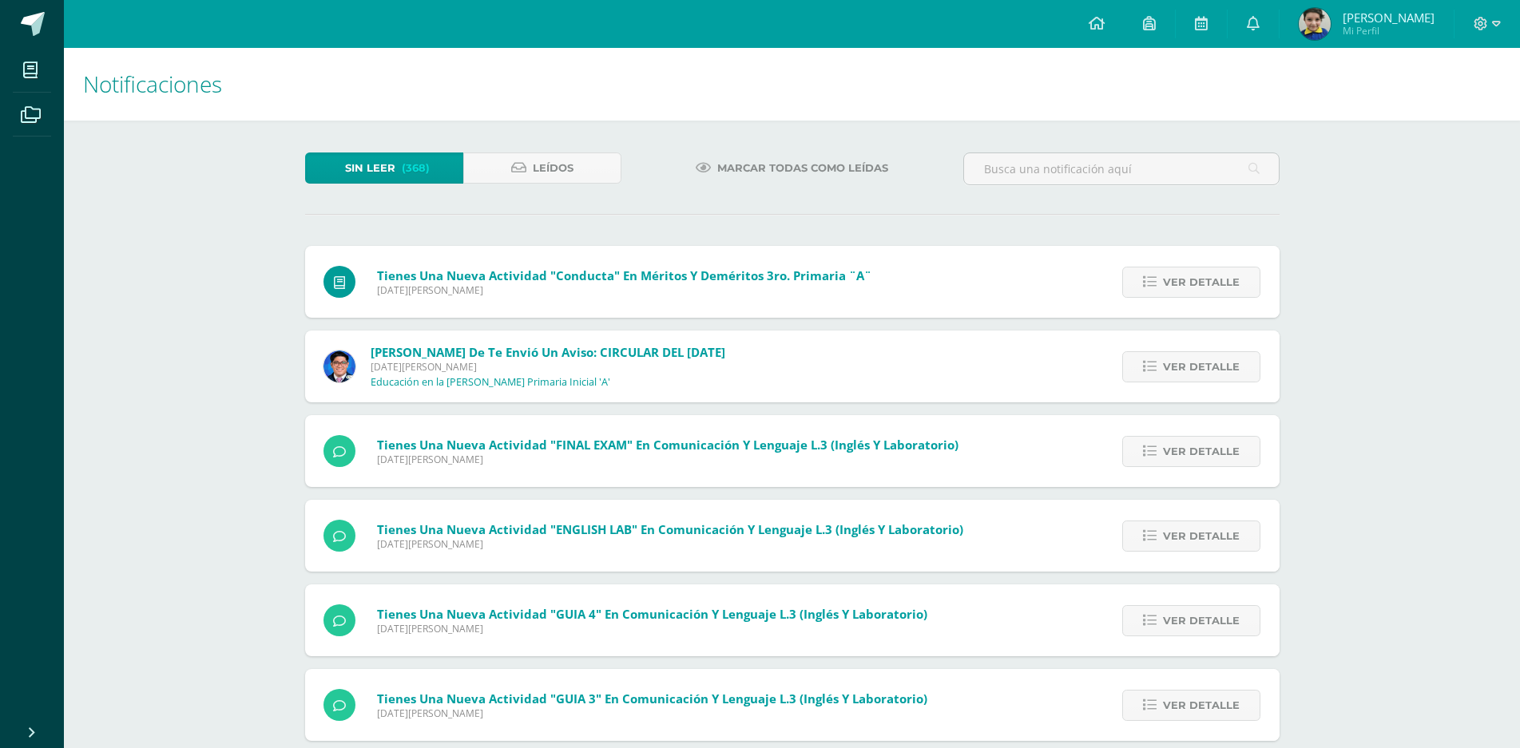
click at [971, 281] on div "Tienes una nueva actividad "Conducta" En Méritos y Deméritos 3ro. Primaria ¨A¨ …" at bounding box center [792, 282] width 975 height 72
click at [1169, 287] on span "Ver detalle" at bounding box center [1201, 283] width 77 height 30
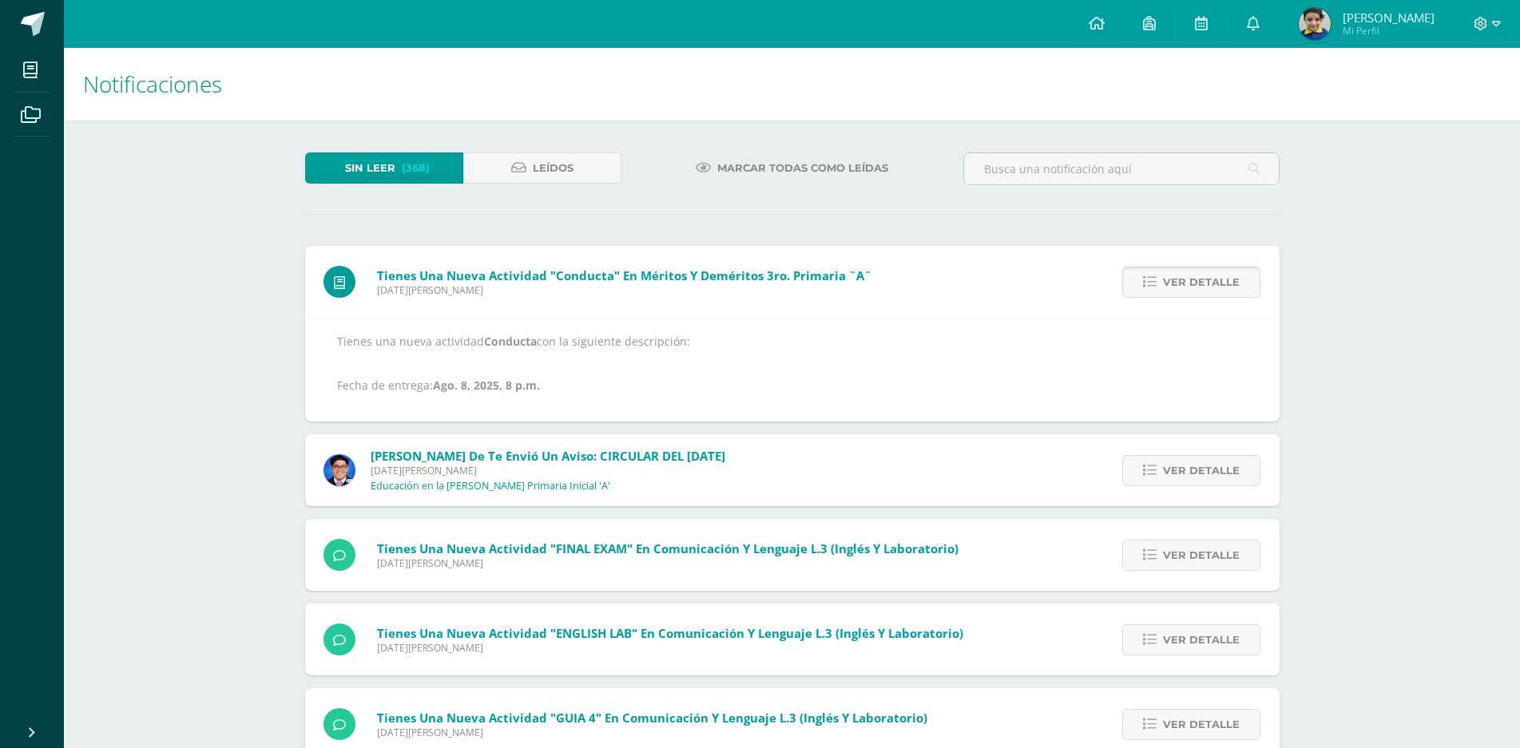
click at [1166, 280] on span "Ver detalle" at bounding box center [1201, 283] width 77 height 30
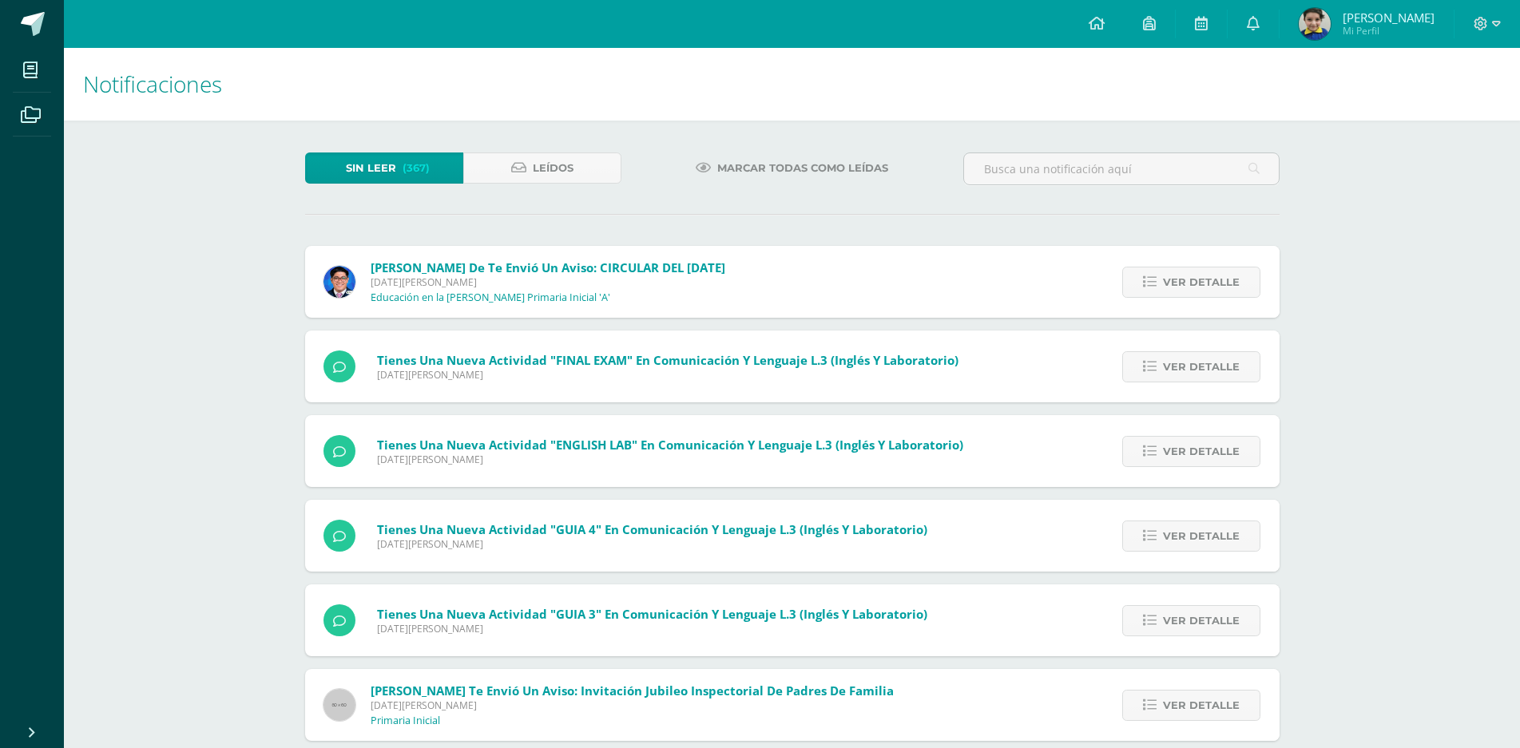
click at [1010, 269] on div "Cristian de te envió un aviso: CIRCULAR DEL DÍA DEL PADRE Miércoles 11 de Junio…" at bounding box center [792, 282] width 975 height 72
click at [892, 272] on div "Cristian de te envió un aviso: CIRCULAR DEL DÍA DEL PADRE Miércoles 11 de Junio…" at bounding box center [792, 282] width 975 height 72
click at [745, 268] on div "Cristian de te envió un aviso: CIRCULAR DEL DÍA DEL PADRE Miércoles 11 de Junio…" at bounding box center [525, 282] width 440 height 72
click at [720, 272] on span "Cristian de te envió un aviso: CIRCULAR DEL DÍA DEL PADRE" at bounding box center [548, 268] width 355 height 16
click at [1185, 273] on span "Ver detalle" at bounding box center [1201, 283] width 77 height 30
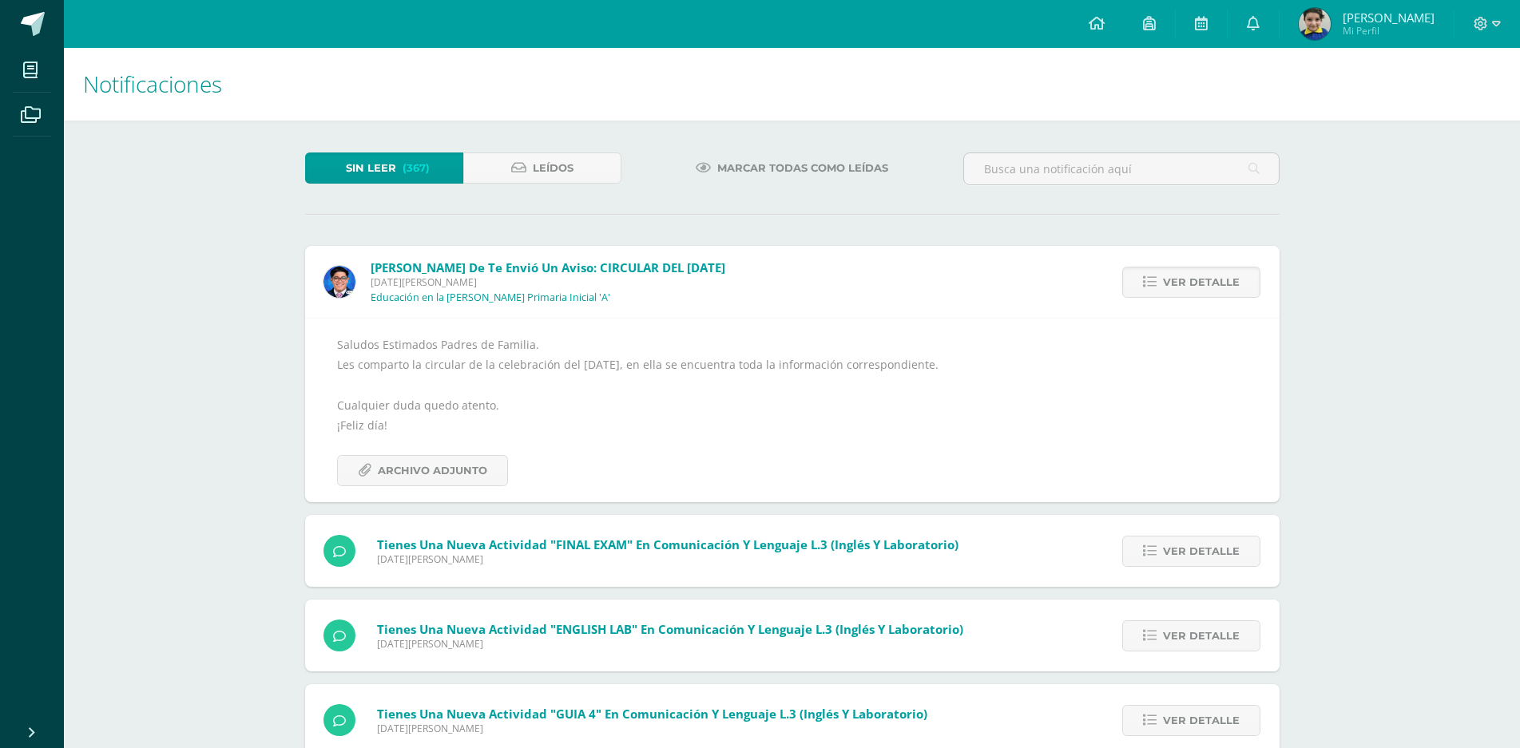
click at [1039, 420] on div "Saludos Estimados Padres de Familia. Les comparto la circular de la celebración…" at bounding box center [792, 411] width 911 height 152
click at [1201, 280] on span "Ver detalle" at bounding box center [1201, 283] width 77 height 30
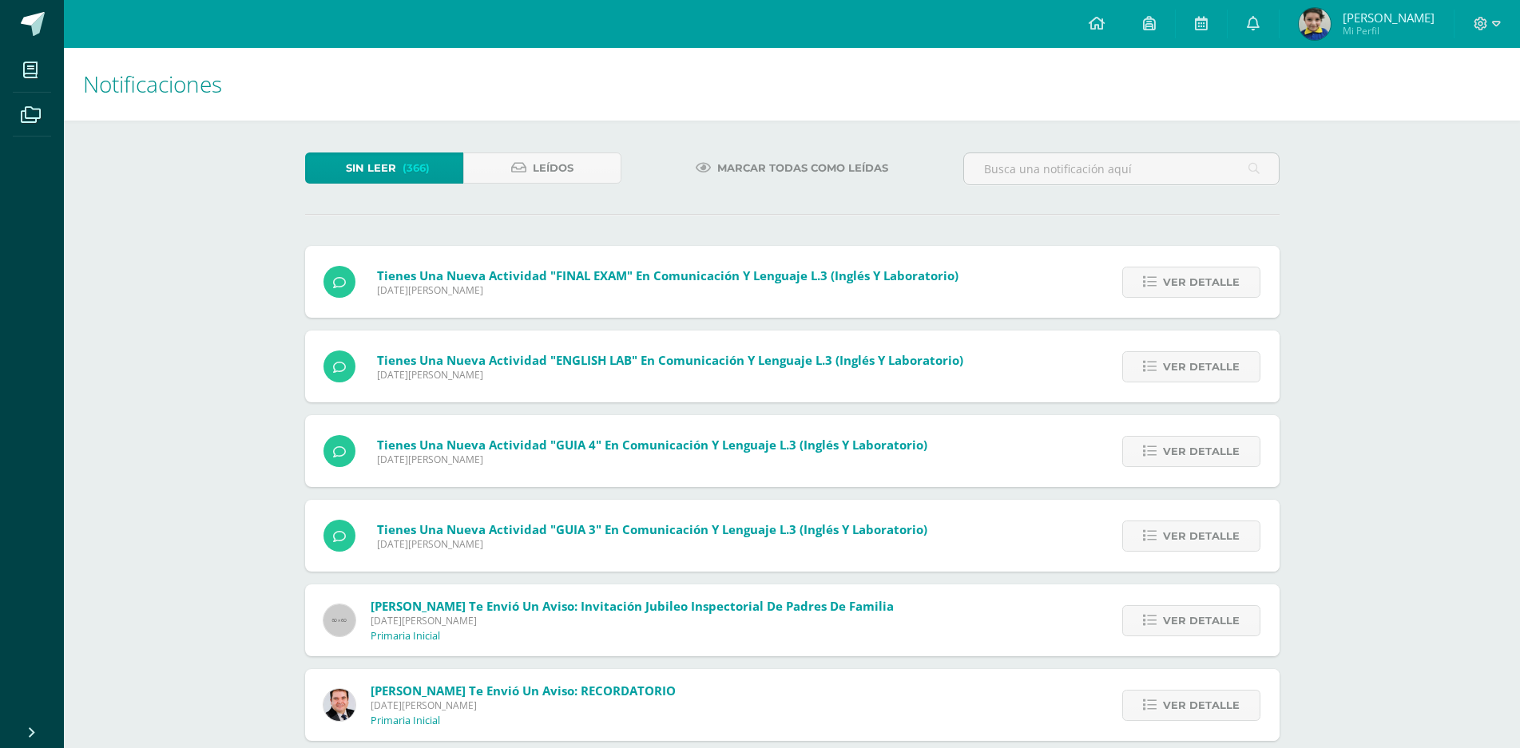
click at [333, 165] on link "Sin leer (366)" at bounding box center [384, 168] width 158 height 31
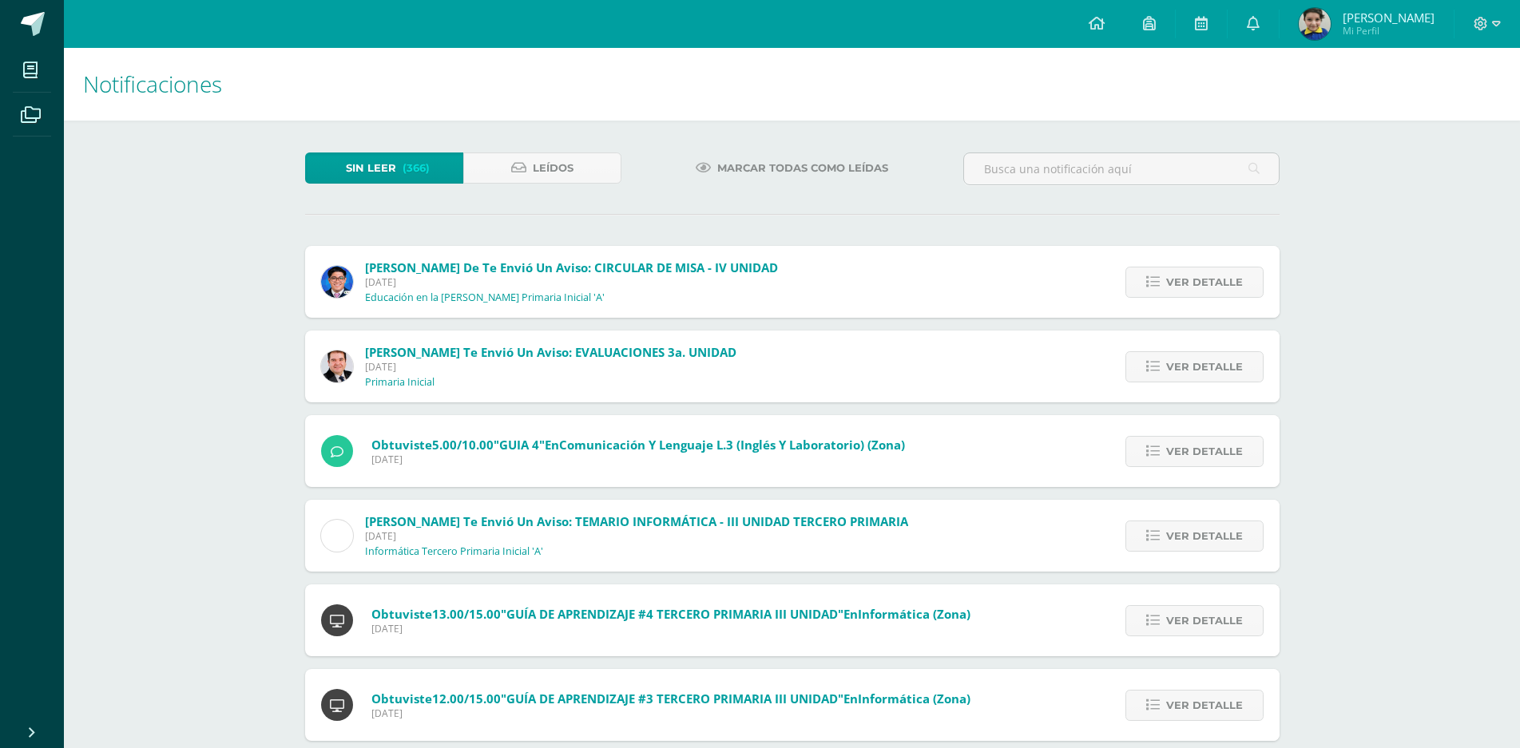
click at [808, 162] on span "Marcar todas como leídas" at bounding box center [802, 168] width 171 height 30
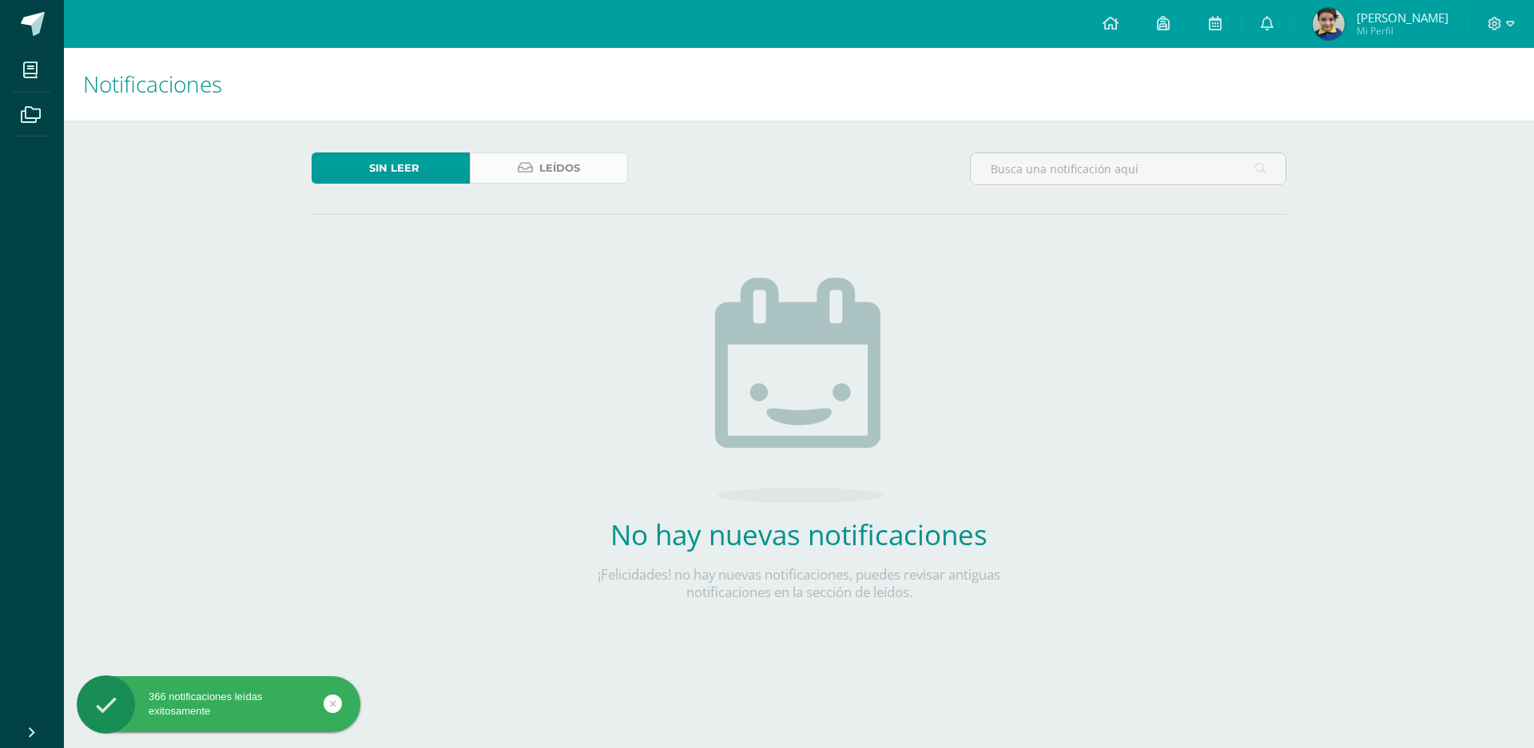
click at [512, 173] on link "Leídos" at bounding box center [549, 168] width 158 height 31
click at [518, 168] on link "Leídos" at bounding box center [549, 168] width 158 height 31
click at [539, 169] on span "Leídos" at bounding box center [559, 168] width 41 height 30
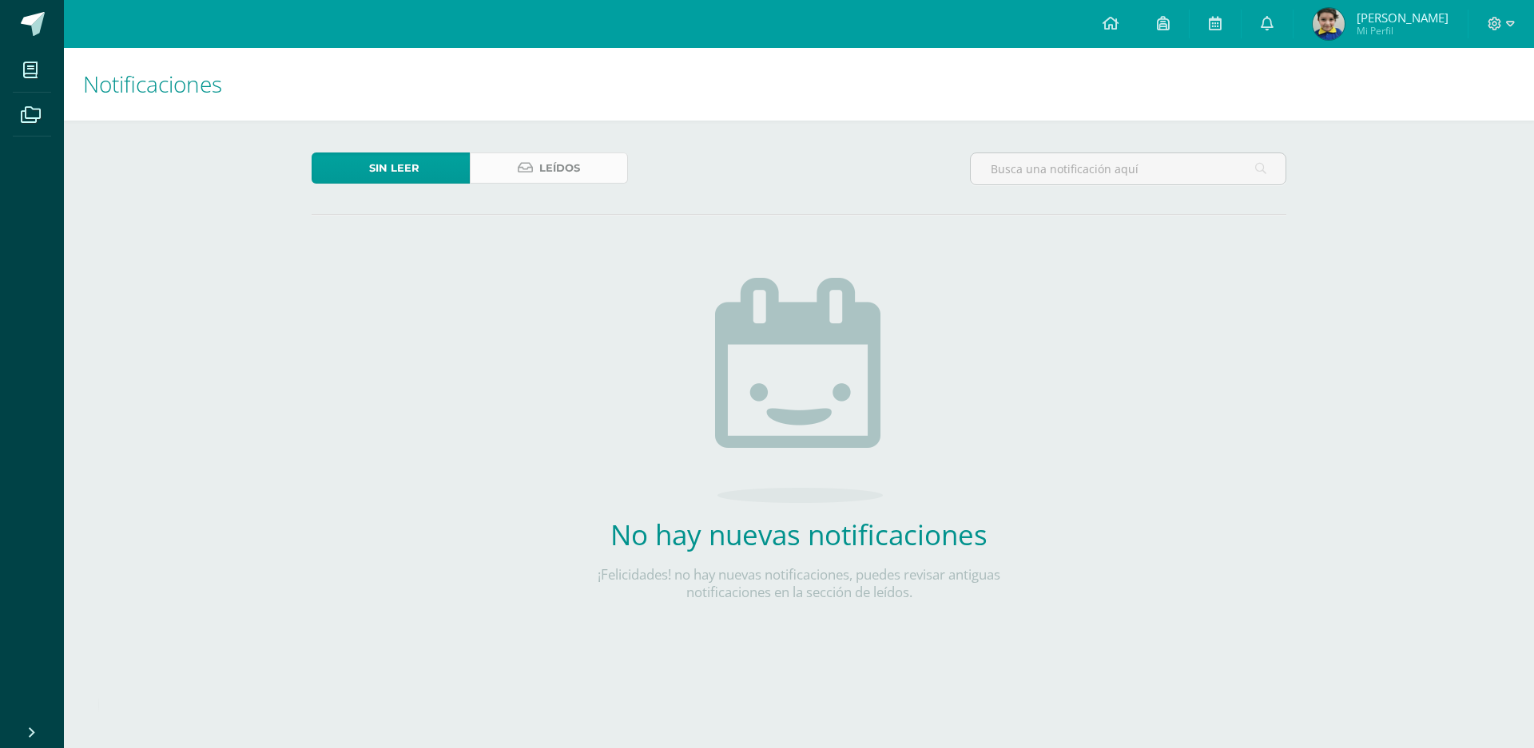
click at [542, 169] on span "Leídos" at bounding box center [559, 168] width 41 height 30
click at [494, 173] on link "Leídos" at bounding box center [549, 168] width 158 height 31
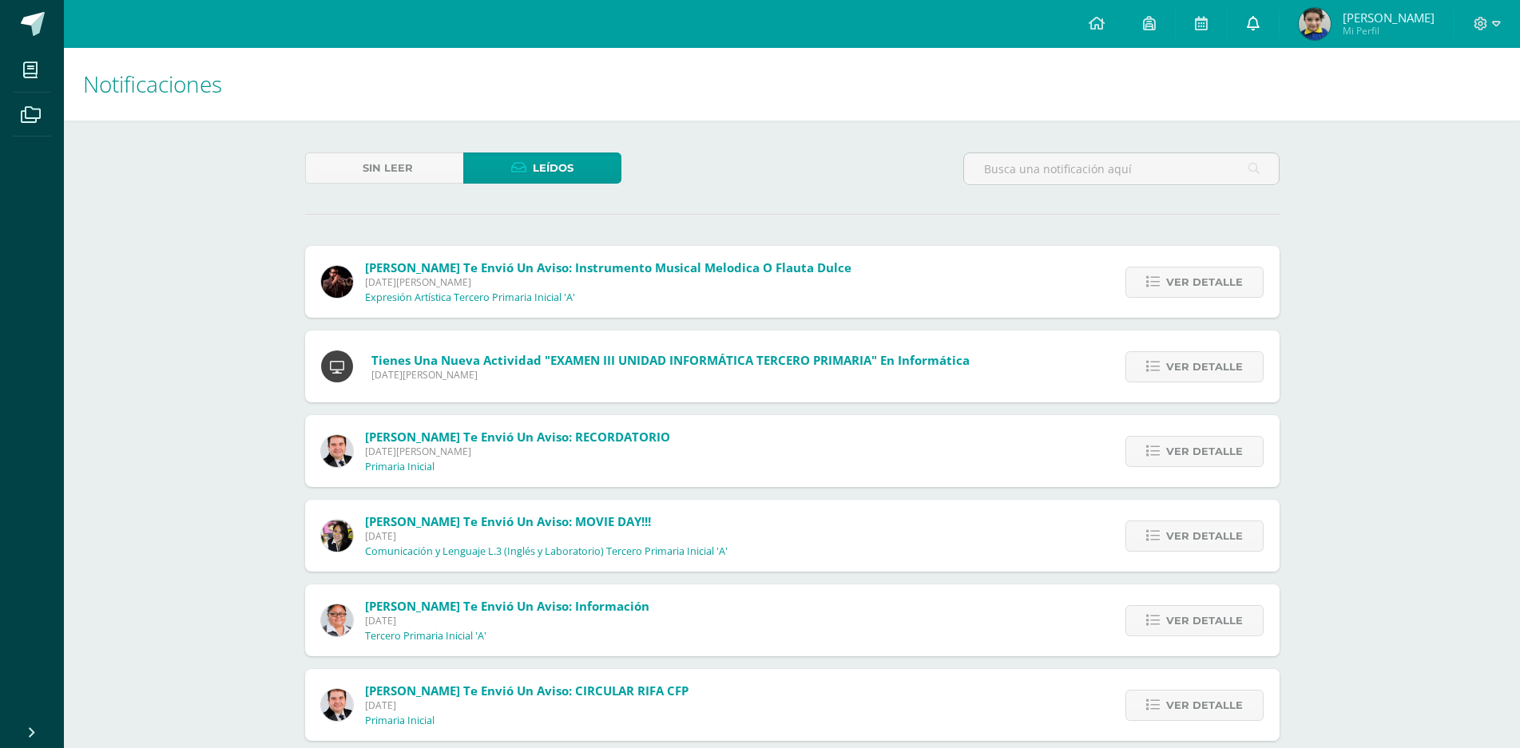
click at [1259, 22] on icon at bounding box center [1253, 23] width 13 height 14
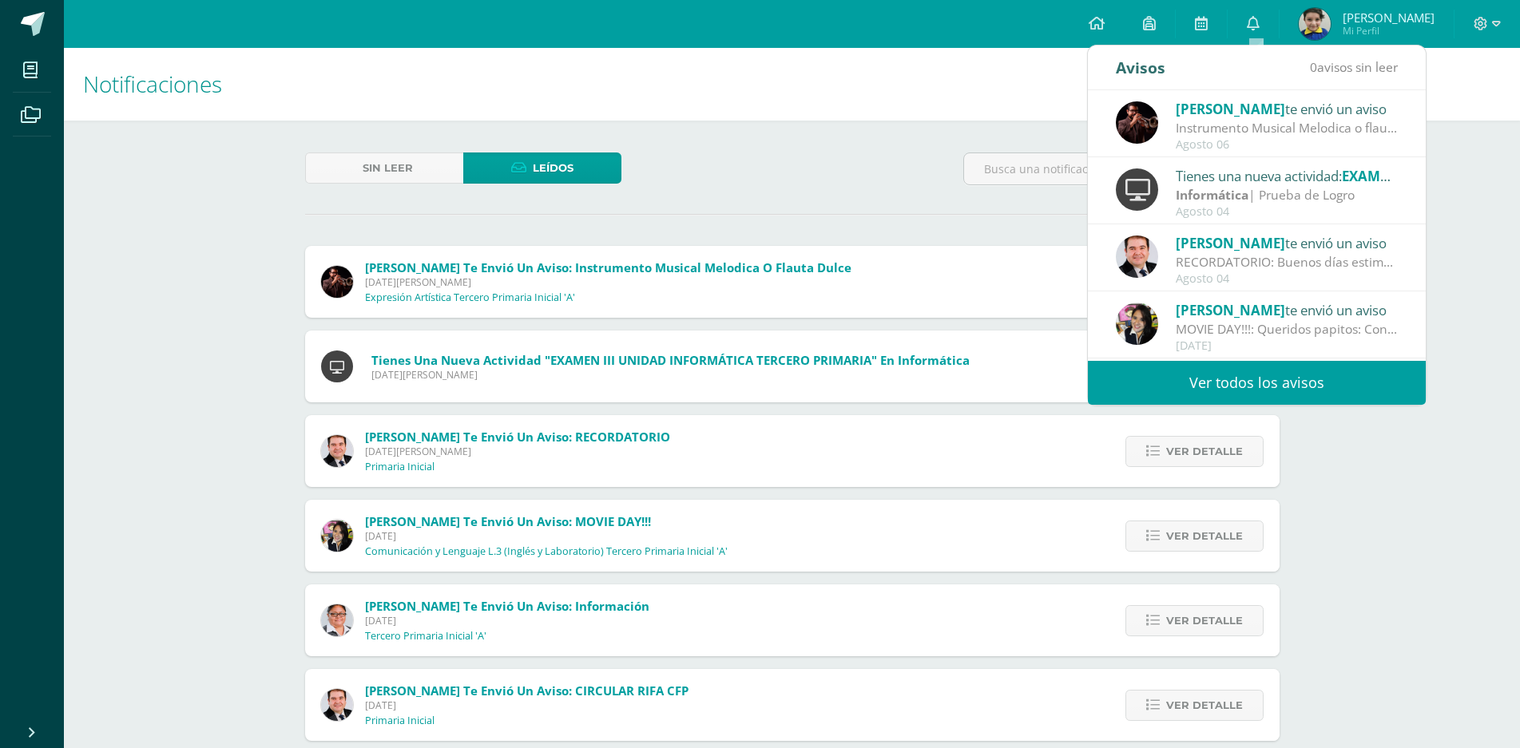
click at [1047, 60] on h1 "Notificaciones" at bounding box center [792, 84] width 1418 height 73
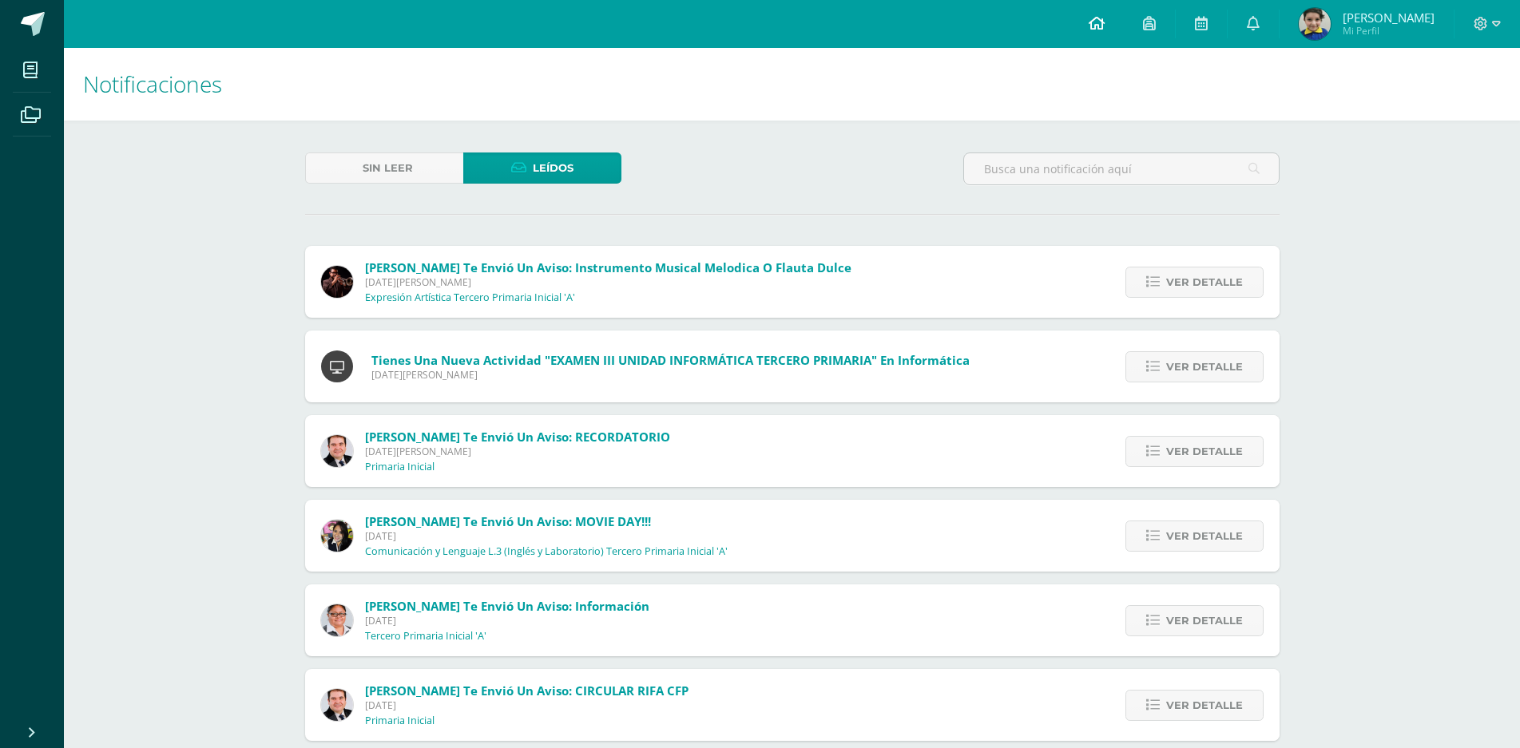
click at [1098, 25] on icon at bounding box center [1097, 23] width 16 height 14
click at [1153, 25] on icon at bounding box center [1149, 23] width 13 height 14
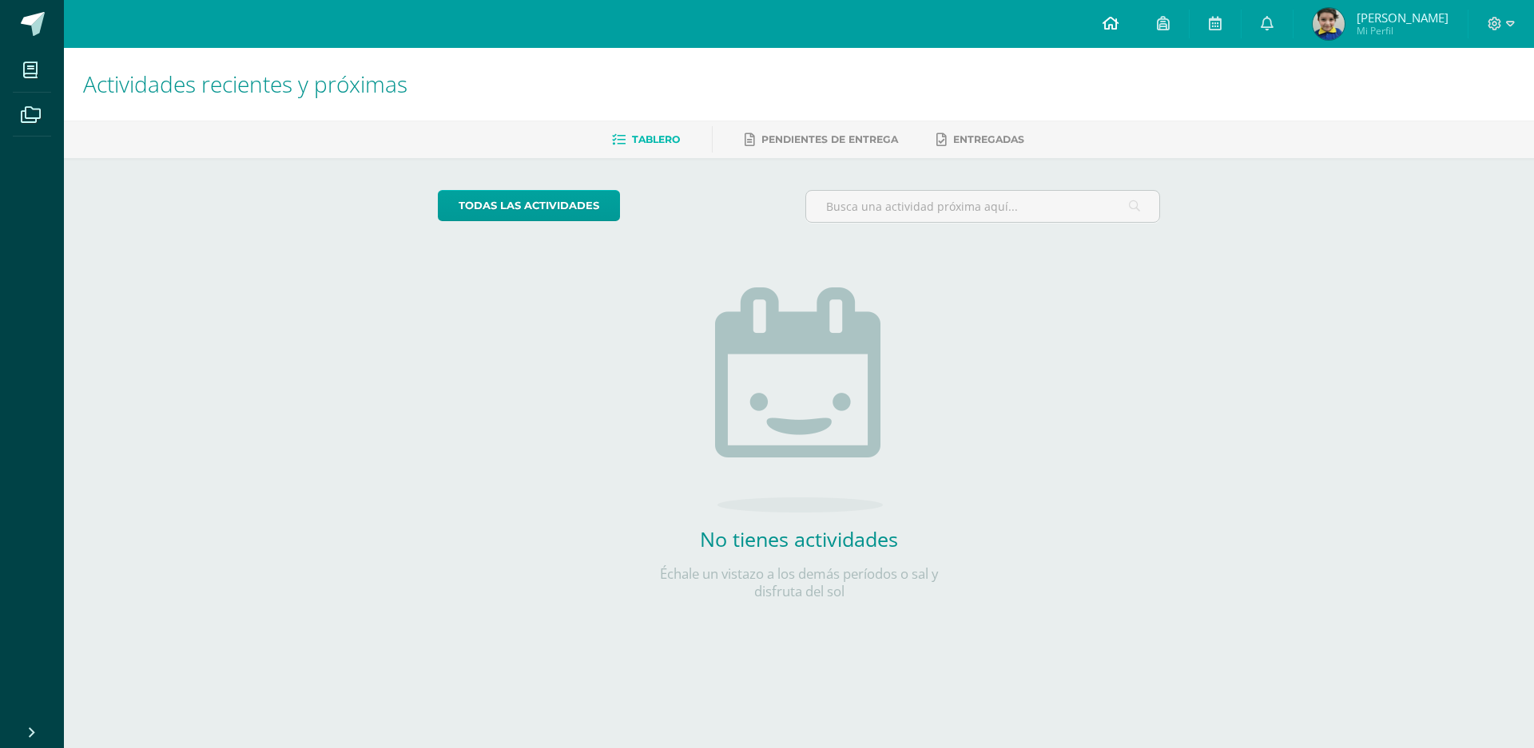
click at [1109, 21] on icon at bounding box center [1110, 23] width 16 height 14
click at [1169, 24] on icon at bounding box center [1163, 23] width 13 height 14
click at [1218, 25] on icon at bounding box center [1215, 23] width 13 height 14
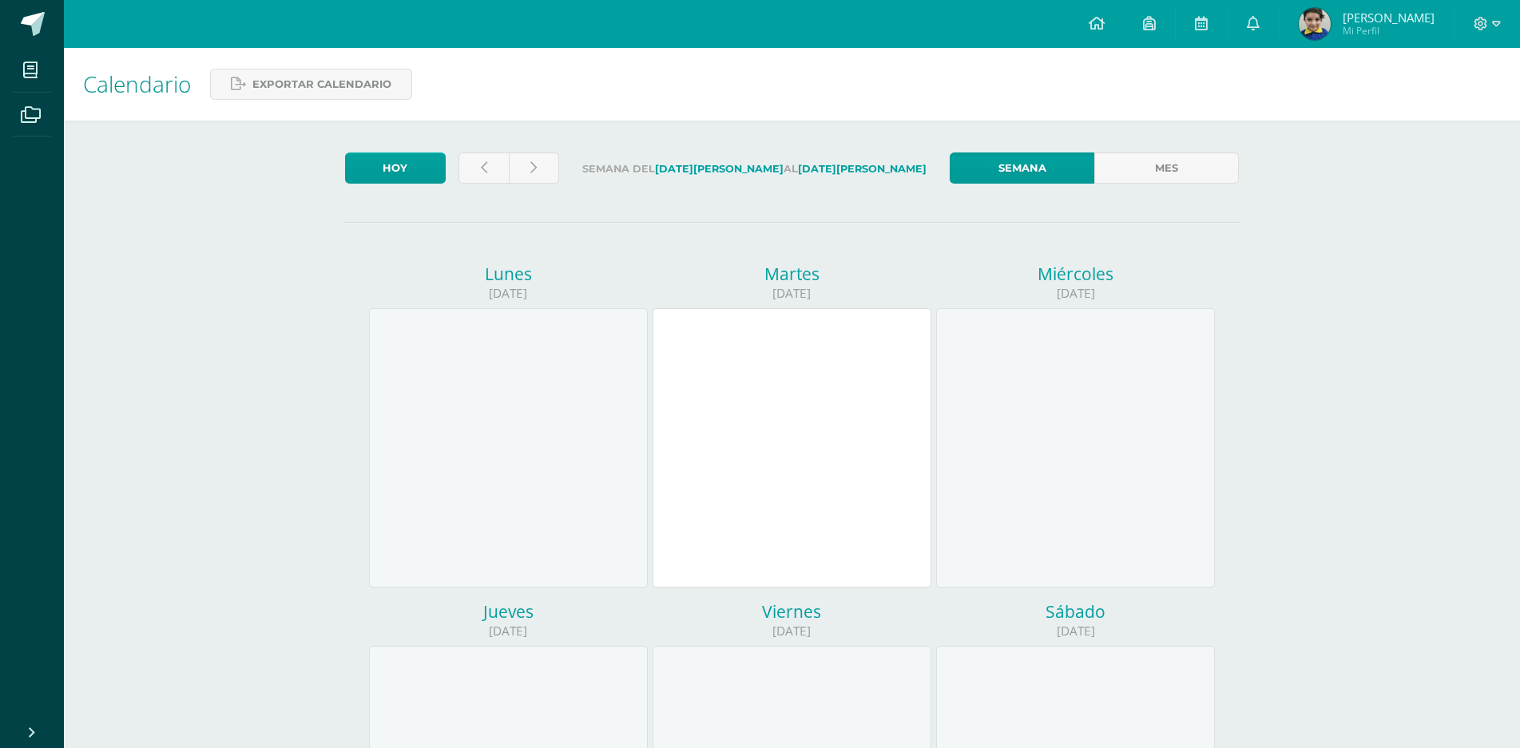
click at [1370, 26] on span "Mi Perfil" at bounding box center [1389, 31] width 92 height 14
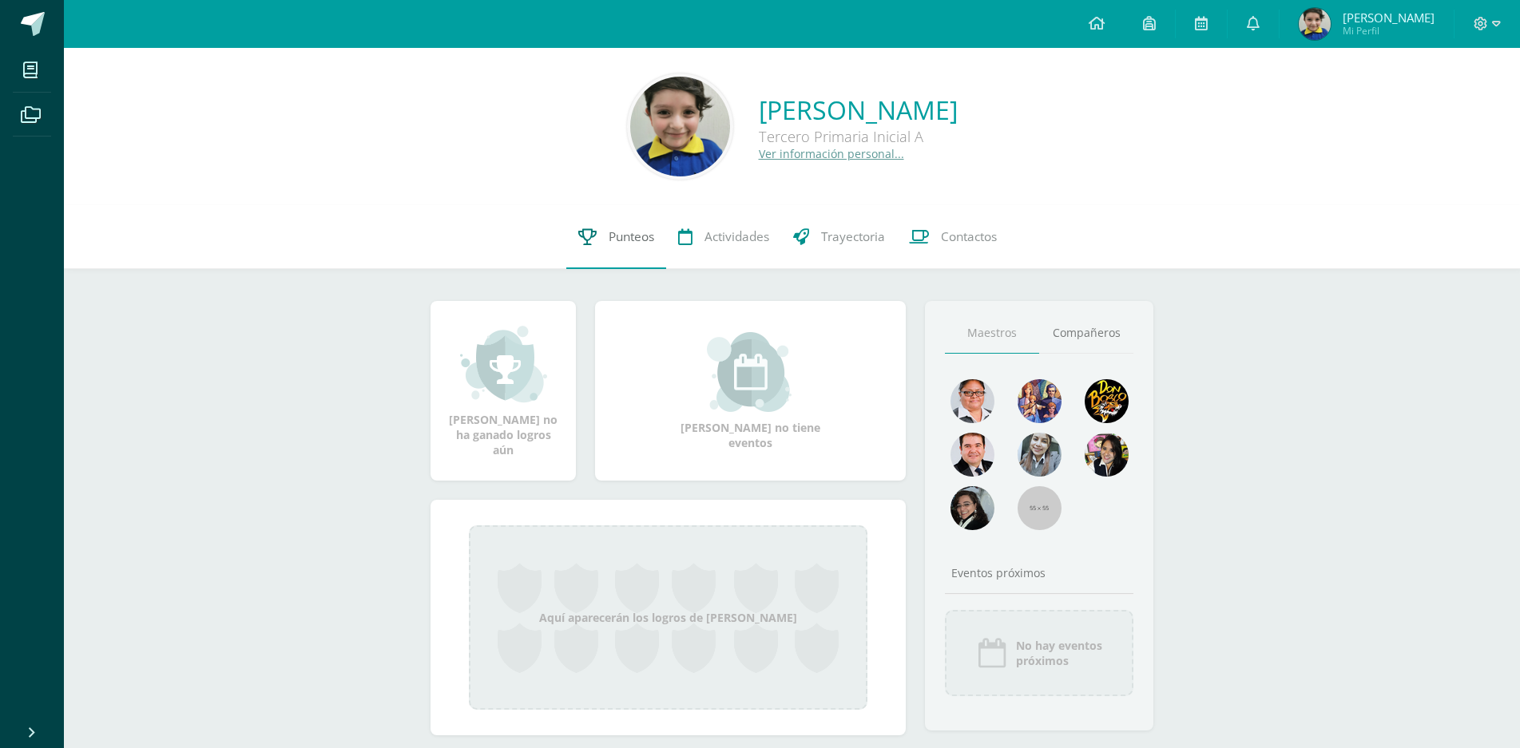
click at [641, 240] on span "Punteos" at bounding box center [632, 236] width 46 height 17
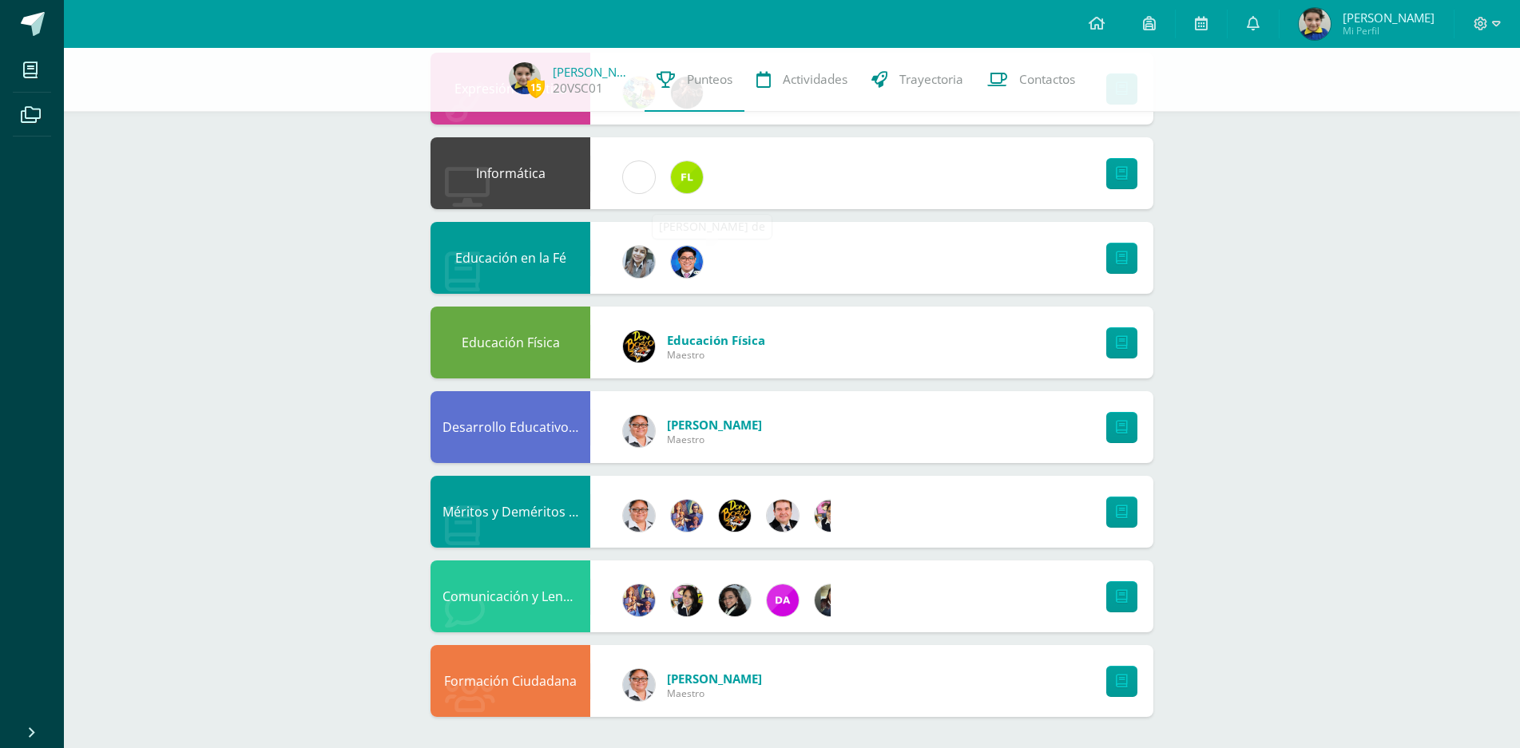
scroll to position [538, 0]
click at [1133, 437] on link at bounding box center [1121, 426] width 31 height 31
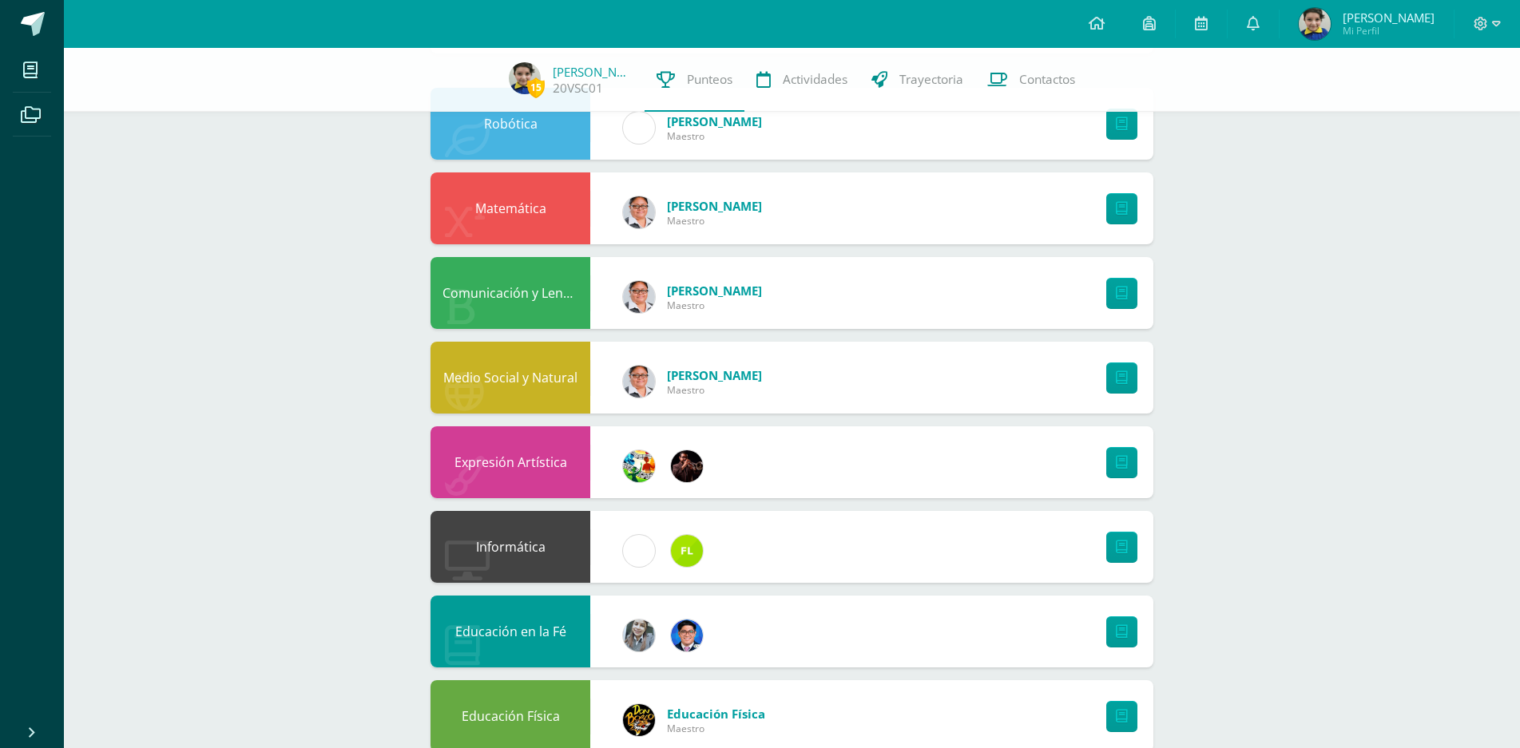
scroll to position [0, 0]
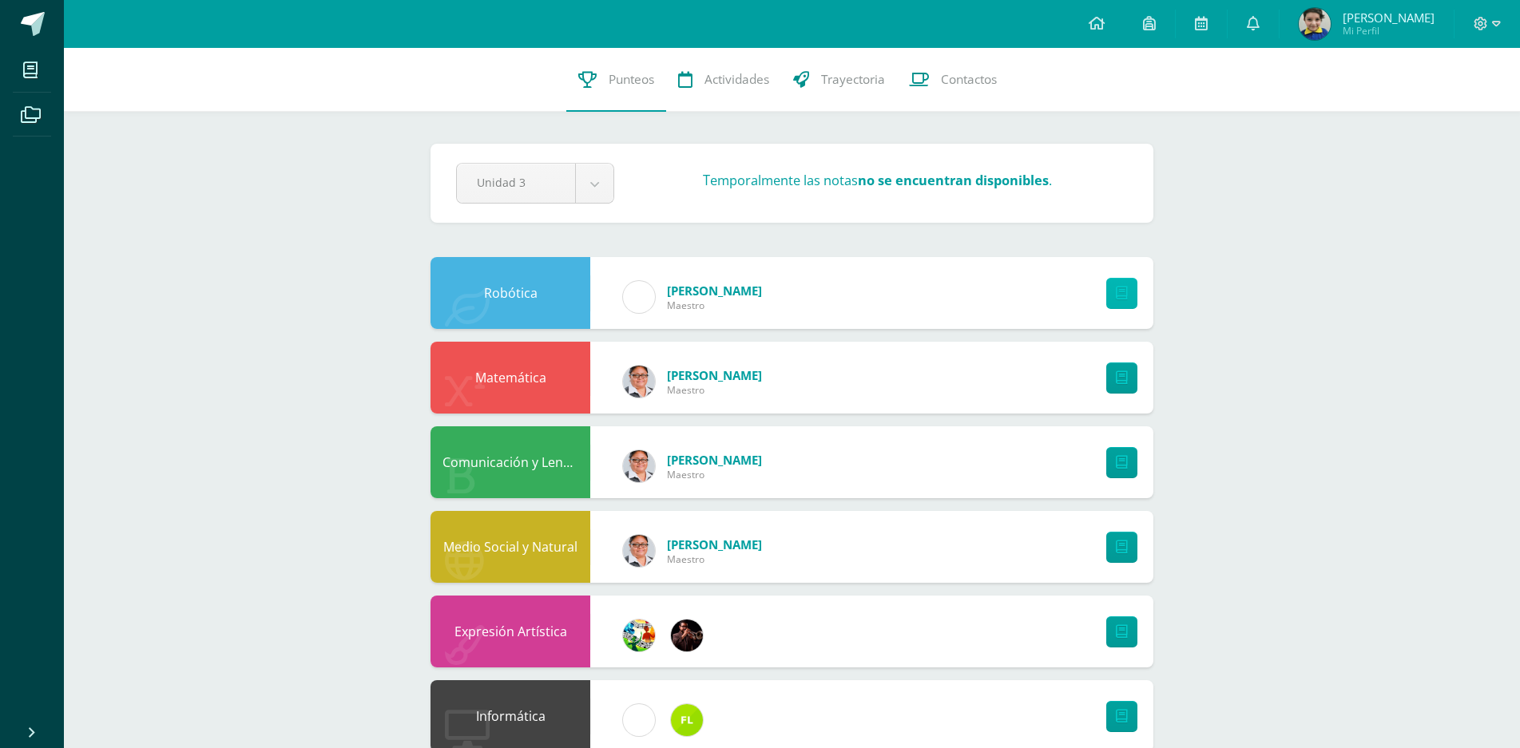
click at [1119, 293] on icon at bounding box center [1122, 294] width 12 height 14
